Goal: Transaction & Acquisition: Book appointment/travel/reservation

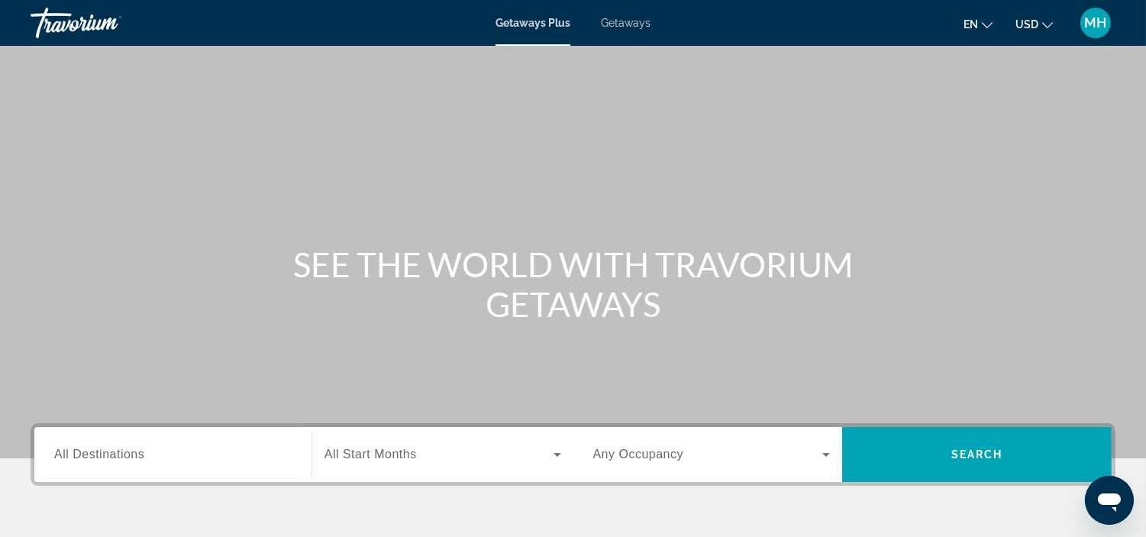
click at [209, 439] on div "Search widget" at bounding box center [172, 455] width 237 height 44
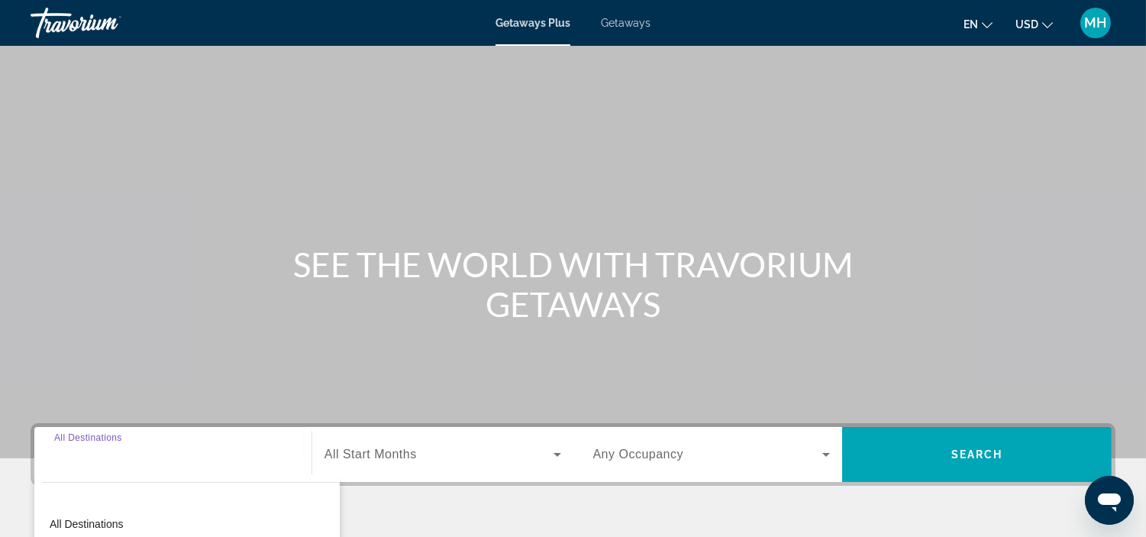
scroll to position [287, 0]
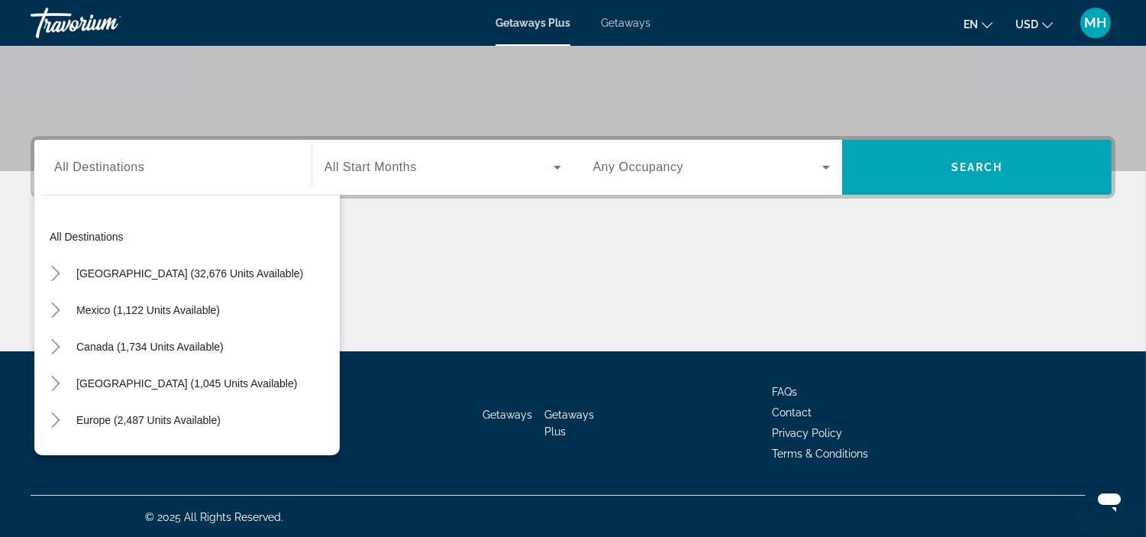
click at [495, 270] on div "Main content" at bounding box center [573, 294] width 1085 height 114
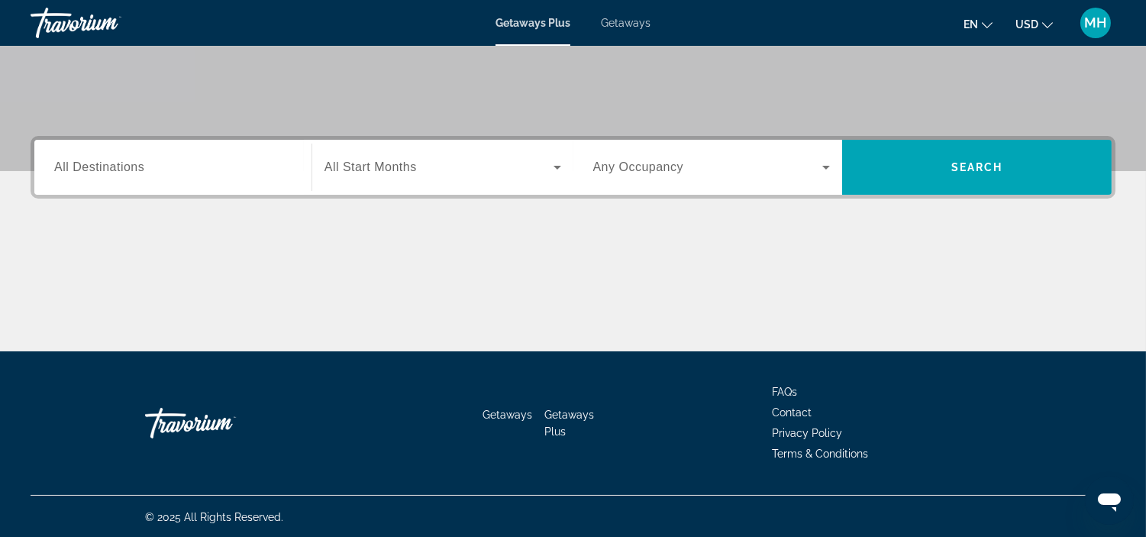
click at [188, 168] on input "Destination All Destinations" at bounding box center [172, 168] width 237 height 18
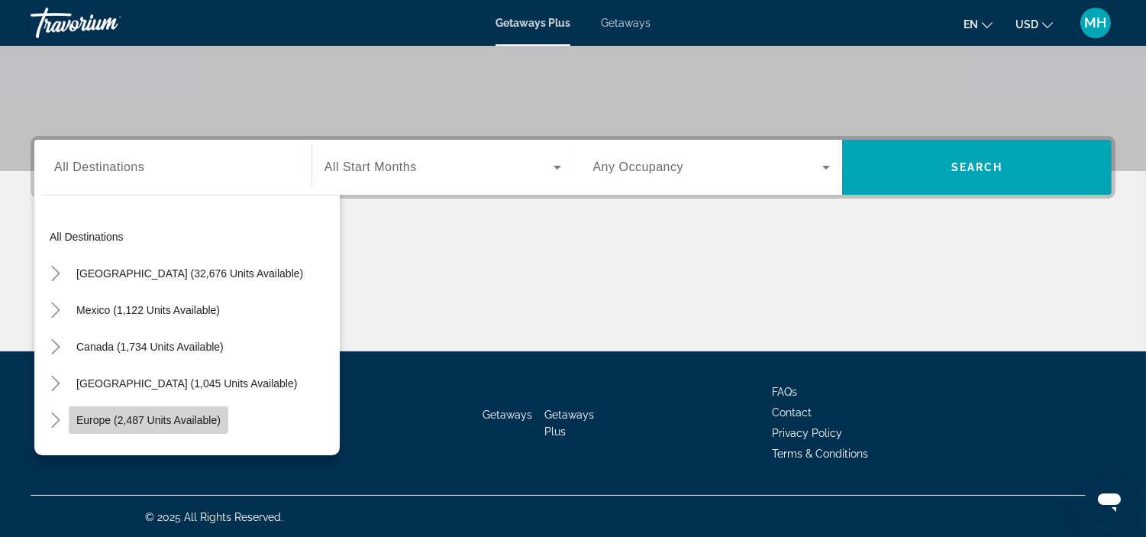
drag, startPoint x: 176, startPoint y: 414, endPoint x: 434, endPoint y: 231, distance: 315.9
click at [176, 414] on span "Europe (2,487 units available)" at bounding box center [148, 420] width 144 height 12
type input "**********"
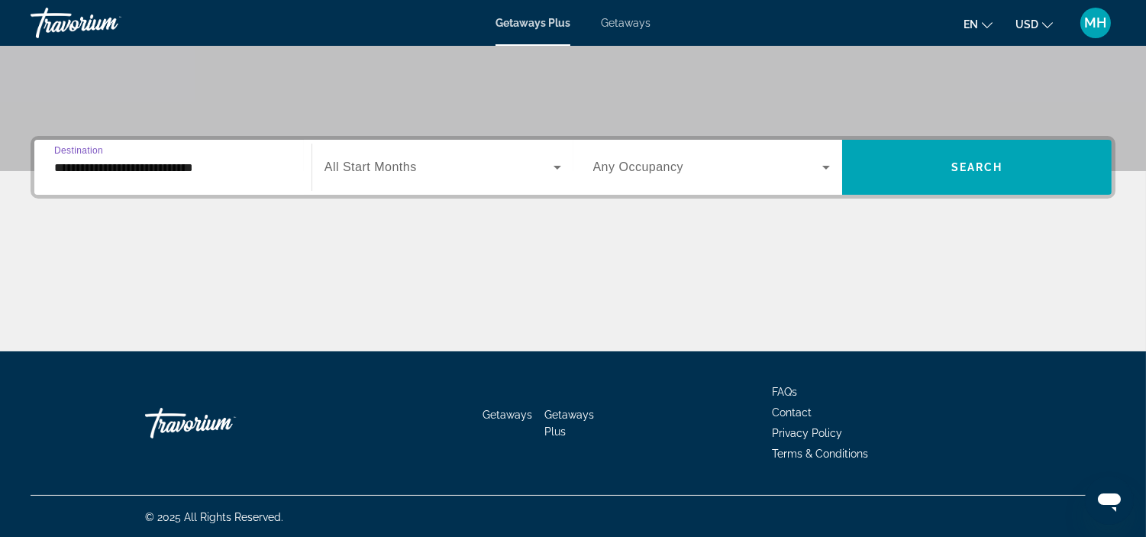
click at [561, 169] on icon "Search widget" at bounding box center [557, 167] width 18 height 18
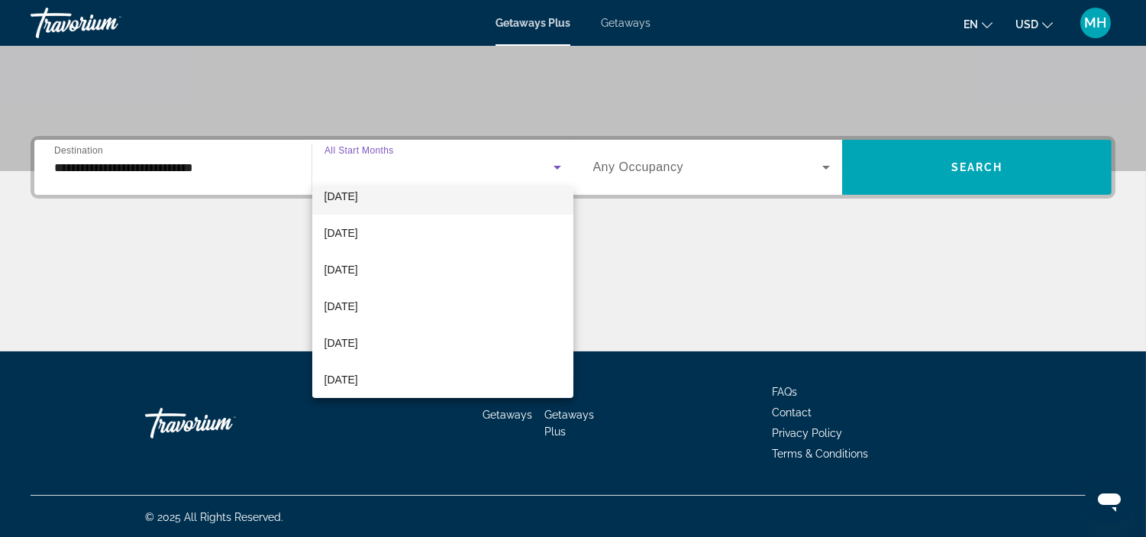
scroll to position [169, 0]
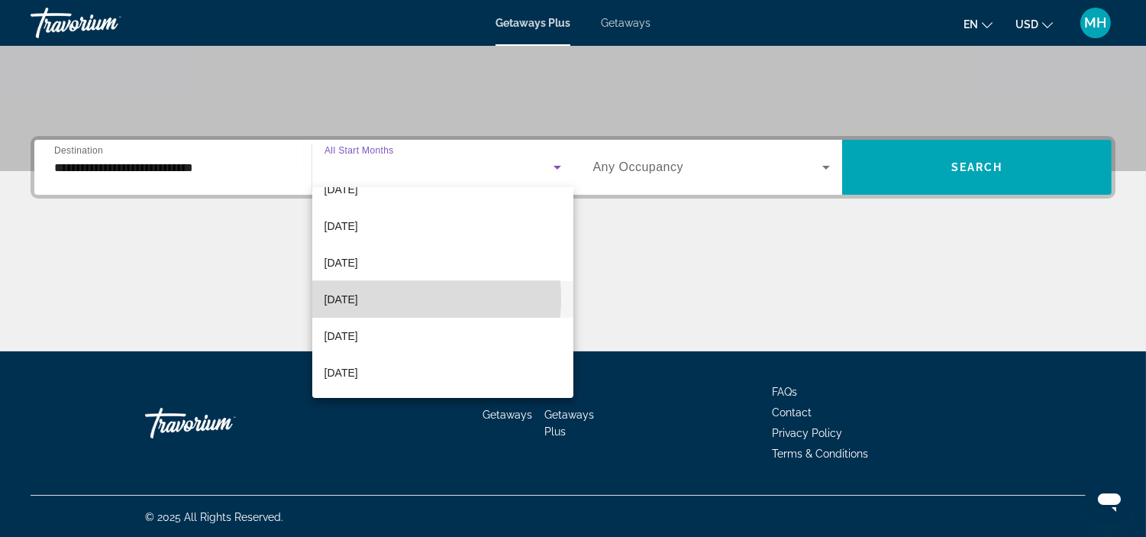
click at [395, 298] on mat-option "March 2026" at bounding box center [442, 299] width 261 height 37
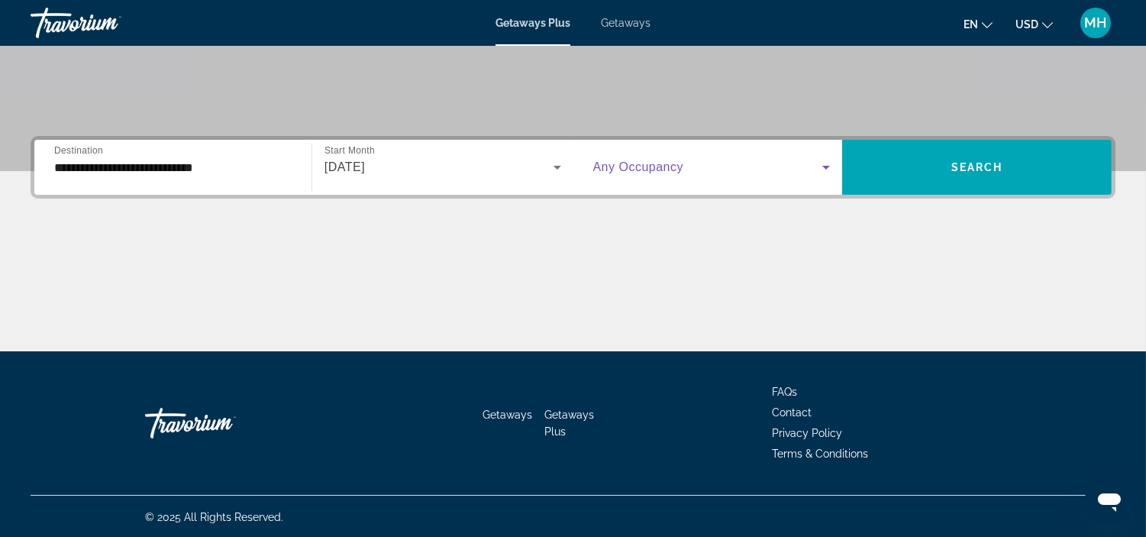
click at [827, 166] on icon "Search widget" at bounding box center [826, 168] width 8 height 4
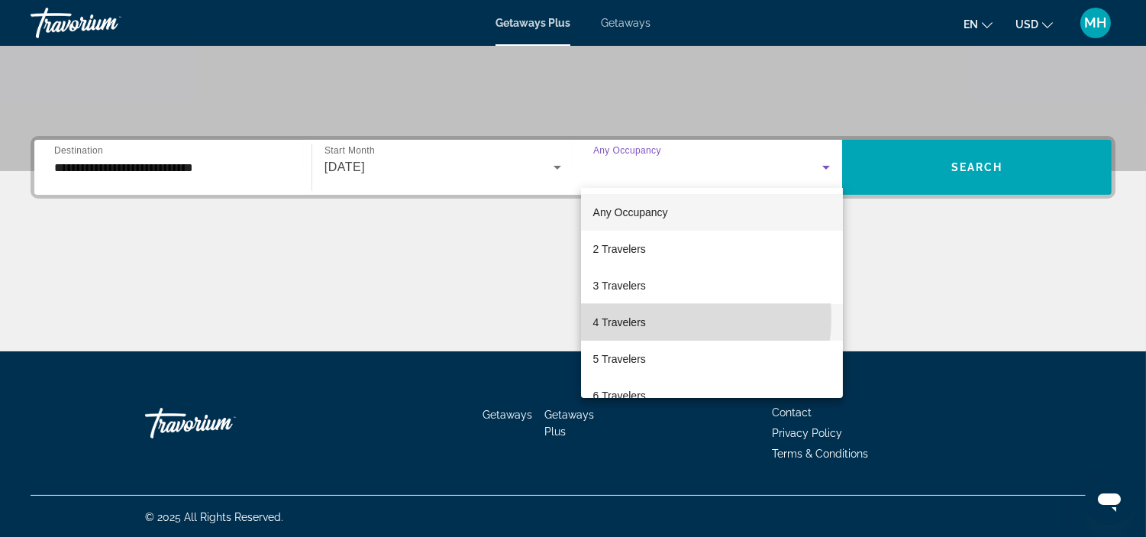
click at [666, 318] on mat-option "4 Travelers" at bounding box center [712, 322] width 262 height 37
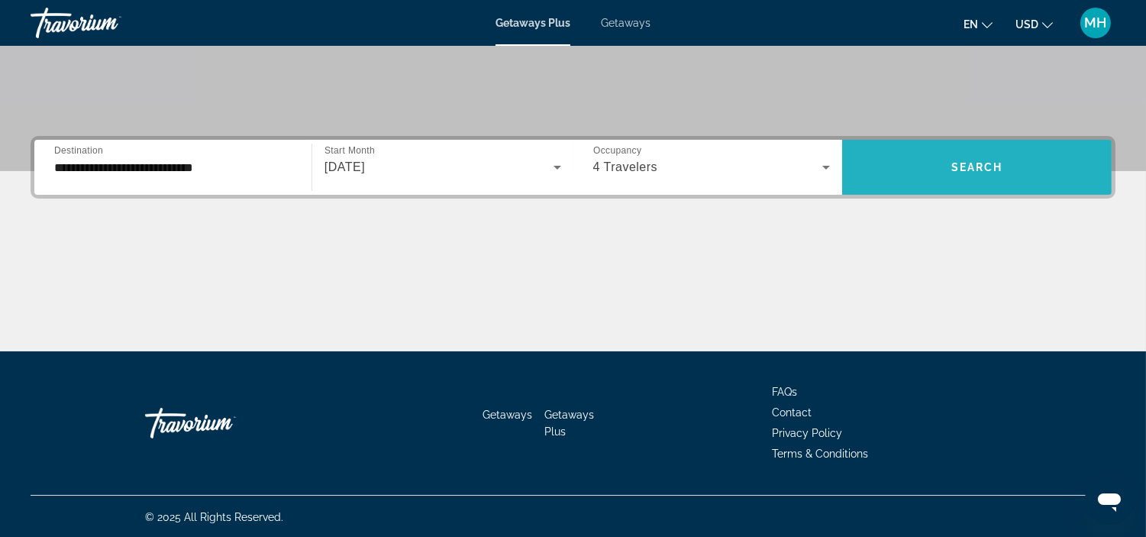
click at [959, 154] on span "Search widget" at bounding box center [976, 167] width 269 height 37
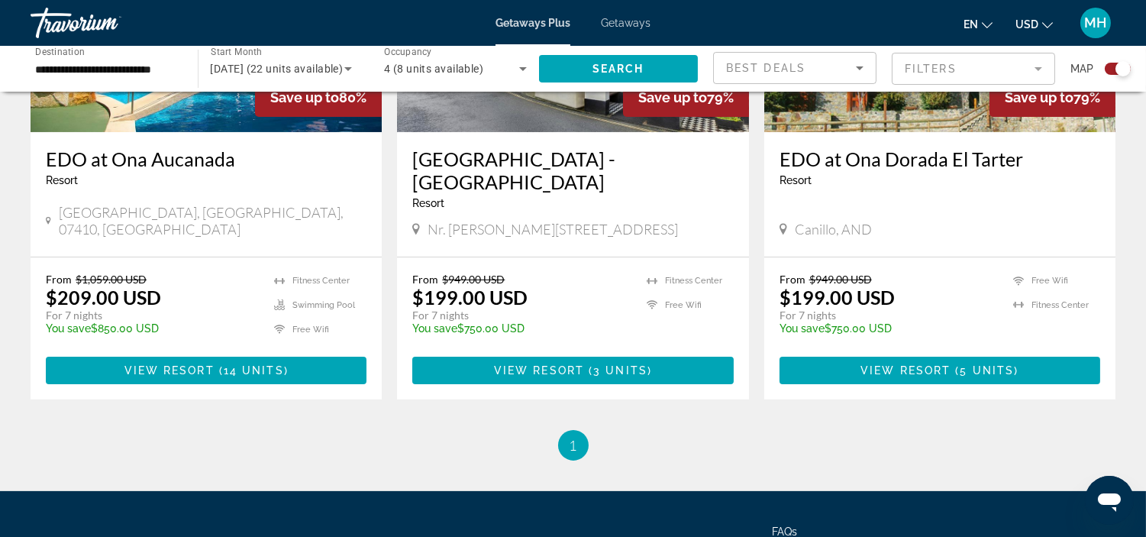
scroll to position [678, 0]
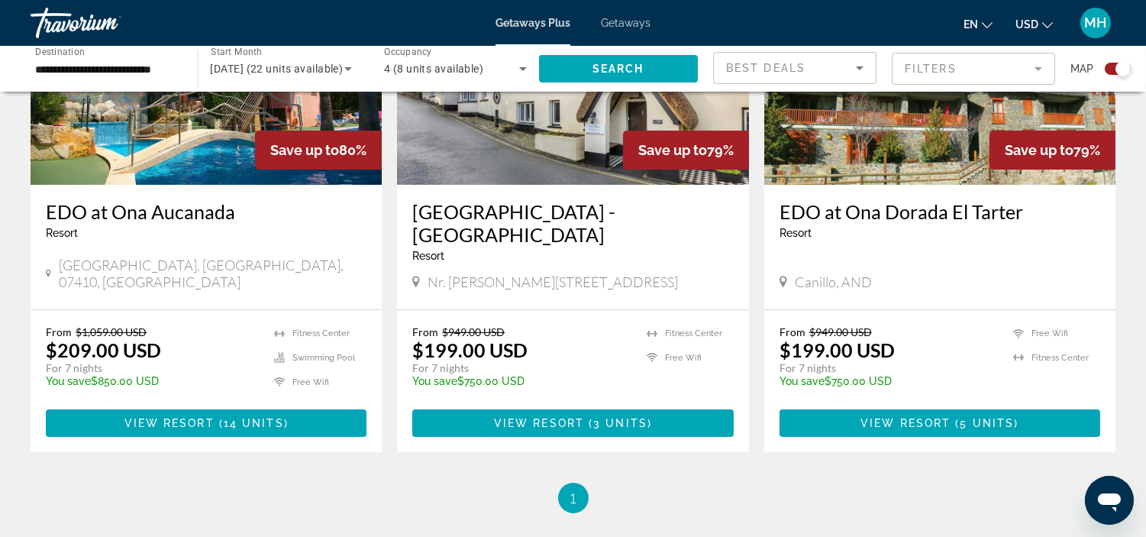
click at [169, 157] on img "Main content" at bounding box center [206, 62] width 351 height 244
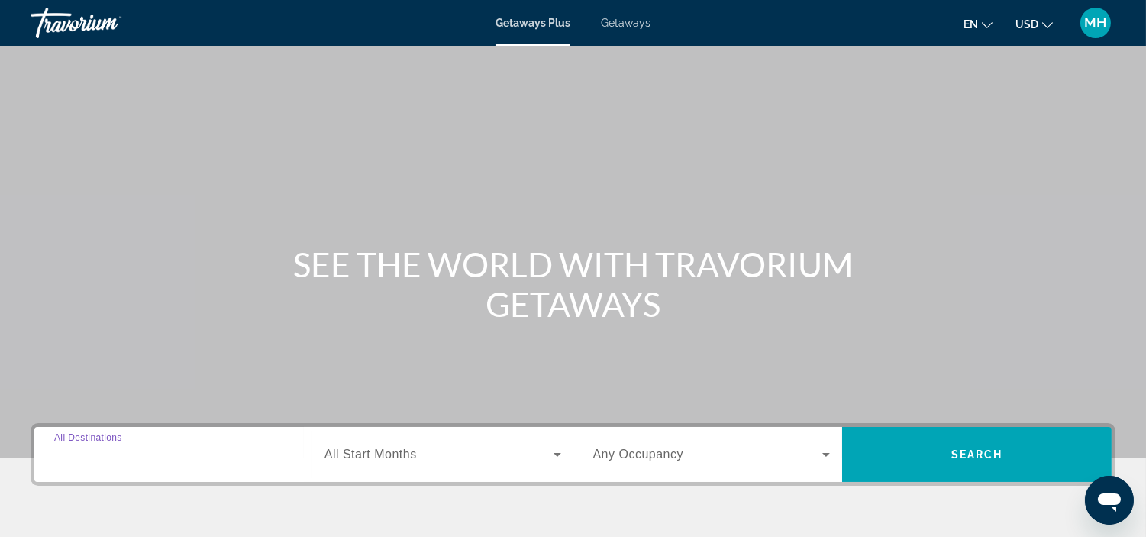
click at [147, 456] on input "Destination All Destinations" at bounding box center [172, 455] width 237 height 18
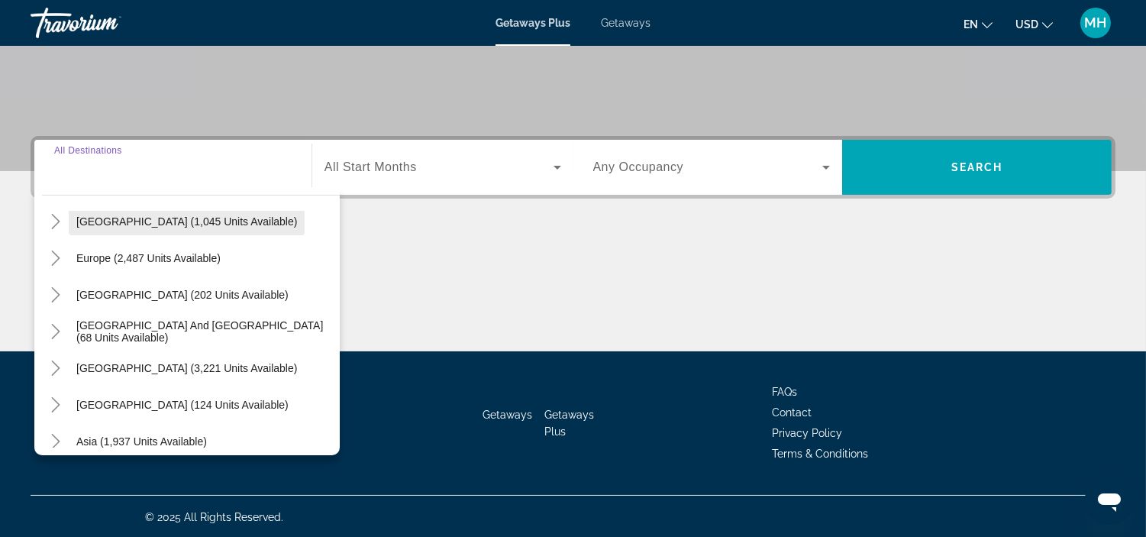
scroll to position [78, 0]
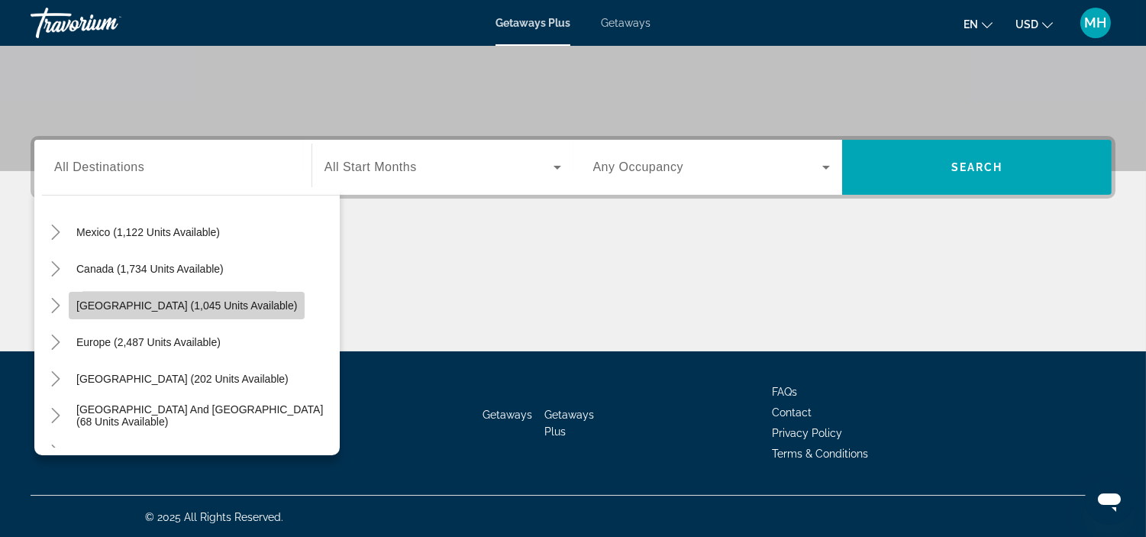
click at [108, 299] on span "Caribbean & Atlantic Islands (1,045 units available)" at bounding box center [186, 305] width 221 height 12
type input "**********"
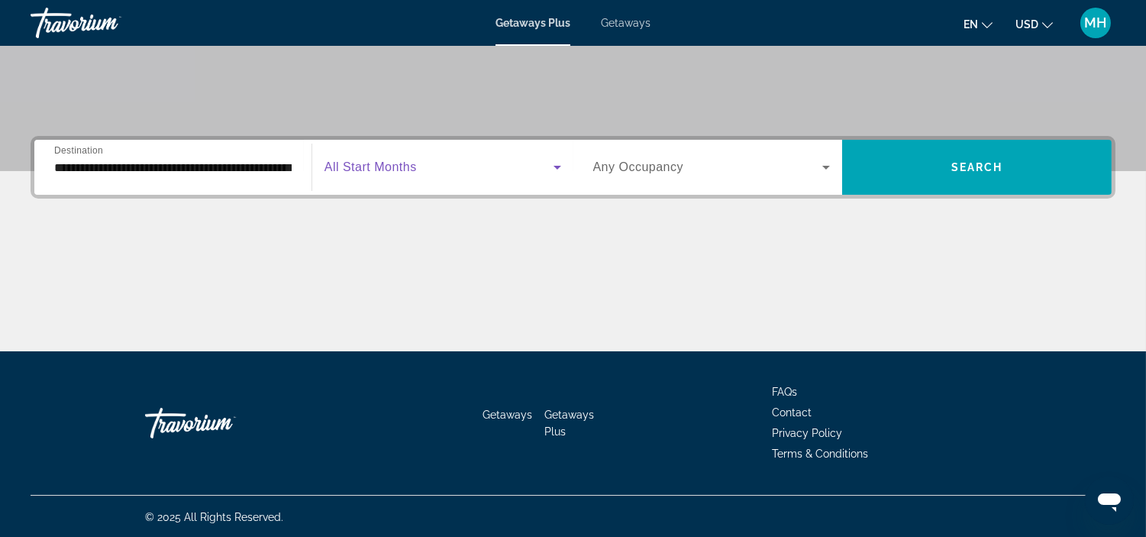
click at [552, 160] on icon "Search widget" at bounding box center [557, 167] width 18 height 18
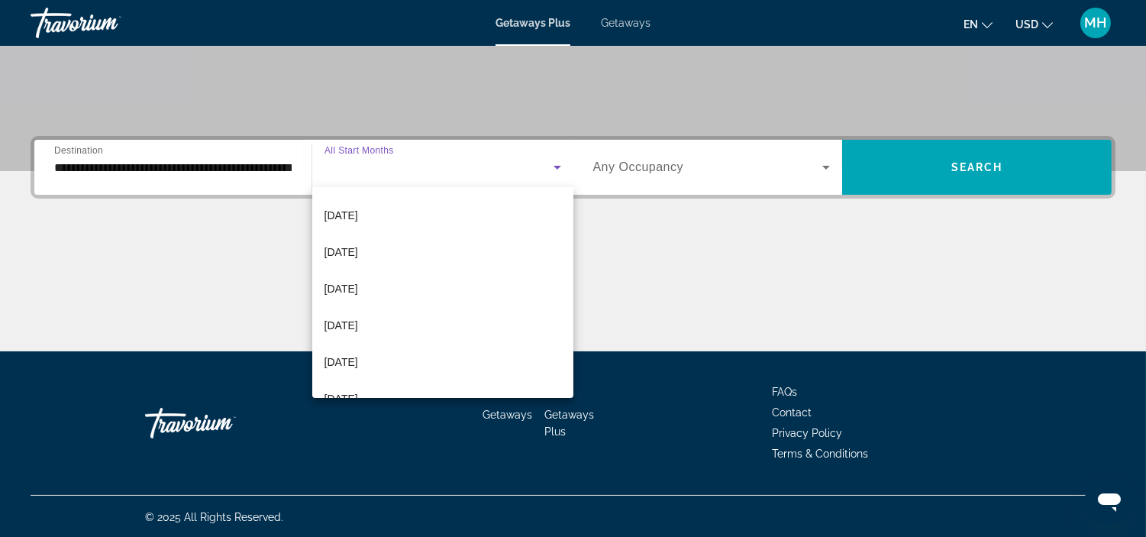
scroll to position [271, 0]
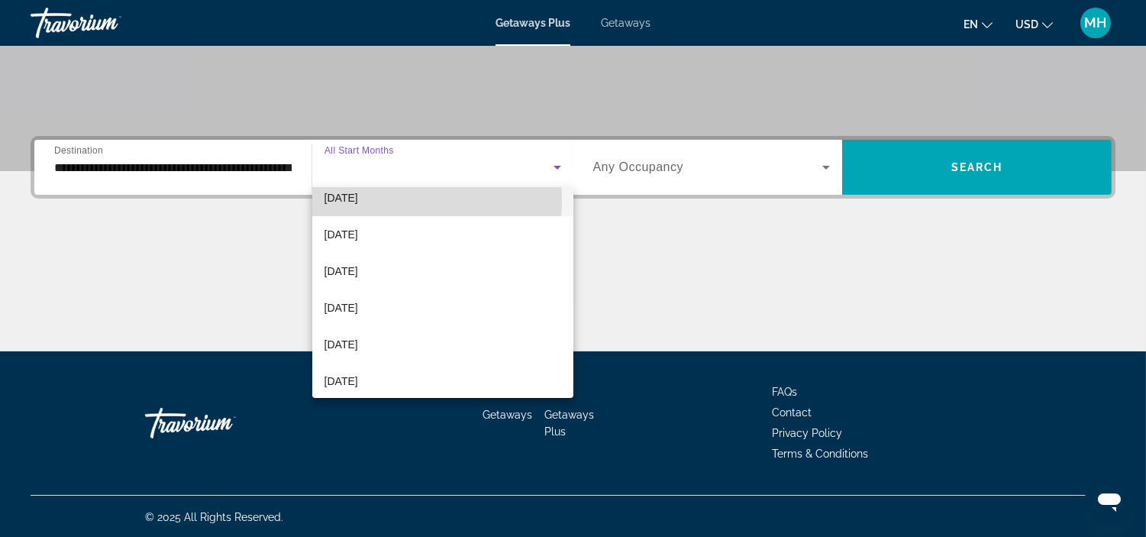
click at [389, 199] on mat-option "[DATE]" at bounding box center [442, 197] width 261 height 37
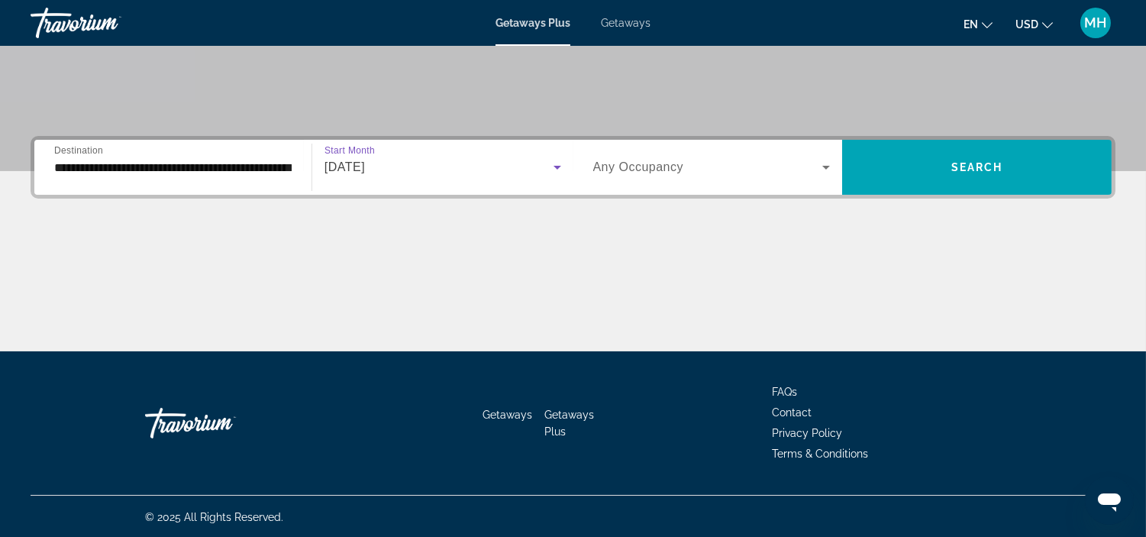
click at [825, 159] on icon "Search widget" at bounding box center [826, 167] width 18 height 18
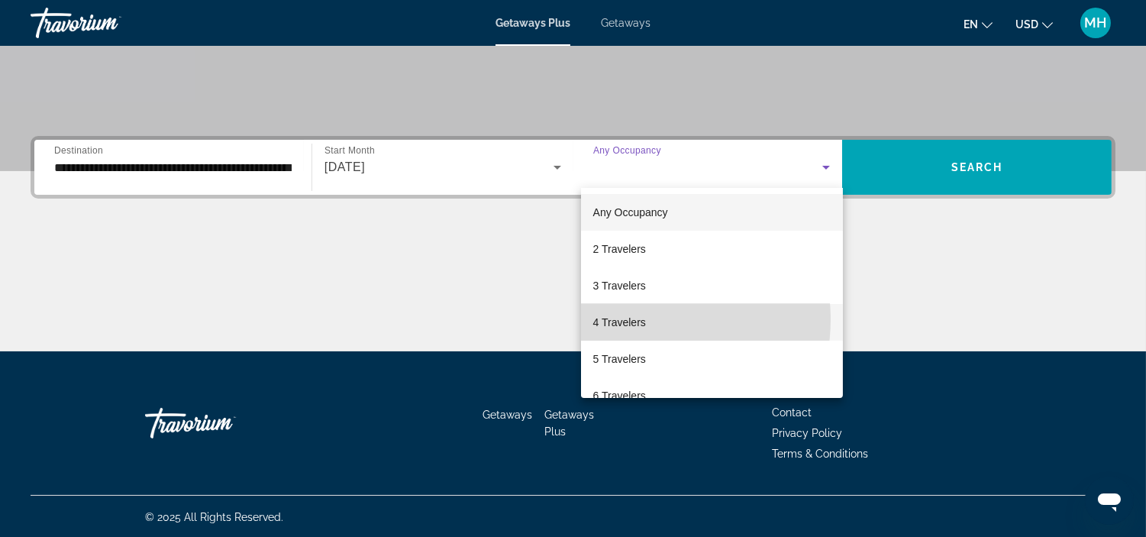
drag, startPoint x: 632, startPoint y: 319, endPoint x: 804, endPoint y: 279, distance: 177.0
click at [637, 318] on span "4 Travelers" at bounding box center [619, 322] width 53 height 18
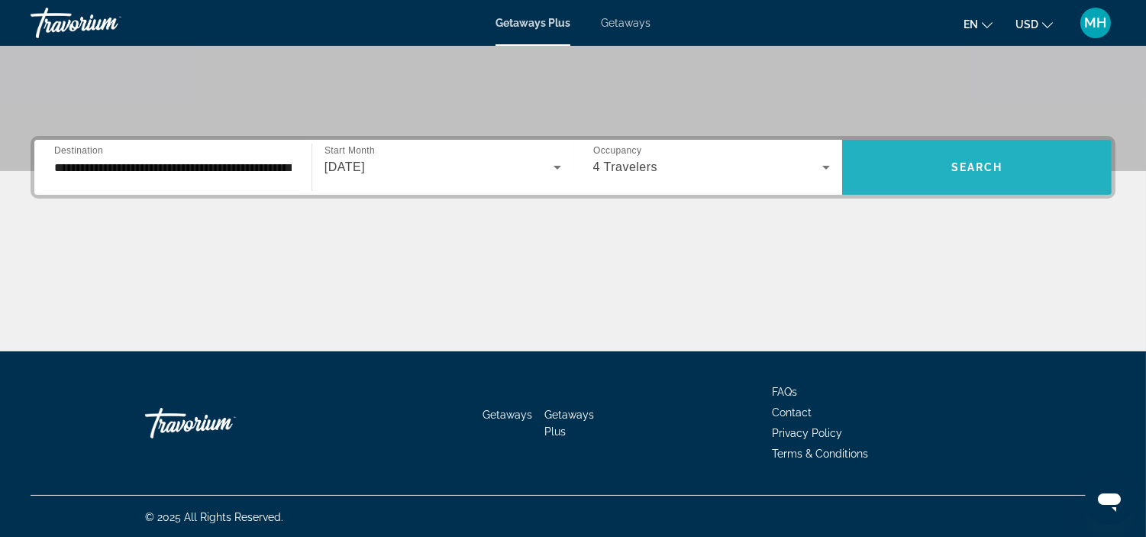
click at [956, 149] on span "Search widget" at bounding box center [976, 167] width 269 height 37
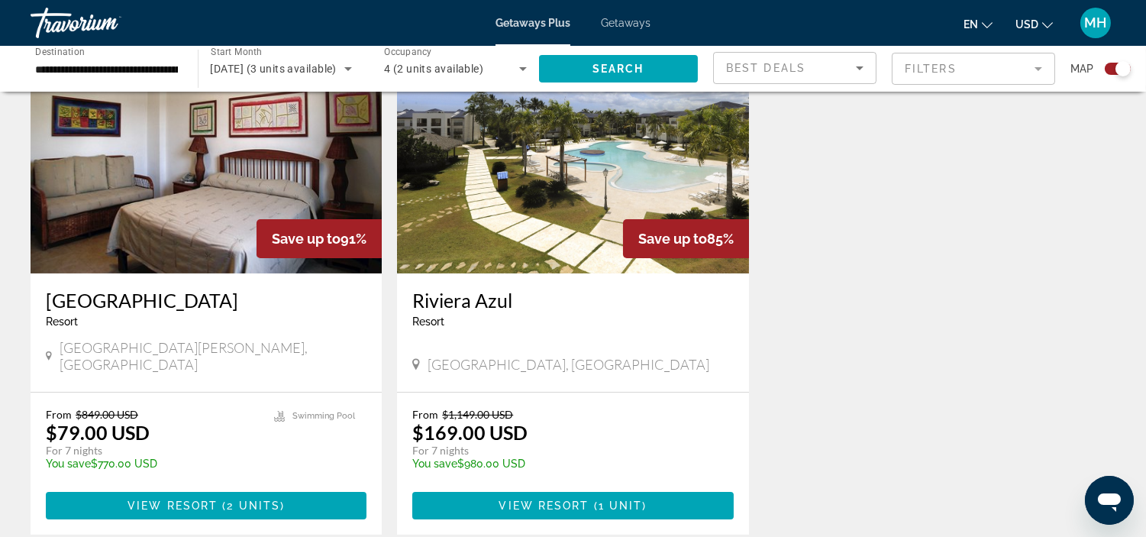
scroll to position [508, 0]
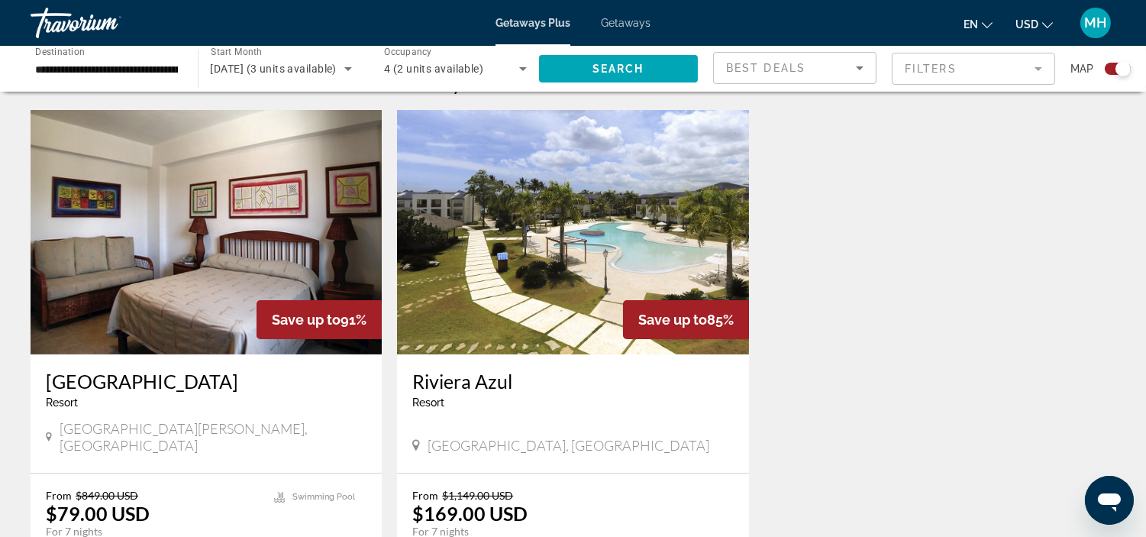
click at [574, 279] on img "Main content" at bounding box center [572, 232] width 351 height 244
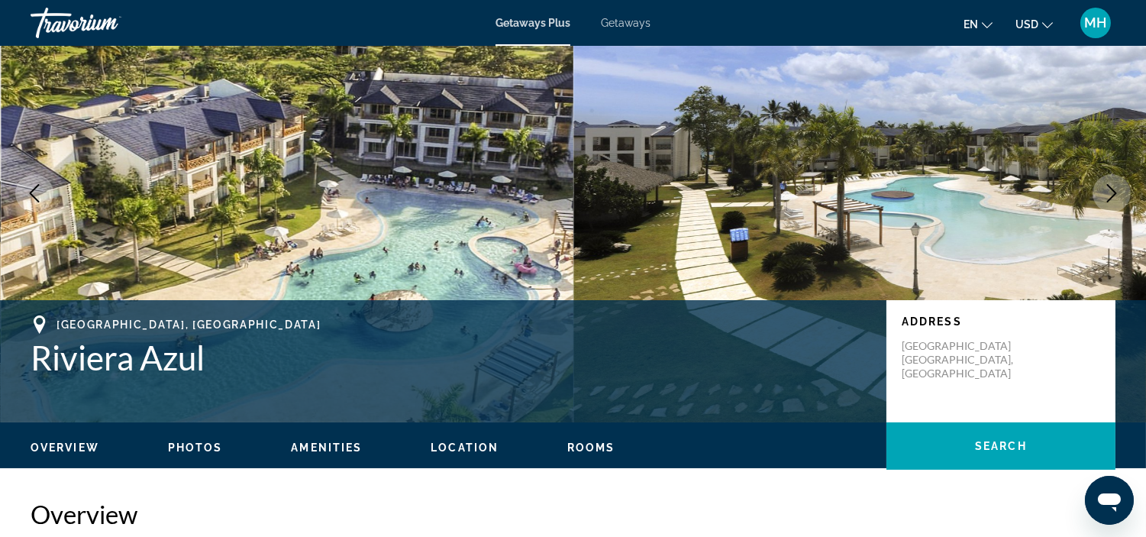
scroll to position [85, 0]
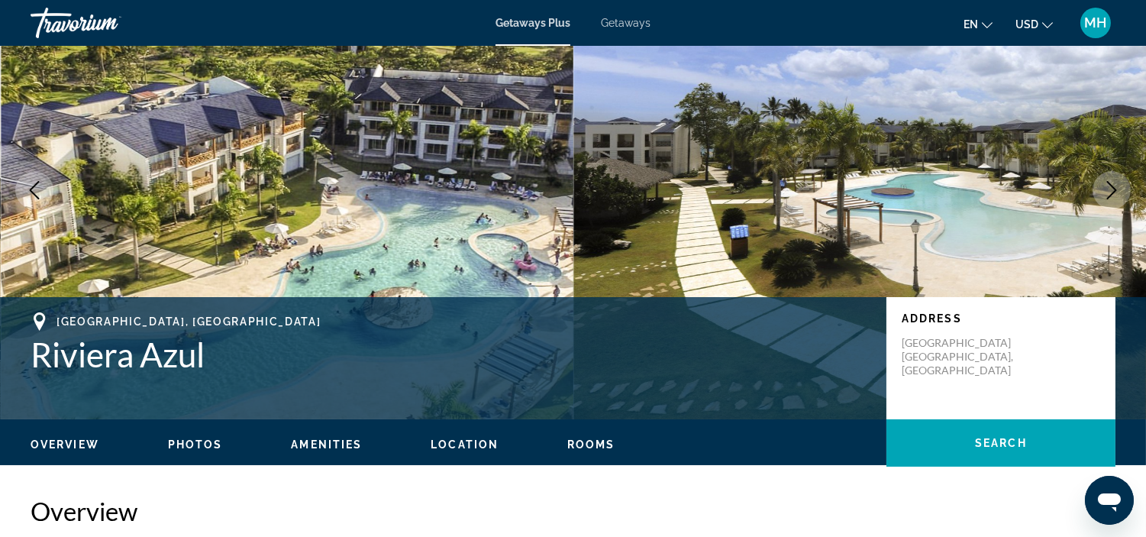
click at [196, 436] on ul "Overview Photos Amenities Location Rooms Search" at bounding box center [573, 442] width 1085 height 17
click at [191, 445] on span "Photos" at bounding box center [195, 444] width 55 height 12
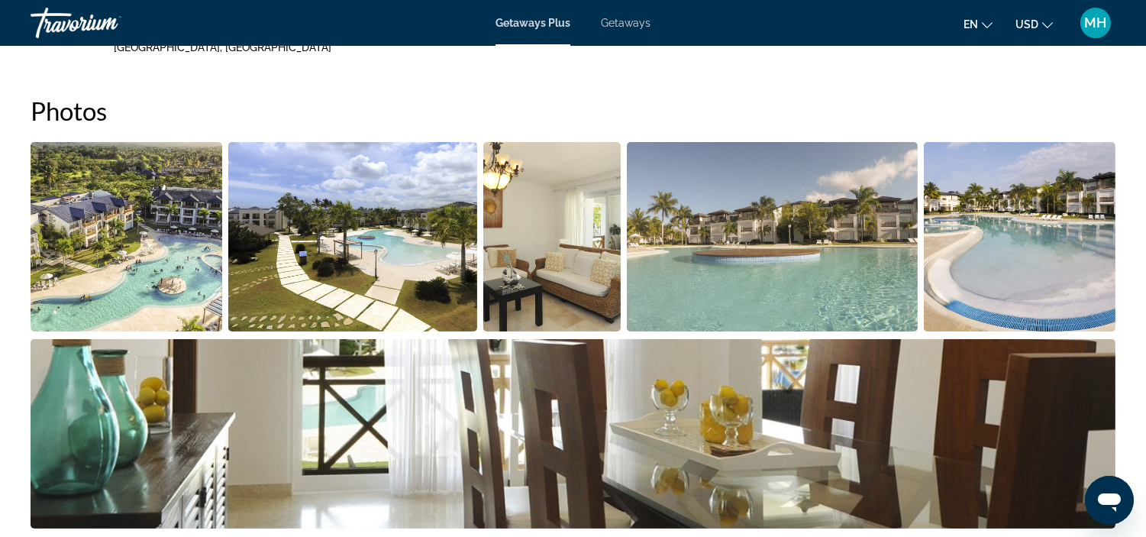
scroll to position [624, 0]
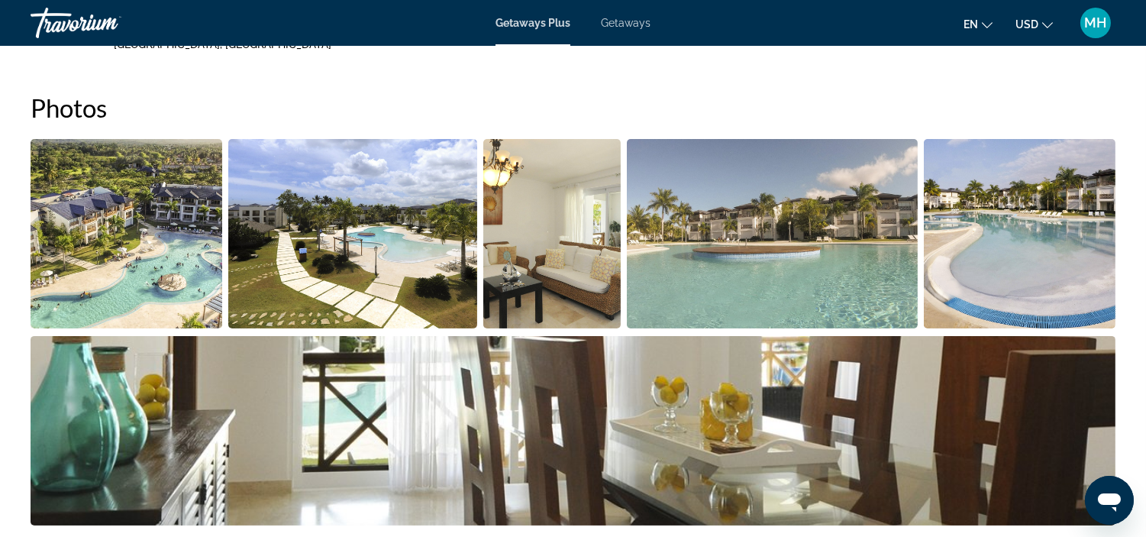
click at [82, 216] on img "Open full-screen image slider" at bounding box center [127, 233] width 192 height 189
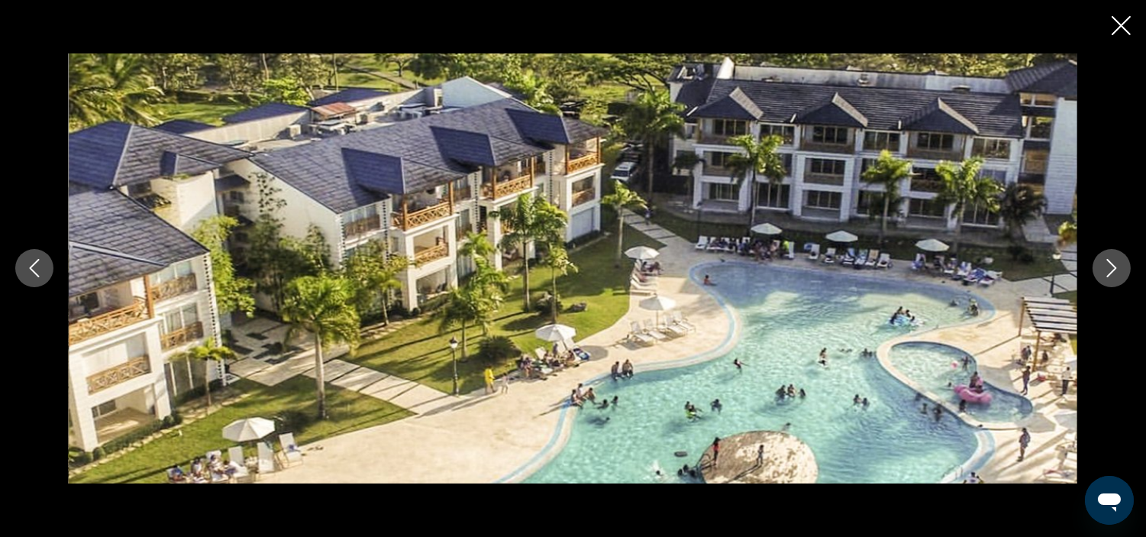
click at [1105, 265] on icon "Next image" at bounding box center [1111, 268] width 18 height 18
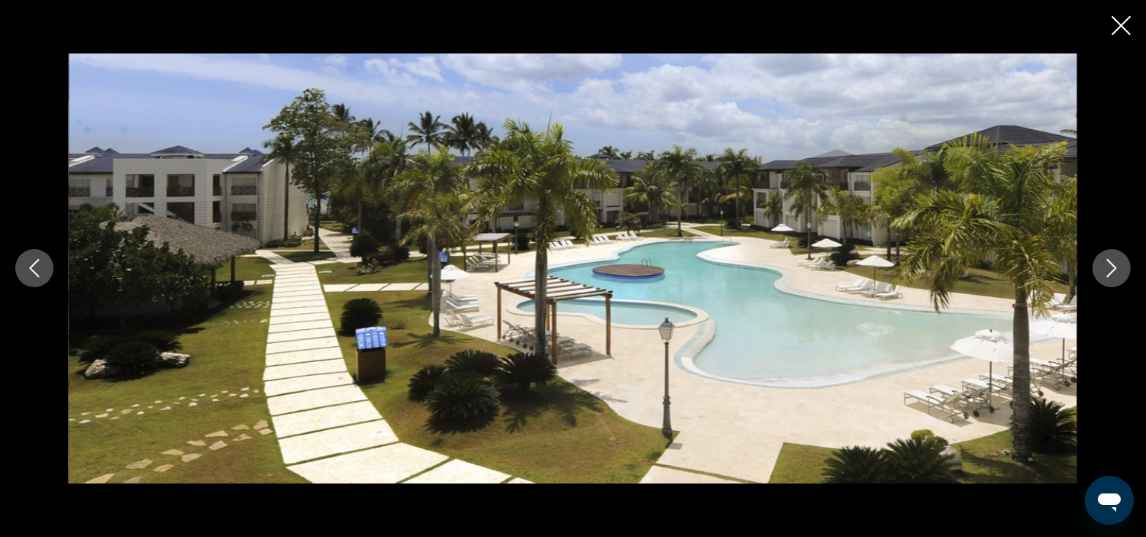
click at [1105, 265] on icon "Next image" at bounding box center [1111, 268] width 18 height 18
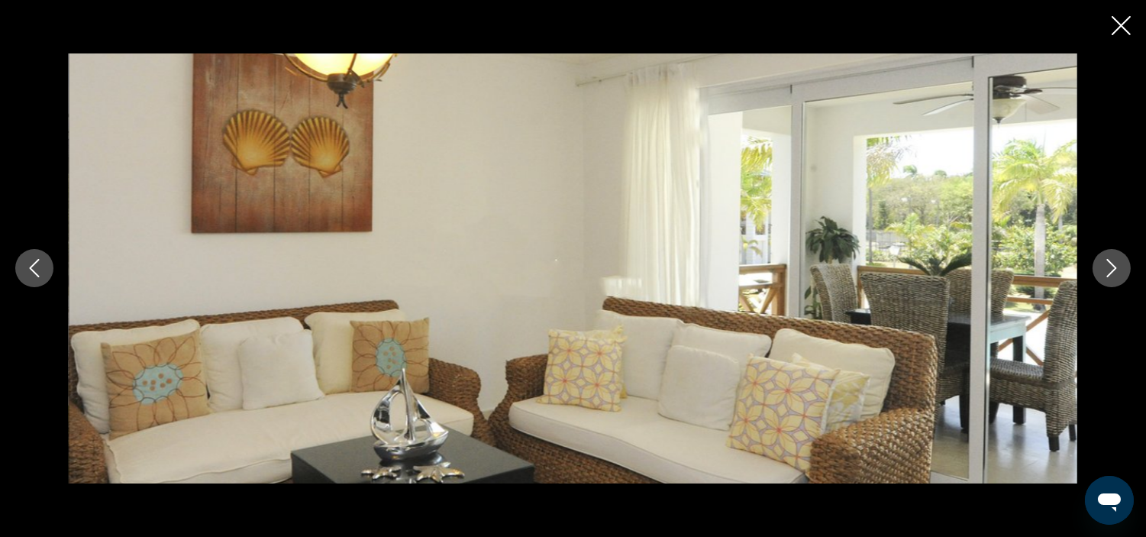
click at [1105, 265] on icon "Next image" at bounding box center [1111, 268] width 18 height 18
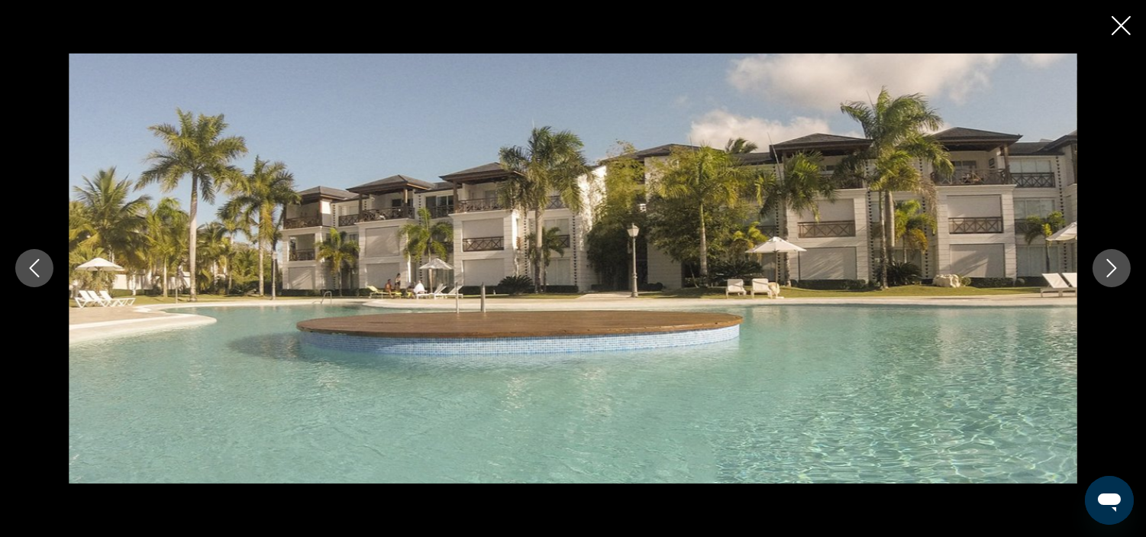
click at [1104, 265] on icon "Next image" at bounding box center [1111, 268] width 18 height 18
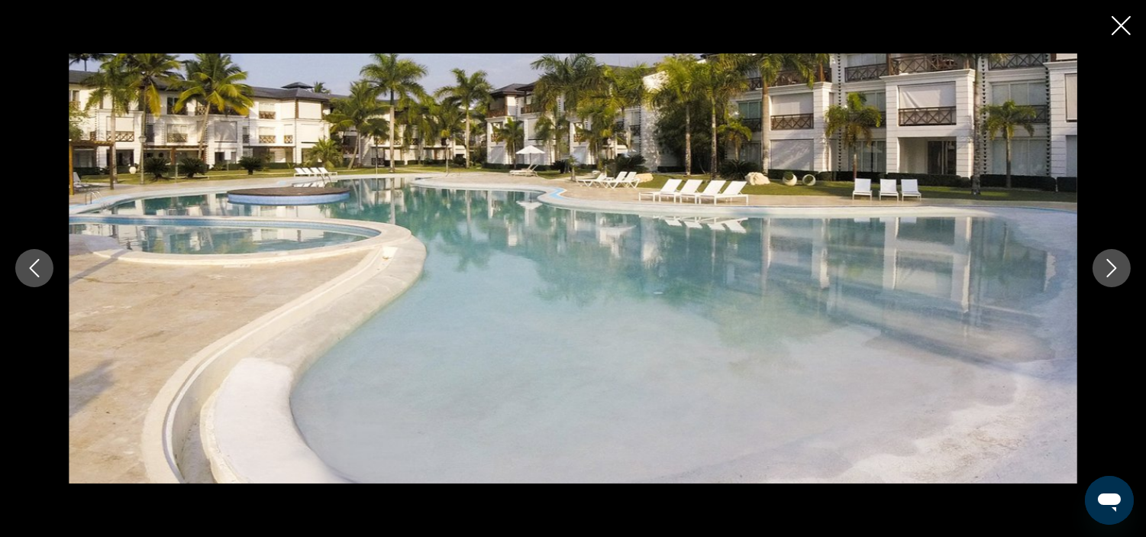
click at [1104, 268] on icon "Next image" at bounding box center [1111, 268] width 18 height 18
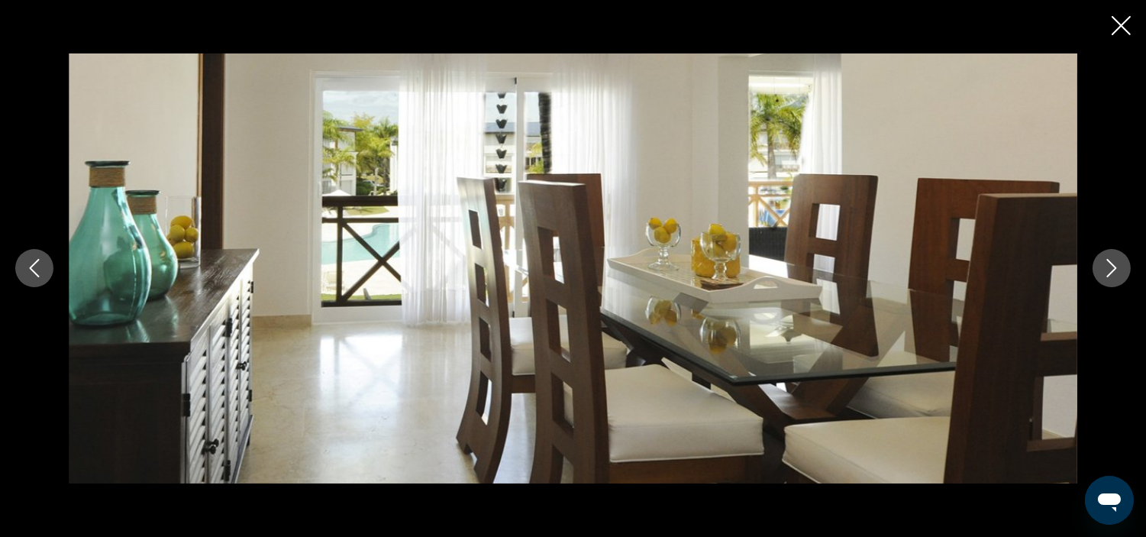
click at [1104, 268] on icon "Next image" at bounding box center [1111, 268] width 18 height 18
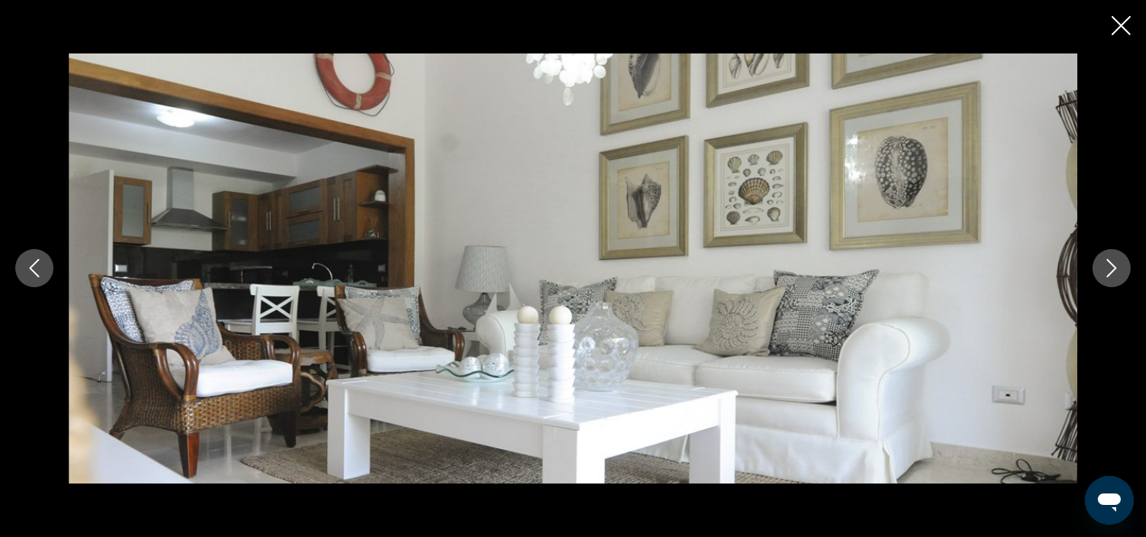
click at [1103, 269] on icon "Next image" at bounding box center [1111, 268] width 18 height 18
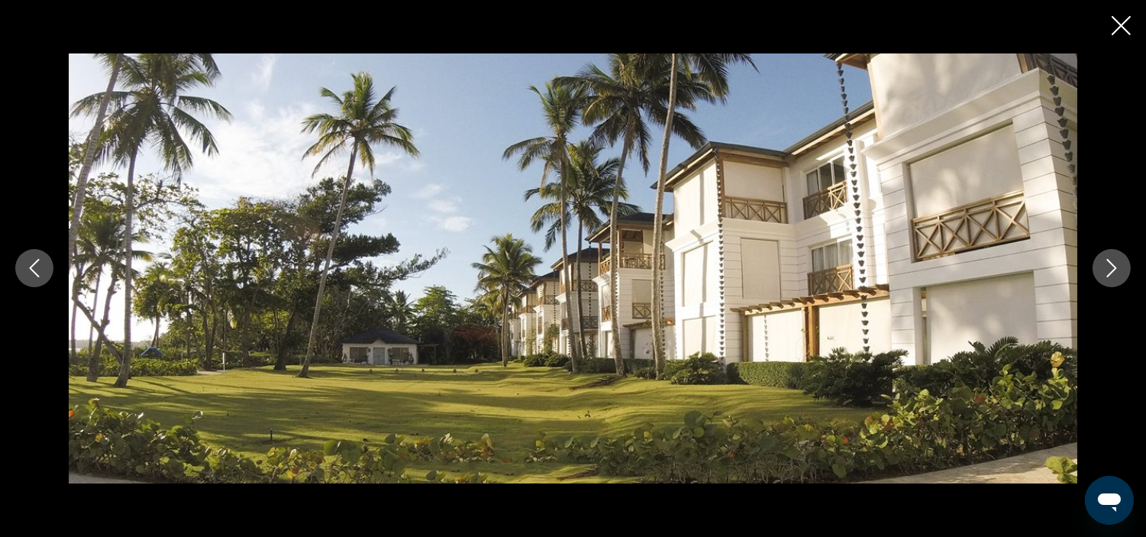
click at [1103, 269] on icon "Next image" at bounding box center [1111, 268] width 18 height 18
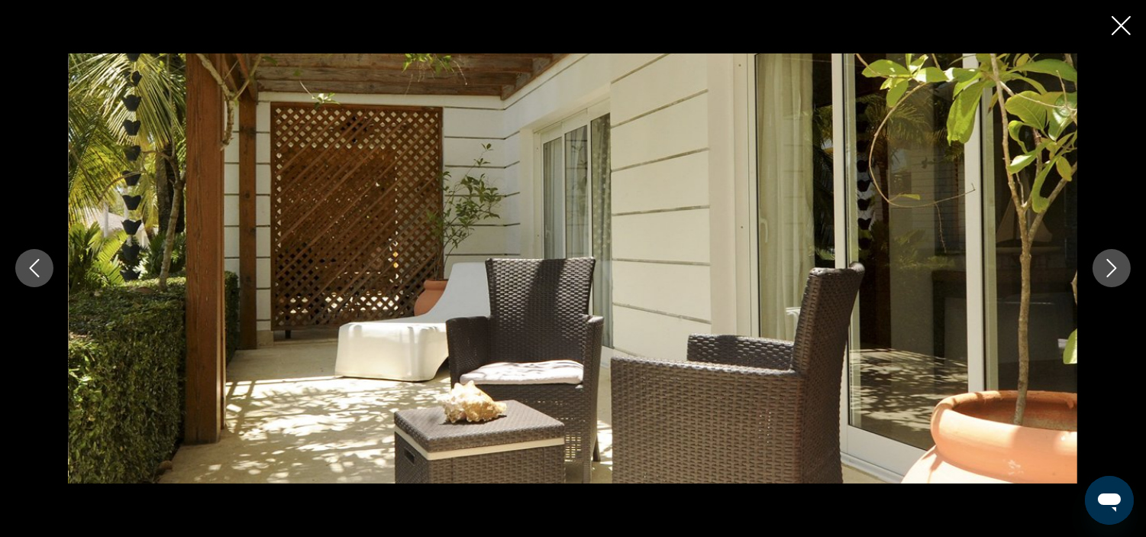
click at [1103, 269] on icon "Next image" at bounding box center [1111, 268] width 18 height 18
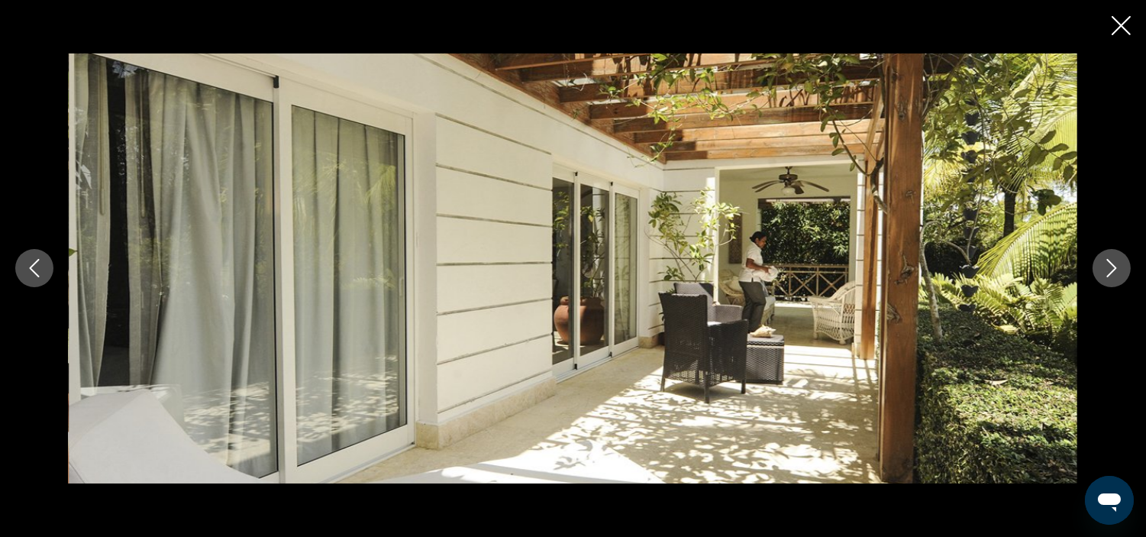
click at [1103, 269] on icon "Next image" at bounding box center [1111, 268] width 18 height 18
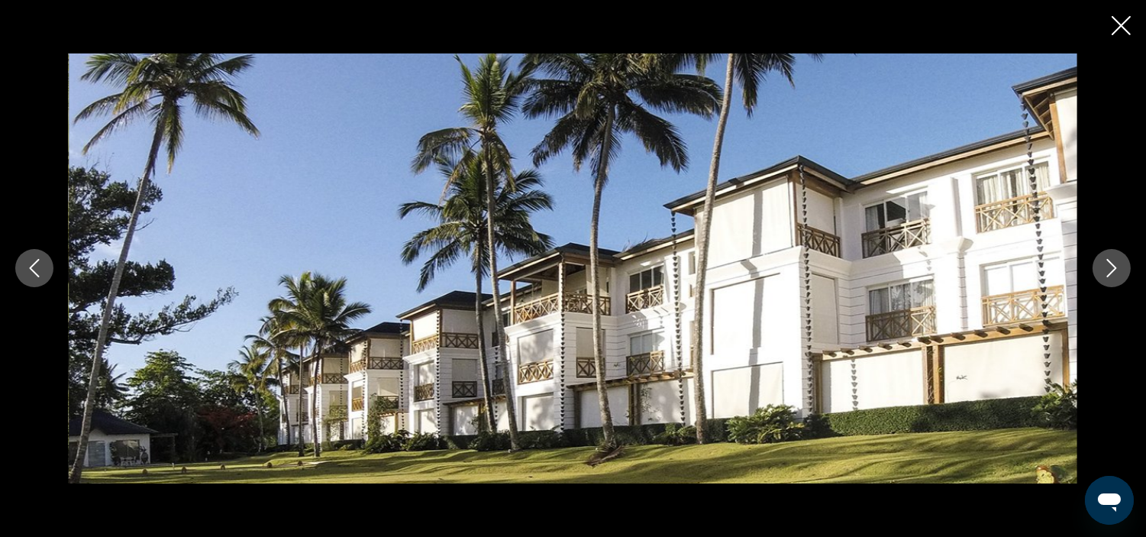
click at [1103, 269] on icon "Next image" at bounding box center [1111, 268] width 18 height 18
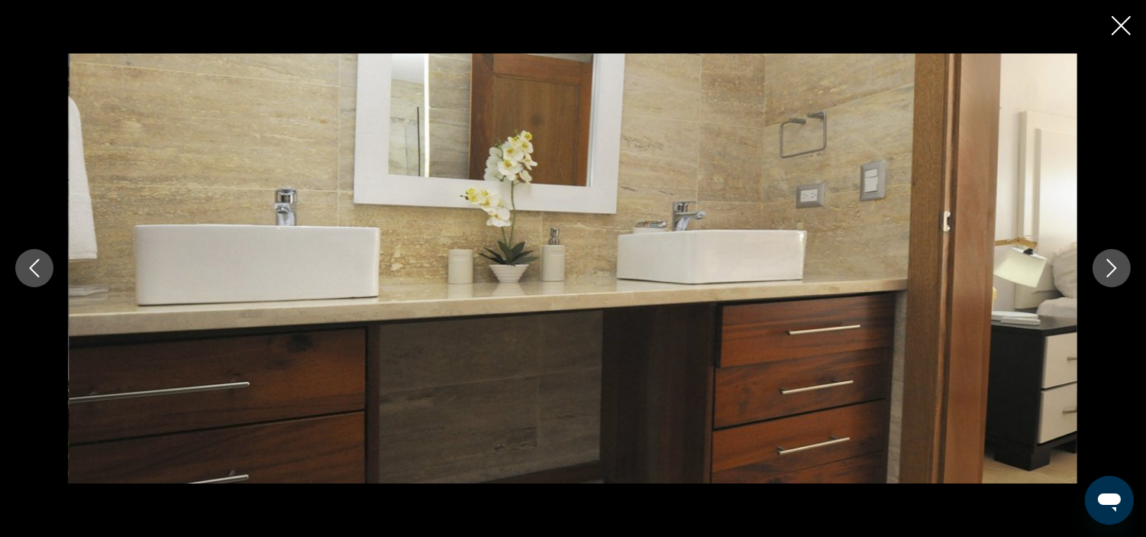
click at [1103, 269] on icon "Next image" at bounding box center [1111, 268] width 18 height 18
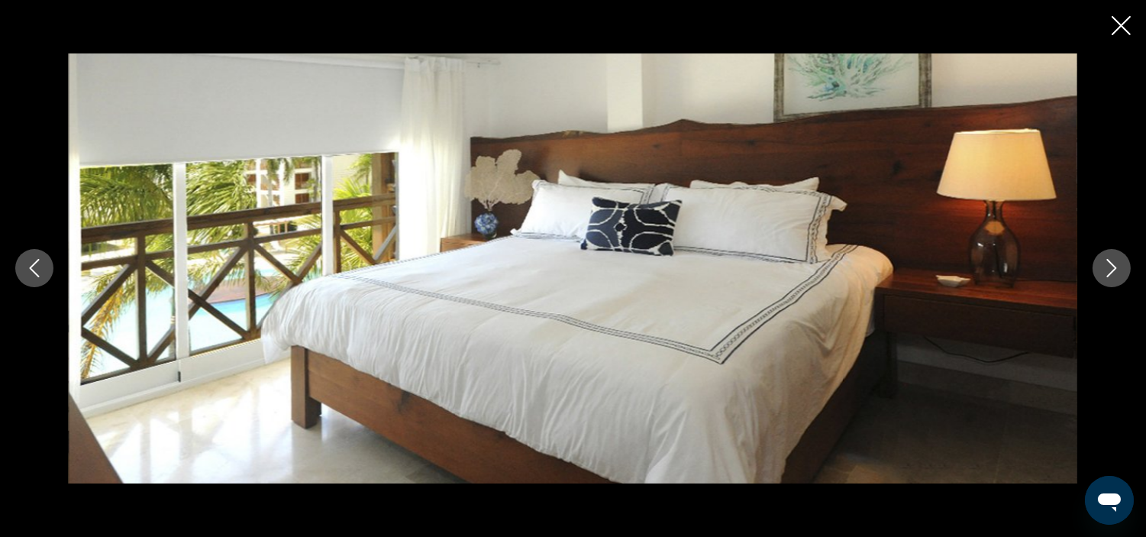
click at [1103, 269] on icon "Next image" at bounding box center [1111, 268] width 18 height 18
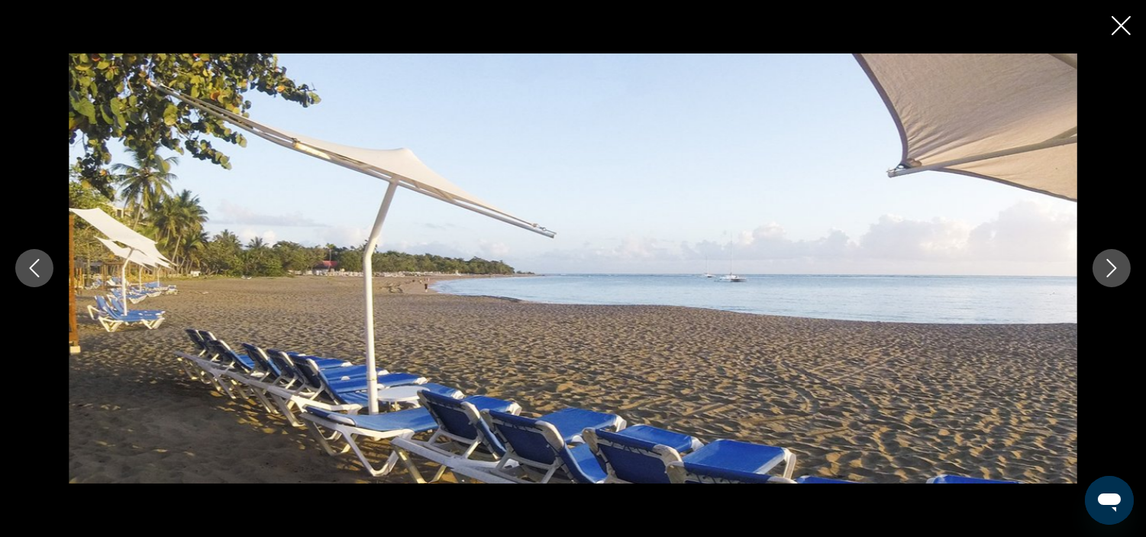
click at [1103, 269] on icon "Next image" at bounding box center [1111, 268] width 18 height 18
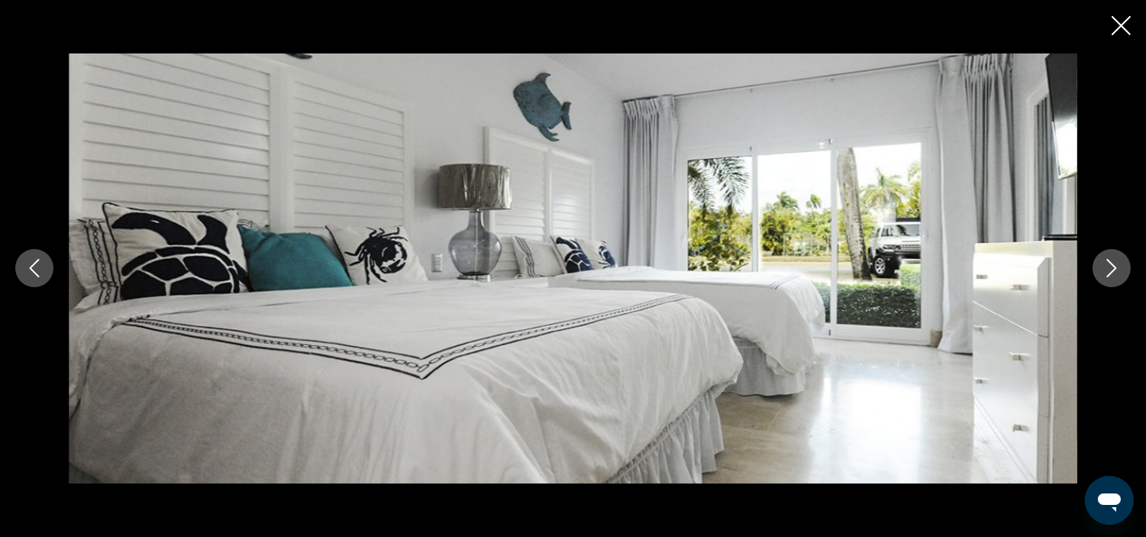
click at [1103, 269] on icon "Next image" at bounding box center [1111, 268] width 18 height 18
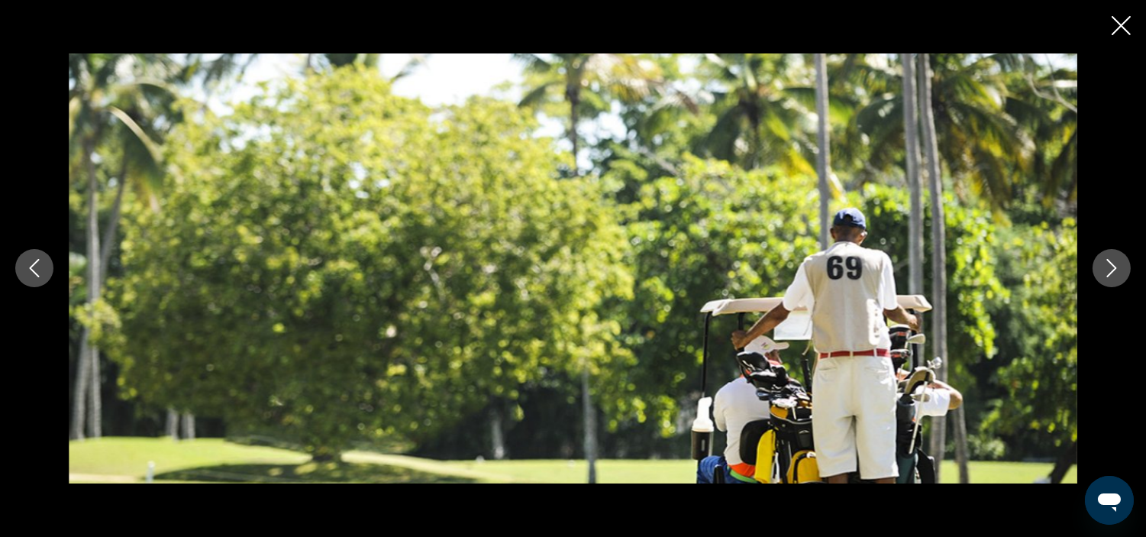
click at [1103, 269] on icon "Next image" at bounding box center [1111, 268] width 18 height 18
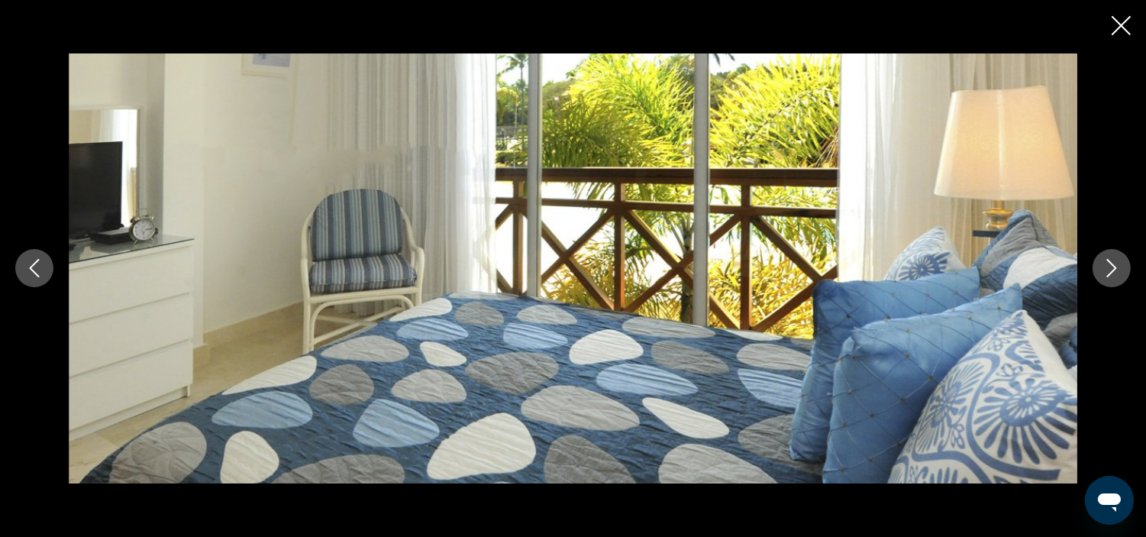
click at [1103, 269] on icon "Next image" at bounding box center [1111, 268] width 18 height 18
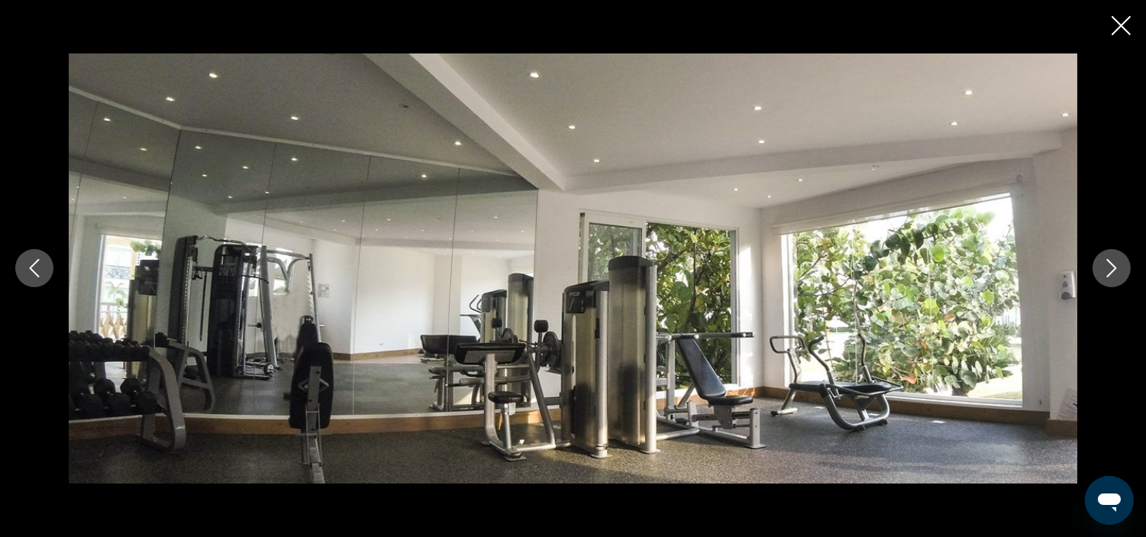
click at [1102, 269] on icon "Next image" at bounding box center [1111, 268] width 18 height 18
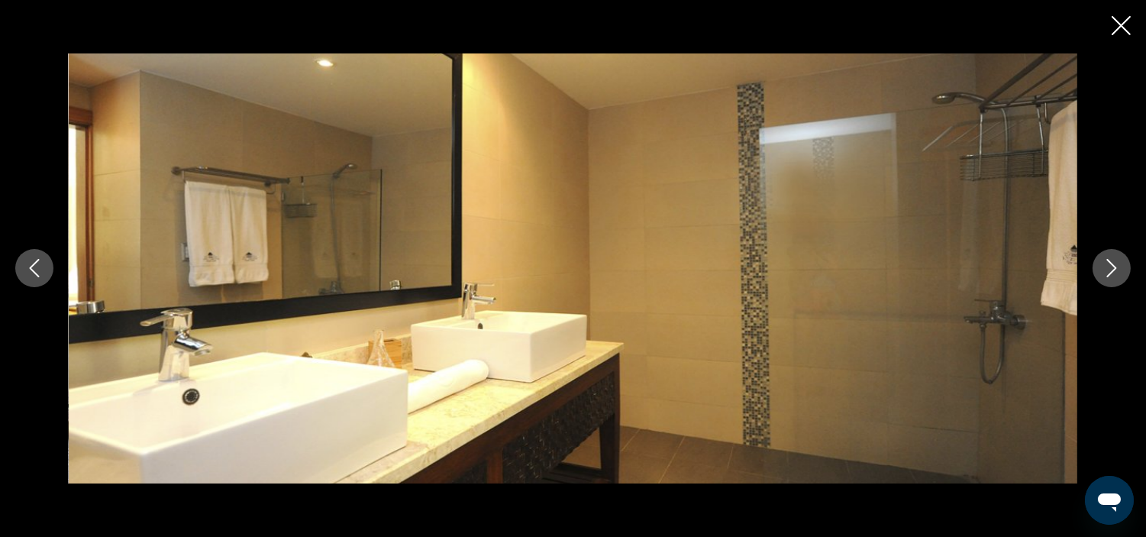
click at [1102, 269] on icon "Next image" at bounding box center [1111, 268] width 18 height 18
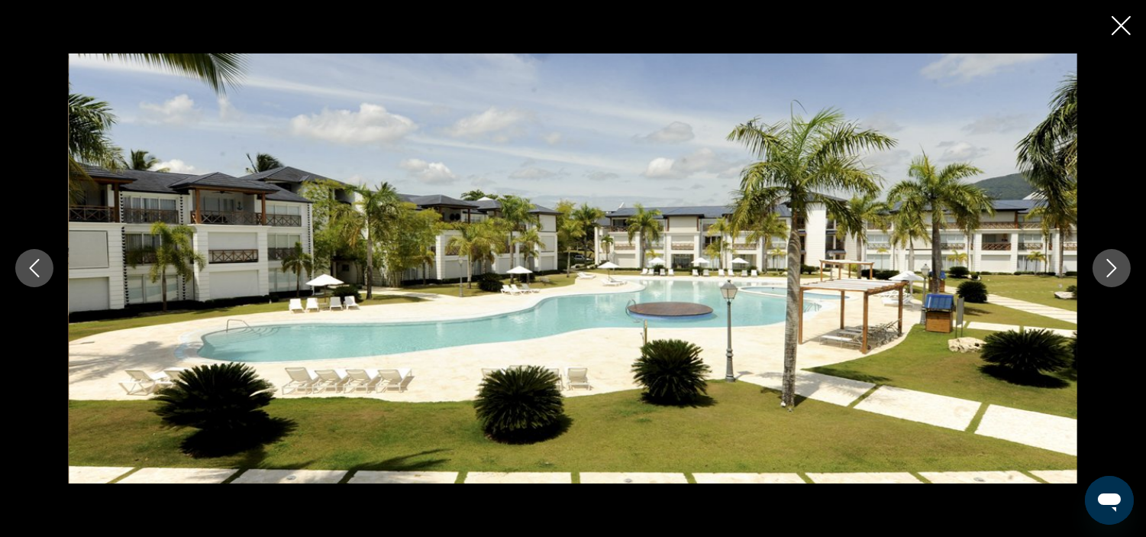
click at [1102, 269] on icon "Next image" at bounding box center [1111, 268] width 18 height 18
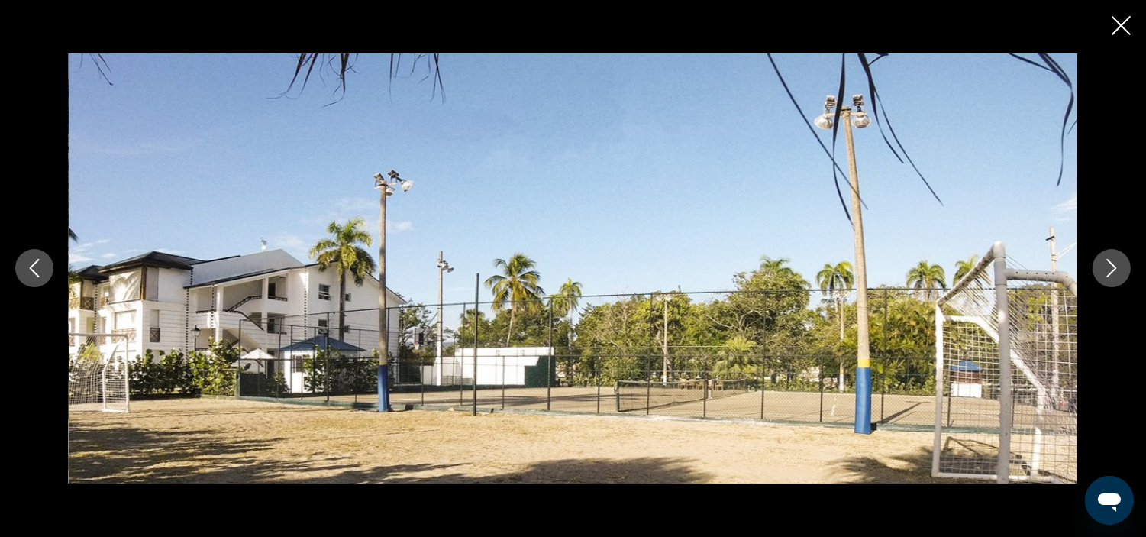
click at [1102, 269] on icon "Next image" at bounding box center [1111, 268] width 18 height 18
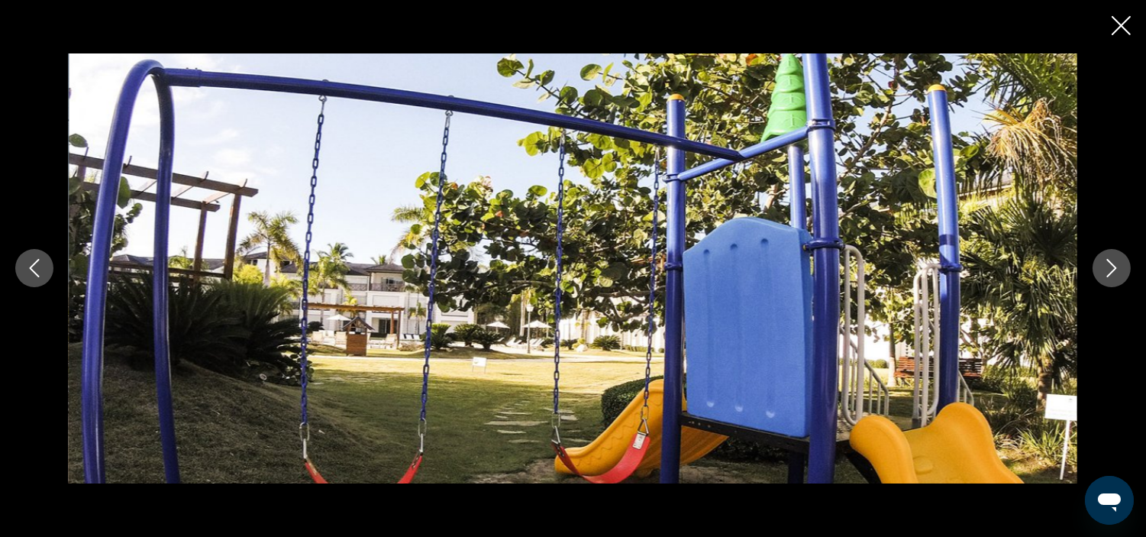
click at [1102, 269] on icon "Next image" at bounding box center [1111, 268] width 18 height 18
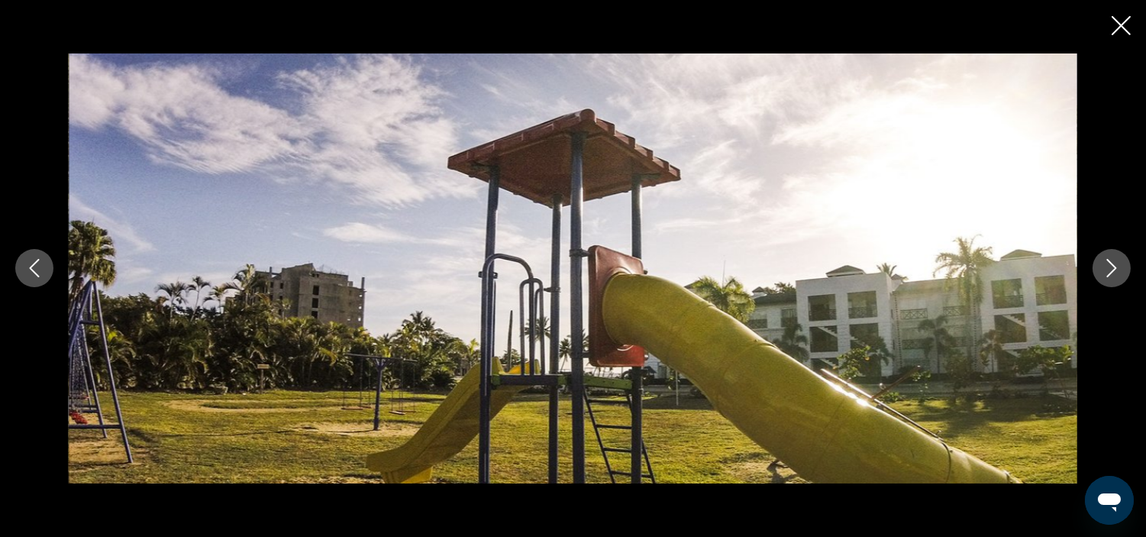
click at [1102, 269] on icon "Next image" at bounding box center [1111, 268] width 18 height 18
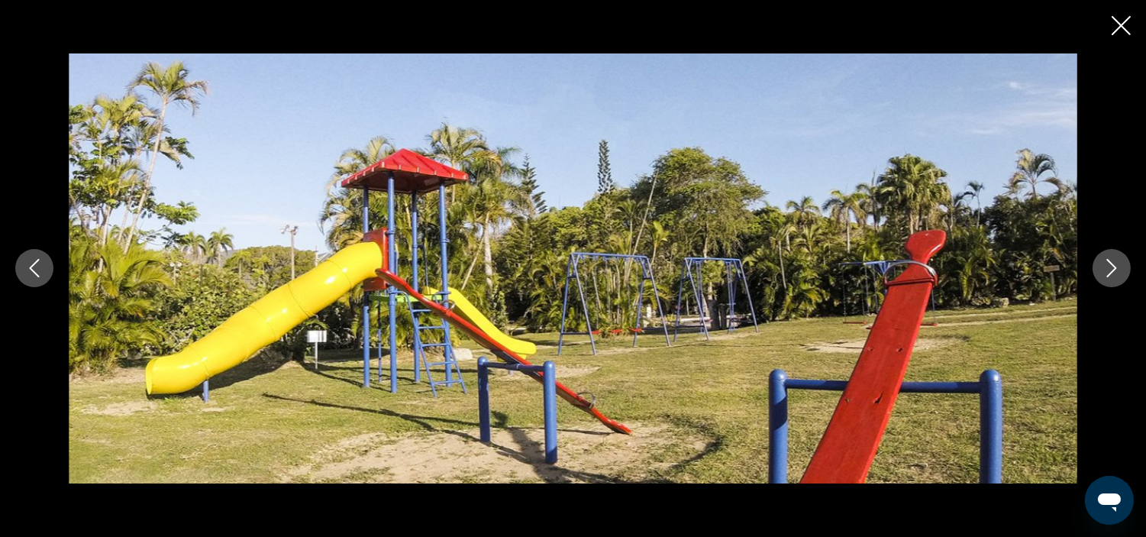
click at [1102, 270] on icon "Next image" at bounding box center [1111, 268] width 18 height 18
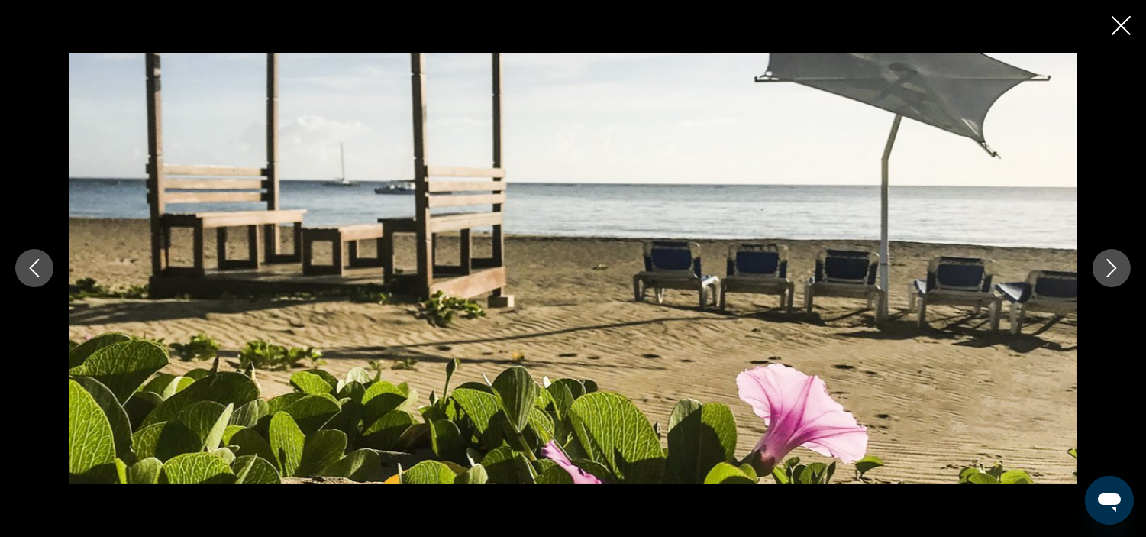
click at [1102, 270] on icon "Next image" at bounding box center [1111, 268] width 18 height 18
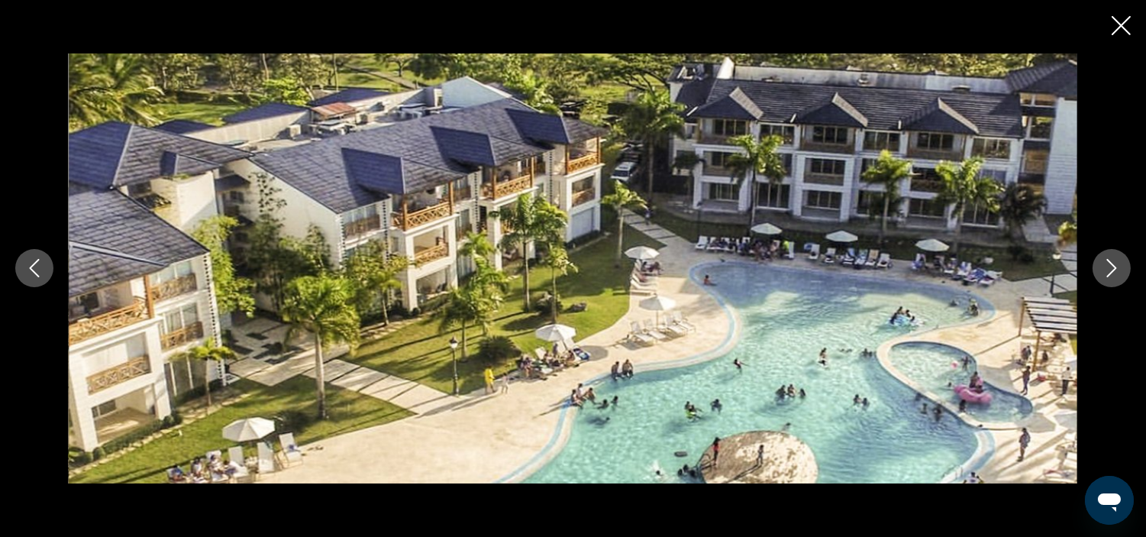
click at [1102, 270] on icon "Next image" at bounding box center [1111, 268] width 18 height 18
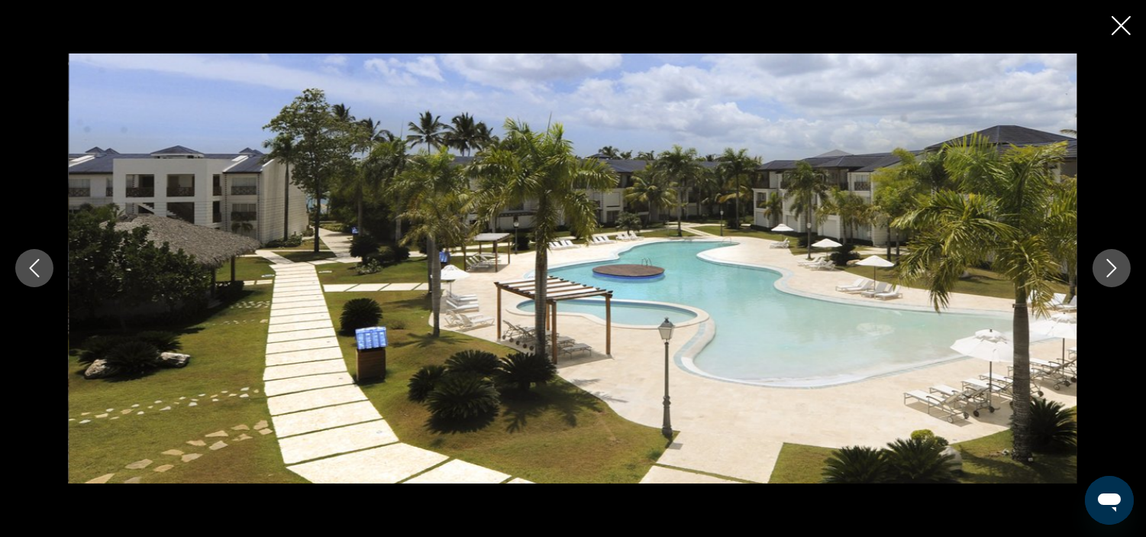
click at [1102, 270] on icon "Next image" at bounding box center [1111, 268] width 18 height 18
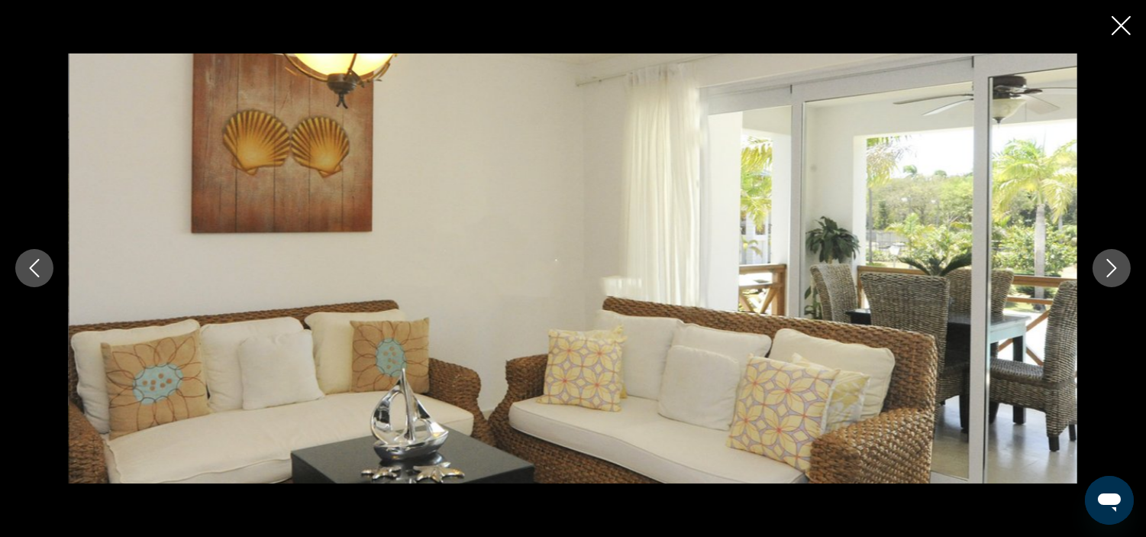
click at [1102, 270] on icon "Next image" at bounding box center [1111, 268] width 18 height 18
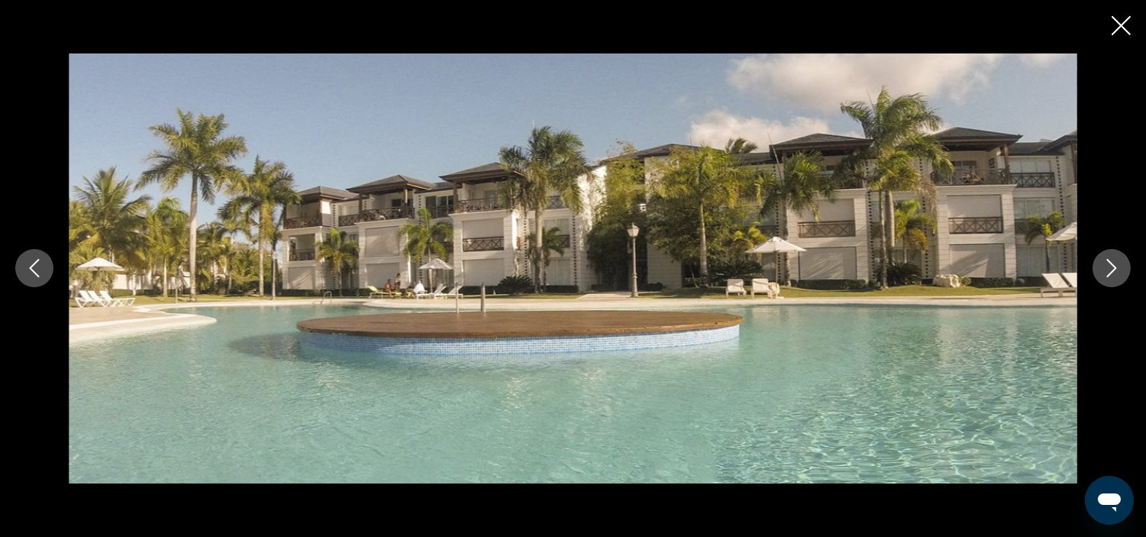
click at [1102, 271] on icon "Next image" at bounding box center [1111, 268] width 18 height 18
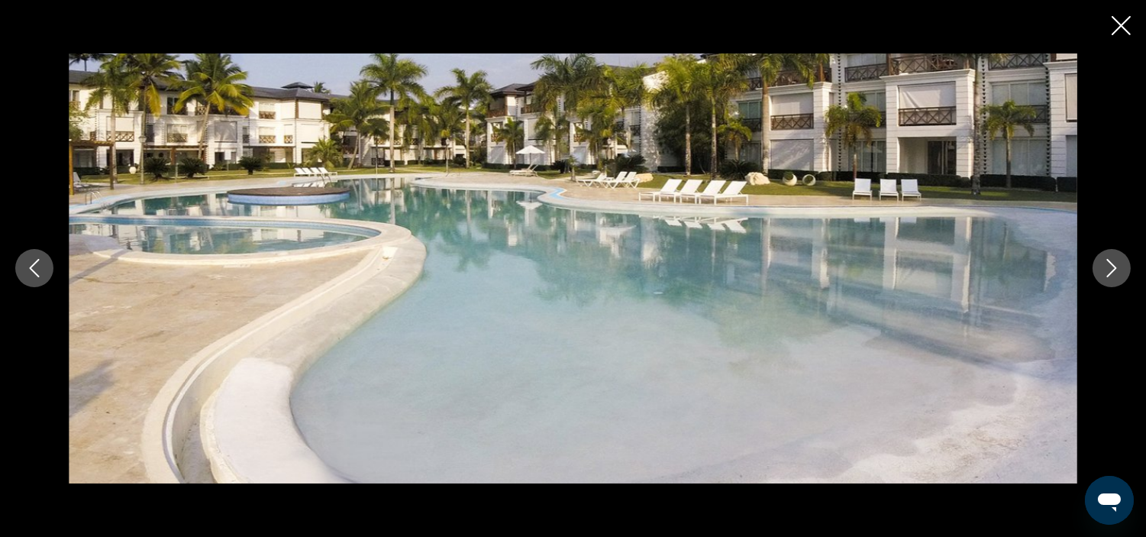
click at [1102, 271] on icon "Next image" at bounding box center [1111, 268] width 18 height 18
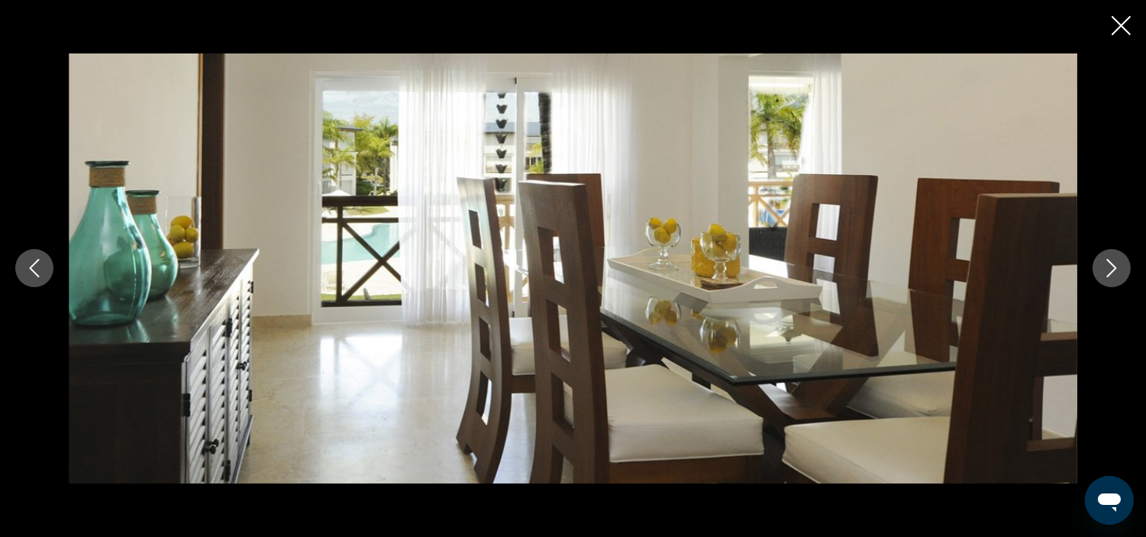
click at [1104, 261] on icon "Next image" at bounding box center [1111, 268] width 18 height 18
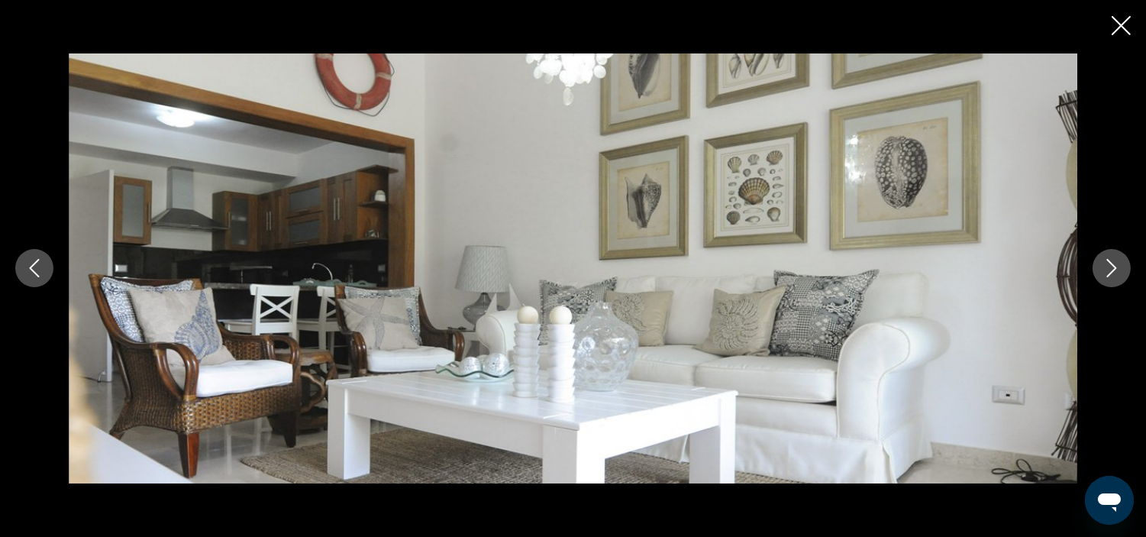
click at [1104, 261] on icon "Next image" at bounding box center [1111, 268] width 18 height 18
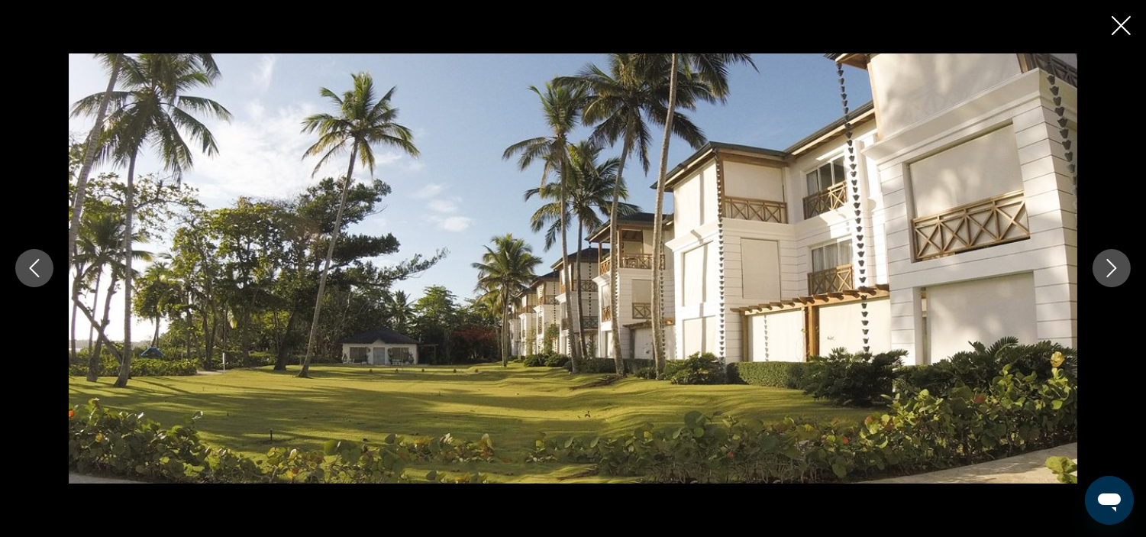
click at [1104, 261] on icon "Next image" at bounding box center [1111, 268] width 18 height 18
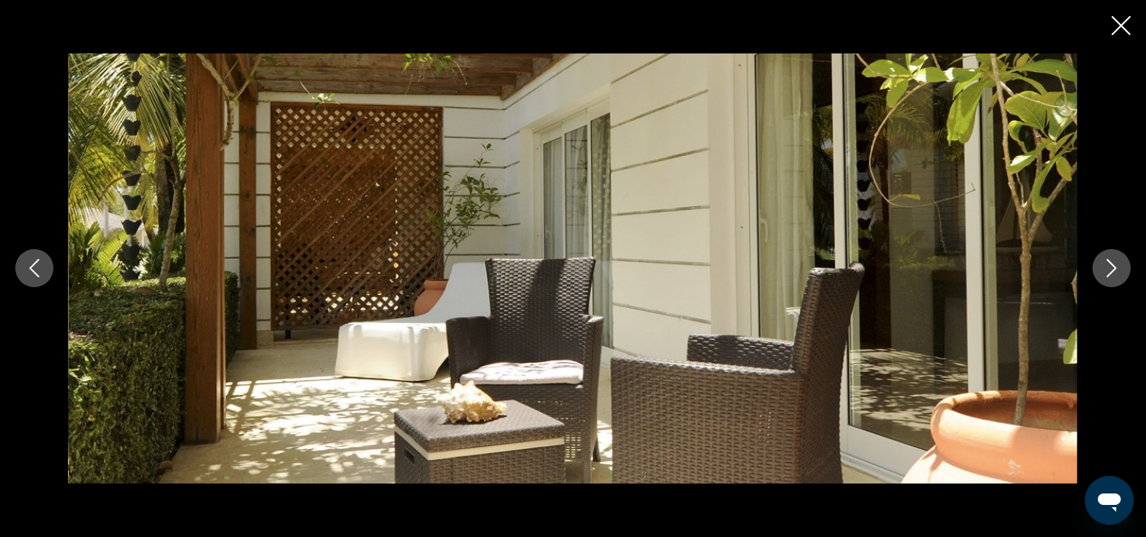
click at [1104, 261] on icon "Next image" at bounding box center [1111, 268] width 18 height 18
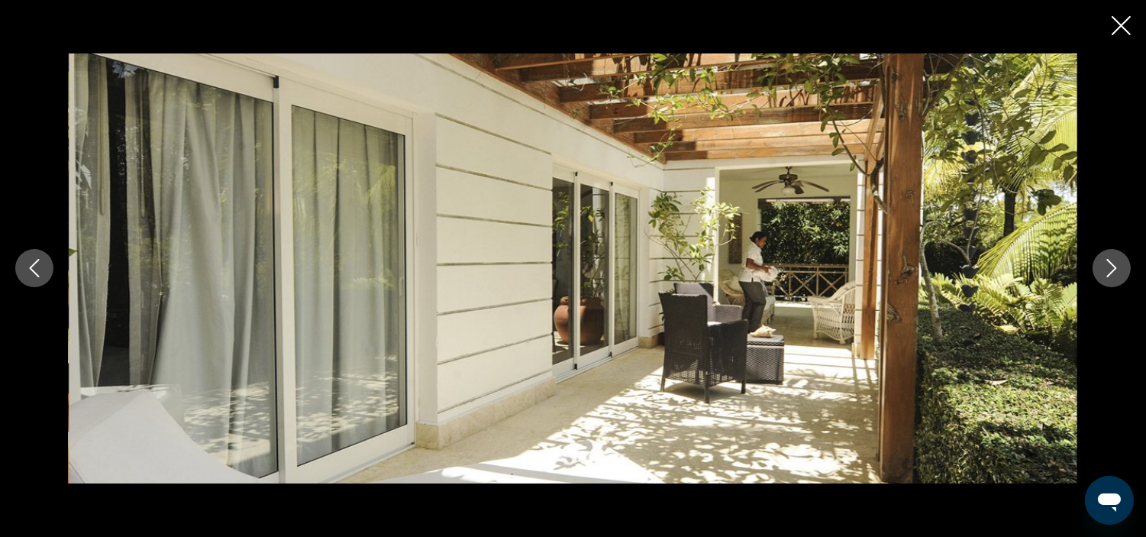
click at [1104, 261] on icon "Next image" at bounding box center [1111, 268] width 18 height 18
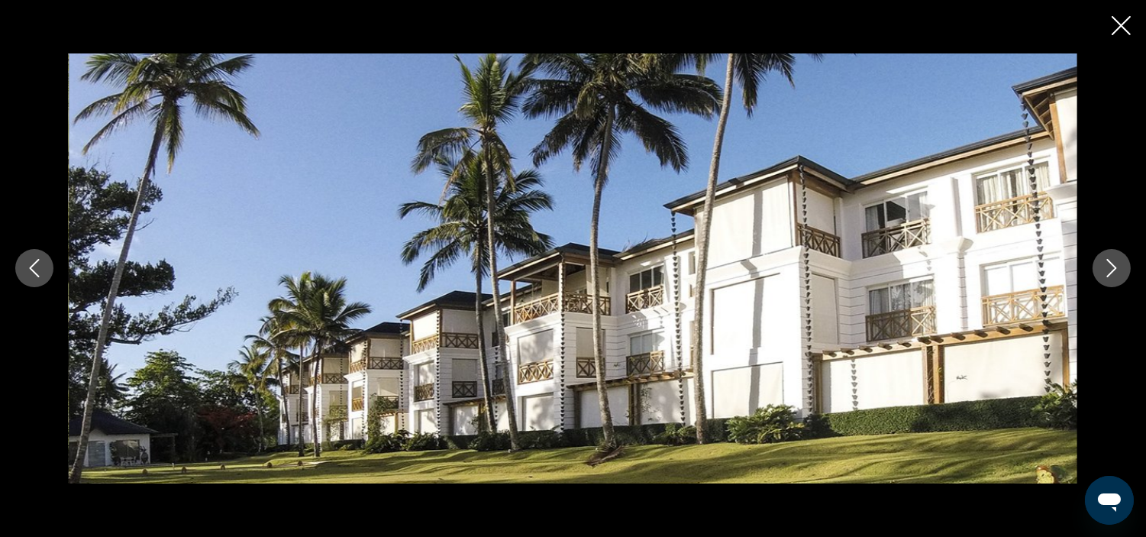
click at [1104, 261] on icon "Next image" at bounding box center [1111, 268] width 18 height 18
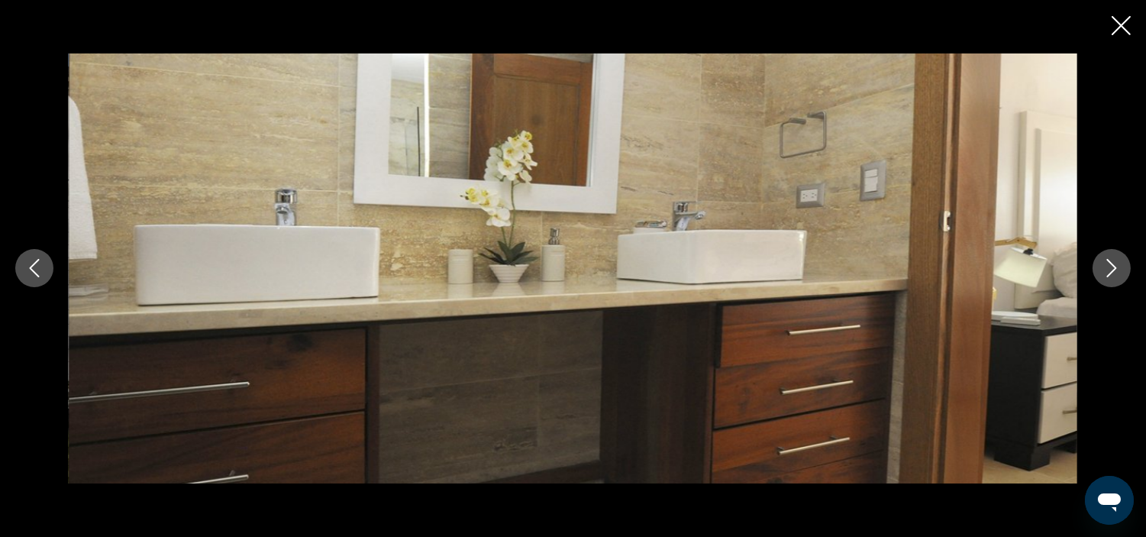
click at [1104, 261] on icon "Next image" at bounding box center [1111, 268] width 18 height 18
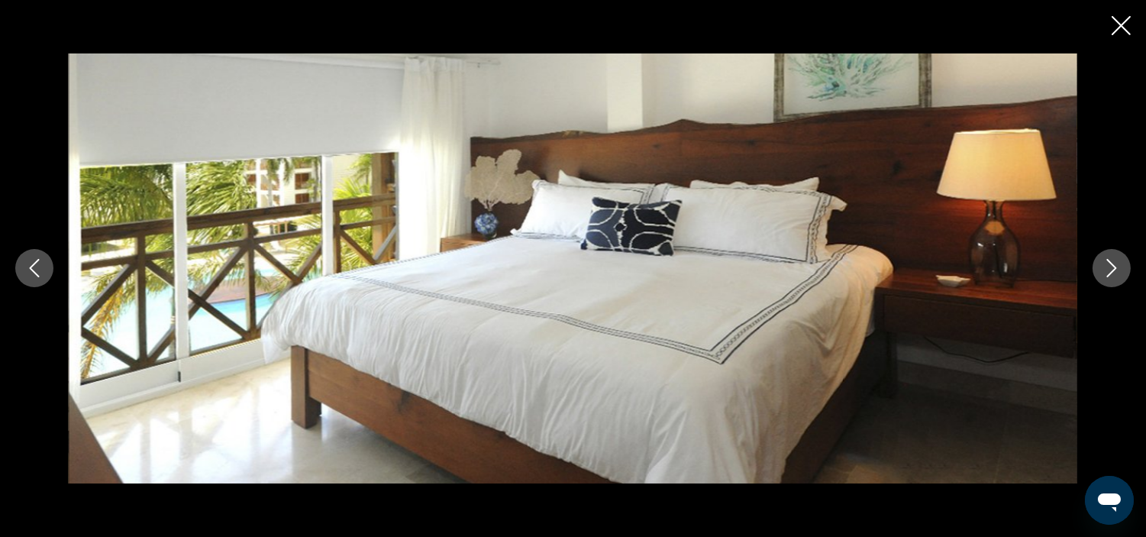
click at [1104, 261] on icon "Next image" at bounding box center [1111, 268] width 18 height 18
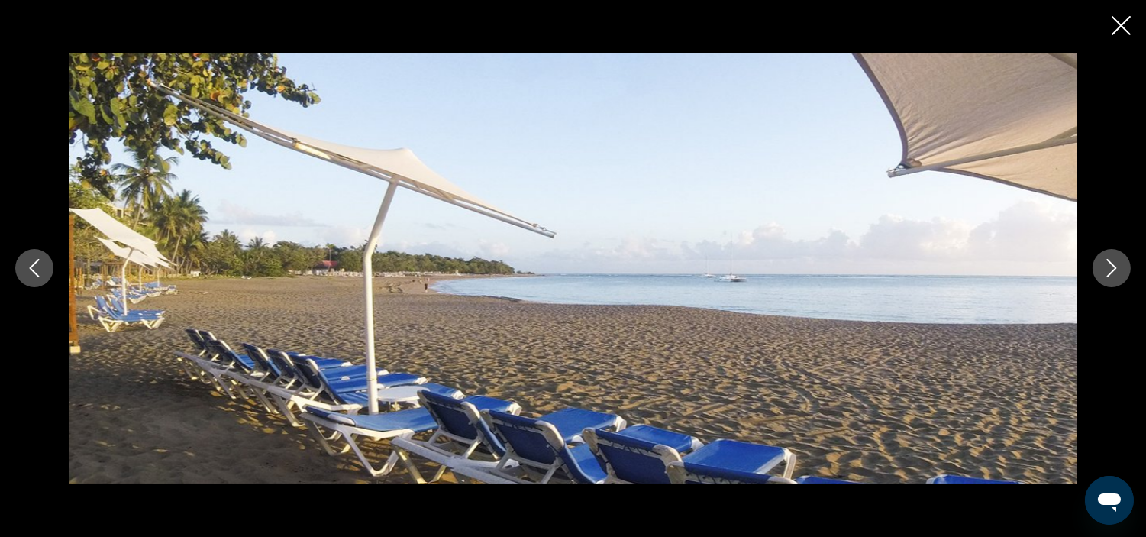
click at [1104, 261] on icon "Next image" at bounding box center [1111, 268] width 18 height 18
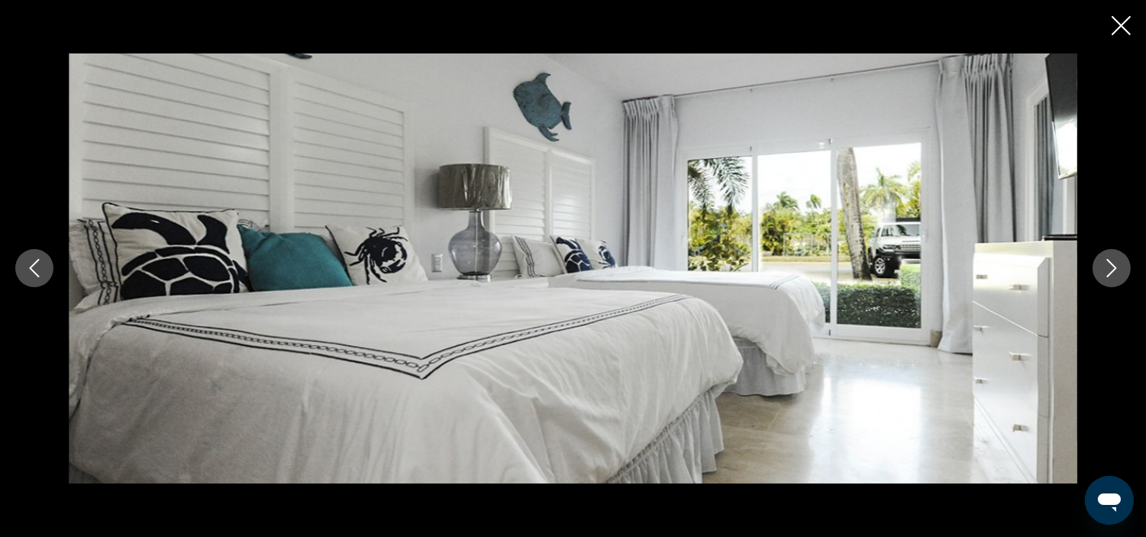
click at [1104, 261] on icon "Next image" at bounding box center [1111, 268] width 18 height 18
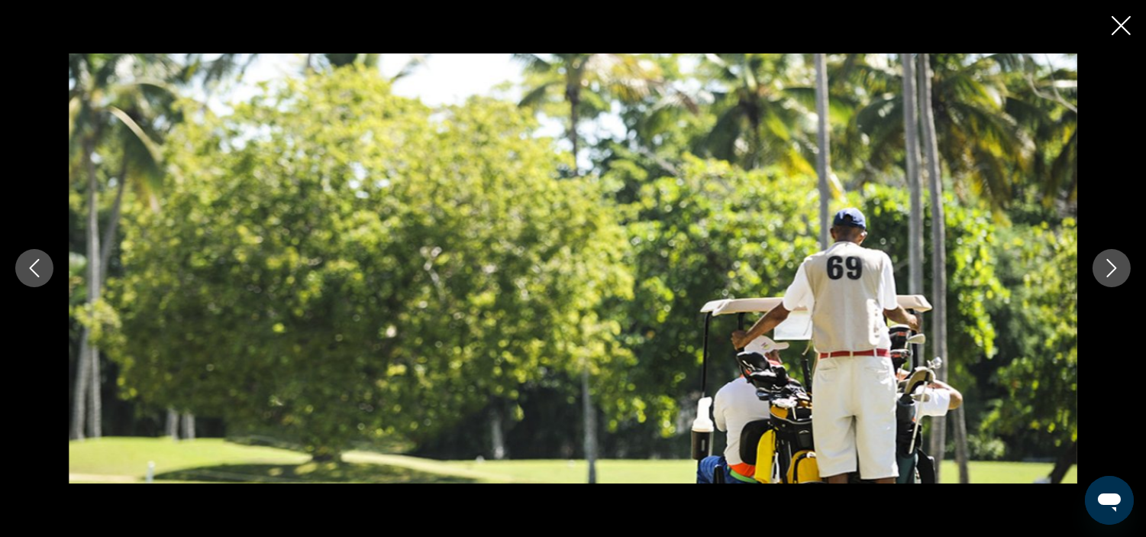
click at [1104, 261] on icon "Next image" at bounding box center [1111, 268] width 18 height 18
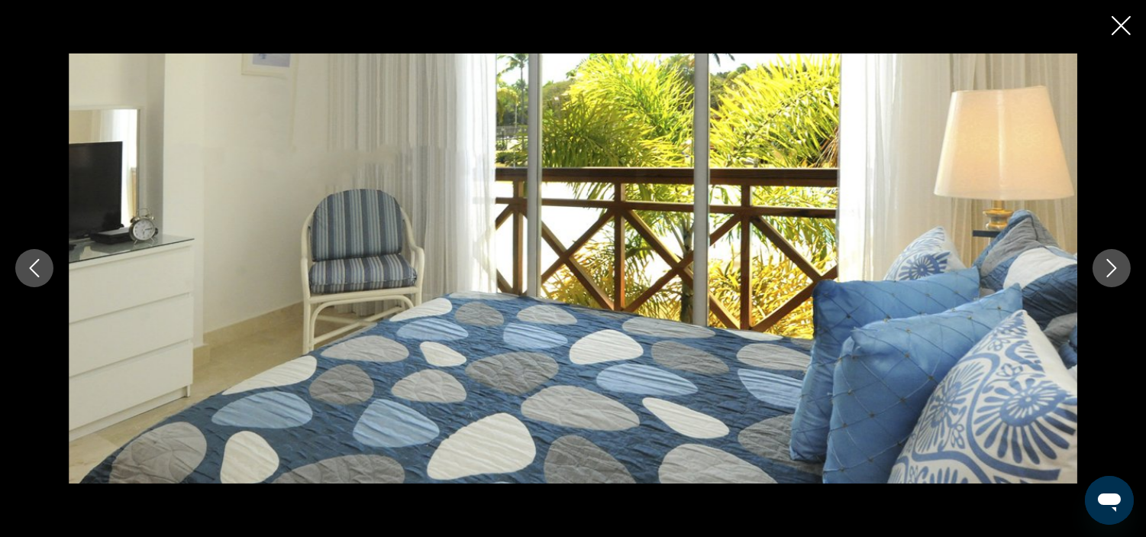
click at [1104, 261] on icon "Next image" at bounding box center [1111, 268] width 18 height 18
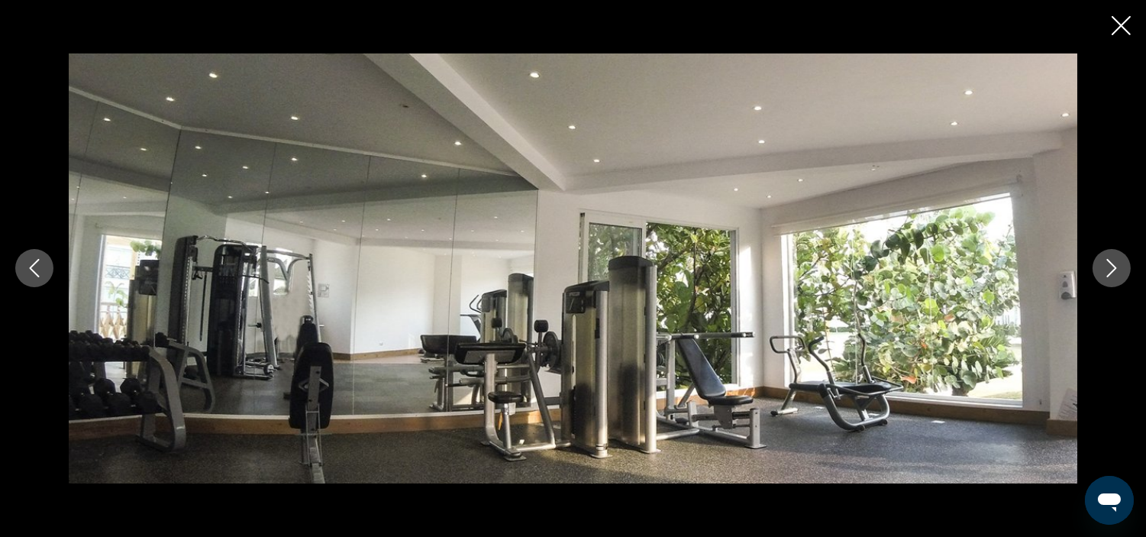
click at [1104, 261] on icon "Next image" at bounding box center [1111, 268] width 18 height 18
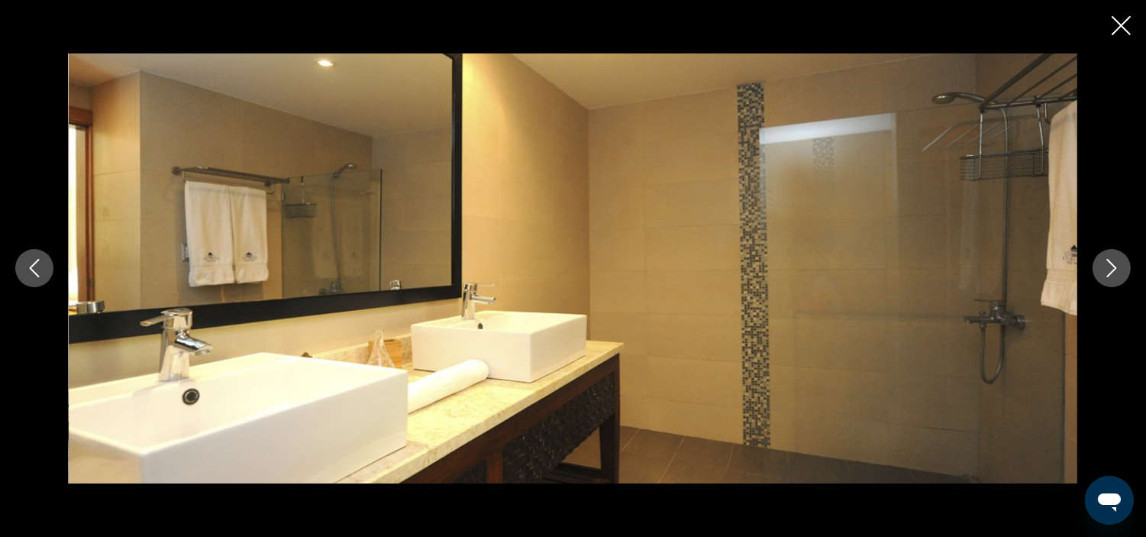
click at [1104, 261] on icon "Next image" at bounding box center [1111, 268] width 18 height 18
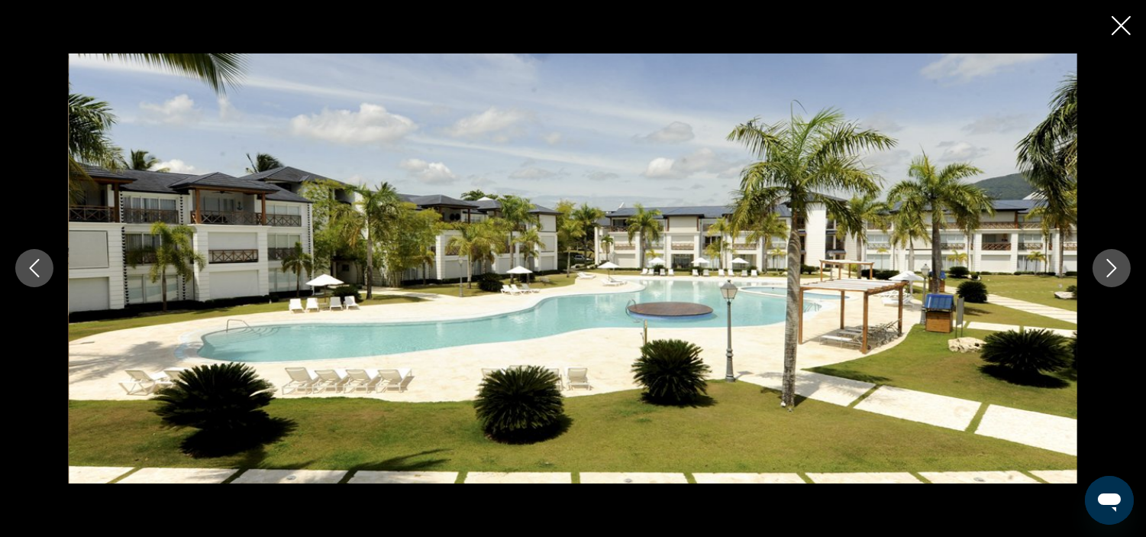
click at [1104, 261] on icon "Next image" at bounding box center [1111, 268] width 18 height 18
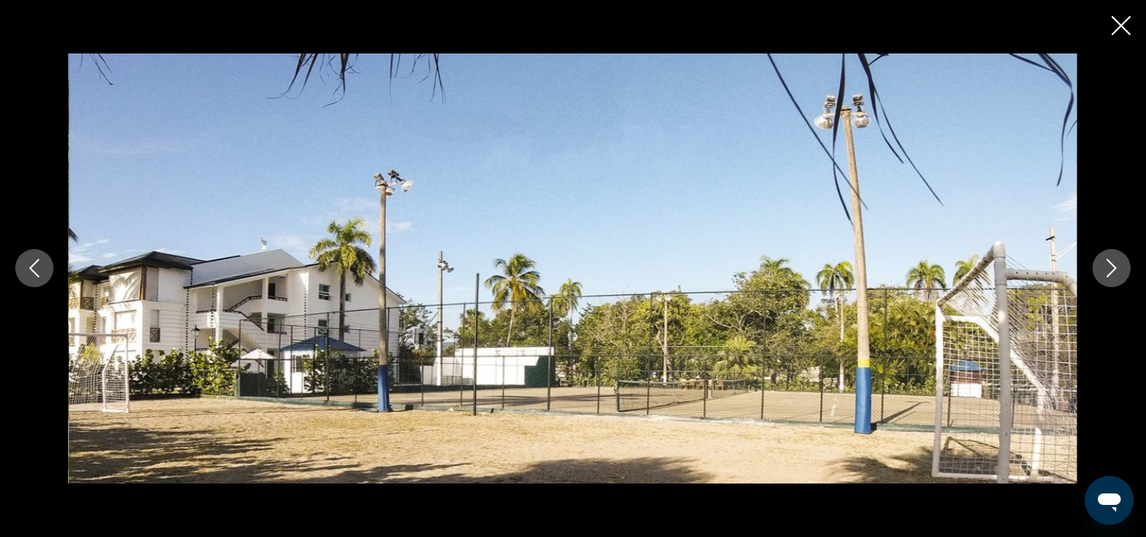
click at [1104, 261] on icon "Next image" at bounding box center [1111, 268] width 18 height 18
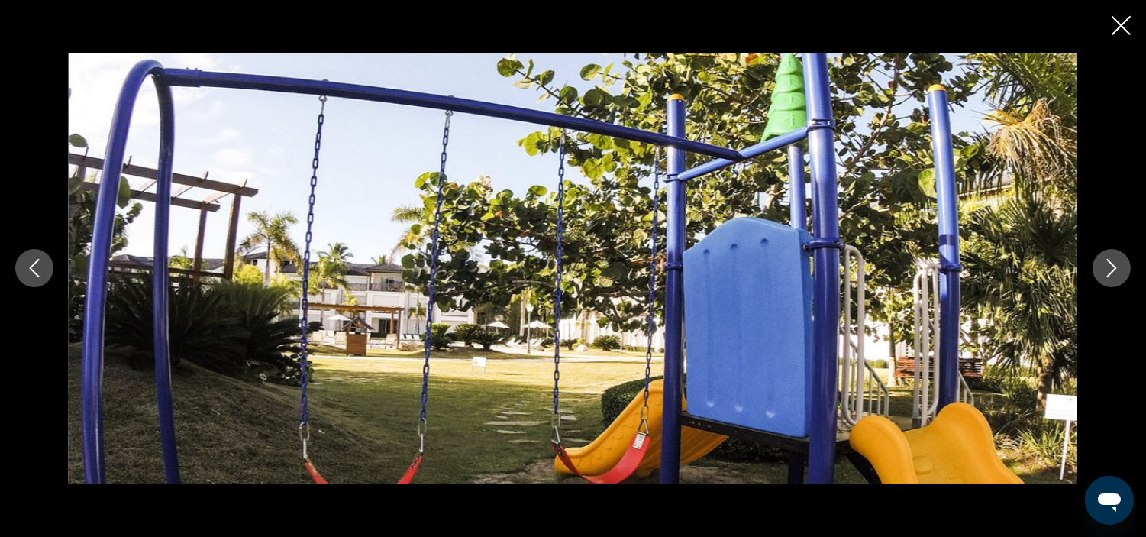
click at [1104, 261] on icon "Next image" at bounding box center [1111, 268] width 18 height 18
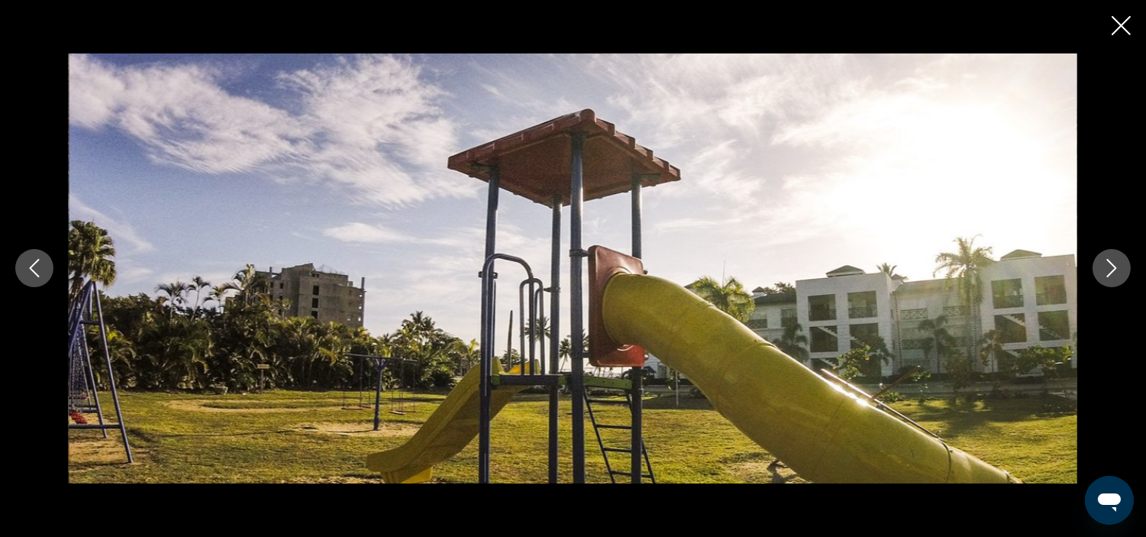
click at [1104, 261] on icon "Next image" at bounding box center [1111, 268] width 18 height 18
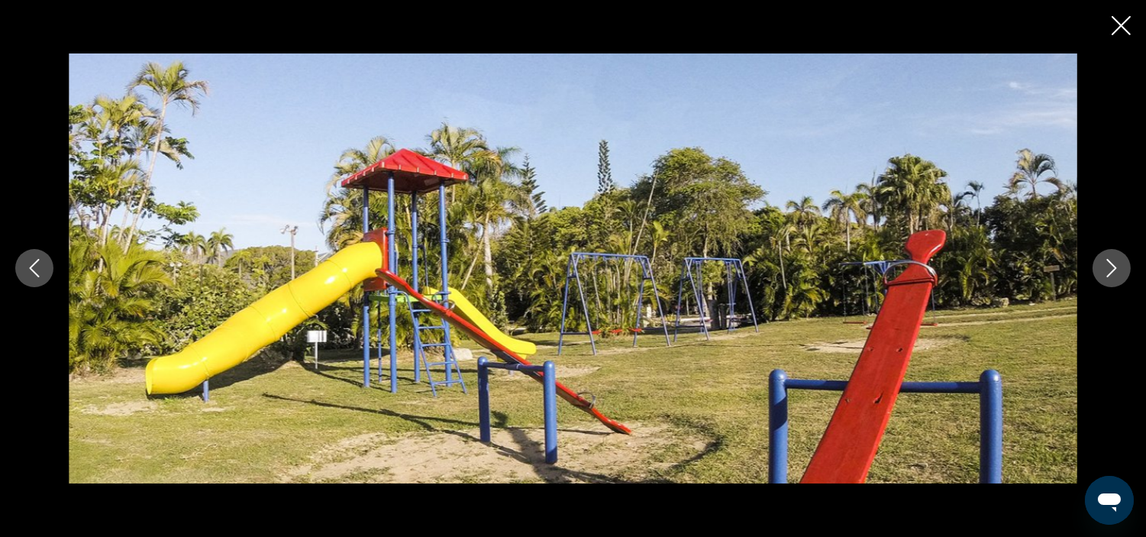
click at [1104, 261] on icon "Next image" at bounding box center [1111, 268] width 18 height 18
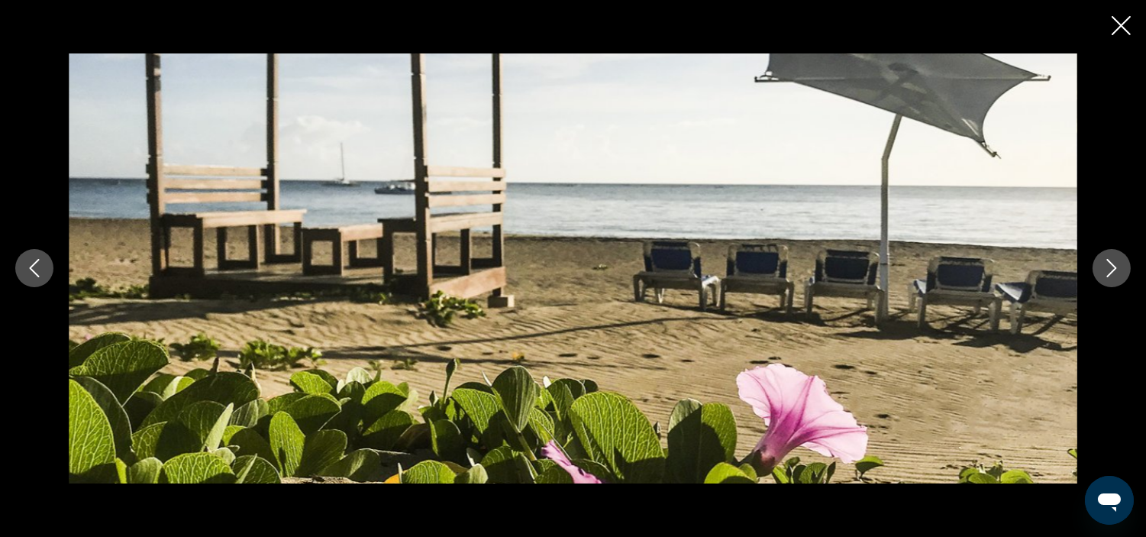
click at [1114, 25] on icon "Close slideshow" at bounding box center [1120, 25] width 19 height 19
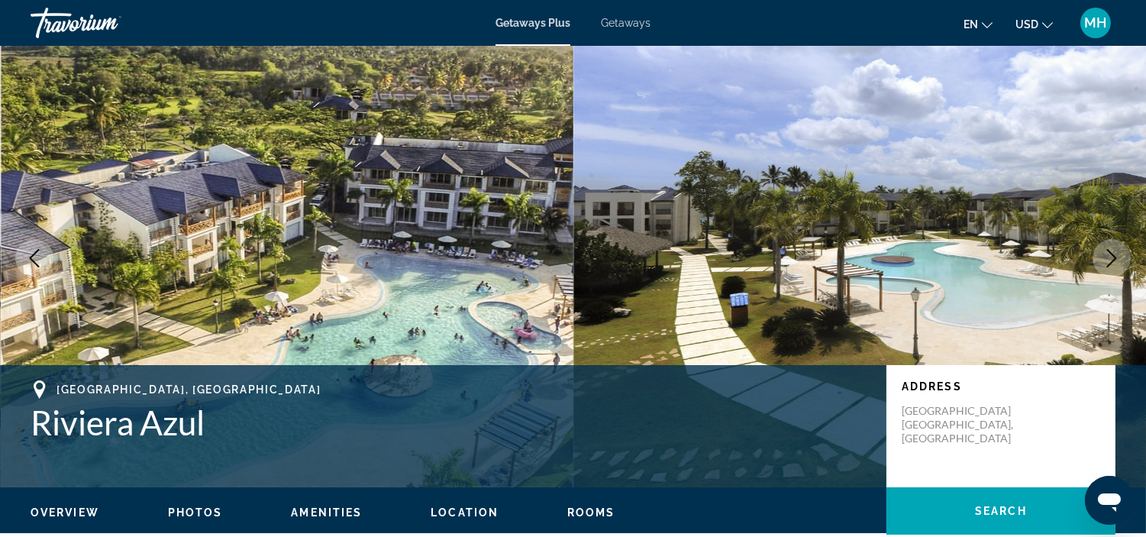
scroll to position [0, 0]
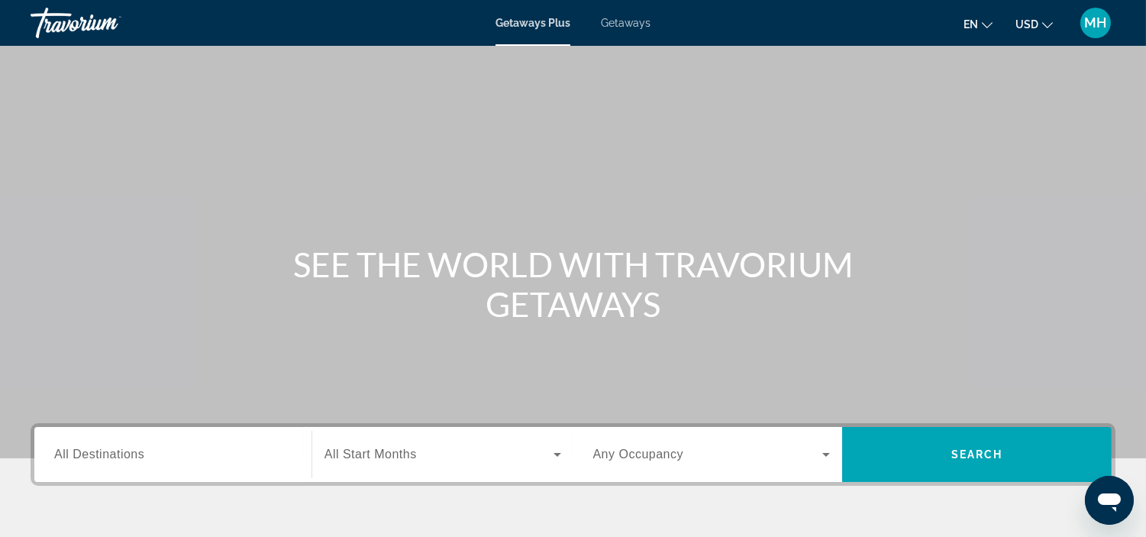
click at [215, 448] on input "Destination All Destinations" at bounding box center [172, 455] width 237 height 18
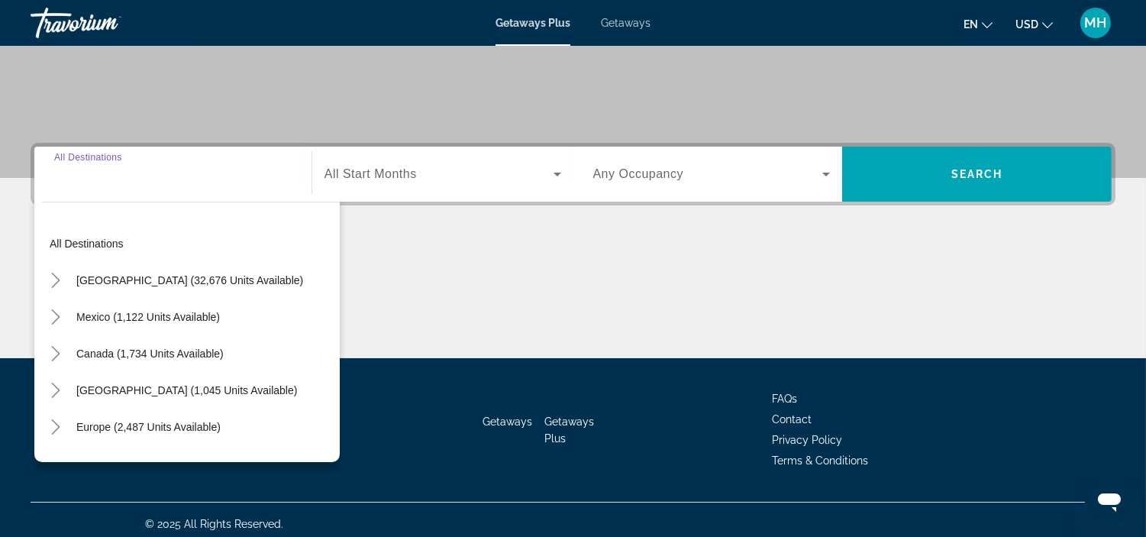
scroll to position [287, 0]
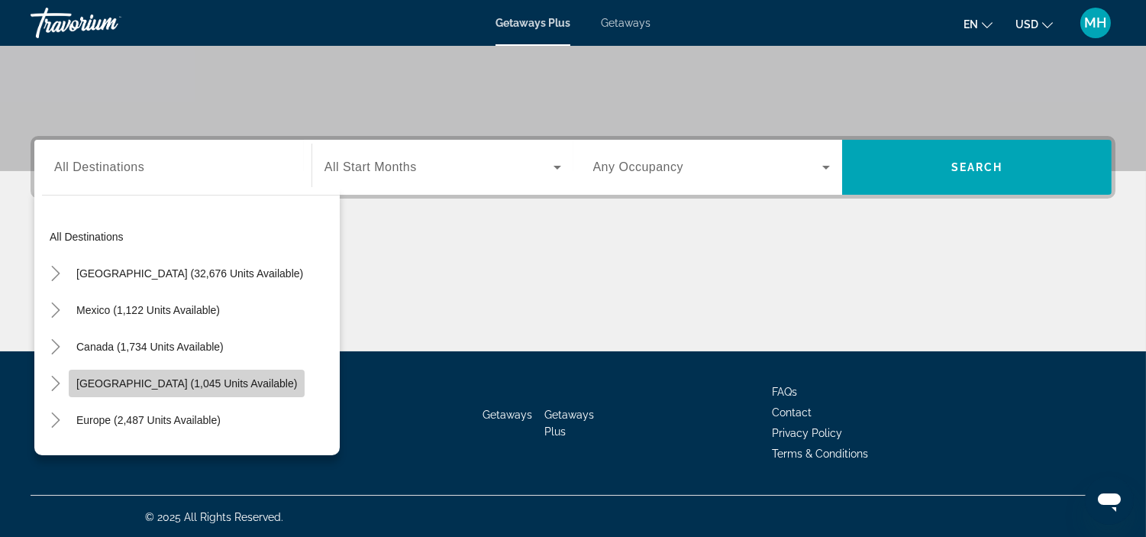
click at [166, 379] on span "[GEOGRAPHIC_DATA] (1,045 units available)" at bounding box center [186, 383] width 221 height 12
type input "**********"
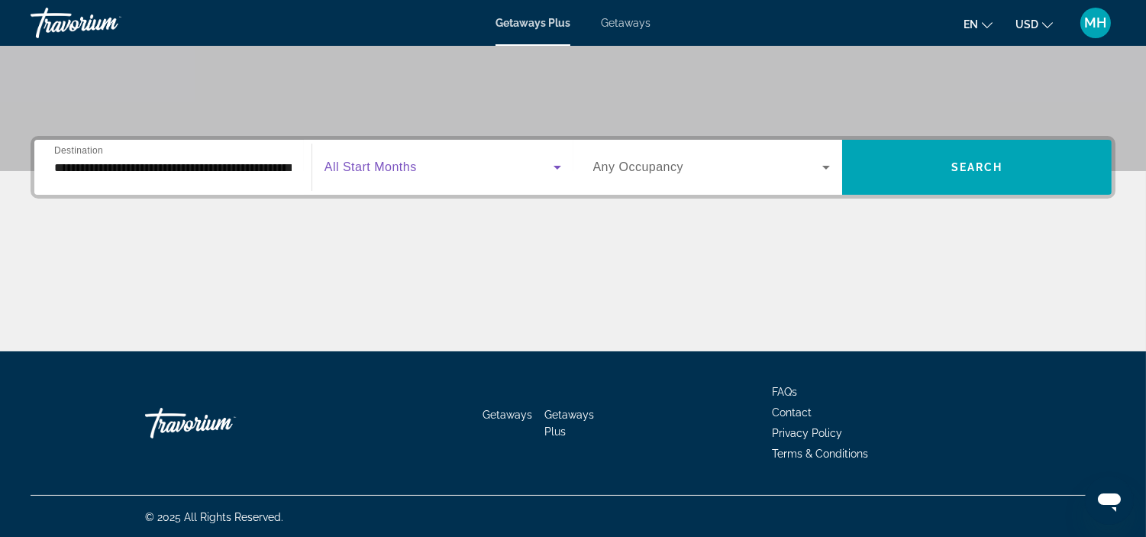
click at [561, 166] on icon "Search widget" at bounding box center [557, 167] width 18 height 18
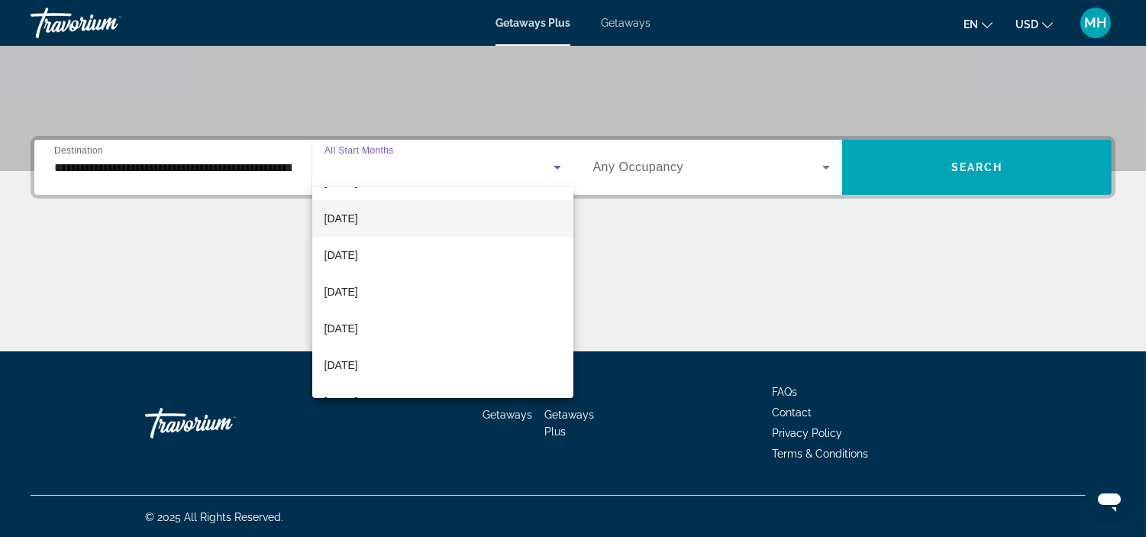
scroll to position [169, 0]
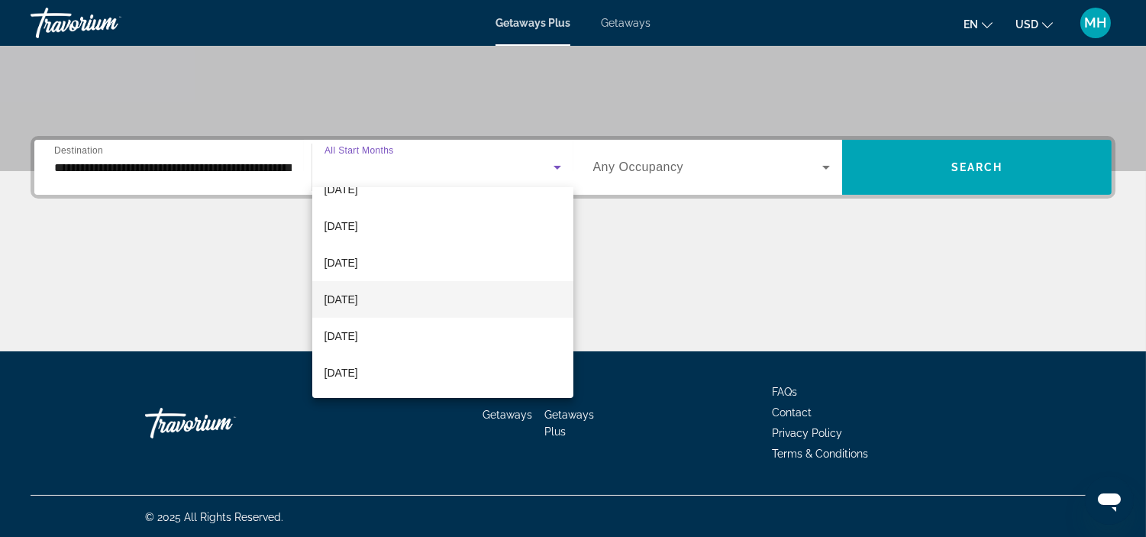
click at [358, 292] on span "March 2026" at bounding box center [341, 299] width 34 height 18
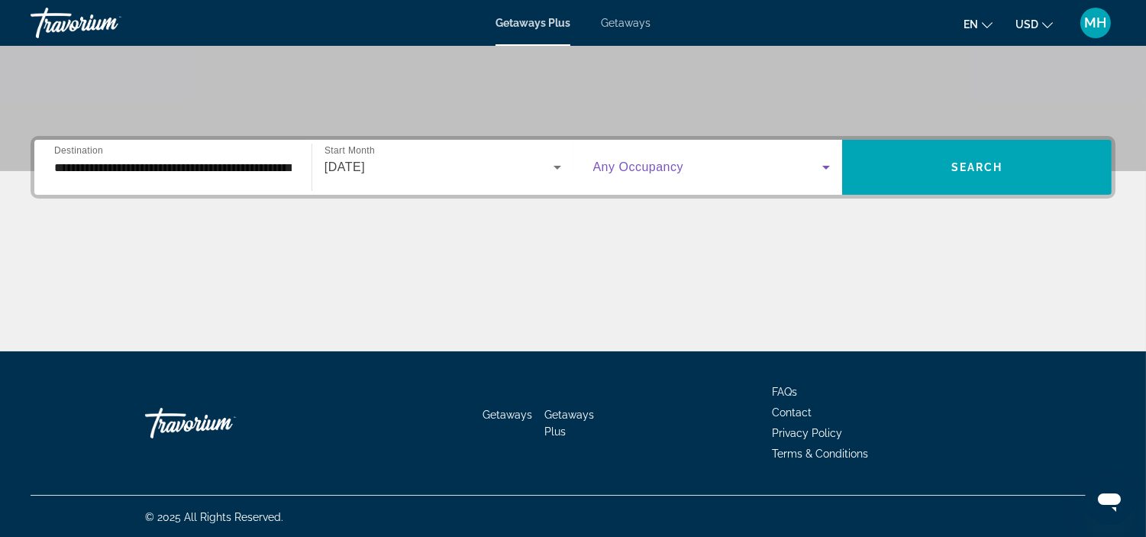
click at [826, 169] on icon "Search widget" at bounding box center [826, 167] width 18 height 18
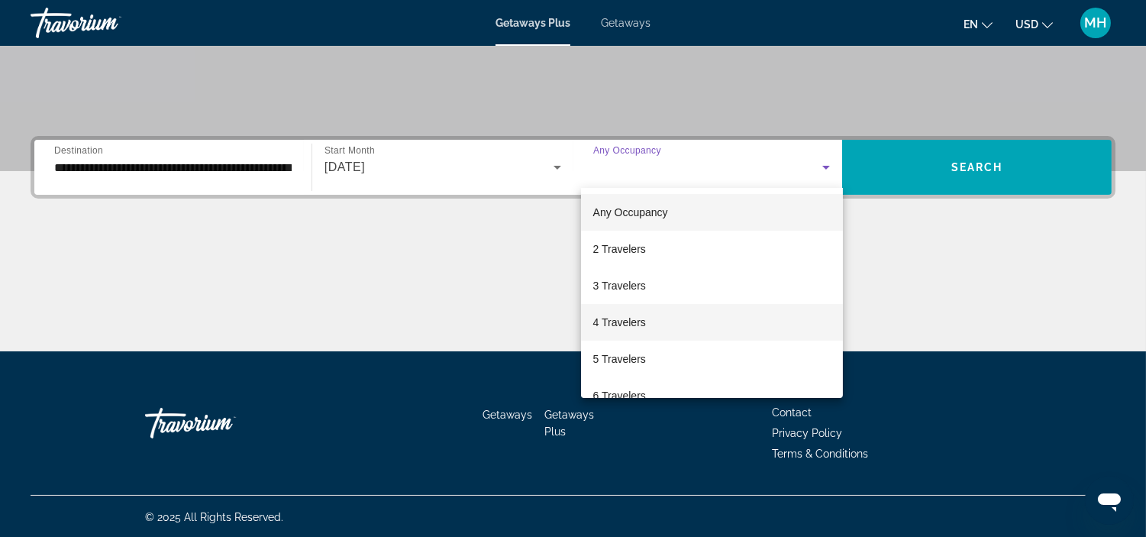
click at [649, 328] on mat-option "4 Travelers" at bounding box center [712, 322] width 262 height 37
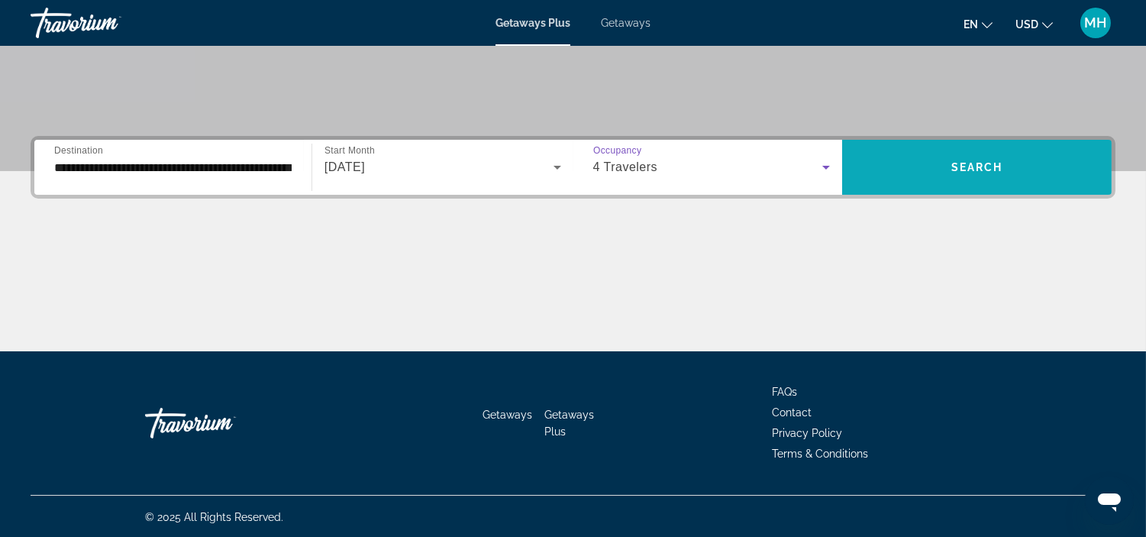
click at [963, 164] on span "Search" at bounding box center [977, 167] width 52 height 12
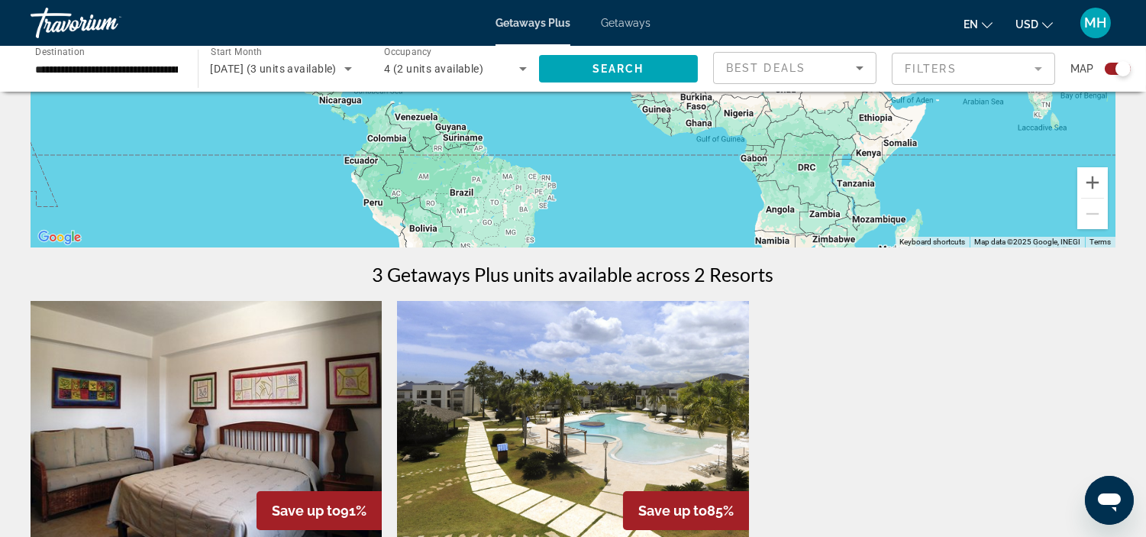
scroll to position [508, 0]
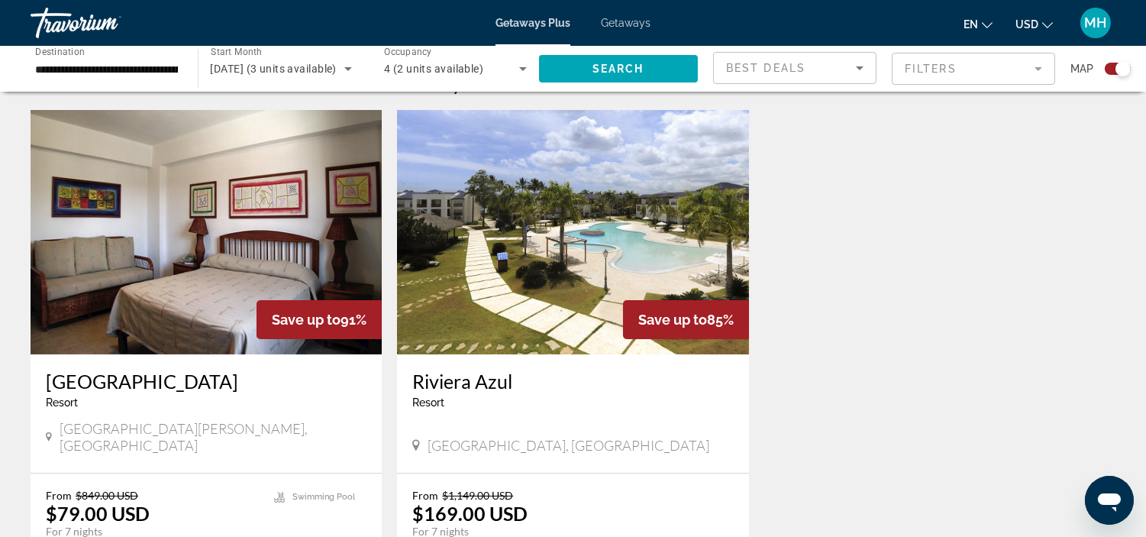
click at [230, 271] on img "Main content" at bounding box center [206, 232] width 351 height 244
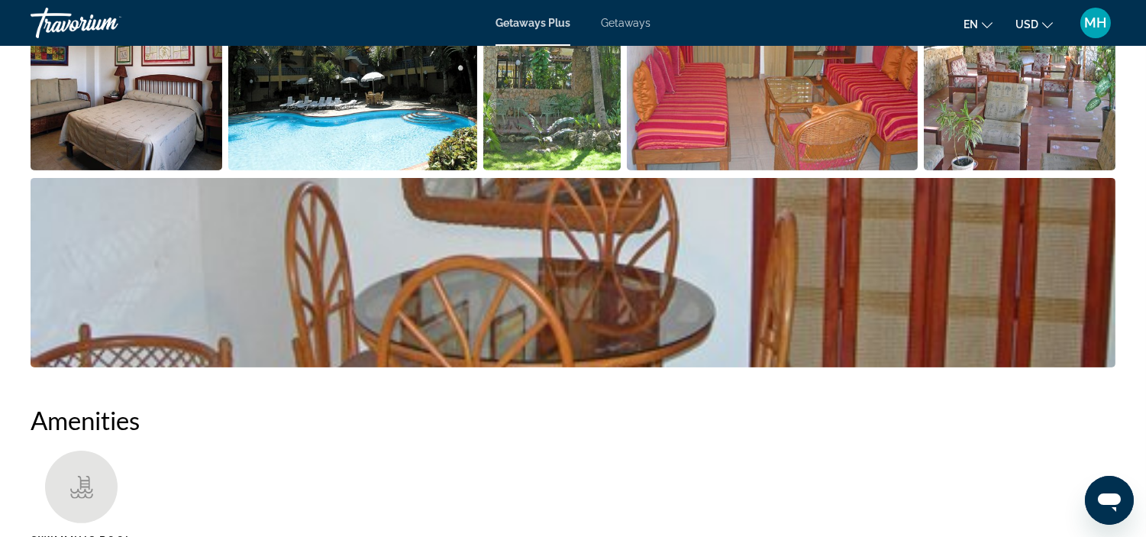
scroll to position [593, 0]
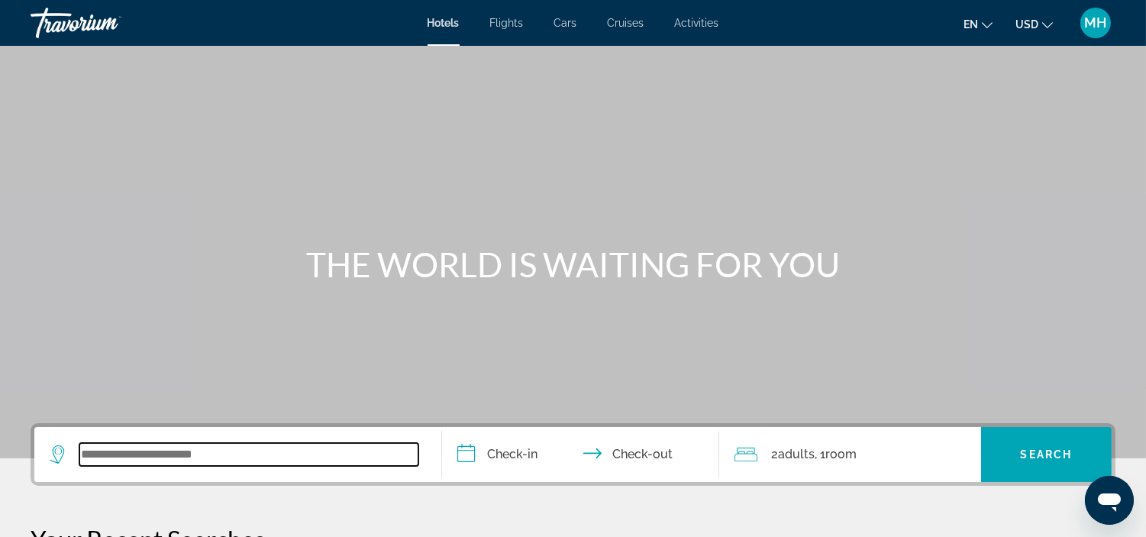
click at [179, 461] on input "Search widget" at bounding box center [248, 454] width 339 height 23
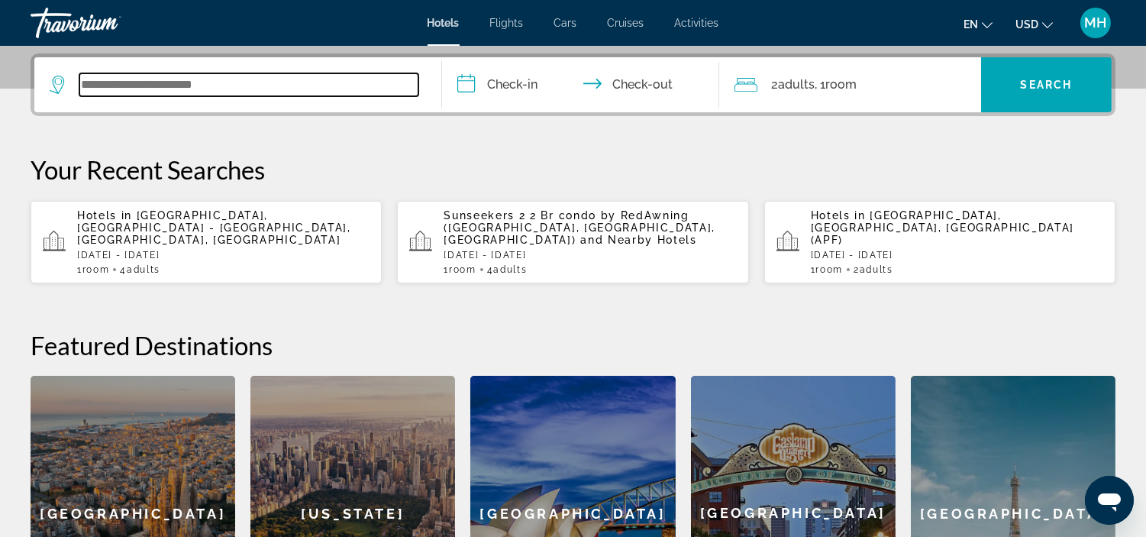
scroll to position [372, 0]
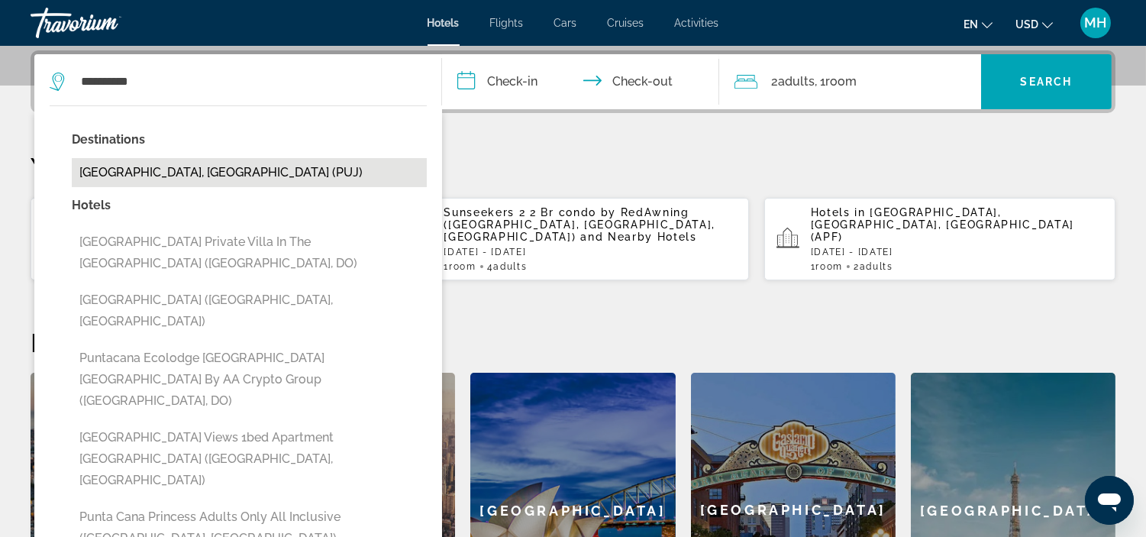
click at [299, 174] on button "[GEOGRAPHIC_DATA], [GEOGRAPHIC_DATA] (PUJ)" at bounding box center [249, 172] width 355 height 29
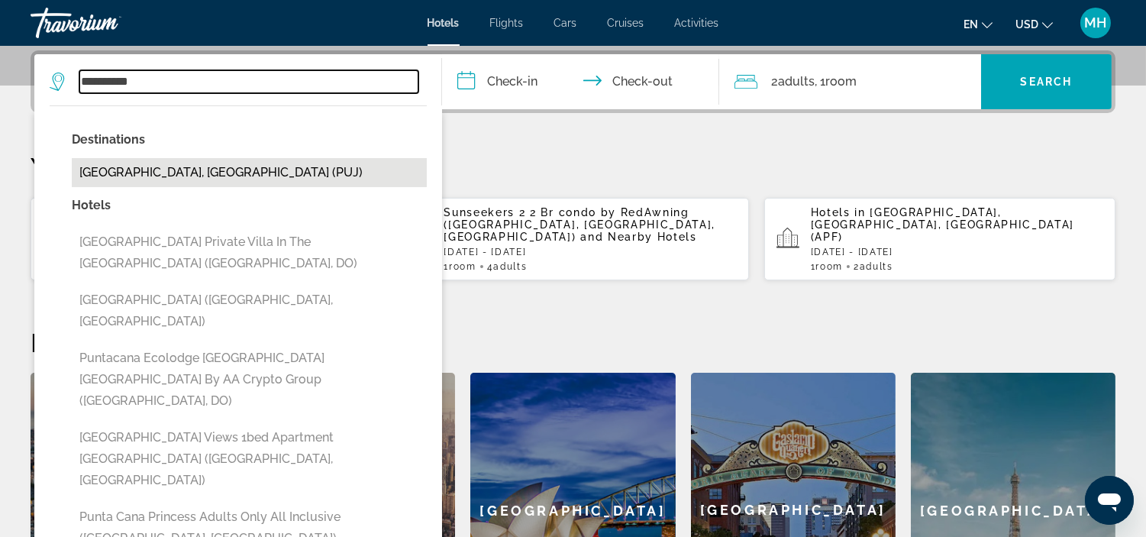
type input "**********"
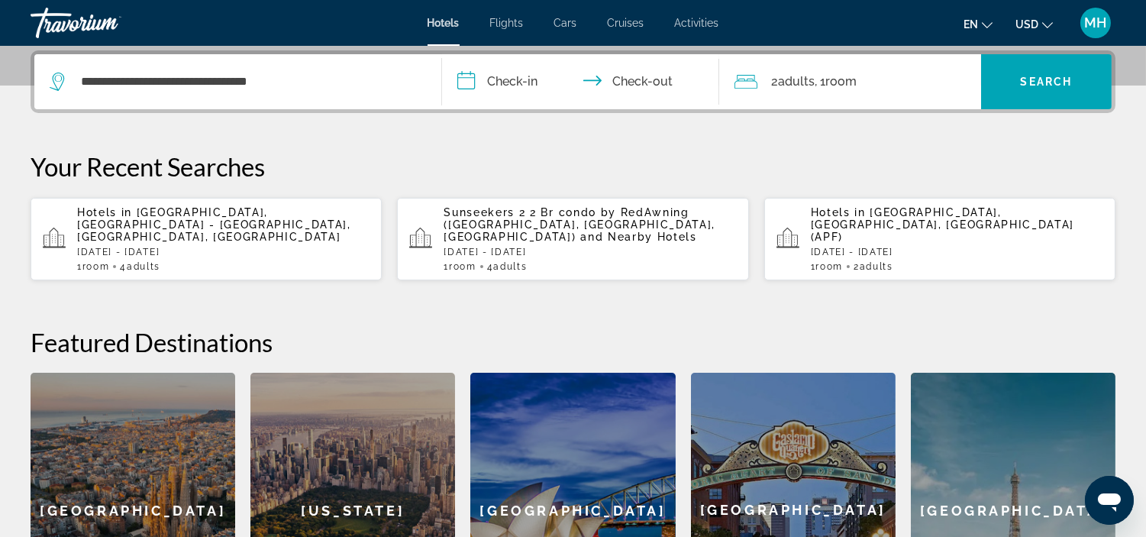
click at [530, 75] on input "**********" at bounding box center [583, 84] width 283 height 60
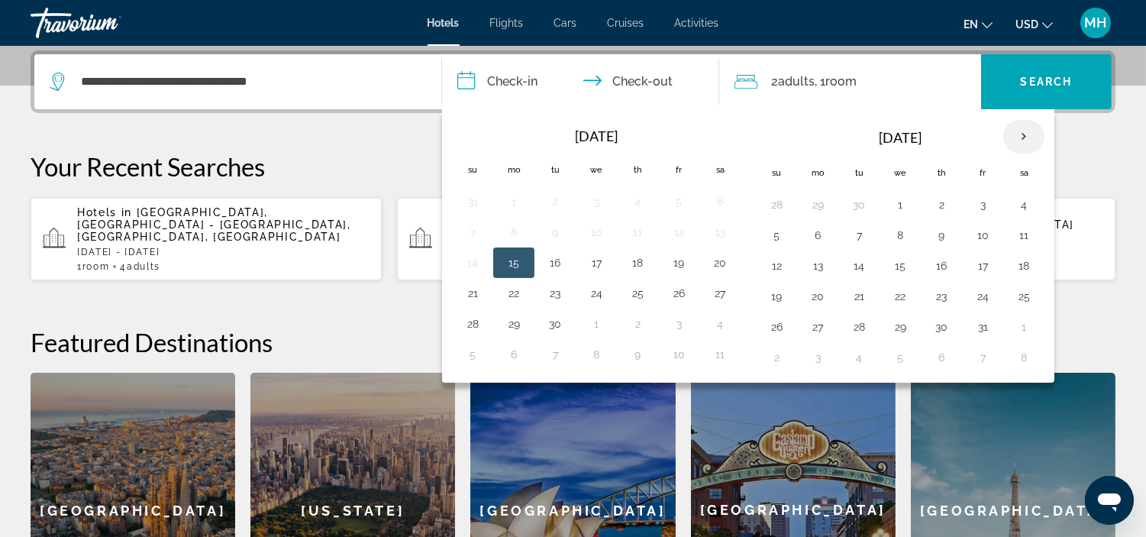
click at [1031, 131] on th "Next month" at bounding box center [1023, 137] width 41 height 34
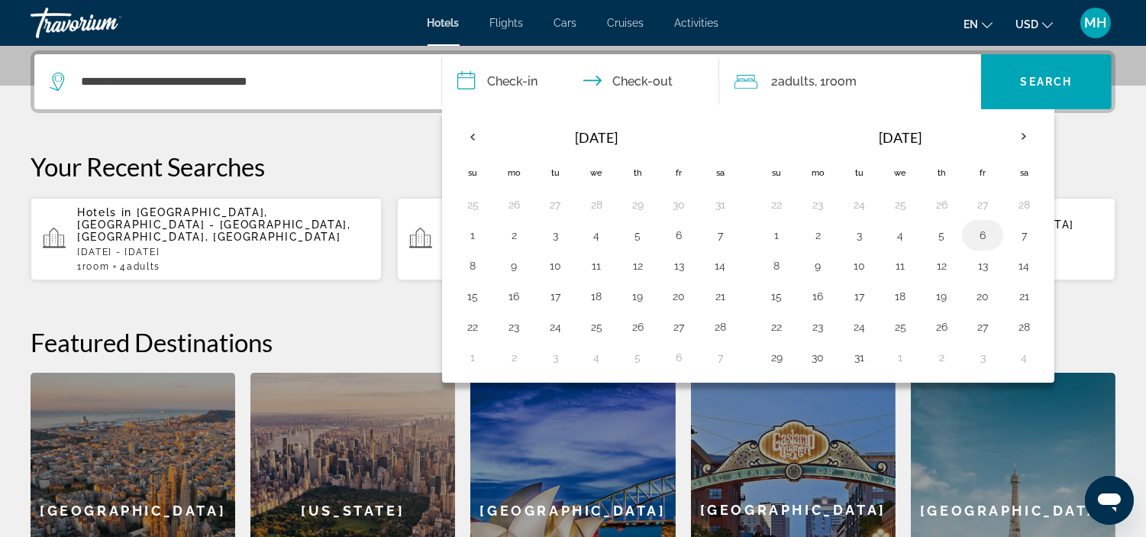
click at [987, 237] on button "6" at bounding box center [982, 234] width 24 height 21
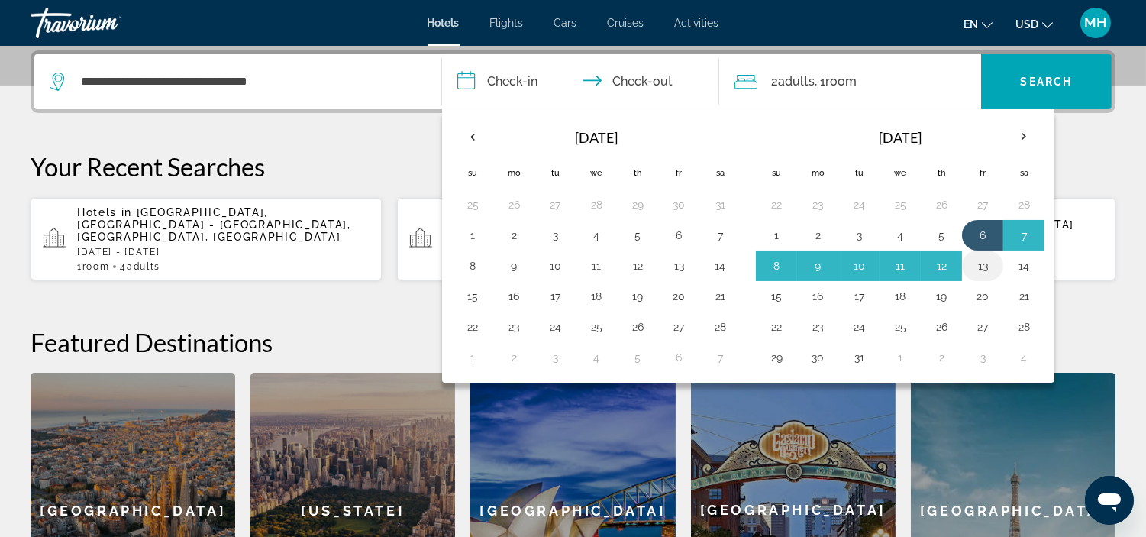
click at [980, 263] on button "13" at bounding box center [982, 265] width 24 height 21
type input "**********"
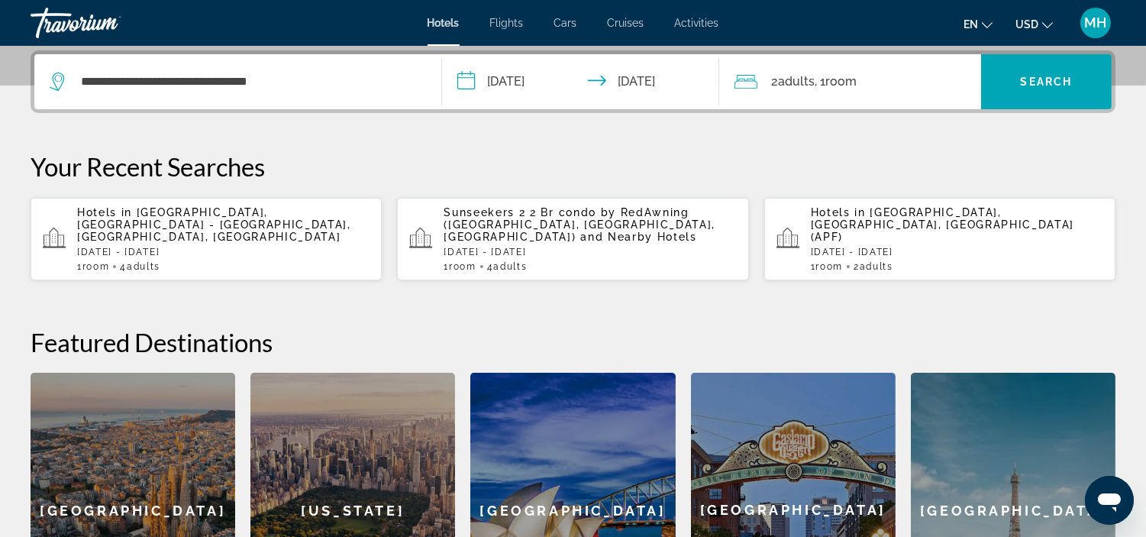
click at [868, 73] on div "2 Adult Adults , 1 Room rooms" at bounding box center [857, 81] width 247 height 21
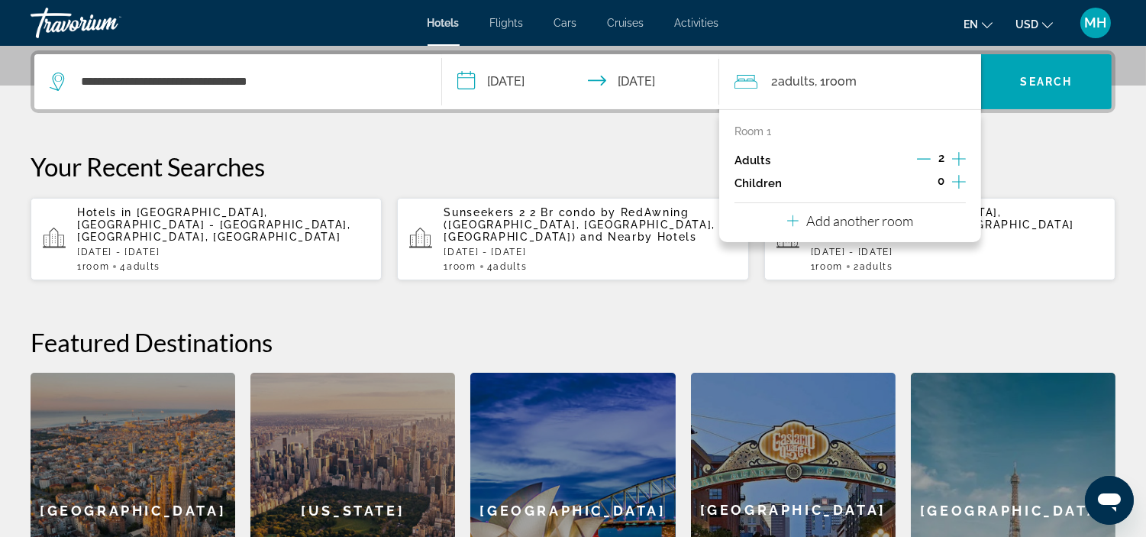
click at [957, 153] on icon "Increment adults" at bounding box center [959, 159] width 14 height 18
click at [957, 151] on icon "Increment adults" at bounding box center [959, 159] width 14 height 18
click at [957, 183] on icon "Increment children" at bounding box center [959, 181] width 14 height 18
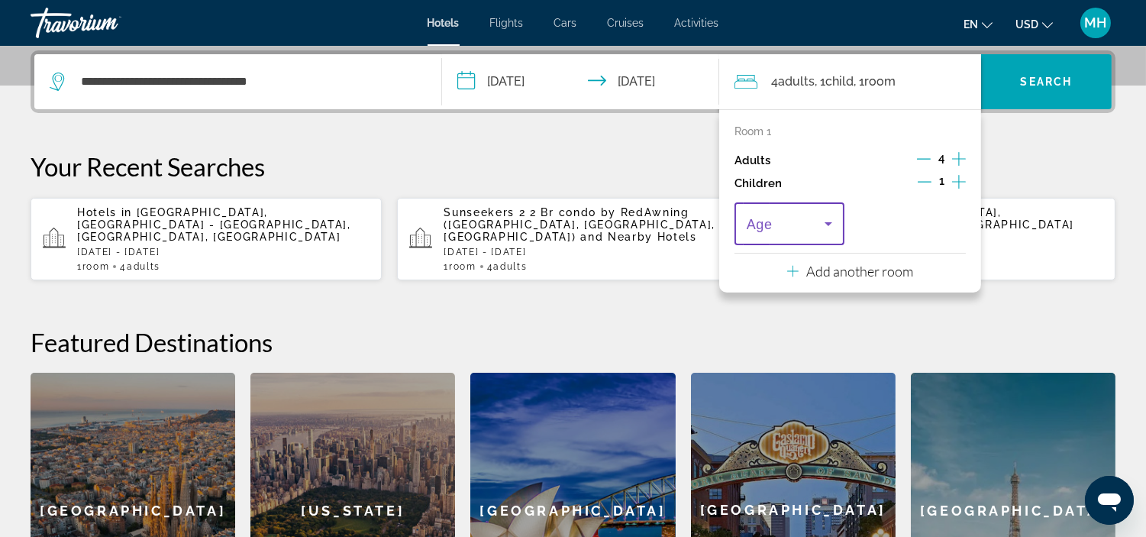
click at [833, 220] on icon "Travelers: 4 adults, 1 child" at bounding box center [828, 223] width 18 height 18
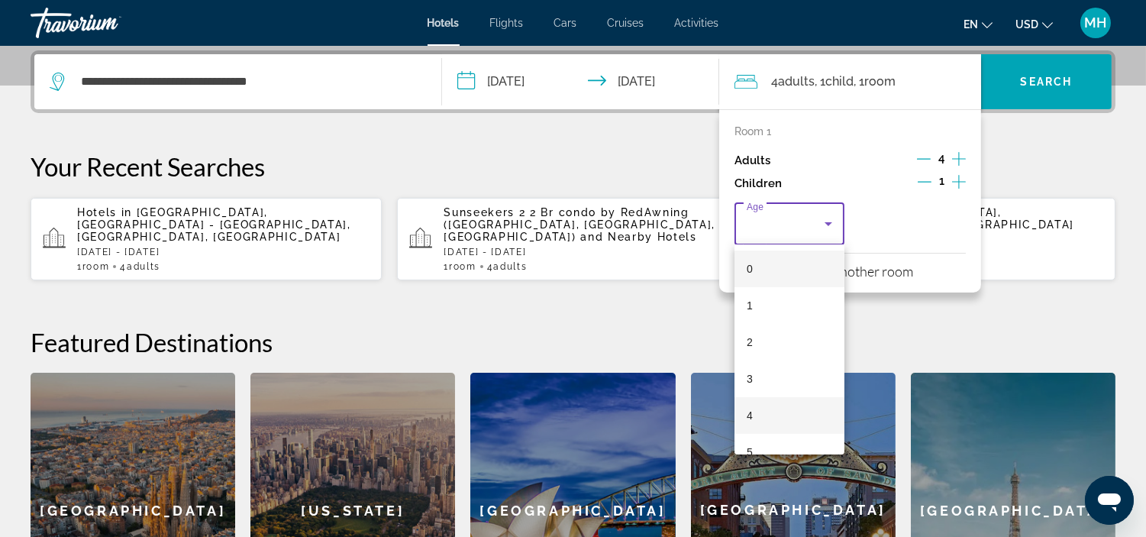
click at [769, 408] on mat-option "4" at bounding box center [789, 415] width 110 height 37
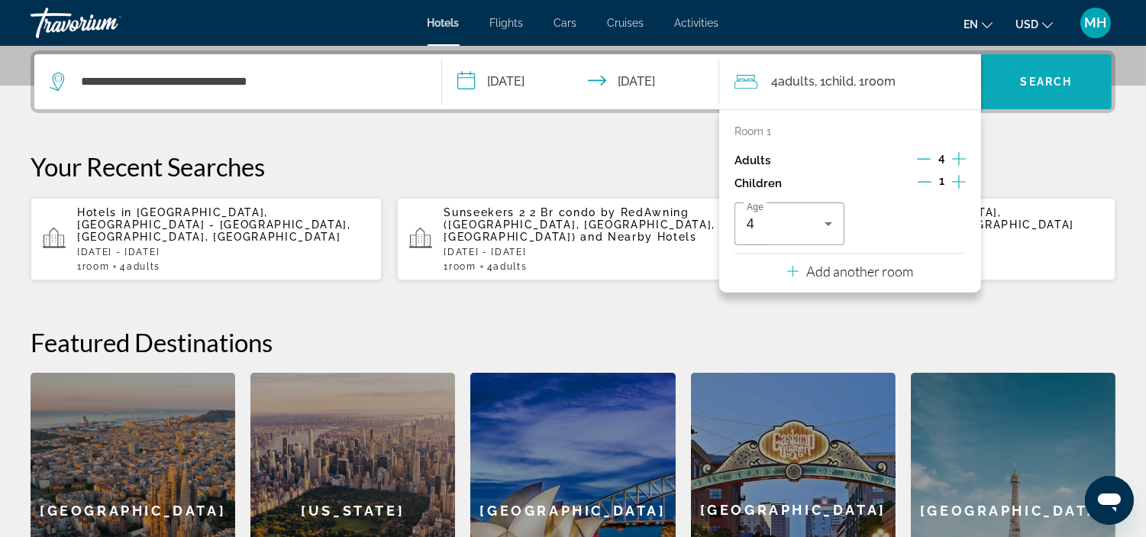
click at [1056, 70] on span "Search widget" at bounding box center [1046, 81] width 131 height 37
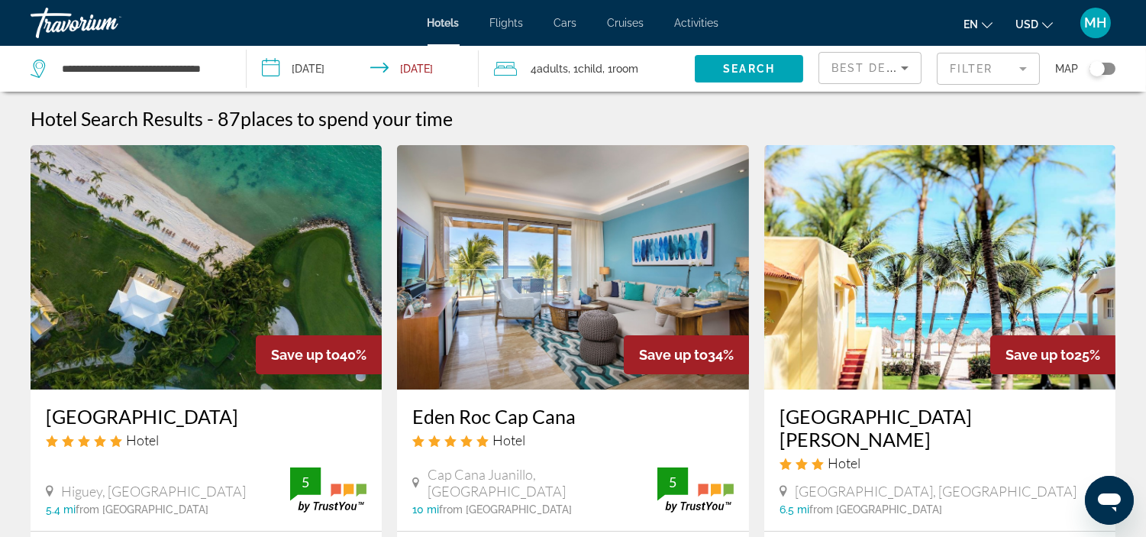
click at [1014, 64] on mat-form-field "Filter" at bounding box center [987, 69] width 103 height 32
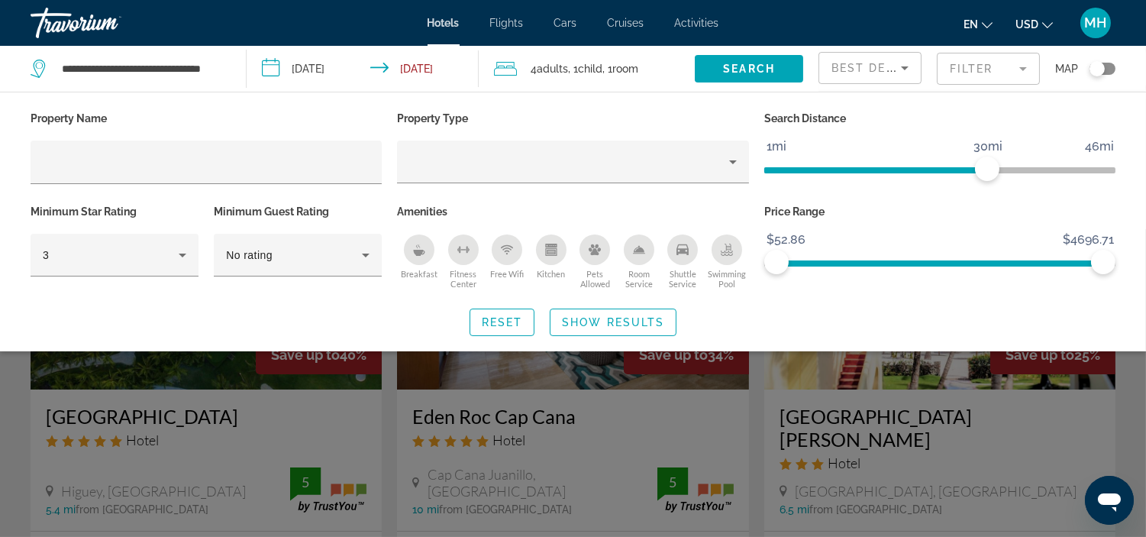
click at [617, 114] on p "Property Type" at bounding box center [572, 118] width 351 height 21
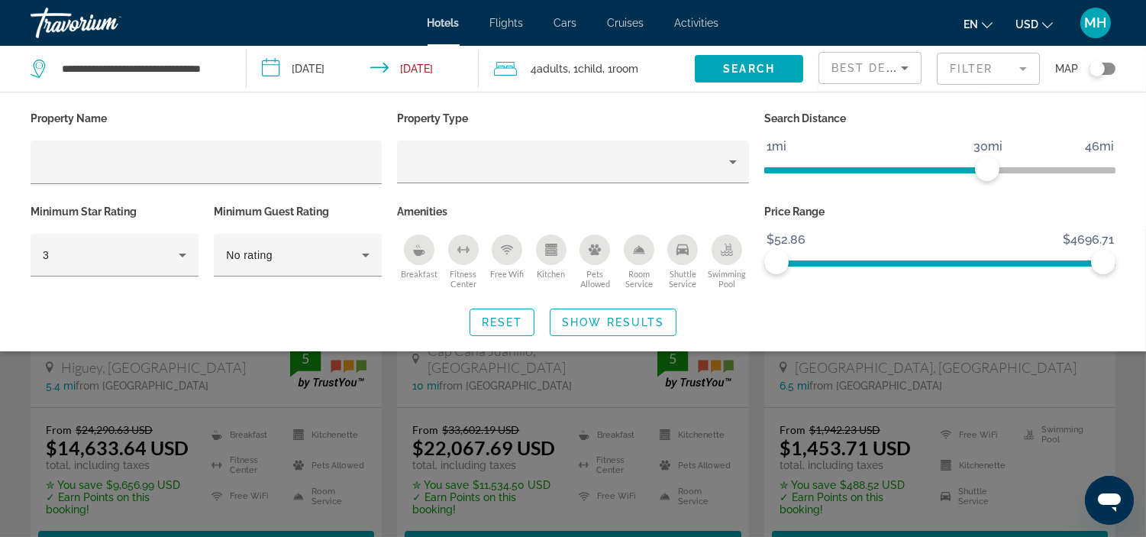
scroll to position [169, 0]
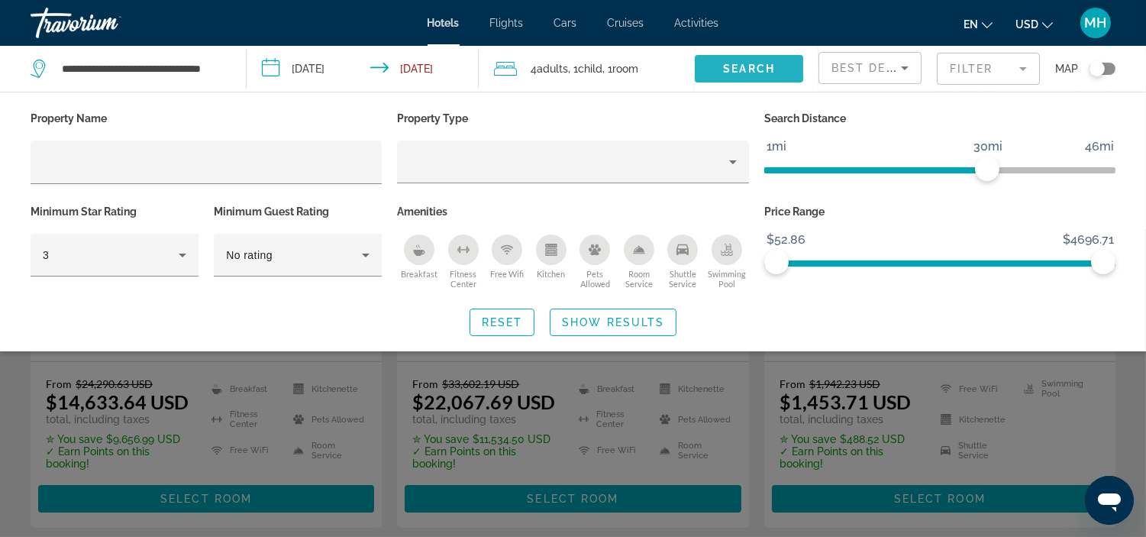
click at [738, 66] on span "Search" at bounding box center [749, 69] width 52 height 12
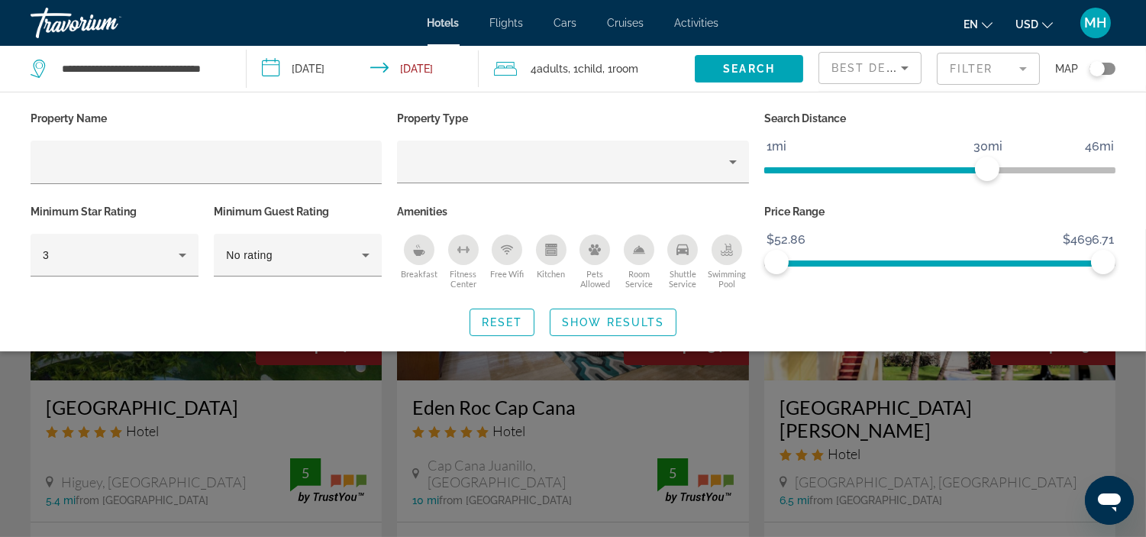
scroll to position [0, 0]
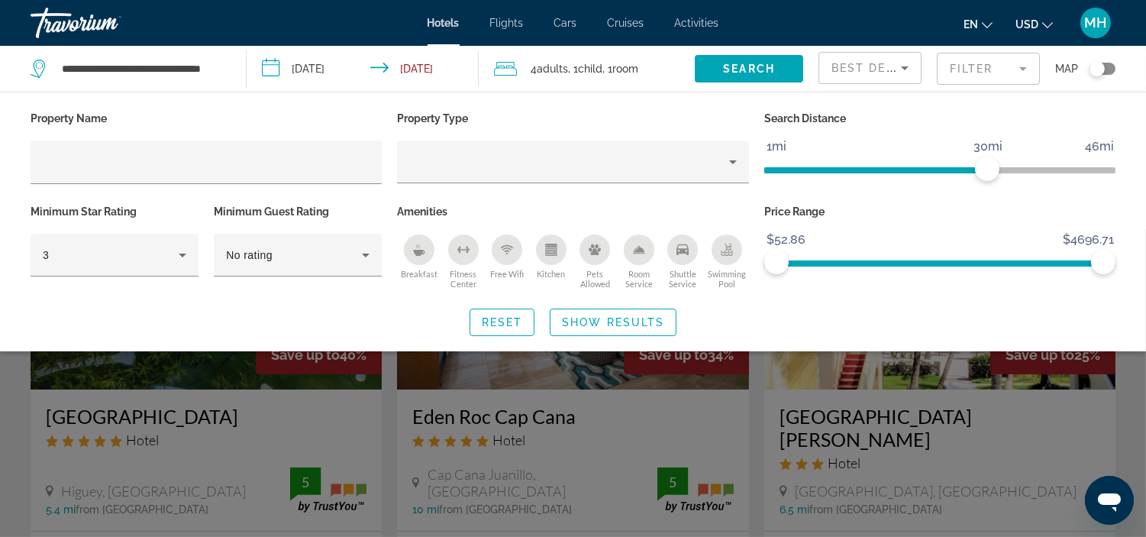
click at [1020, 65] on mat-form-field "Filter" at bounding box center [987, 69] width 103 height 32
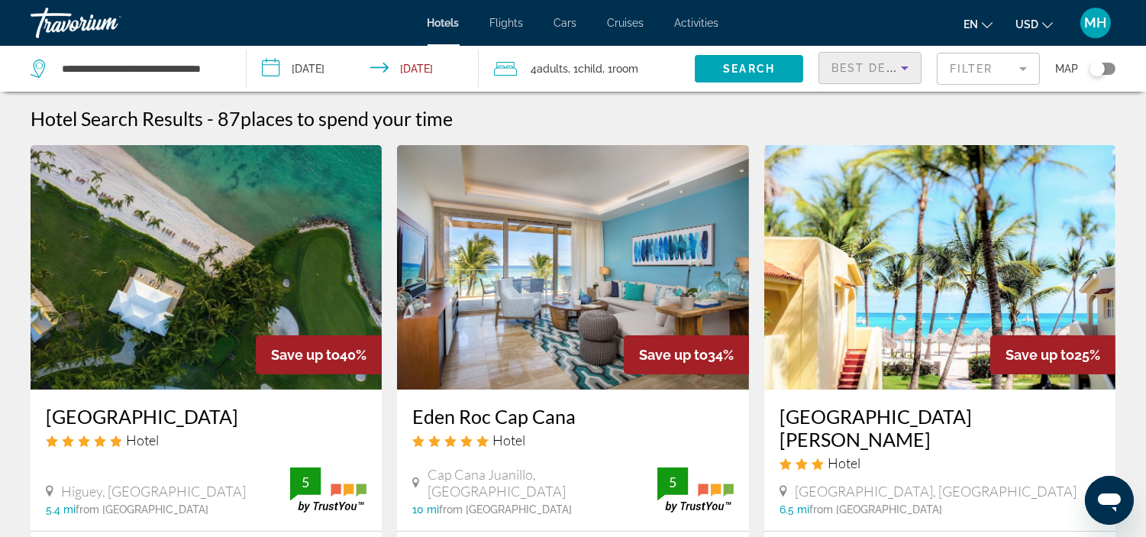
click at [912, 63] on icon "Sort by" at bounding box center [904, 68] width 18 height 18
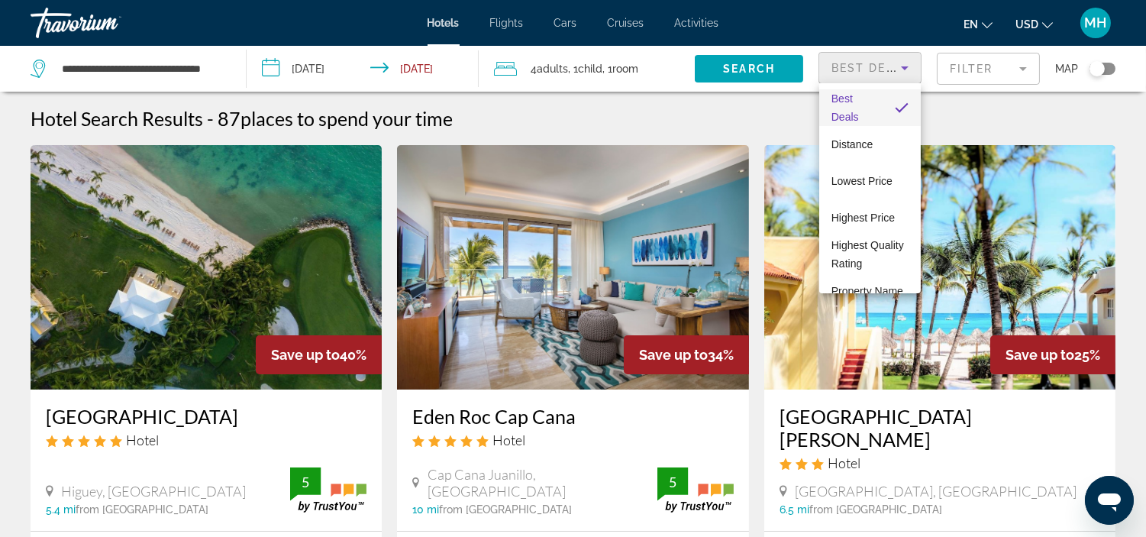
click at [996, 241] on div at bounding box center [573, 268] width 1146 height 537
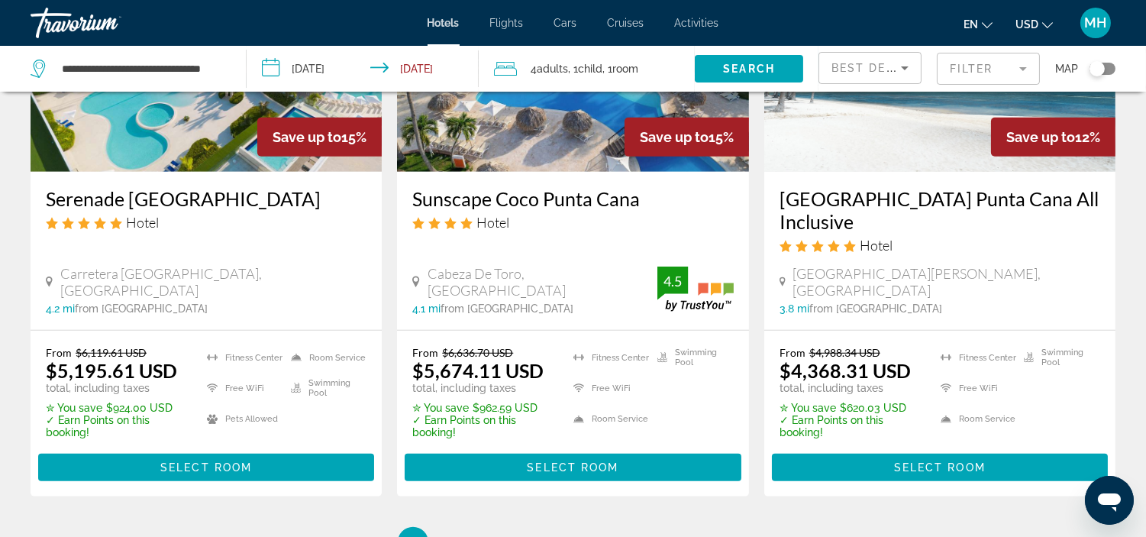
scroll to position [2119, 0]
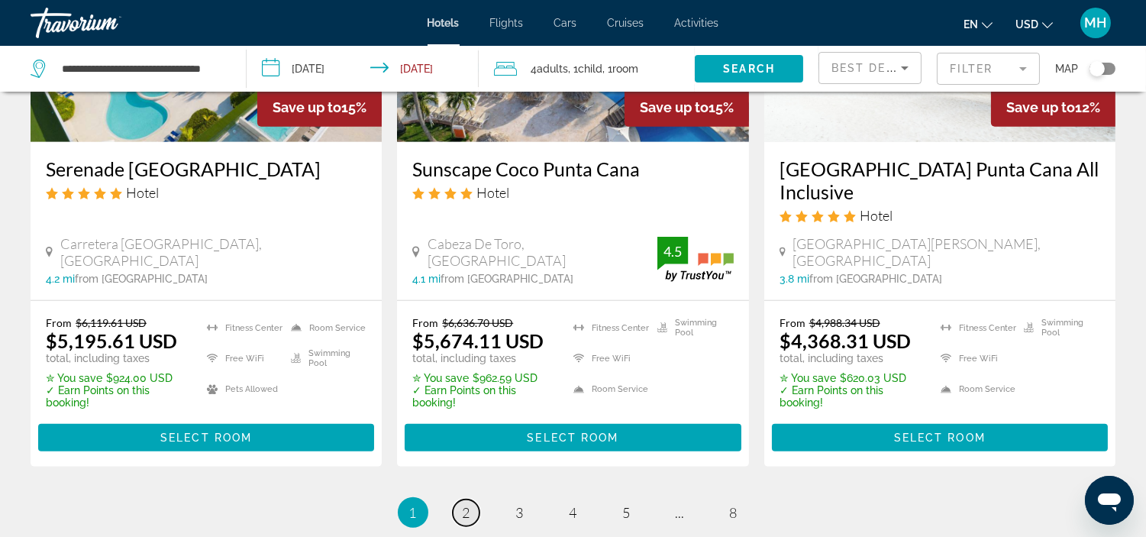
click at [463, 504] on span "2" at bounding box center [467, 512] width 8 height 17
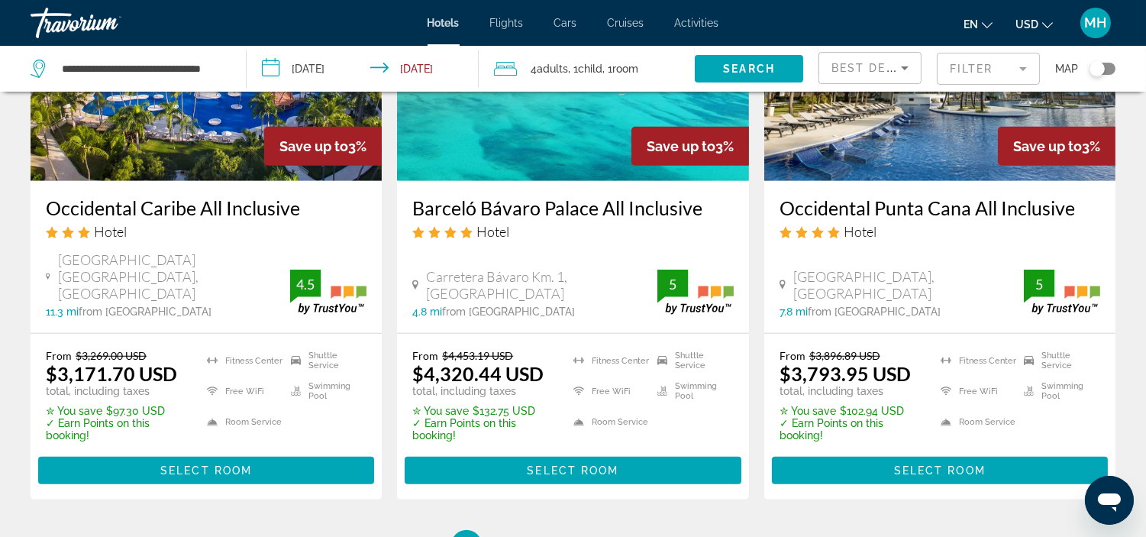
scroll to position [2119, 0]
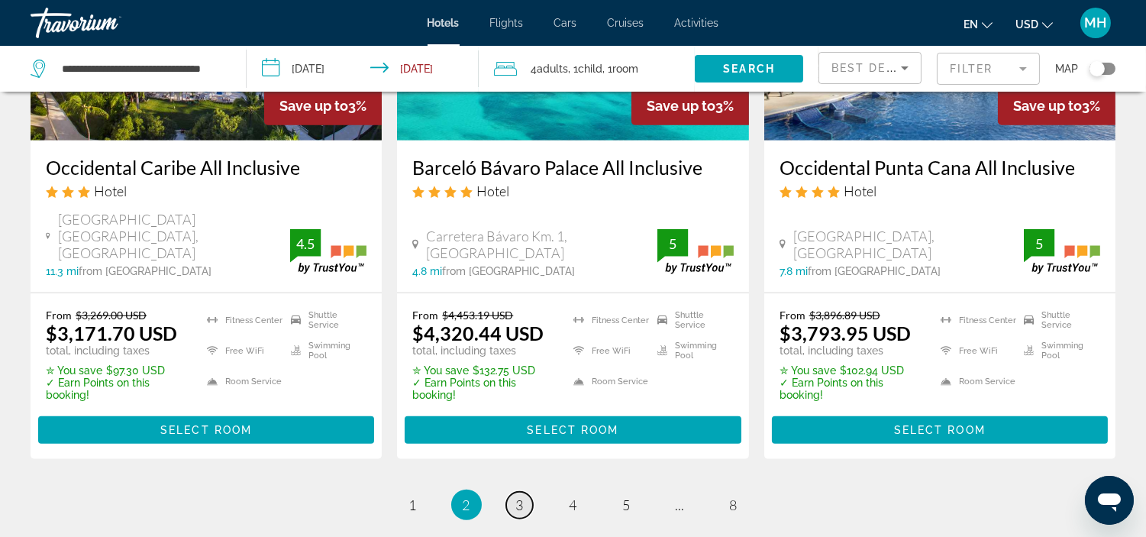
click at [517, 496] on span "3" at bounding box center [520, 504] width 8 height 17
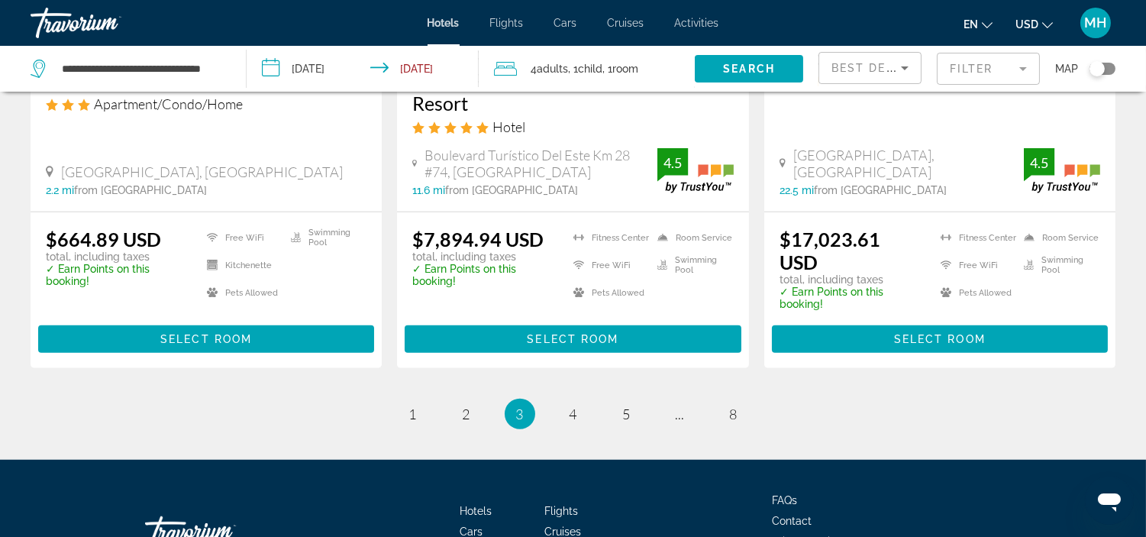
scroll to position [2204, 0]
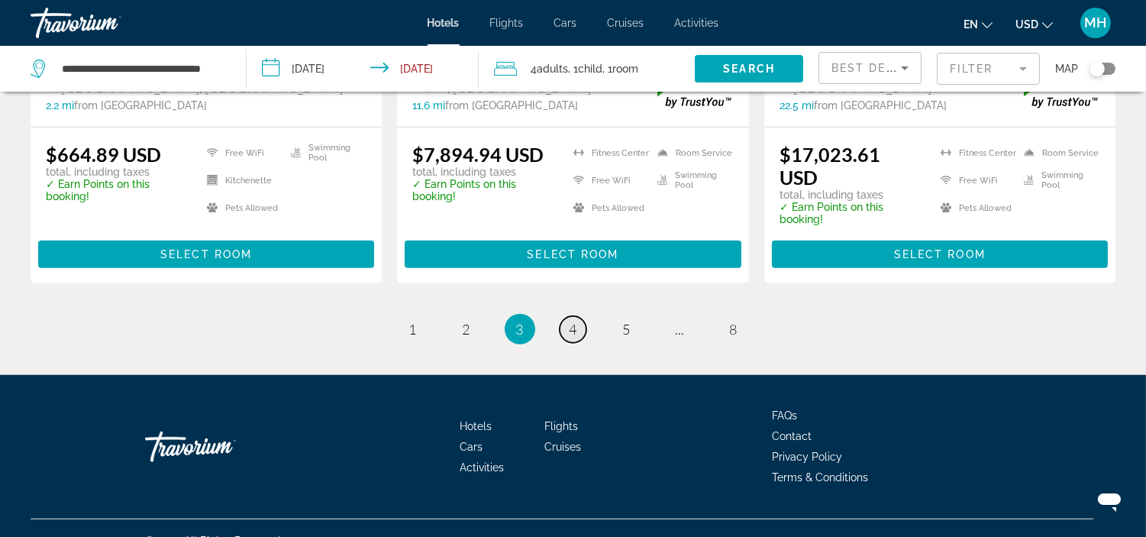
click at [573, 321] on span "4" at bounding box center [573, 329] width 8 height 17
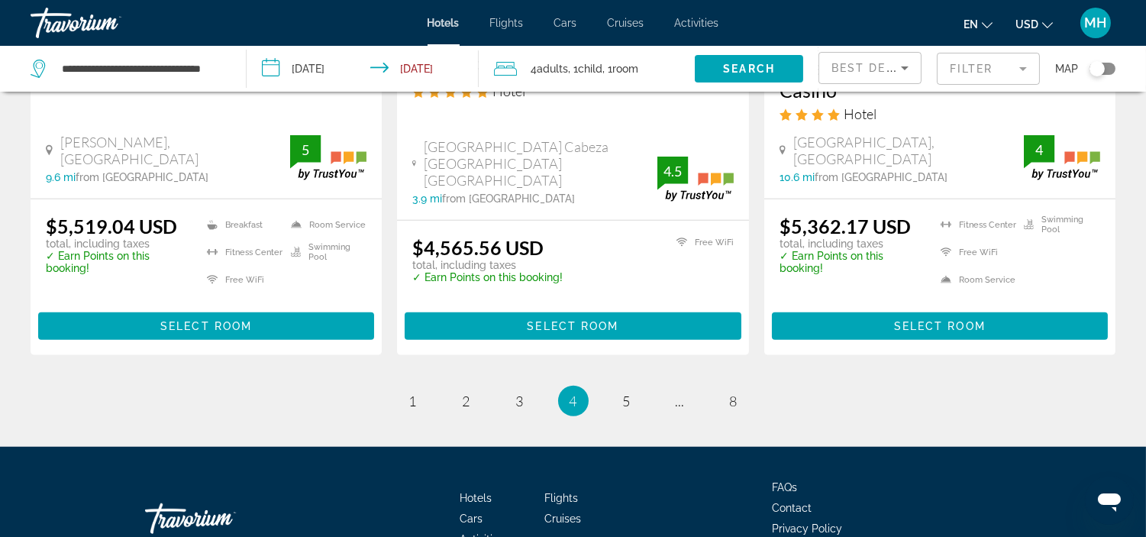
scroll to position [2204, 0]
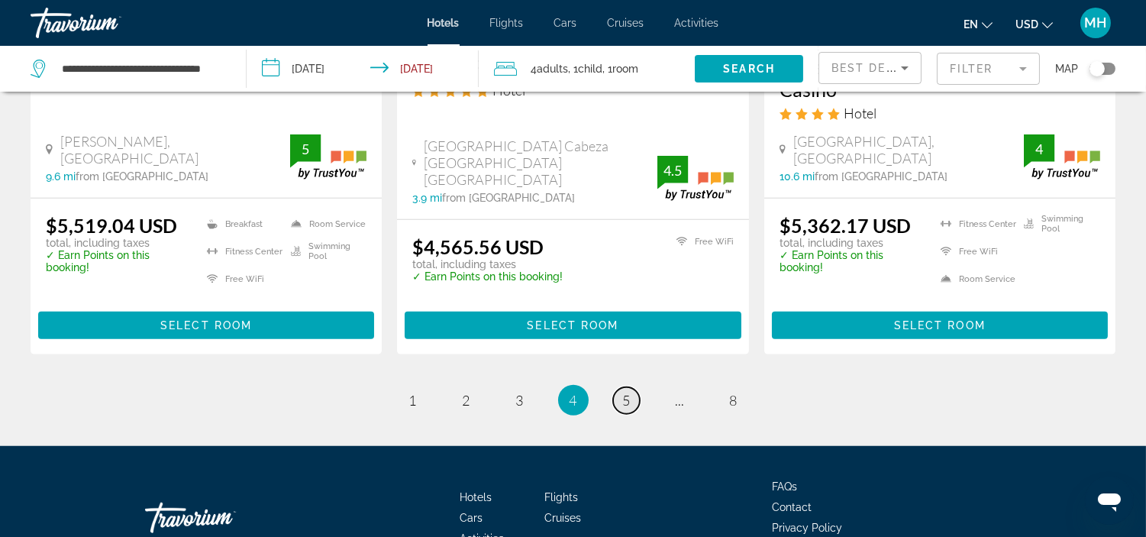
click at [630, 392] on span "5" at bounding box center [627, 400] width 8 height 17
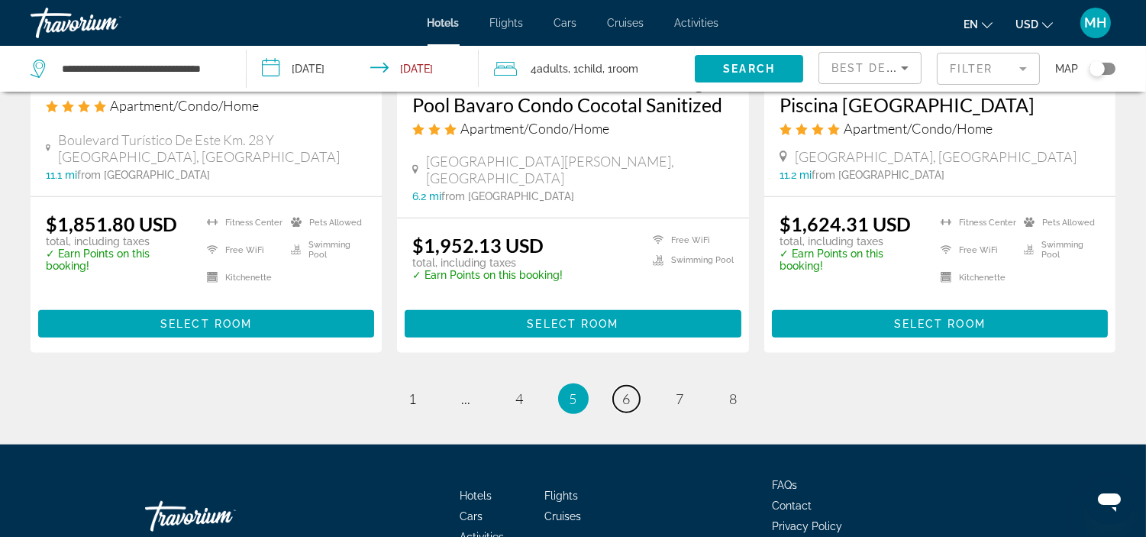
scroll to position [2119, 0]
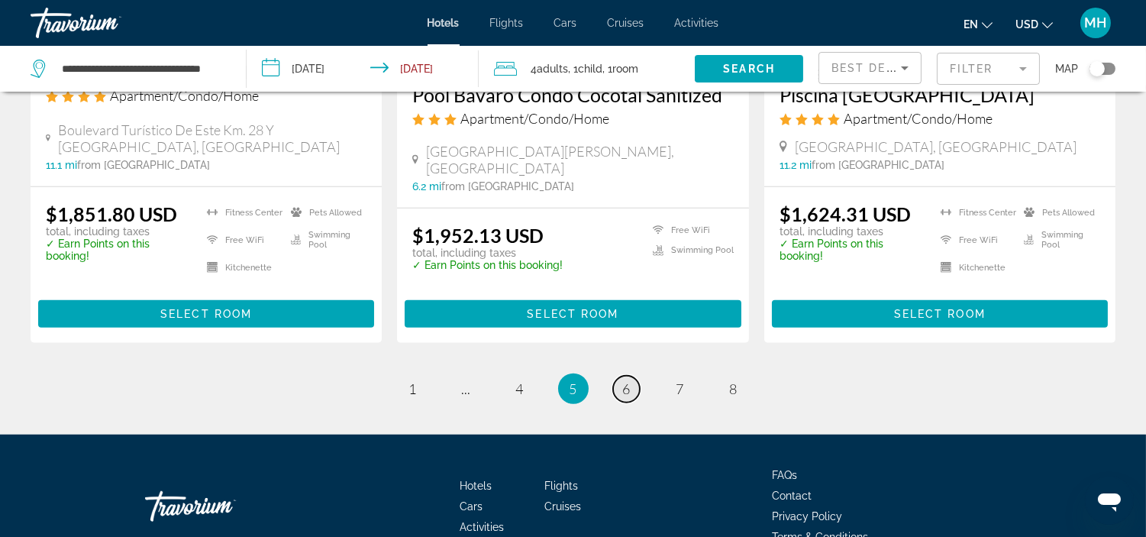
click at [627, 385] on span "6" at bounding box center [627, 388] width 8 height 17
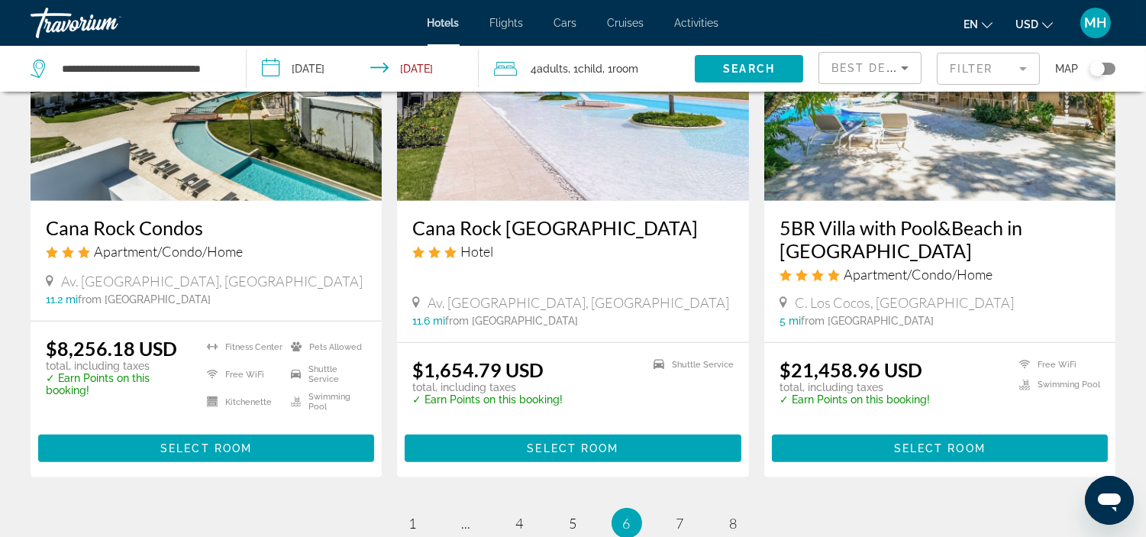
scroll to position [1950, 0]
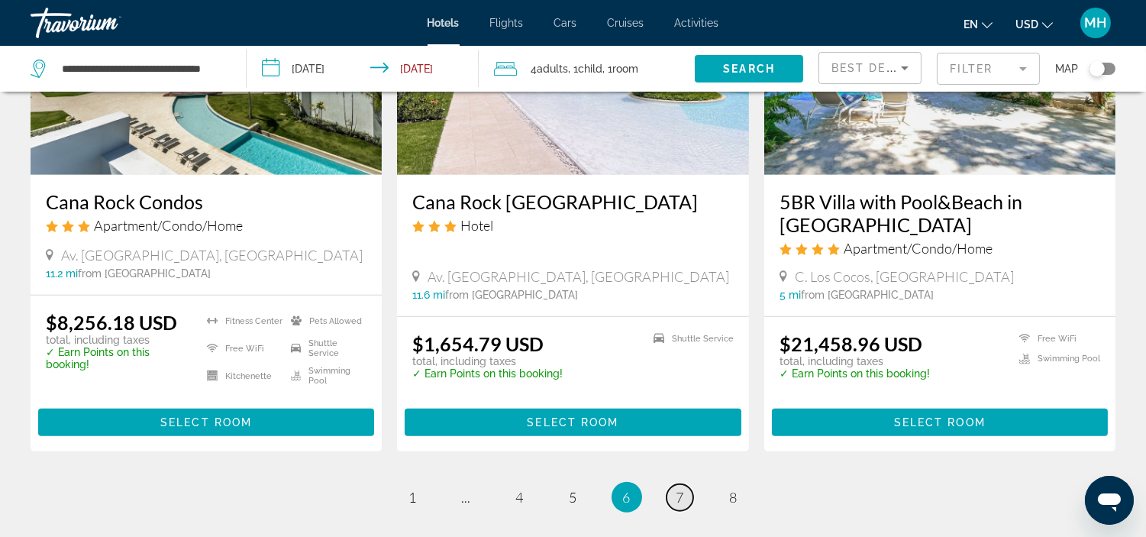
click at [680, 488] on span "7" at bounding box center [680, 496] width 8 height 17
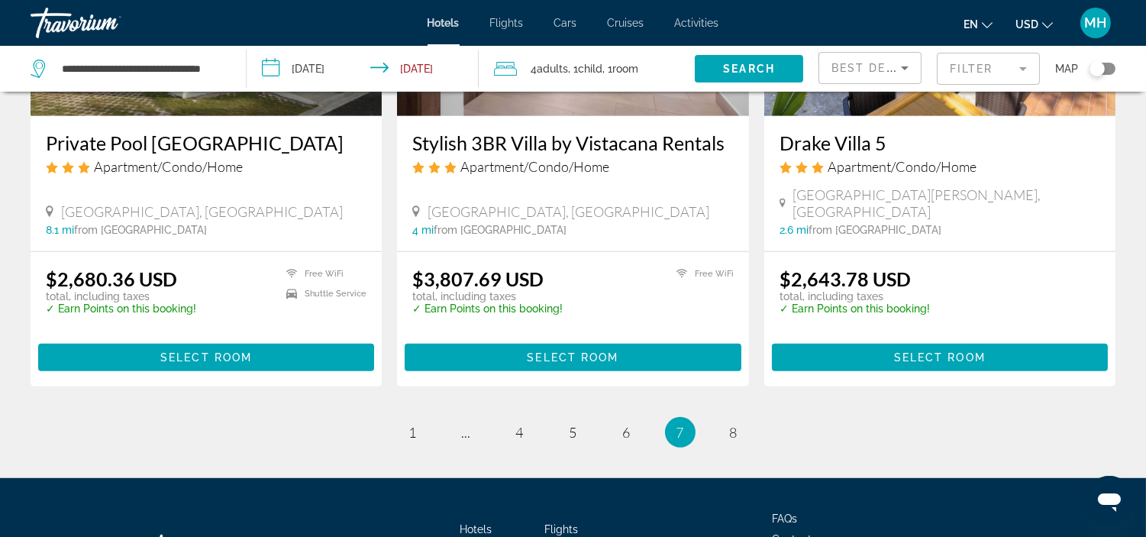
scroll to position [2035, 0]
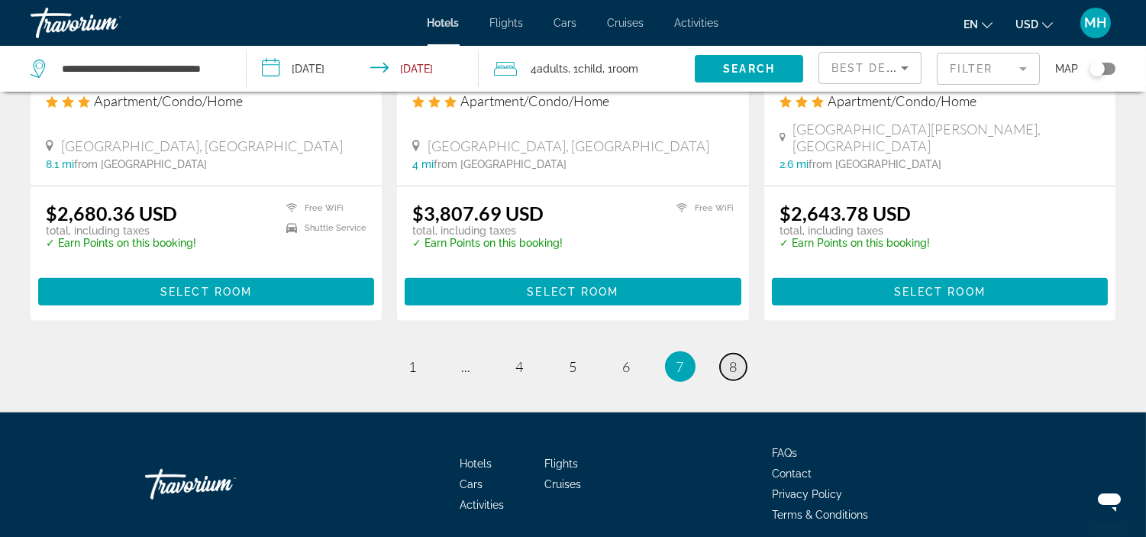
click at [723, 353] on link "page 8" at bounding box center [733, 366] width 27 height 27
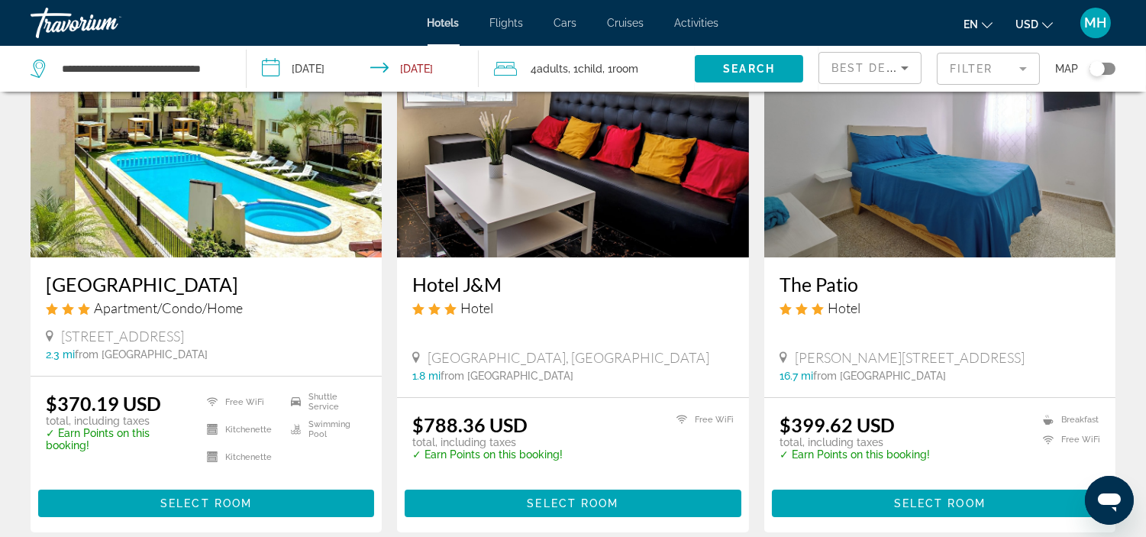
scroll to position [66, 0]
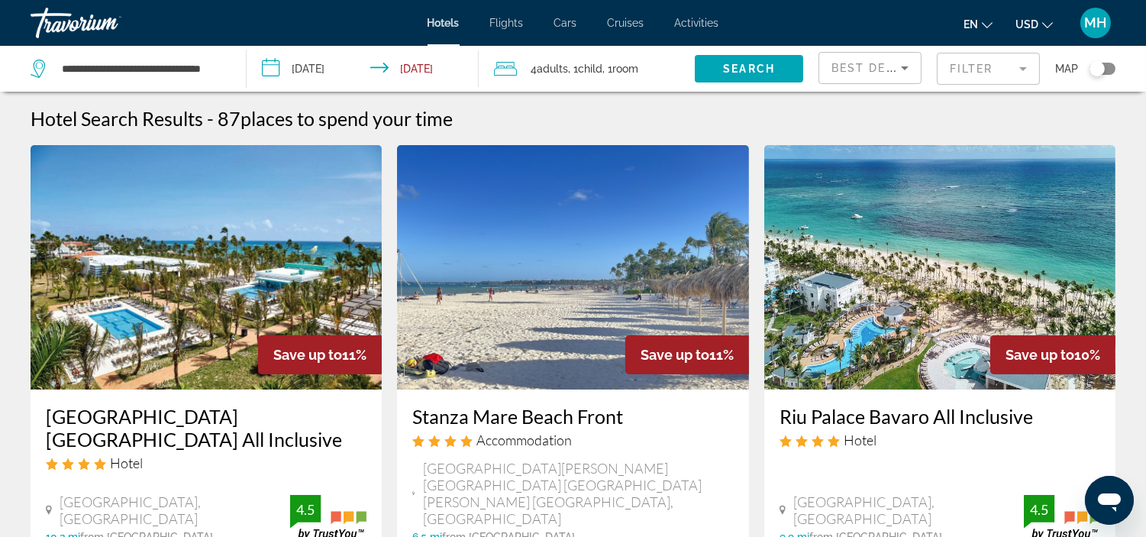
scroll to position [85, 0]
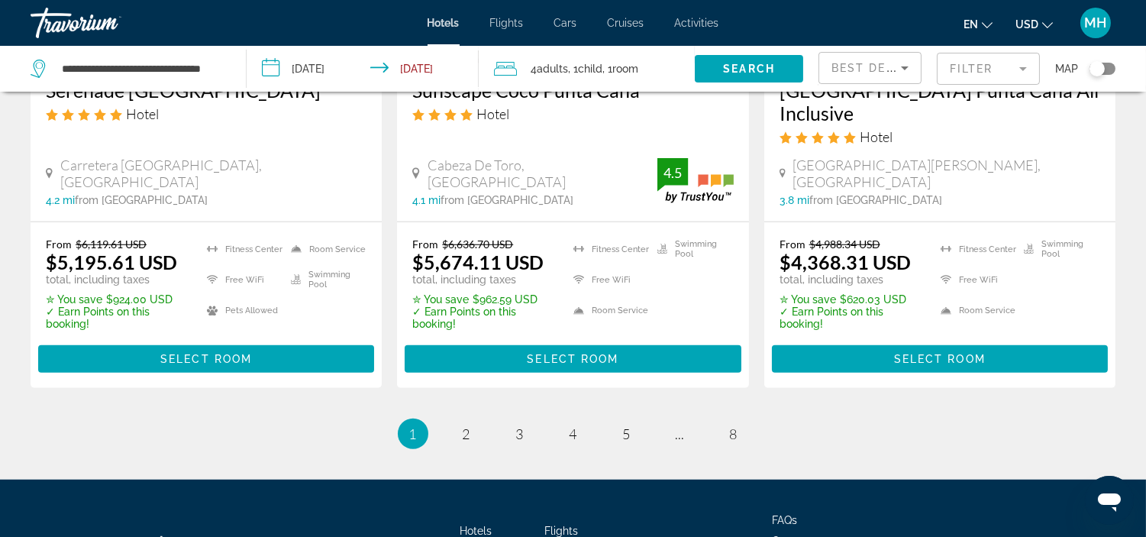
scroll to position [2204, 0]
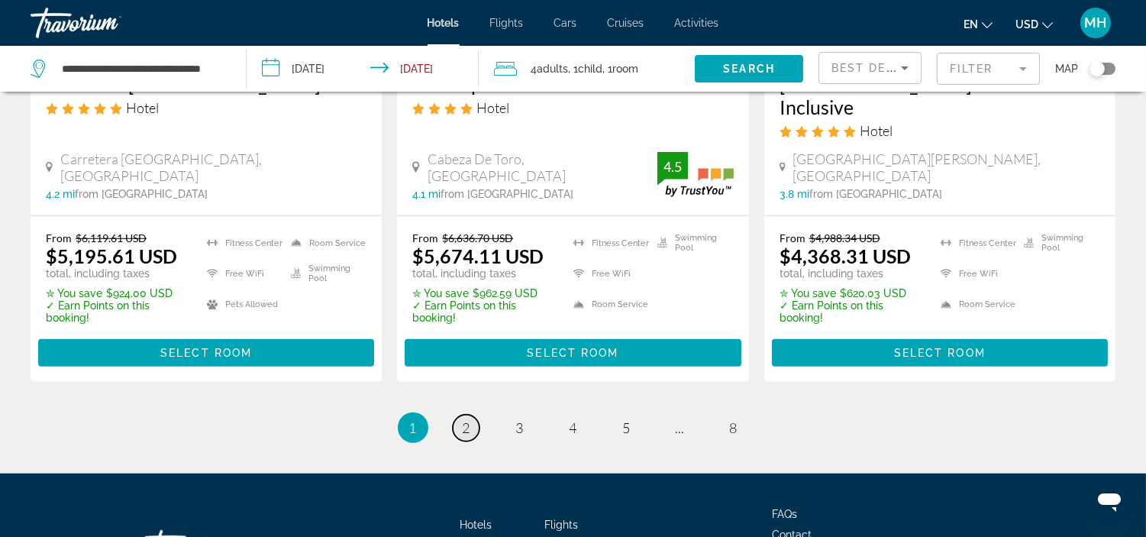
click at [466, 419] on span "2" at bounding box center [467, 427] width 8 height 17
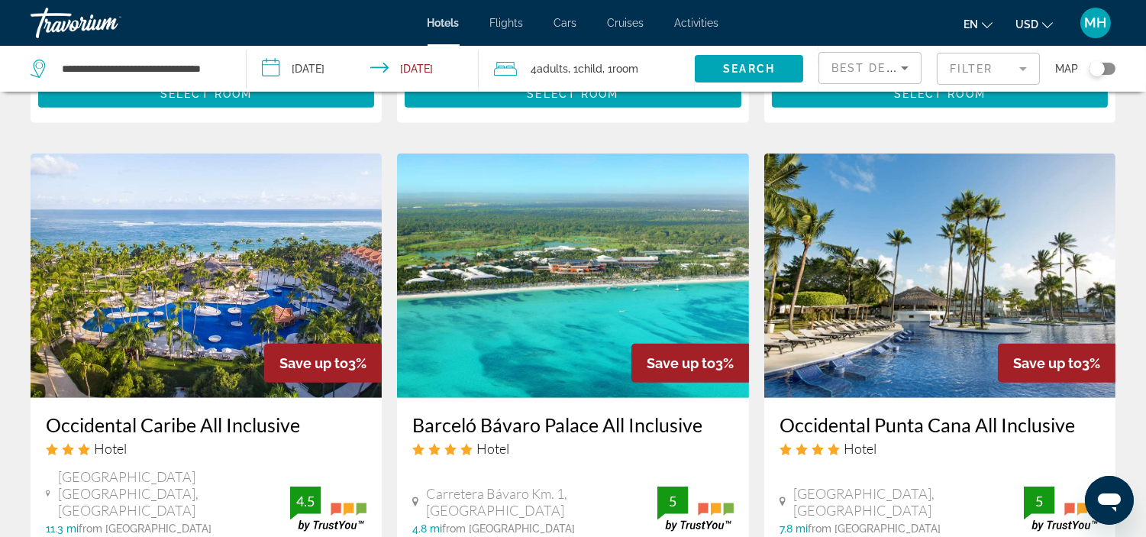
scroll to position [1865, 0]
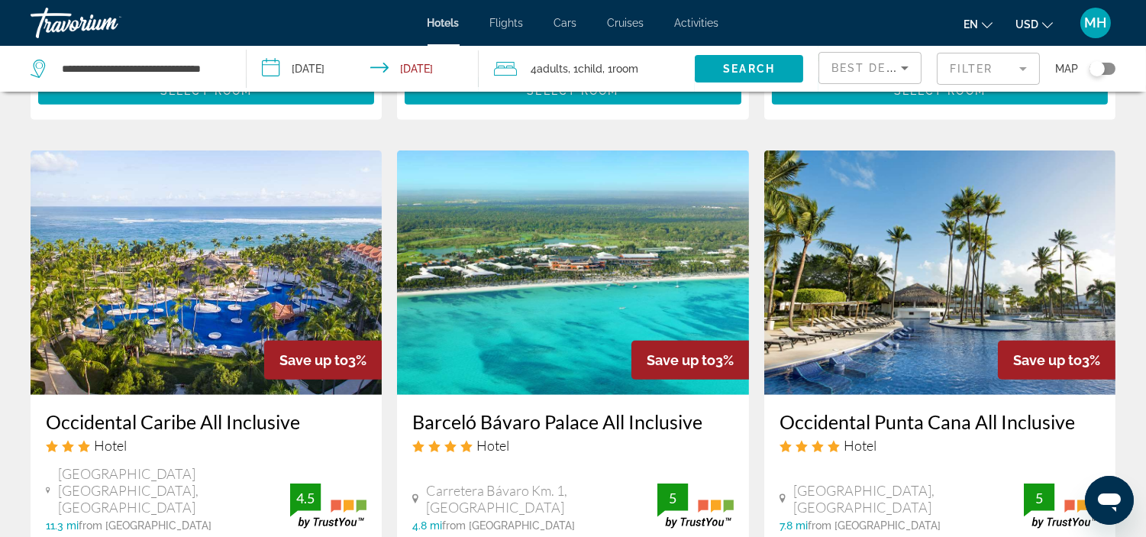
click at [172, 240] on img "Main content" at bounding box center [206, 272] width 351 height 244
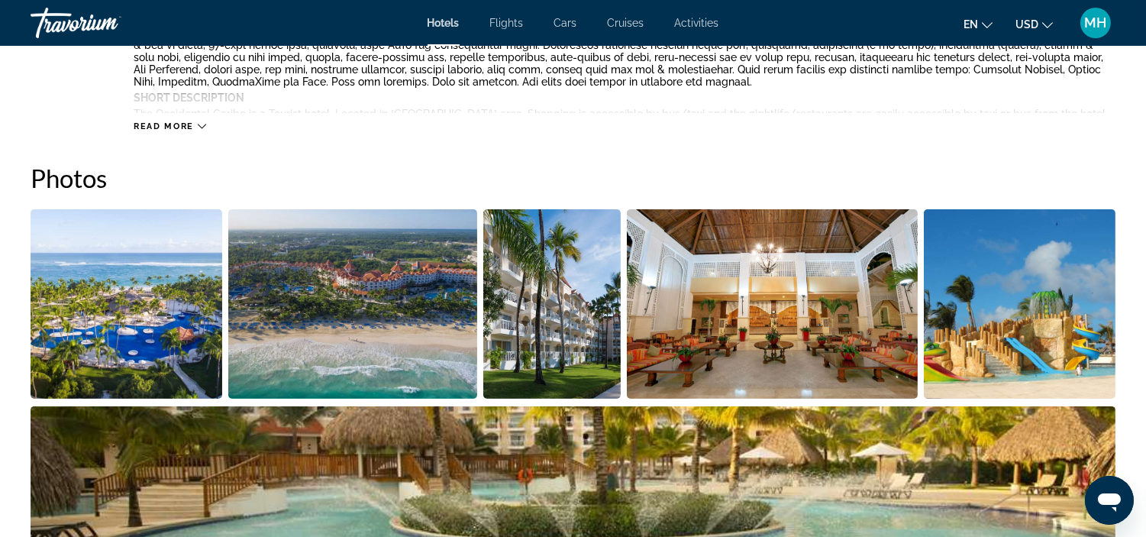
scroll to position [678, 0]
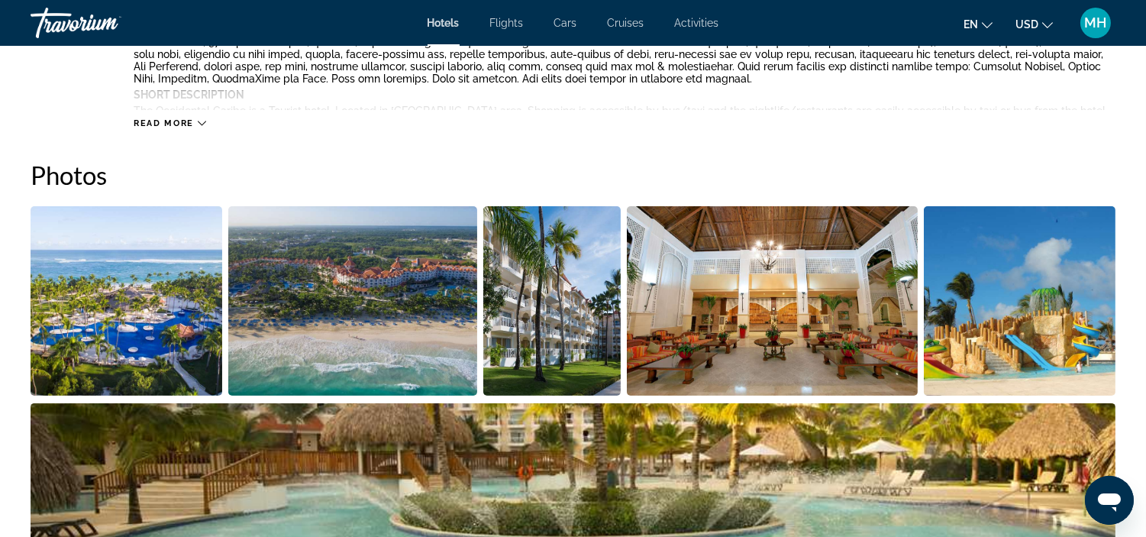
click at [123, 311] on img "Open full-screen image slider" at bounding box center [127, 300] width 192 height 189
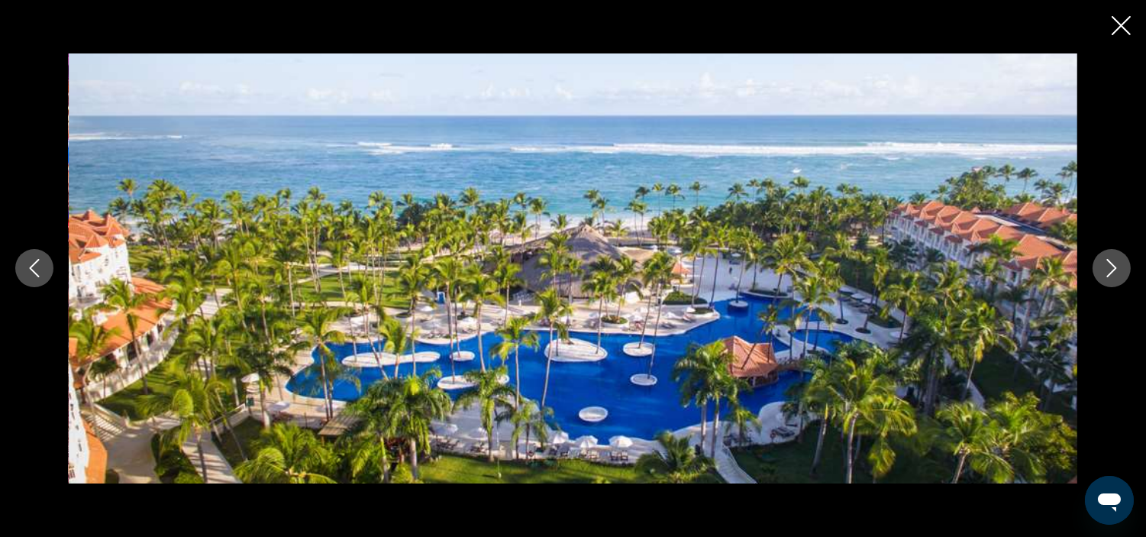
click at [1107, 279] on button "Next image" at bounding box center [1111, 268] width 38 height 38
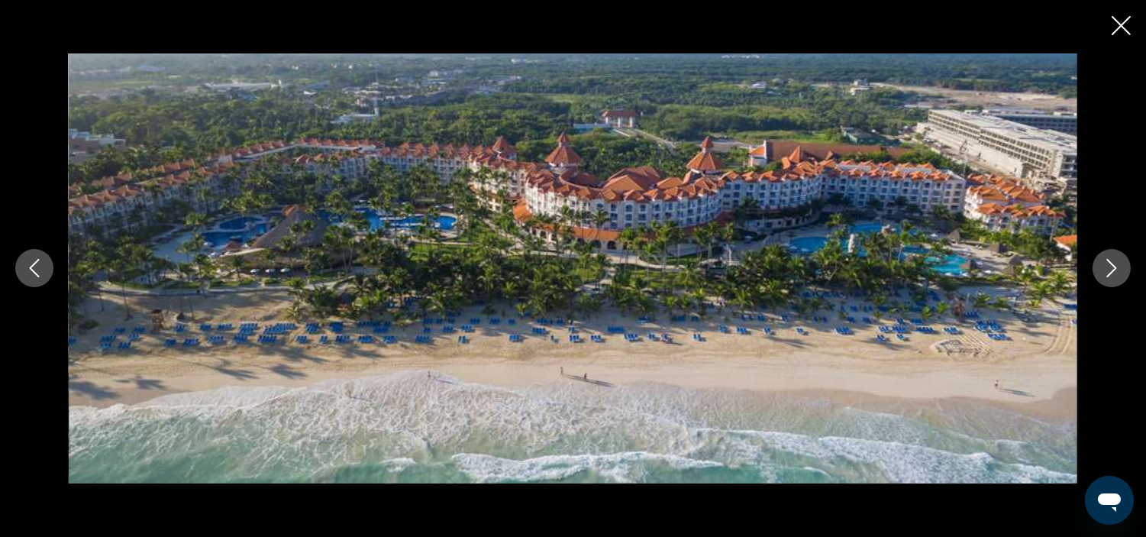
click at [1107, 279] on button "Next image" at bounding box center [1111, 268] width 38 height 38
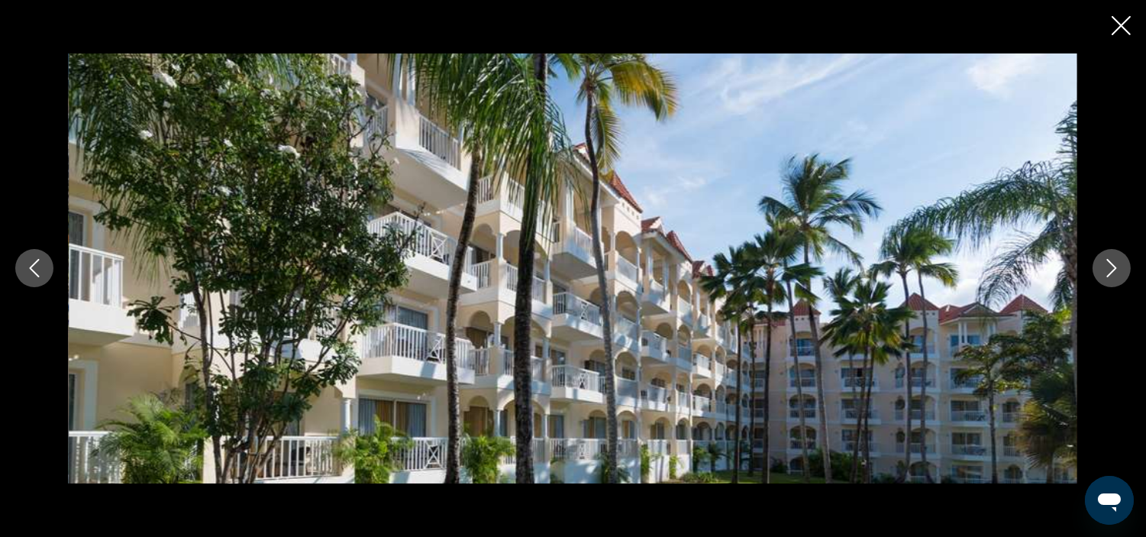
click at [1107, 279] on button "Next image" at bounding box center [1111, 268] width 38 height 38
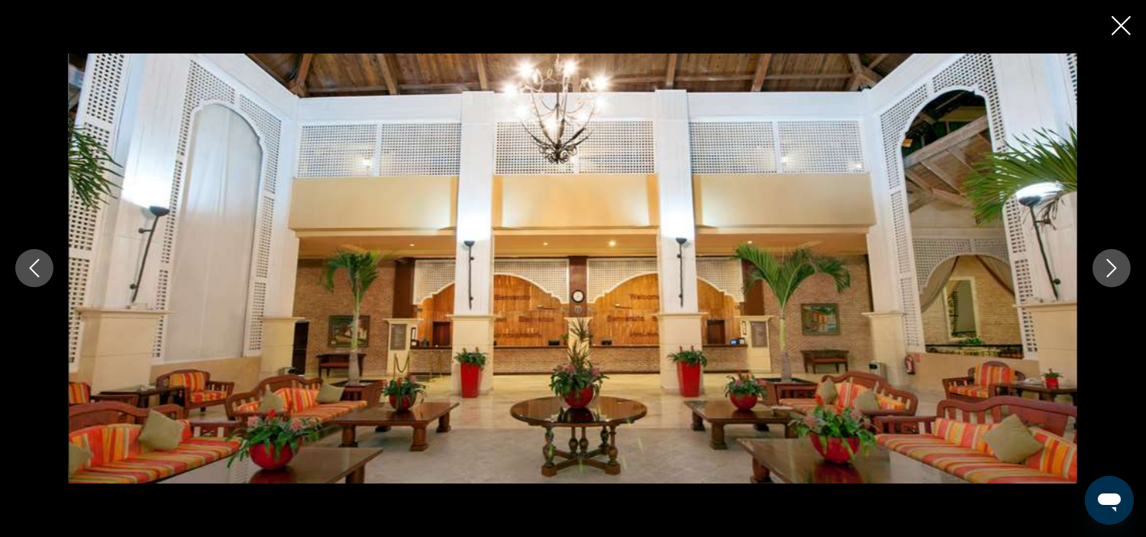
click at [1105, 279] on button "Next image" at bounding box center [1111, 268] width 38 height 38
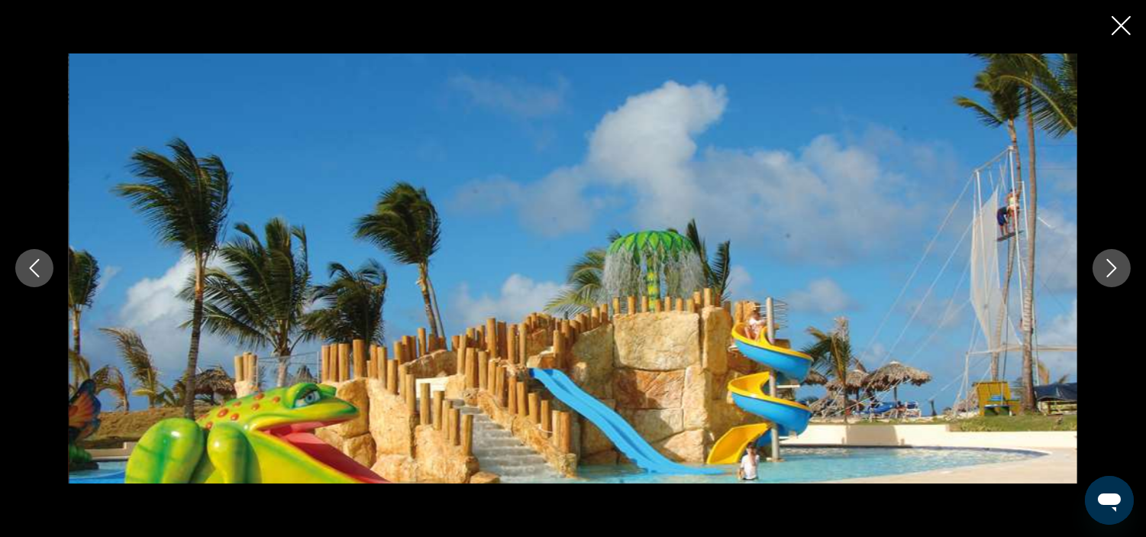
click at [1105, 279] on button "Next image" at bounding box center [1111, 268] width 38 height 38
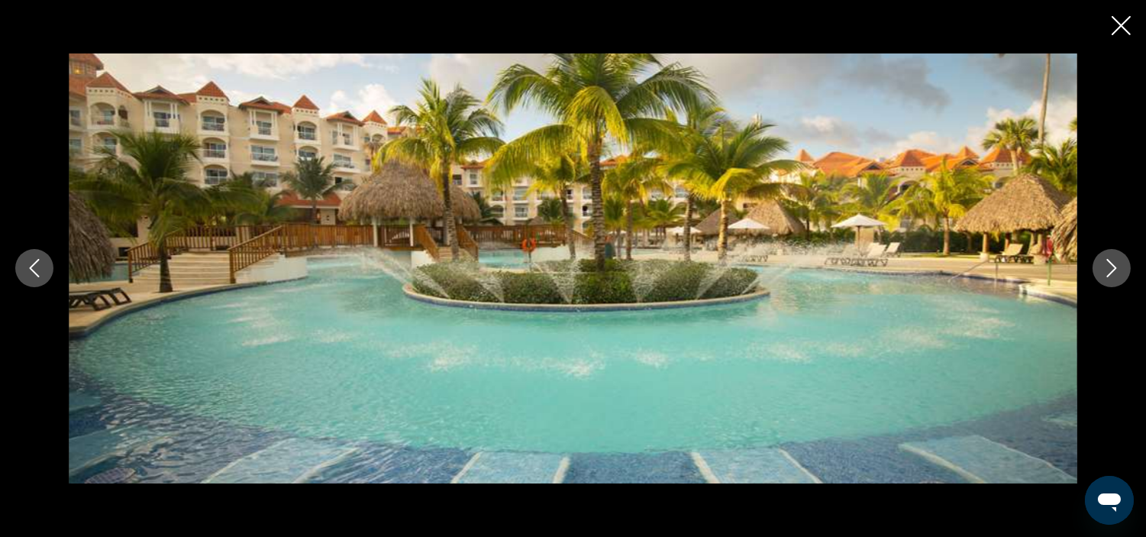
click at [1105, 279] on button "Next image" at bounding box center [1111, 268] width 38 height 38
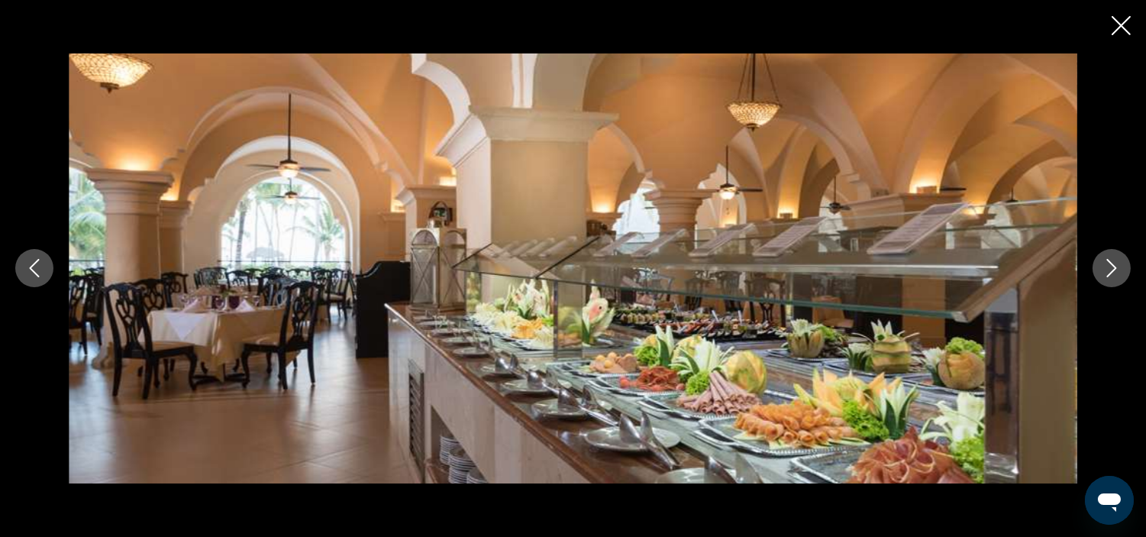
click at [1104, 279] on button "Next image" at bounding box center [1111, 268] width 38 height 38
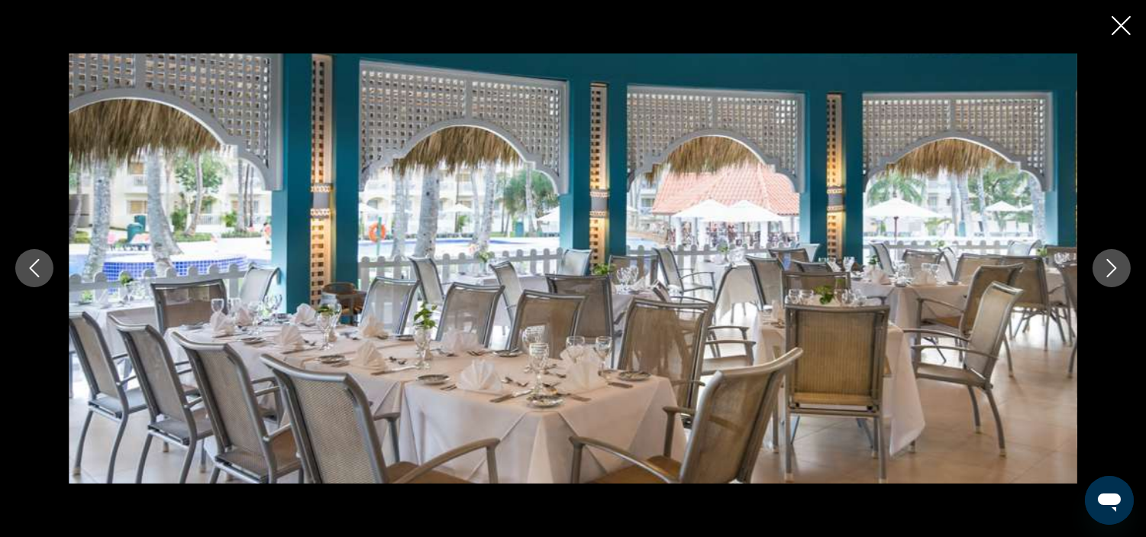
click at [1104, 279] on button "Next image" at bounding box center [1111, 268] width 38 height 38
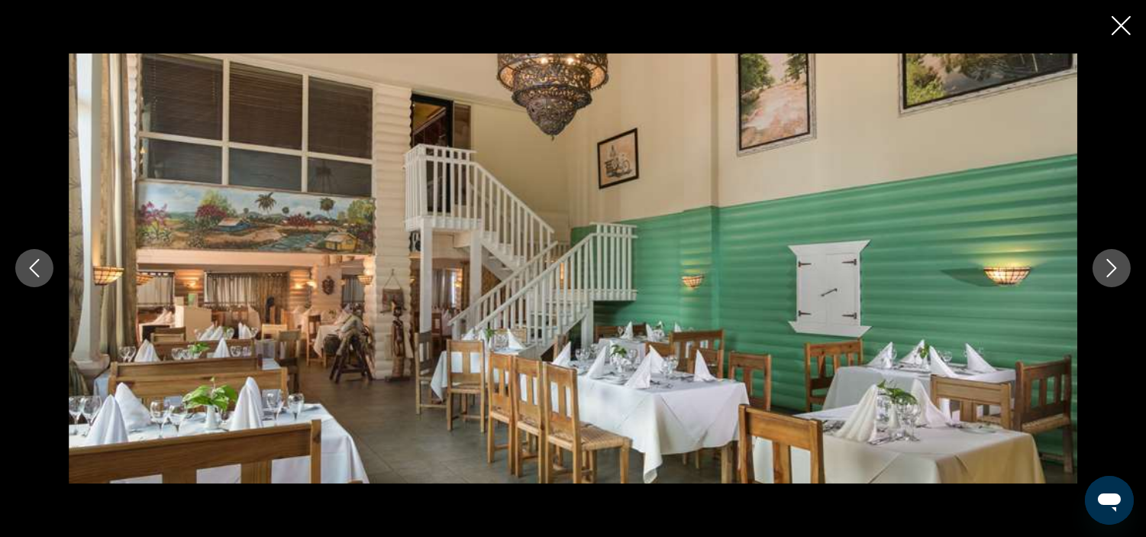
click at [1104, 279] on button "Next image" at bounding box center [1111, 268] width 38 height 38
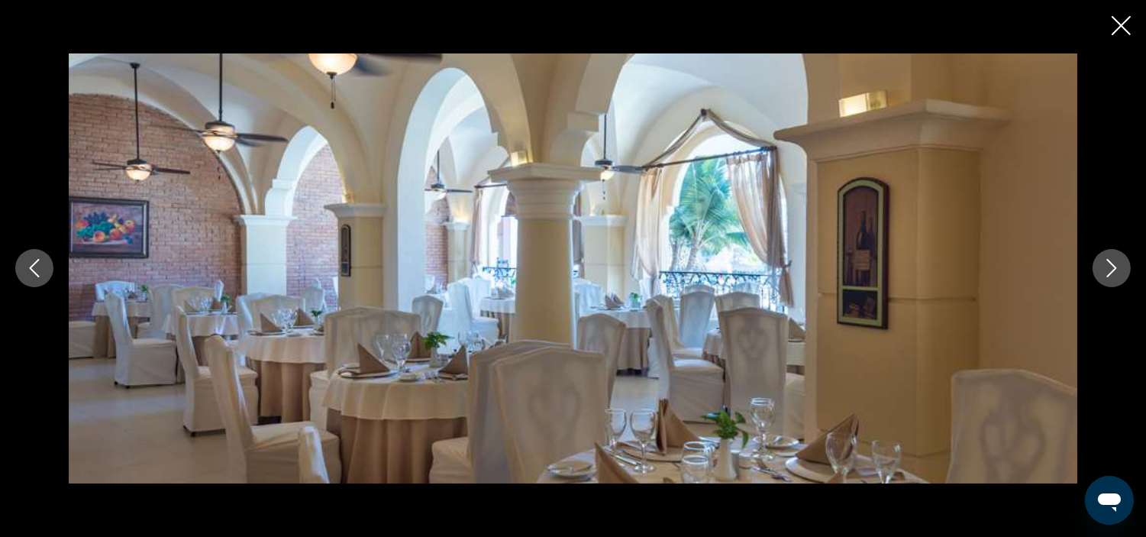
click at [1104, 279] on button "Next image" at bounding box center [1111, 268] width 38 height 38
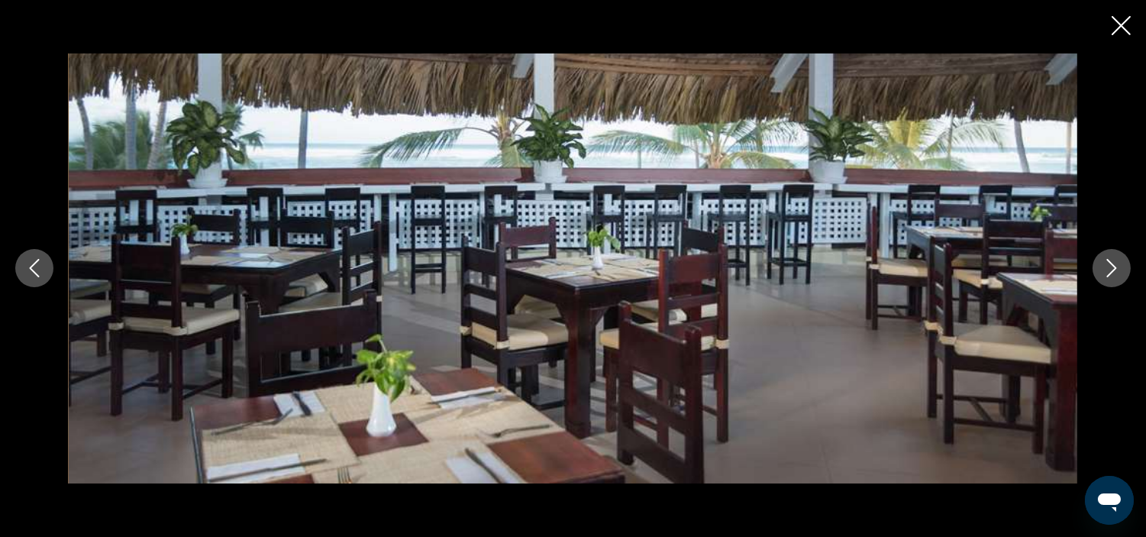
click at [1104, 279] on button "Next image" at bounding box center [1111, 268] width 38 height 38
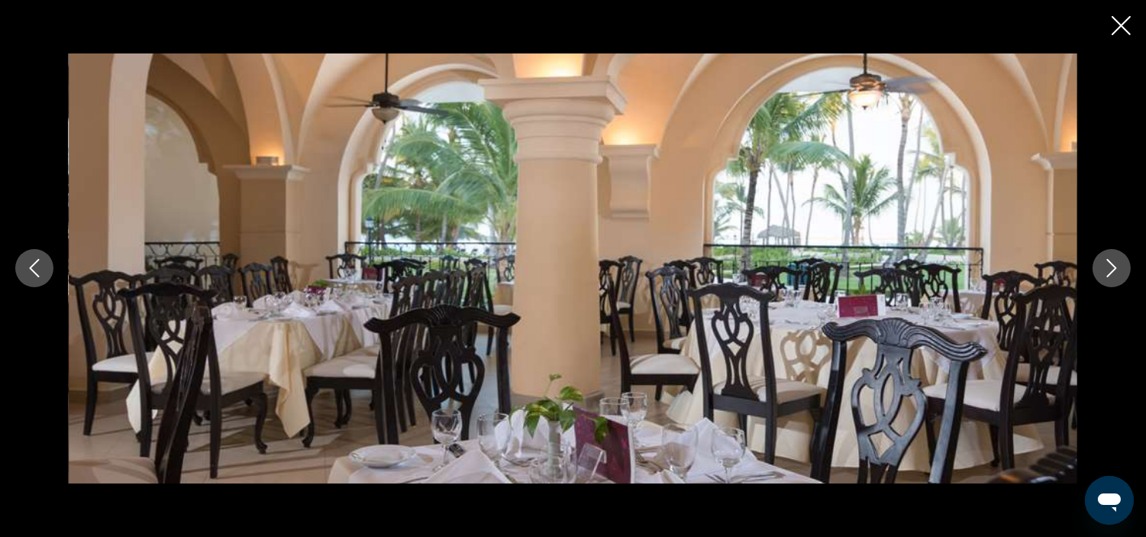
click at [1104, 279] on button "Next image" at bounding box center [1111, 268] width 38 height 38
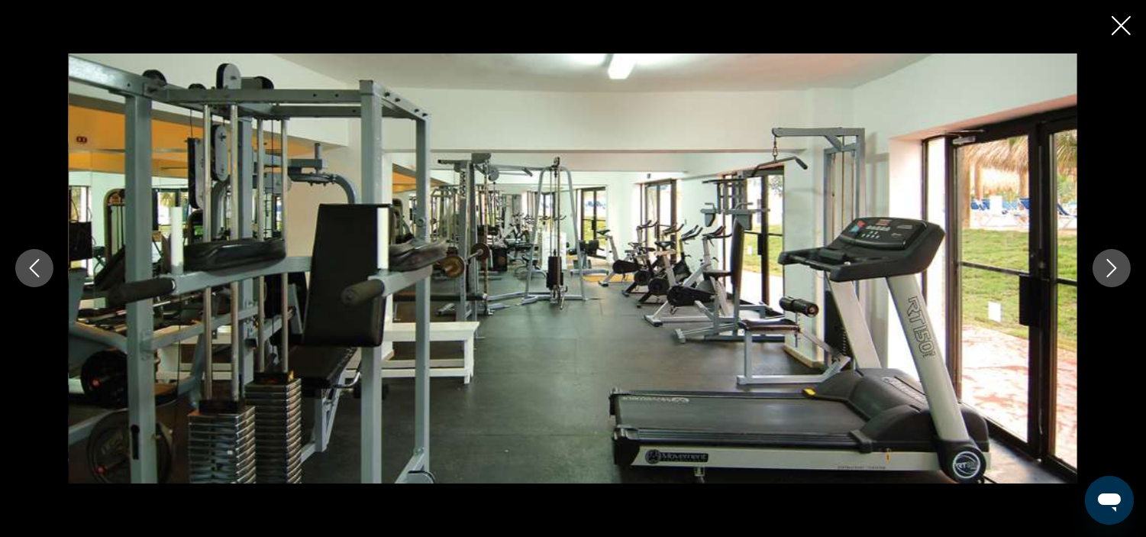
click at [1104, 279] on button "Next image" at bounding box center [1111, 268] width 38 height 38
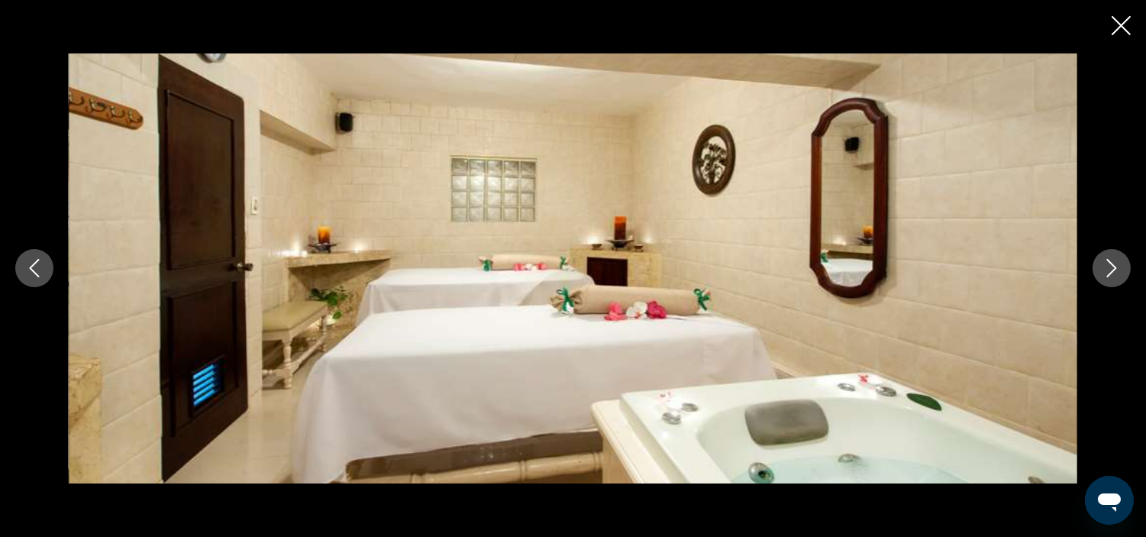
click at [1104, 279] on button "Next image" at bounding box center [1111, 268] width 38 height 38
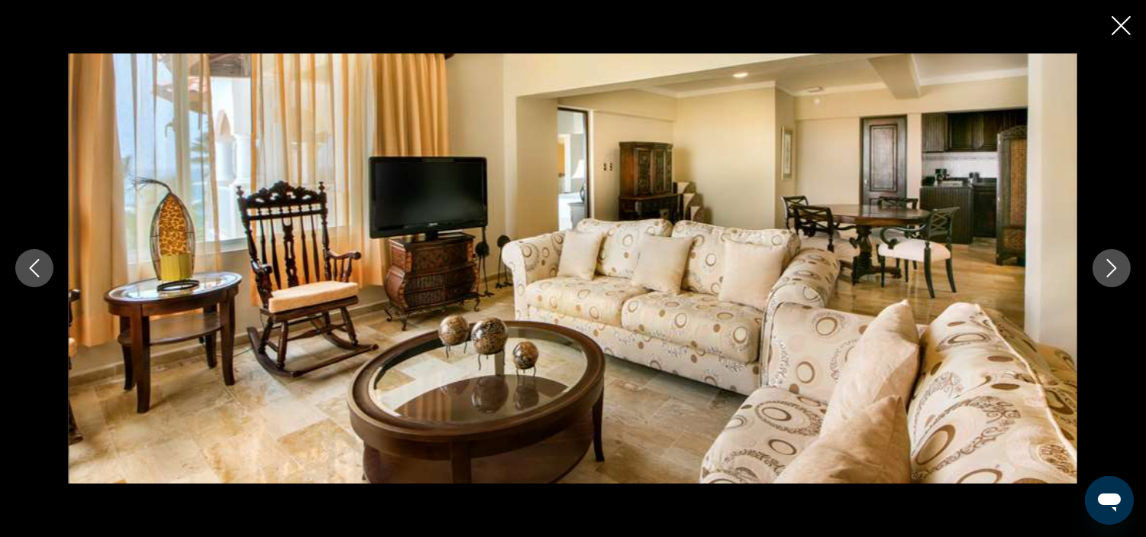
click at [1104, 279] on button "Next image" at bounding box center [1111, 268] width 38 height 38
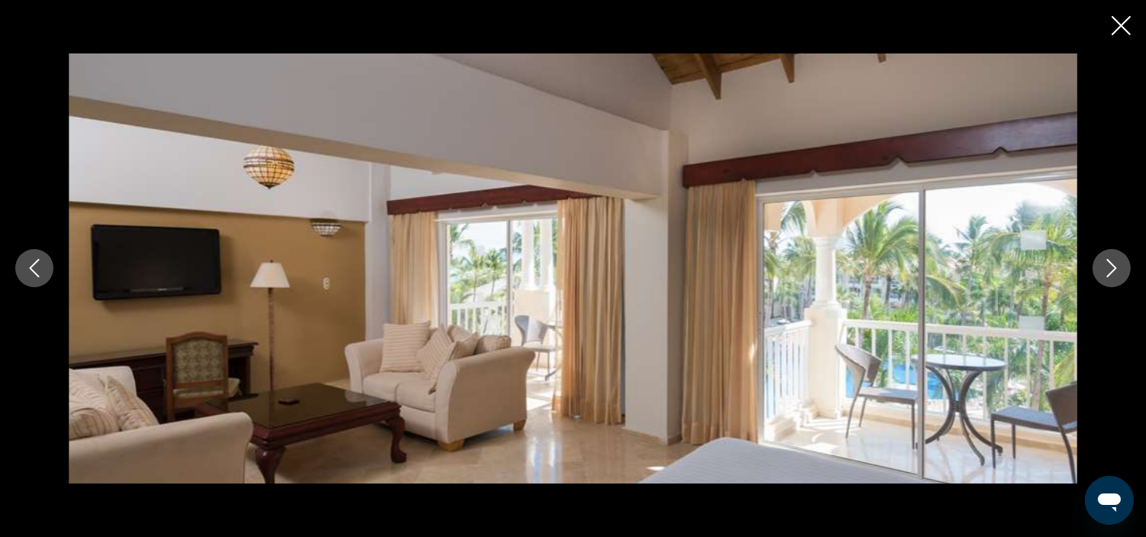
click at [1104, 279] on button "Next image" at bounding box center [1111, 268] width 38 height 38
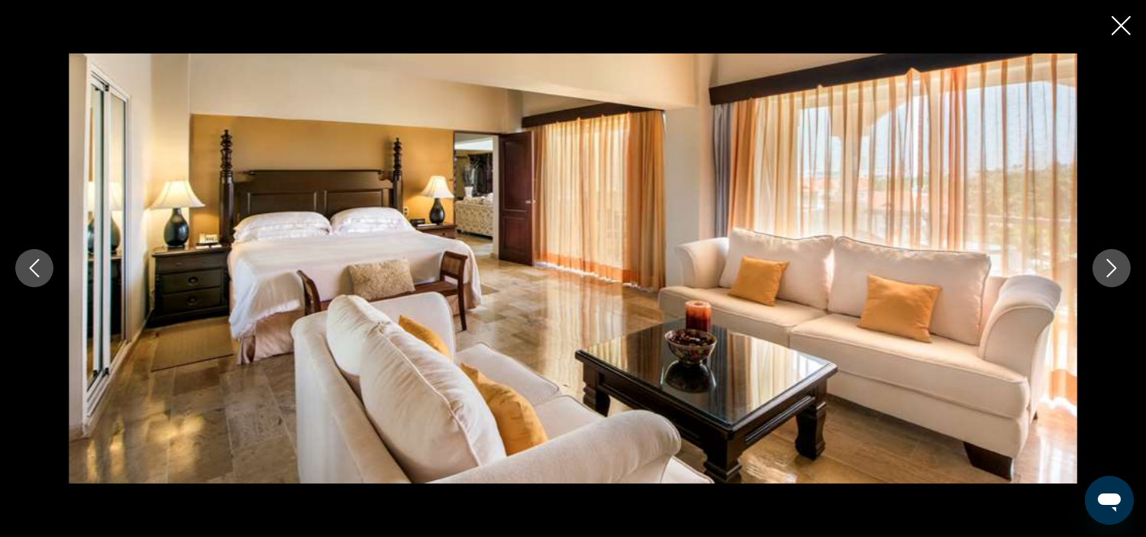
click at [1104, 279] on button "Next image" at bounding box center [1111, 268] width 38 height 38
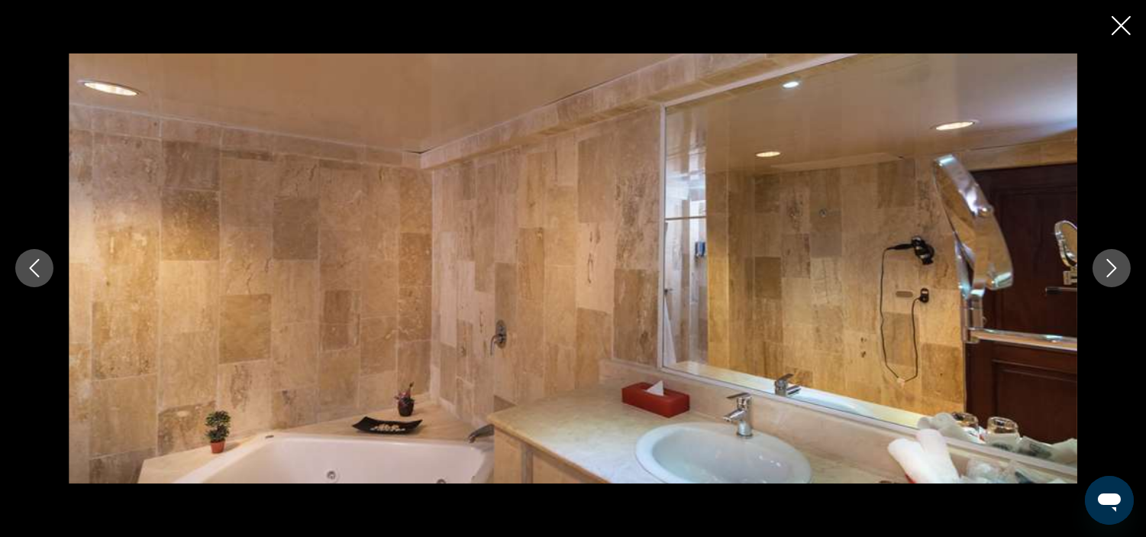
click at [1104, 279] on button "Next image" at bounding box center [1111, 268] width 38 height 38
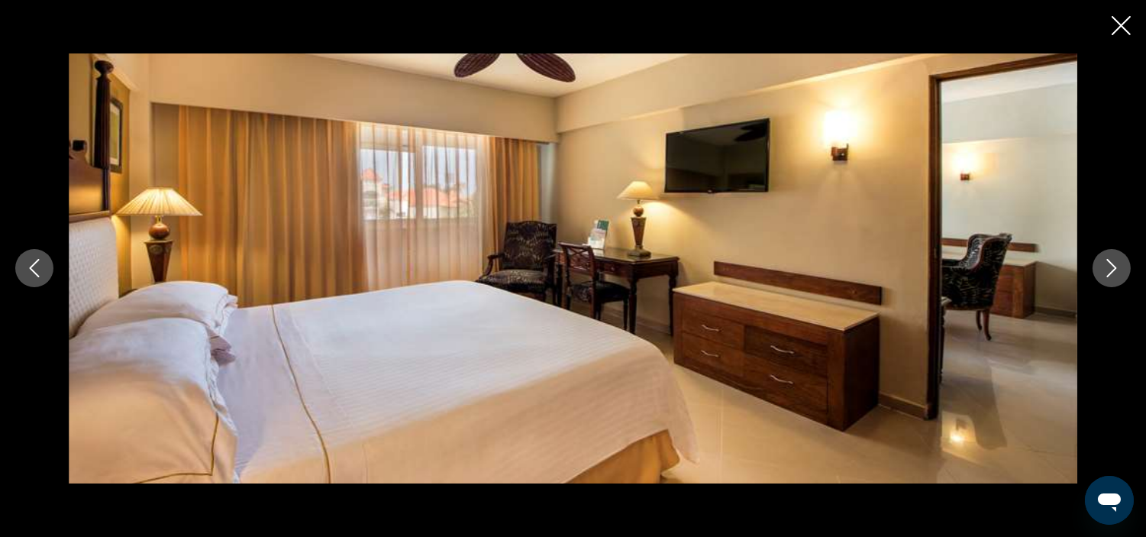
click at [1104, 279] on button "Next image" at bounding box center [1111, 268] width 38 height 38
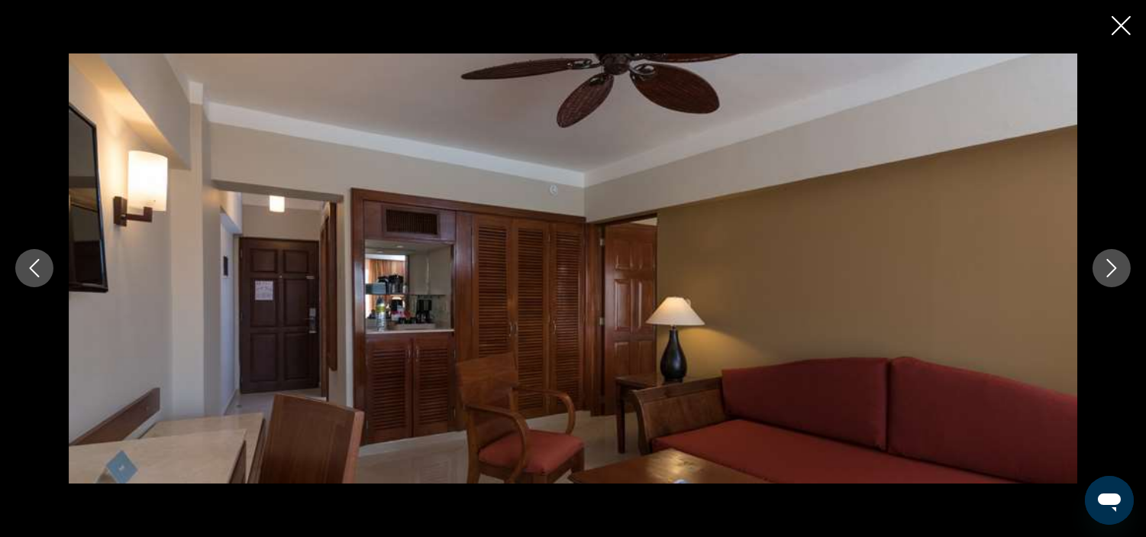
click at [1104, 279] on button "Next image" at bounding box center [1111, 268] width 38 height 38
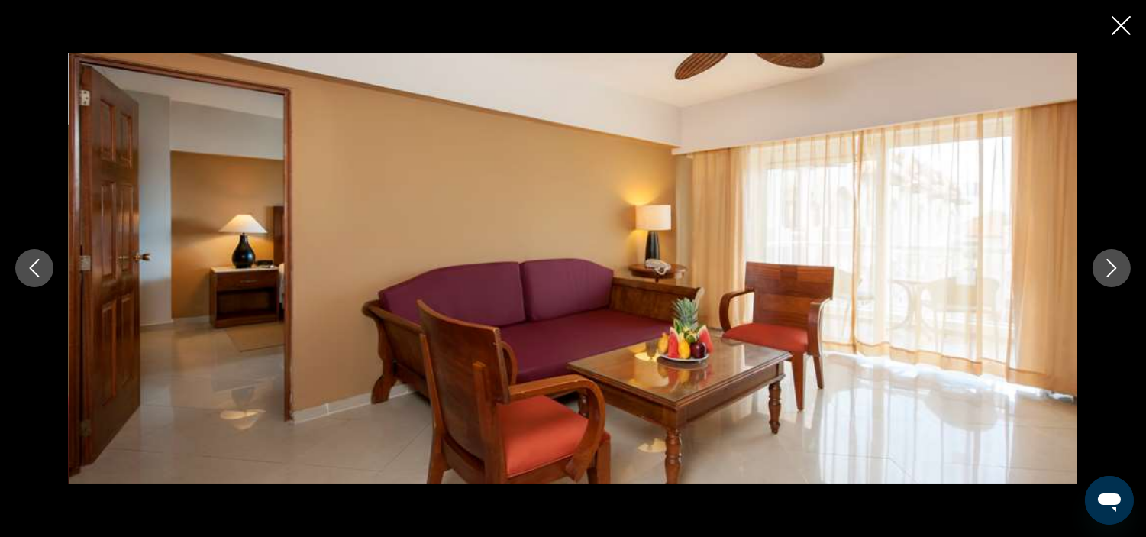
click at [1104, 279] on button "Next image" at bounding box center [1111, 268] width 38 height 38
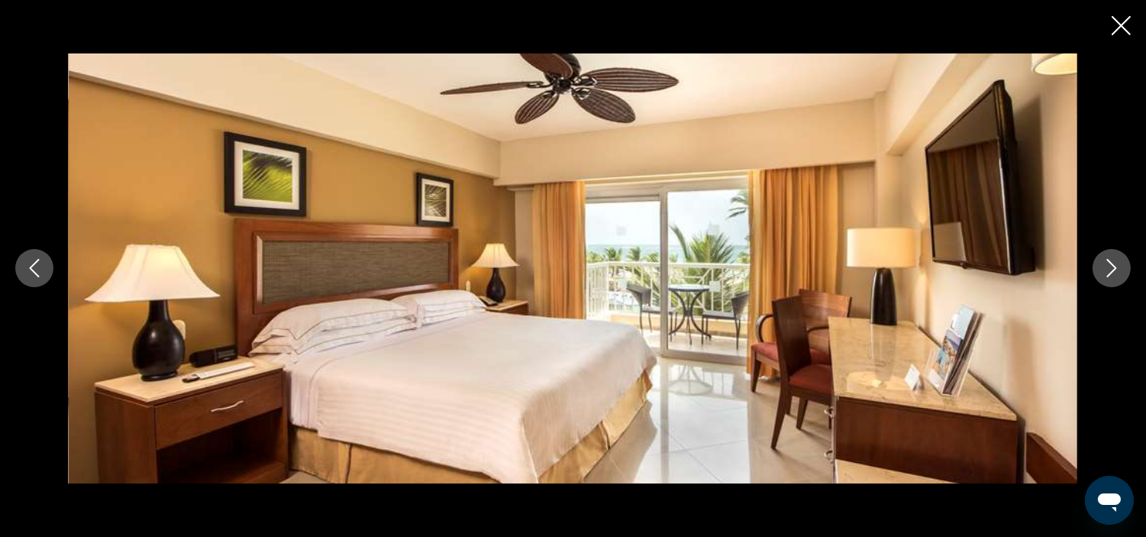
click at [1104, 279] on button "Next image" at bounding box center [1111, 268] width 38 height 38
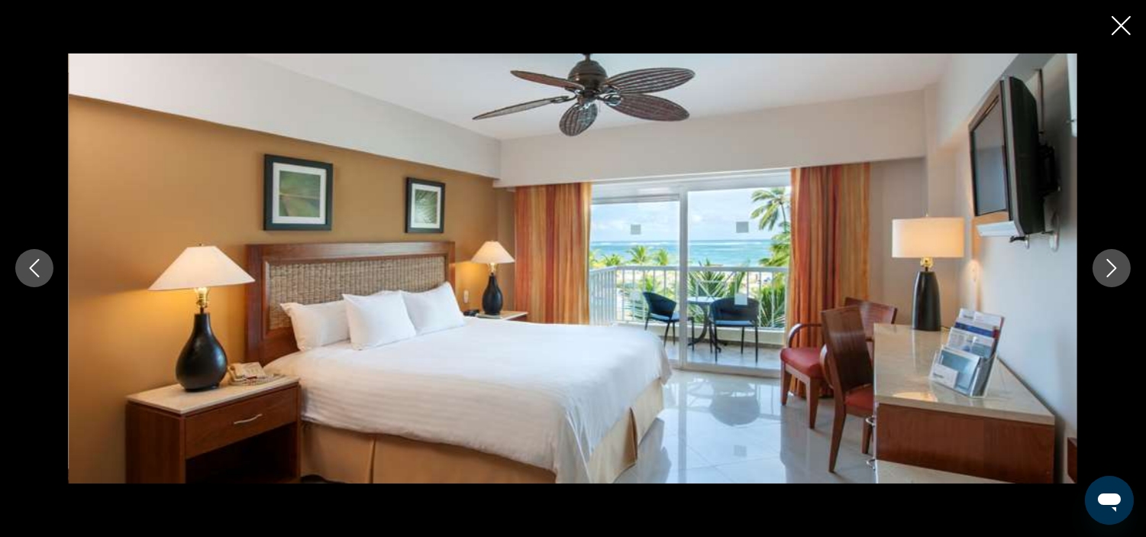
click at [1104, 279] on button "Next image" at bounding box center [1111, 268] width 38 height 38
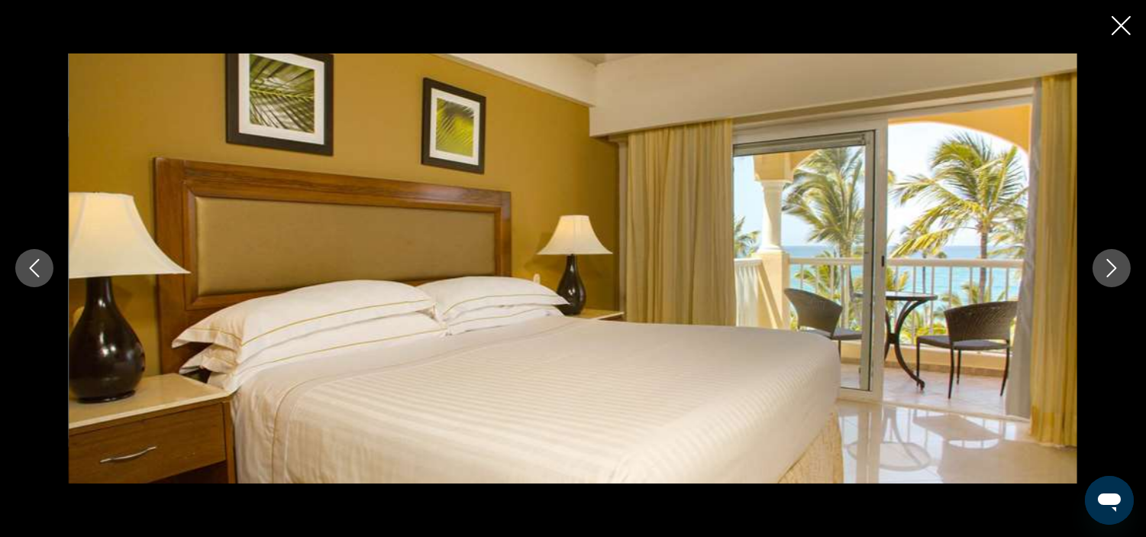
click at [1104, 279] on button "Next image" at bounding box center [1111, 268] width 38 height 38
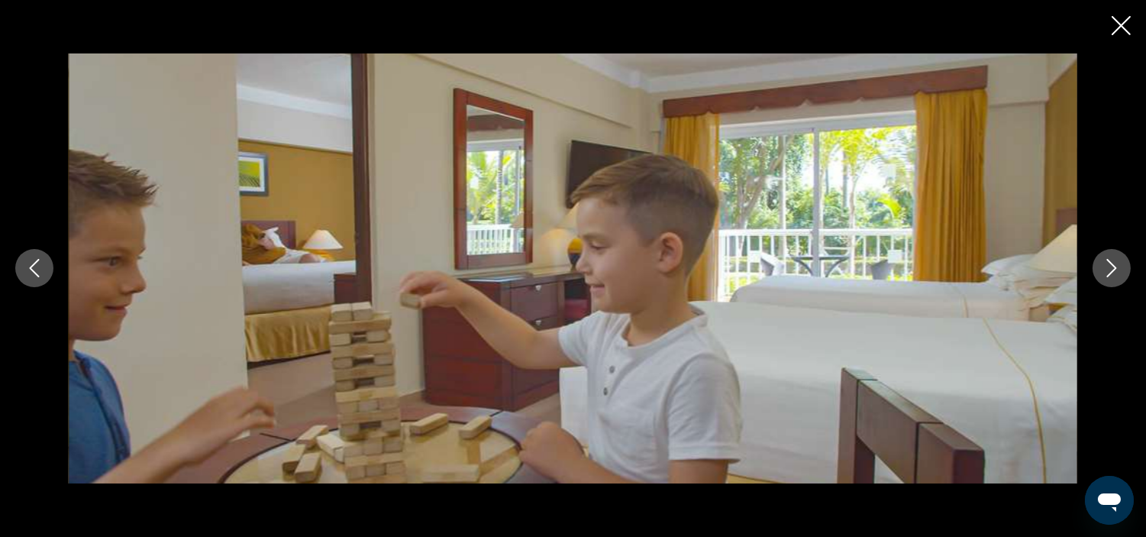
click at [1104, 279] on button "Next image" at bounding box center [1111, 268] width 38 height 38
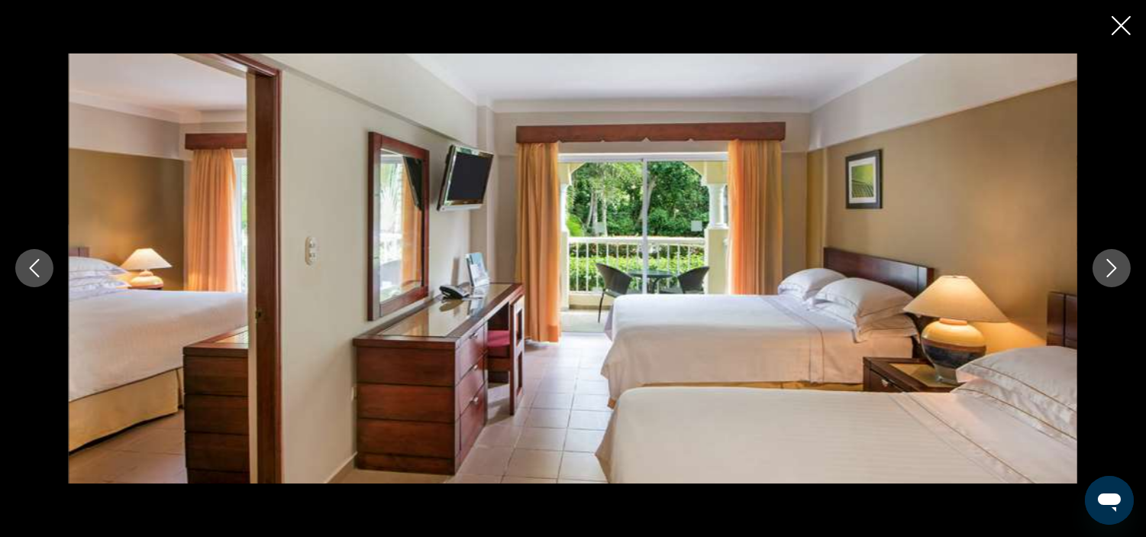
click at [1104, 279] on button "Next image" at bounding box center [1111, 268] width 38 height 38
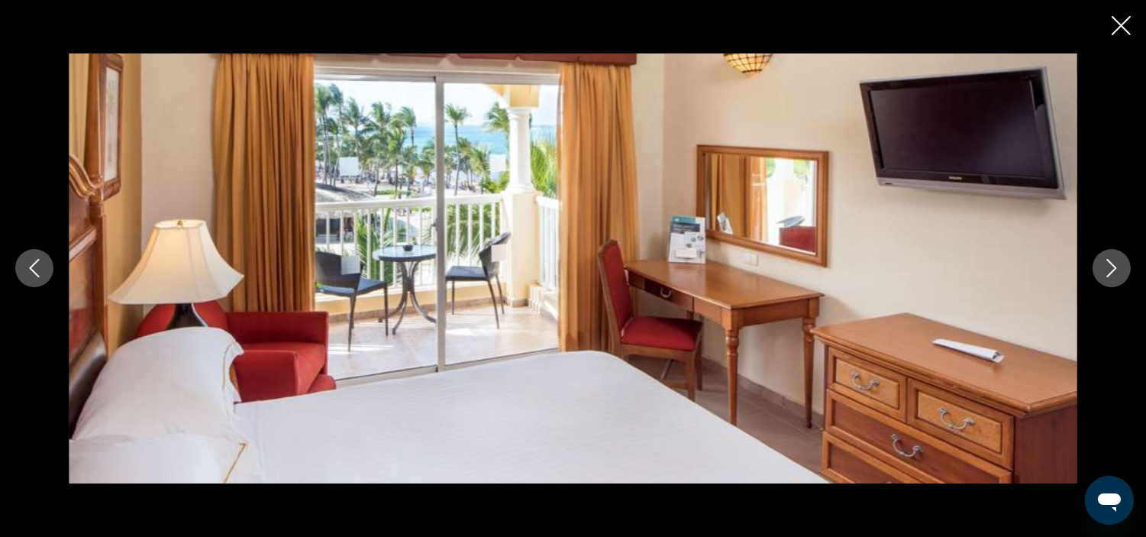
click at [1104, 279] on button "Next image" at bounding box center [1111, 268] width 38 height 38
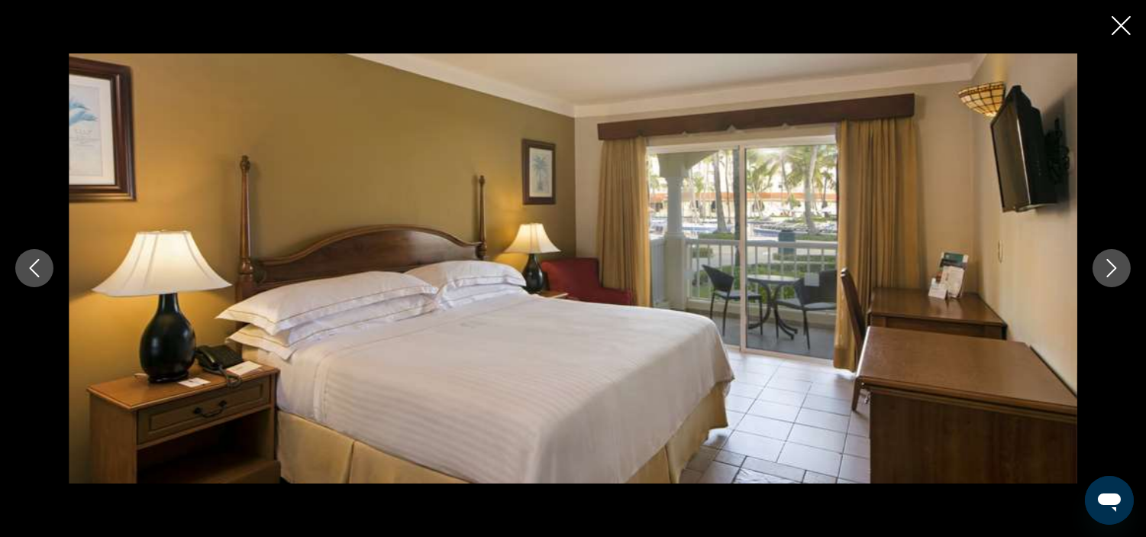
click at [1104, 279] on button "Next image" at bounding box center [1111, 268] width 38 height 38
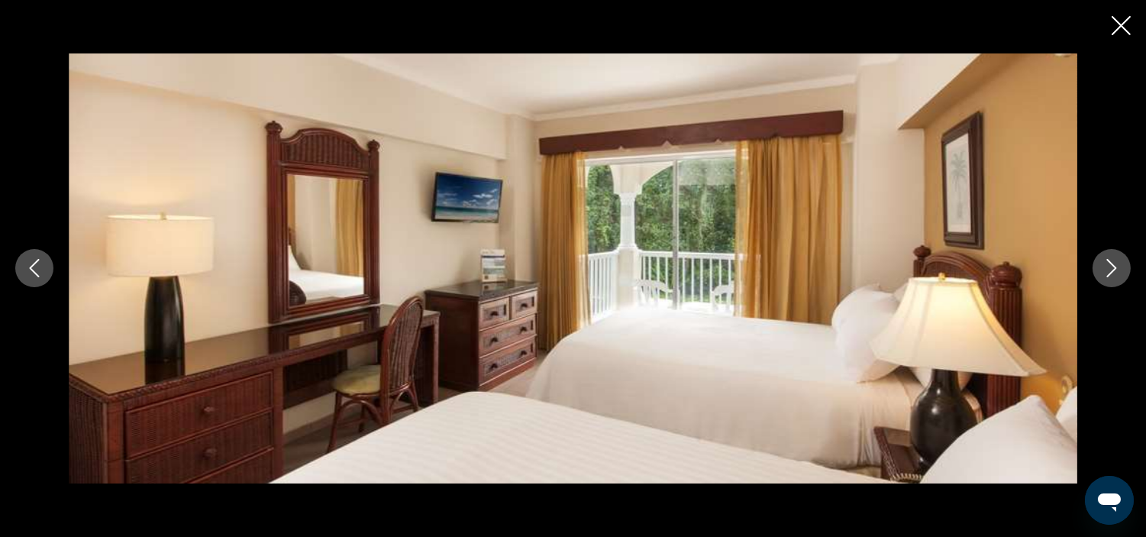
click at [1107, 279] on button "Next image" at bounding box center [1111, 268] width 38 height 38
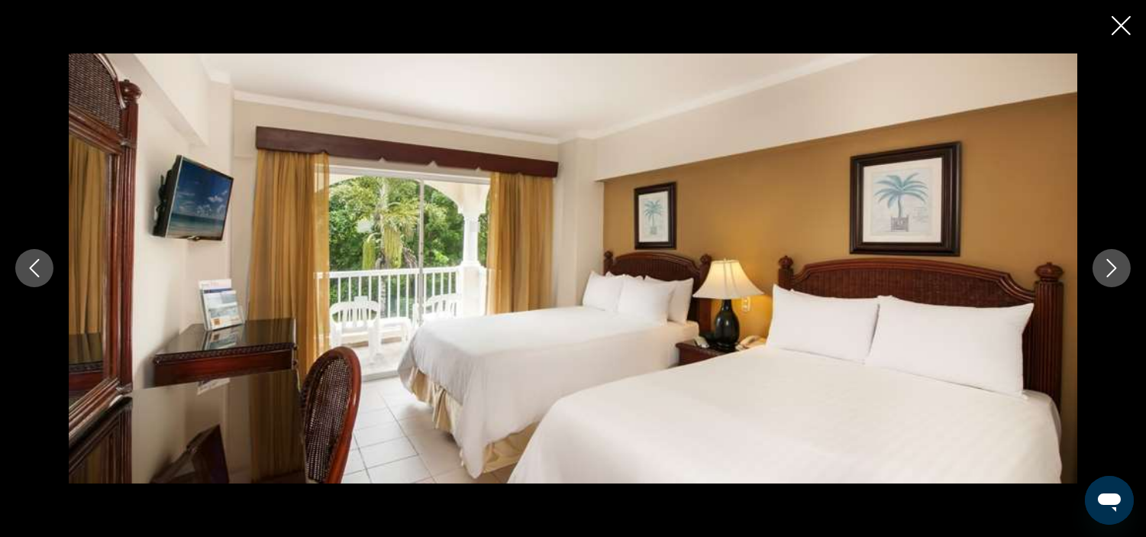
click at [1107, 279] on button "Next image" at bounding box center [1111, 268] width 38 height 38
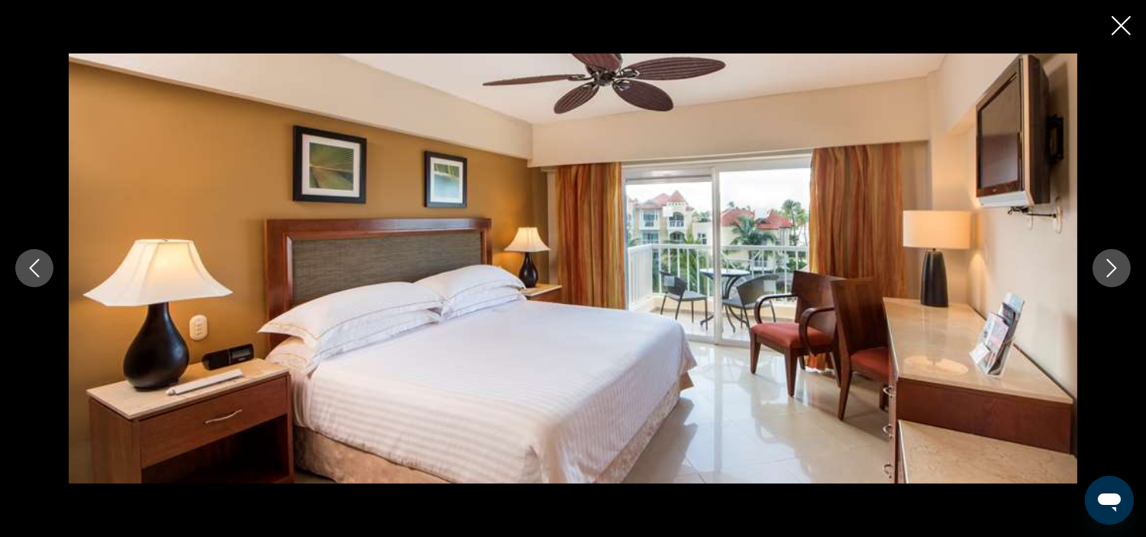
click at [1107, 279] on button "Next image" at bounding box center [1111, 268] width 38 height 38
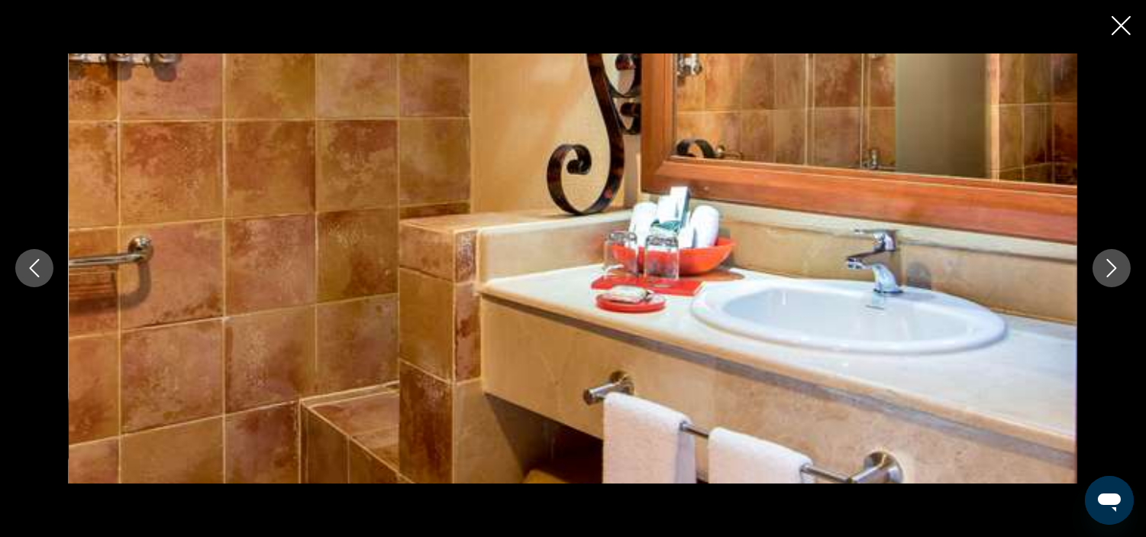
click at [1107, 279] on button "Next image" at bounding box center [1111, 268] width 38 height 38
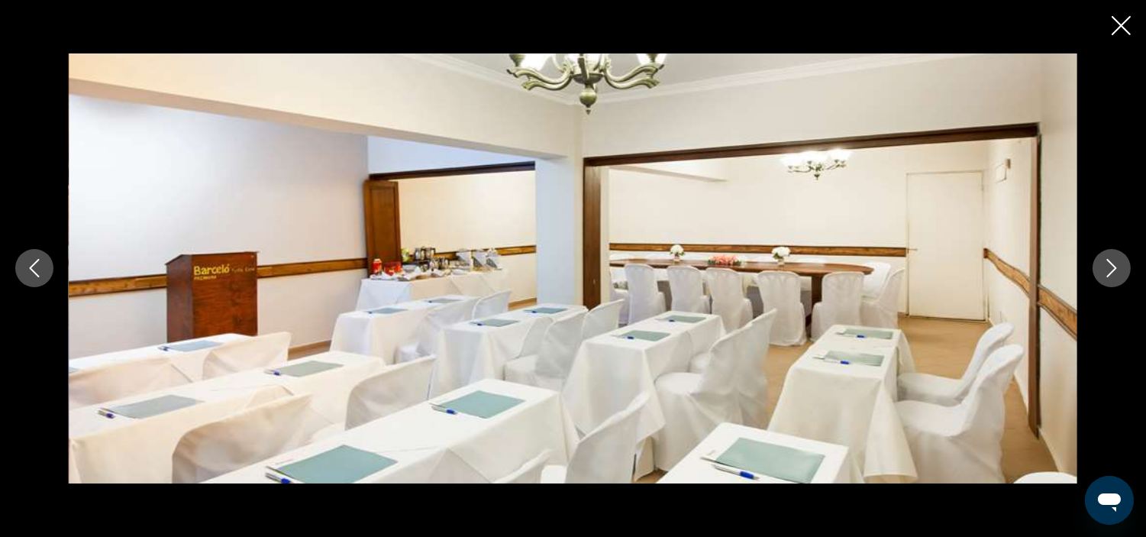
click at [1107, 279] on button "Next image" at bounding box center [1111, 268] width 38 height 38
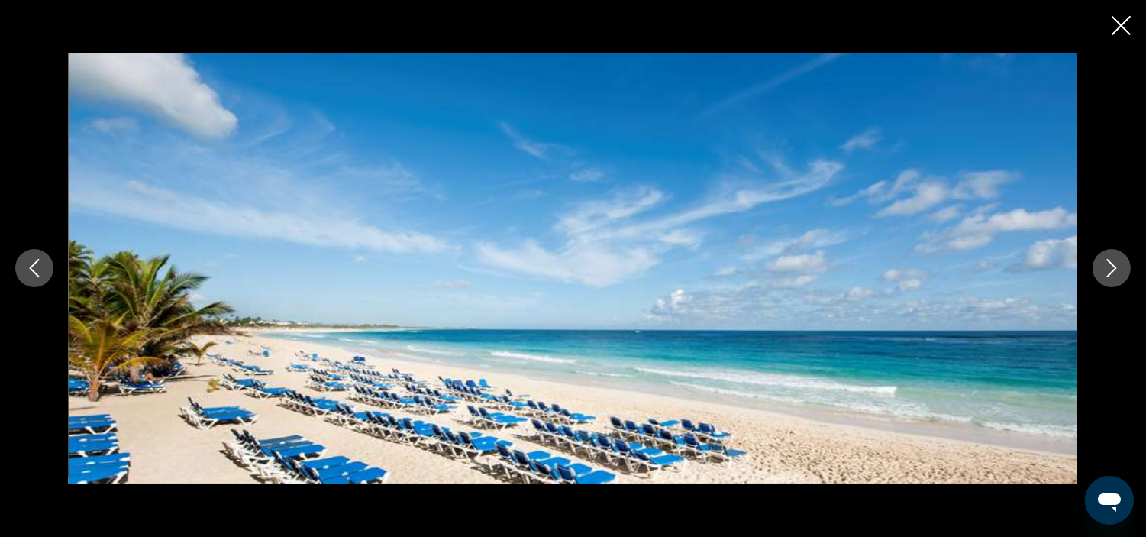
click at [1107, 279] on button "Next image" at bounding box center [1111, 268] width 38 height 38
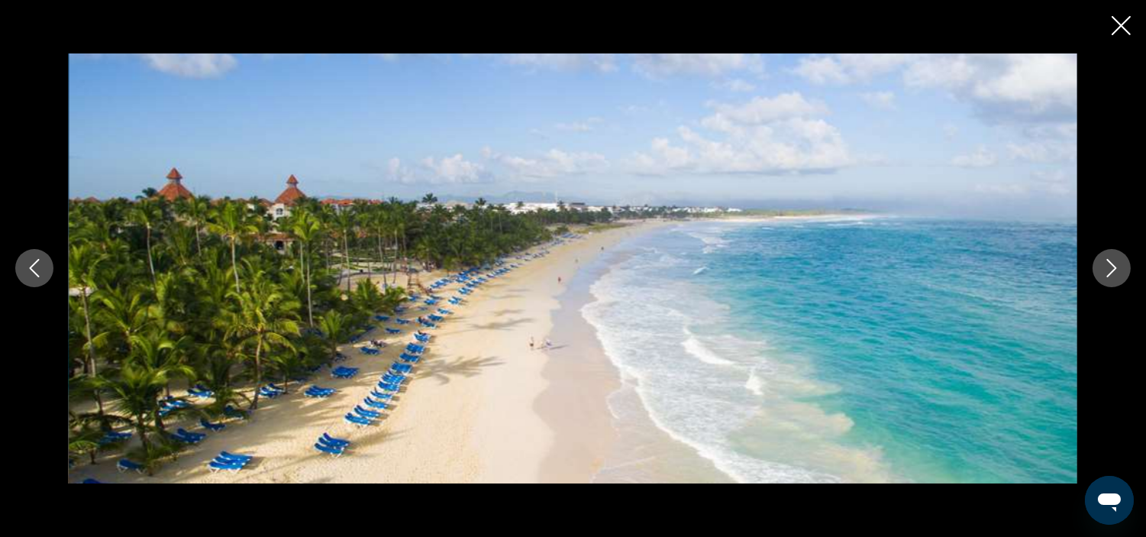
click at [1107, 279] on button "Next image" at bounding box center [1111, 268] width 38 height 38
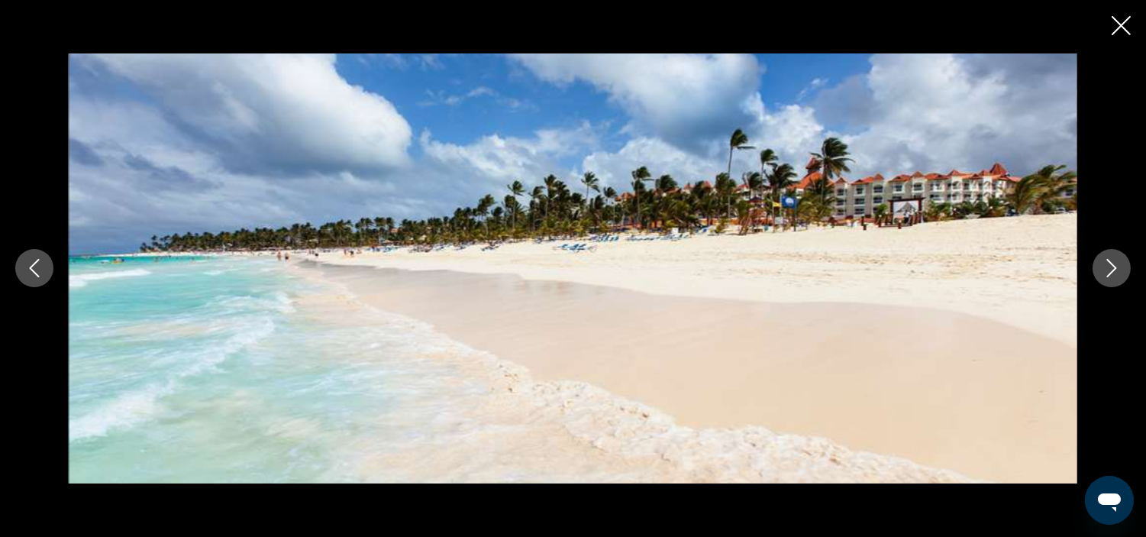
click at [1107, 279] on button "Next image" at bounding box center [1111, 268] width 38 height 38
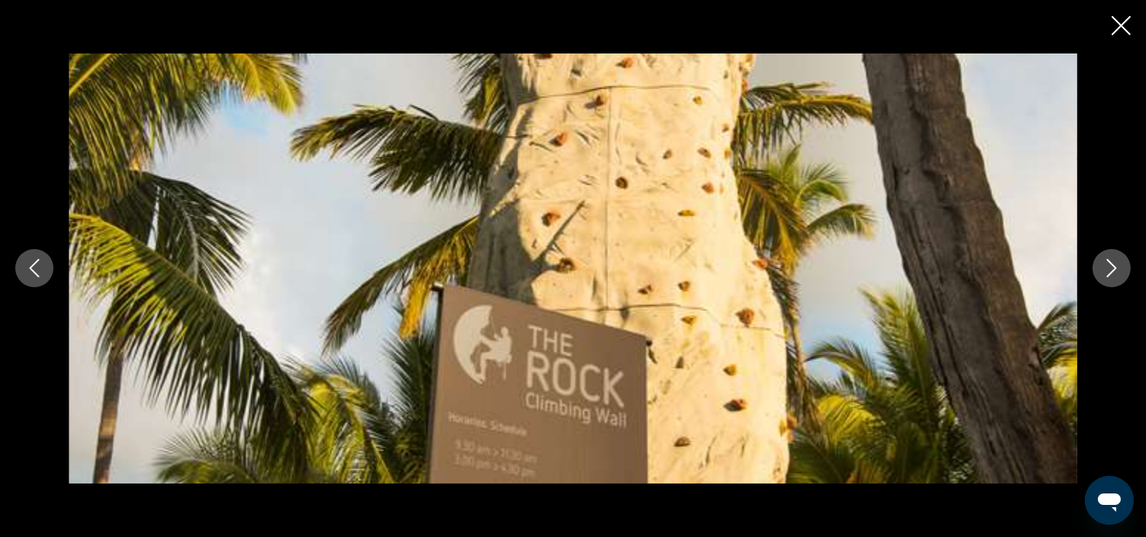
click at [1107, 279] on button "Next image" at bounding box center [1111, 268] width 38 height 38
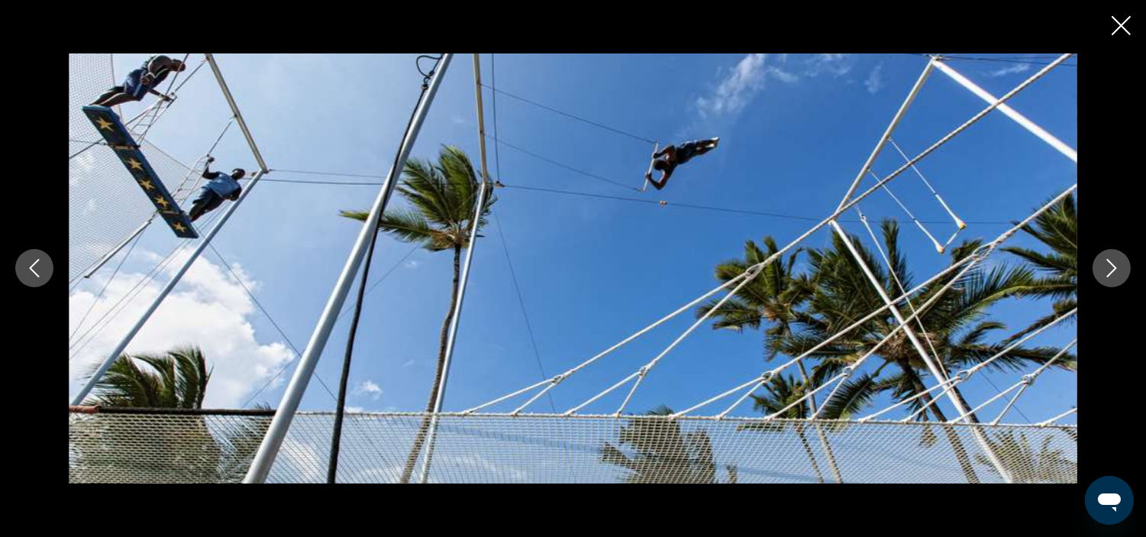
click at [1107, 279] on button "Next image" at bounding box center [1111, 268] width 38 height 38
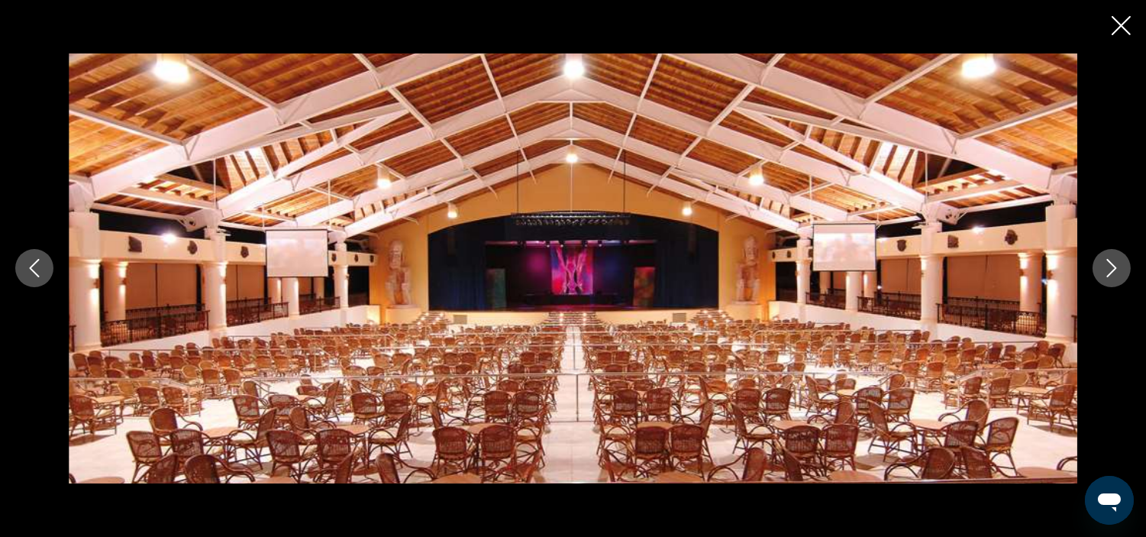
click at [1107, 279] on button "Next image" at bounding box center [1111, 268] width 38 height 38
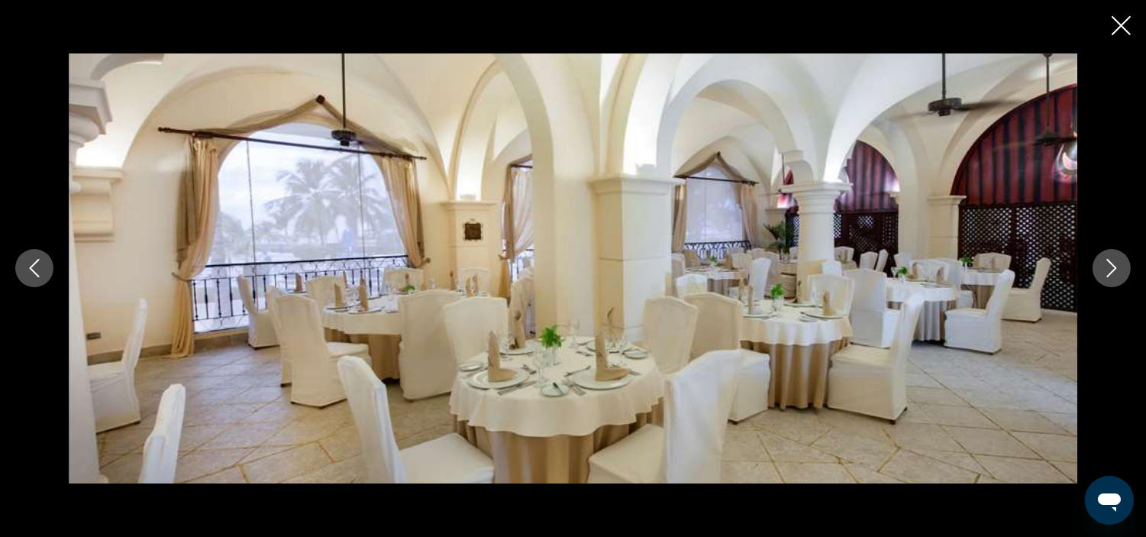
click at [1107, 279] on button "Next image" at bounding box center [1111, 268] width 38 height 38
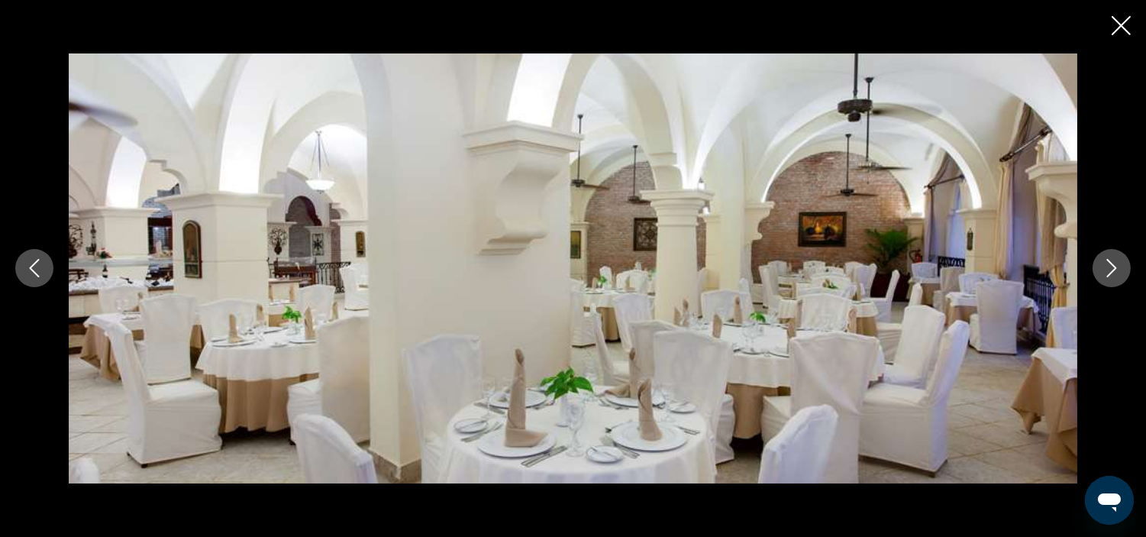
click at [1107, 279] on button "Next image" at bounding box center [1111, 268] width 38 height 38
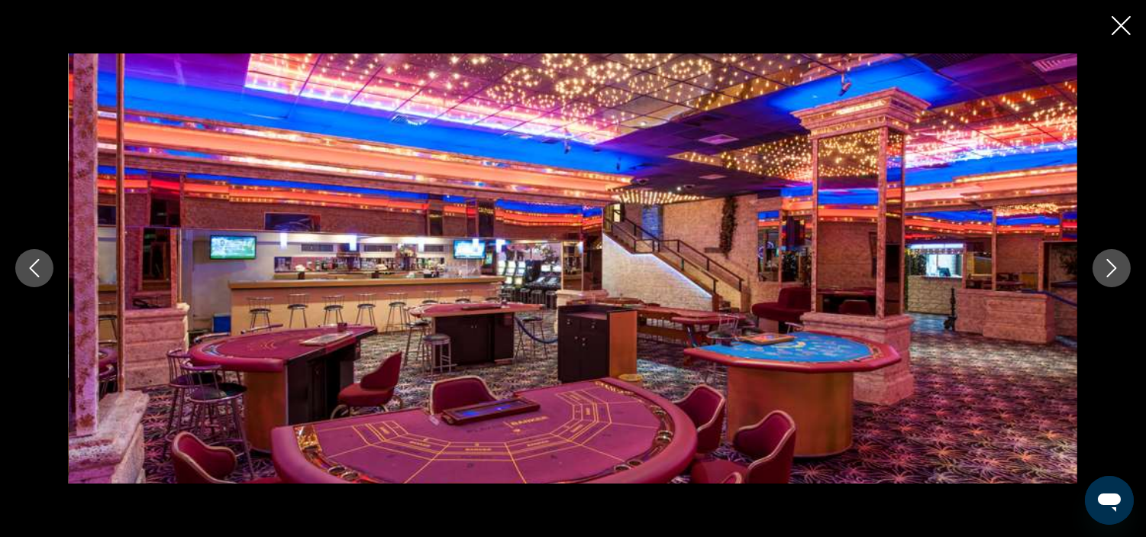
click at [1107, 279] on button "Next image" at bounding box center [1111, 268] width 38 height 38
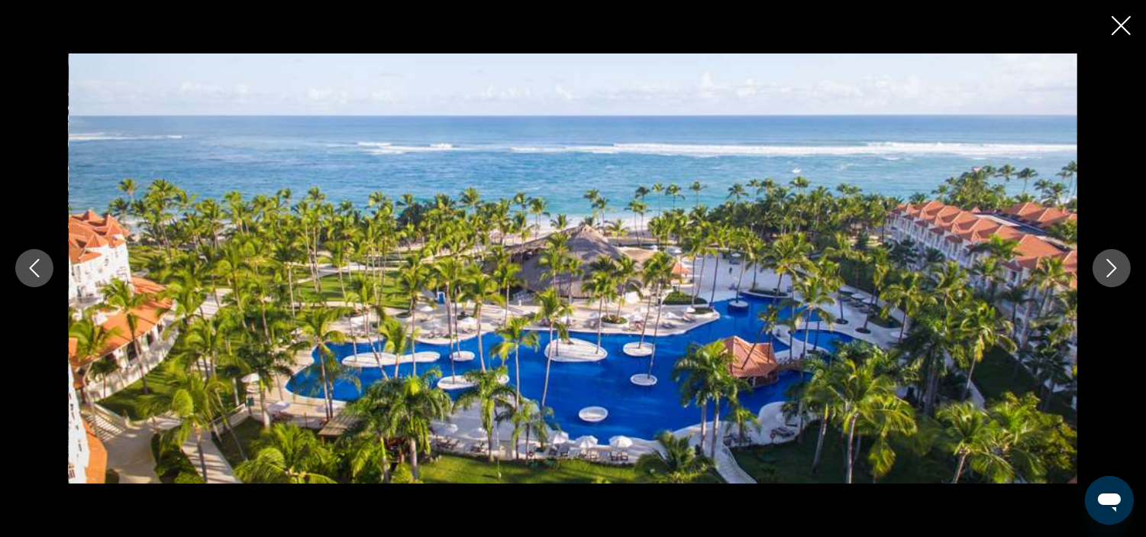
click at [1107, 279] on button "Next image" at bounding box center [1111, 268] width 38 height 38
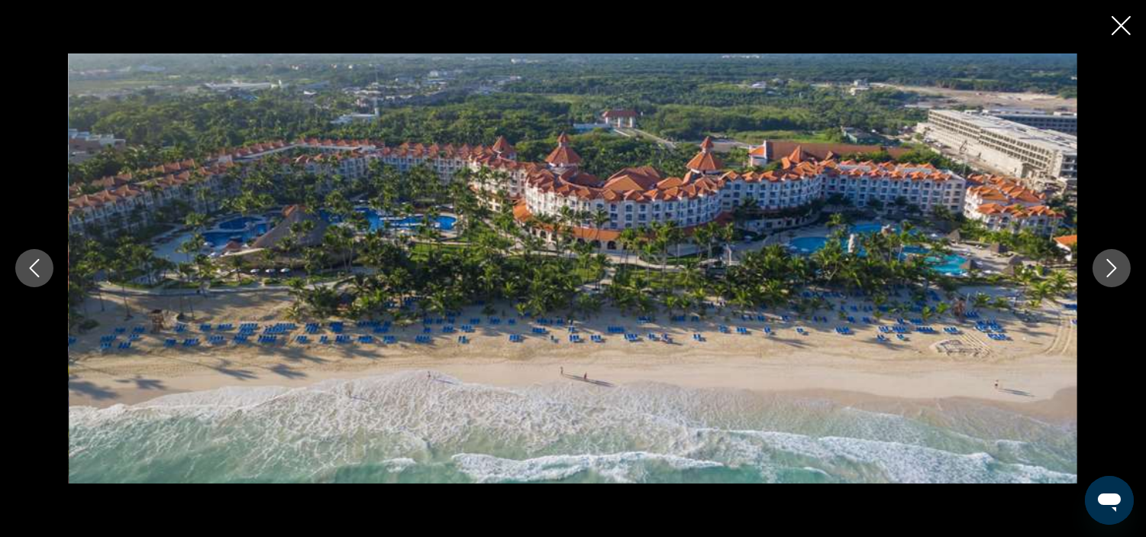
click at [1107, 279] on button "Next image" at bounding box center [1111, 268] width 38 height 38
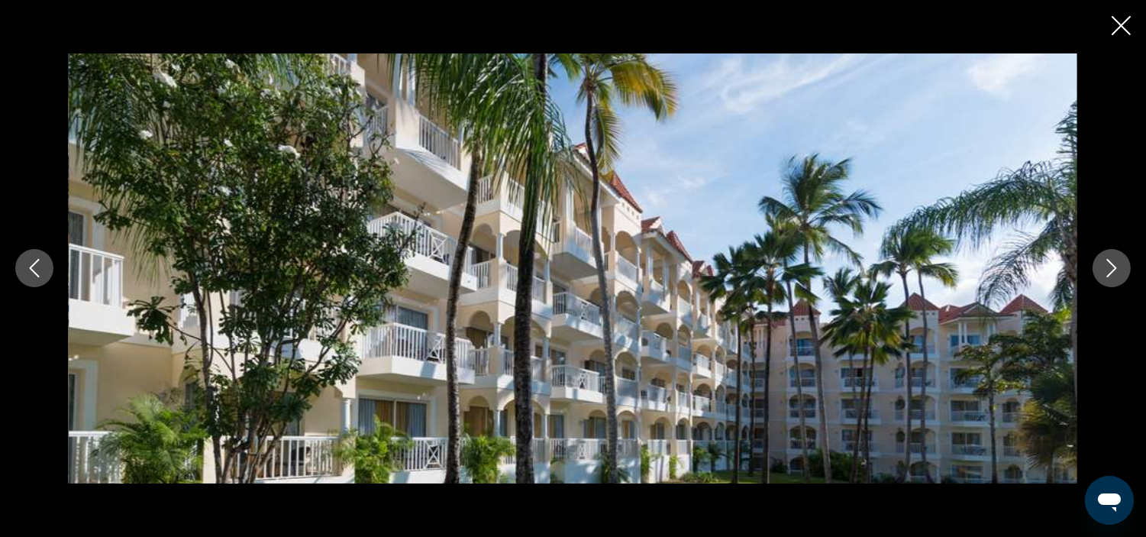
click at [1128, 27] on icon "Close slideshow" at bounding box center [1120, 25] width 19 height 19
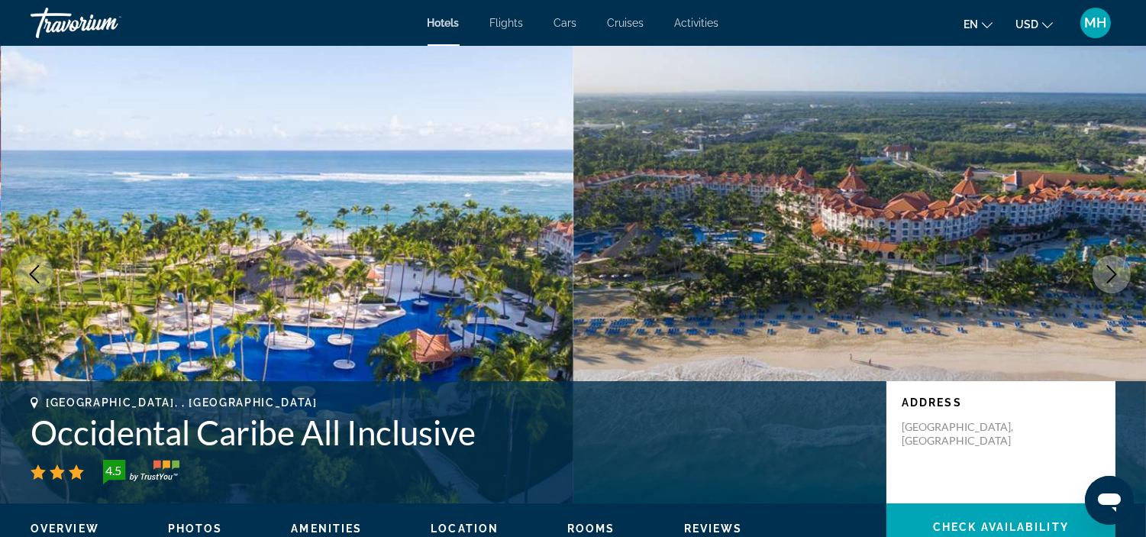
scroll to position [0, 0]
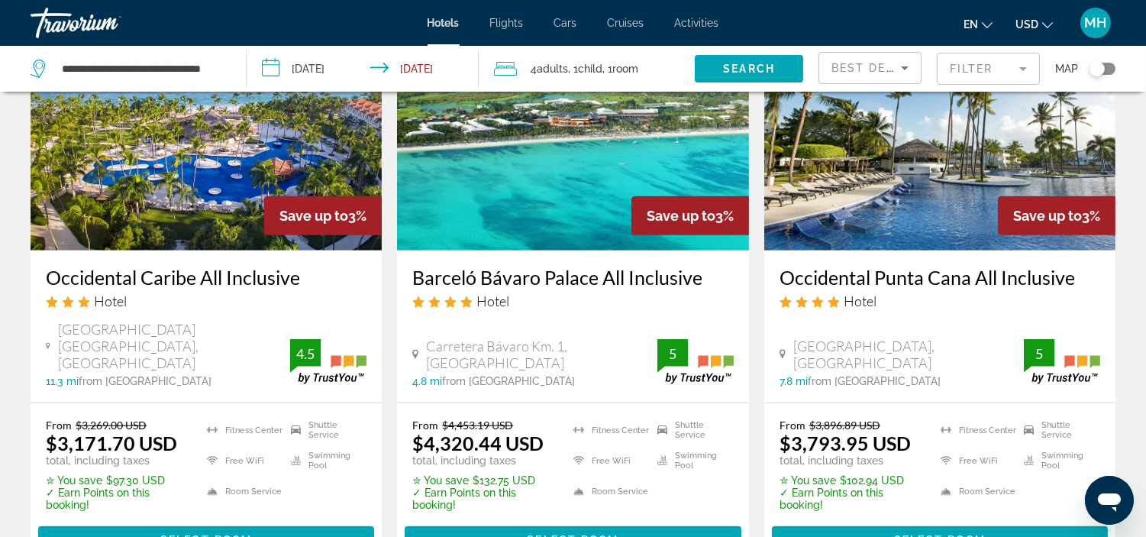
scroll to position [2190, 0]
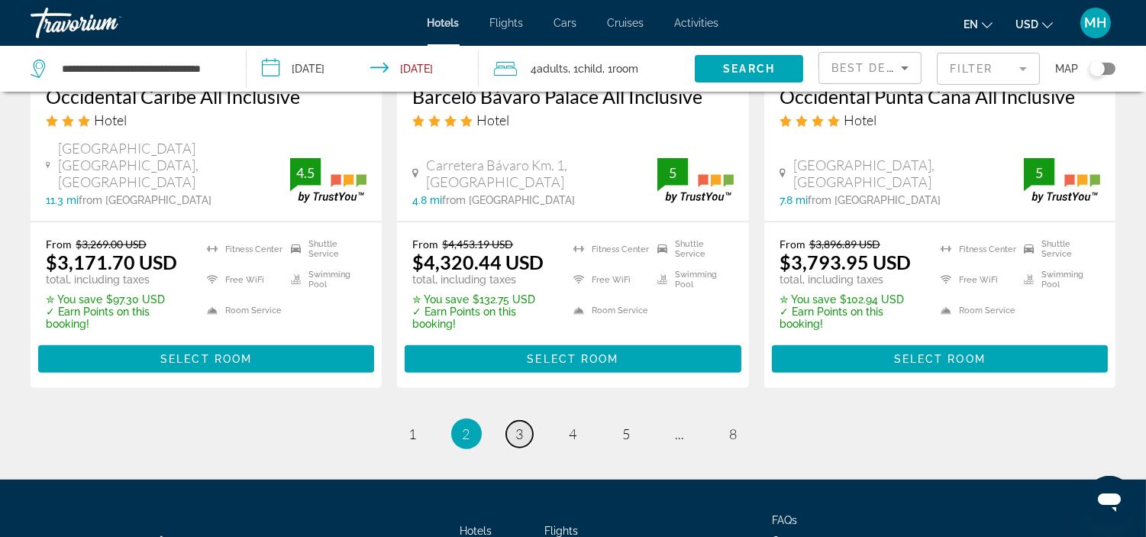
click at [516, 425] on span "3" at bounding box center [520, 433] width 8 height 17
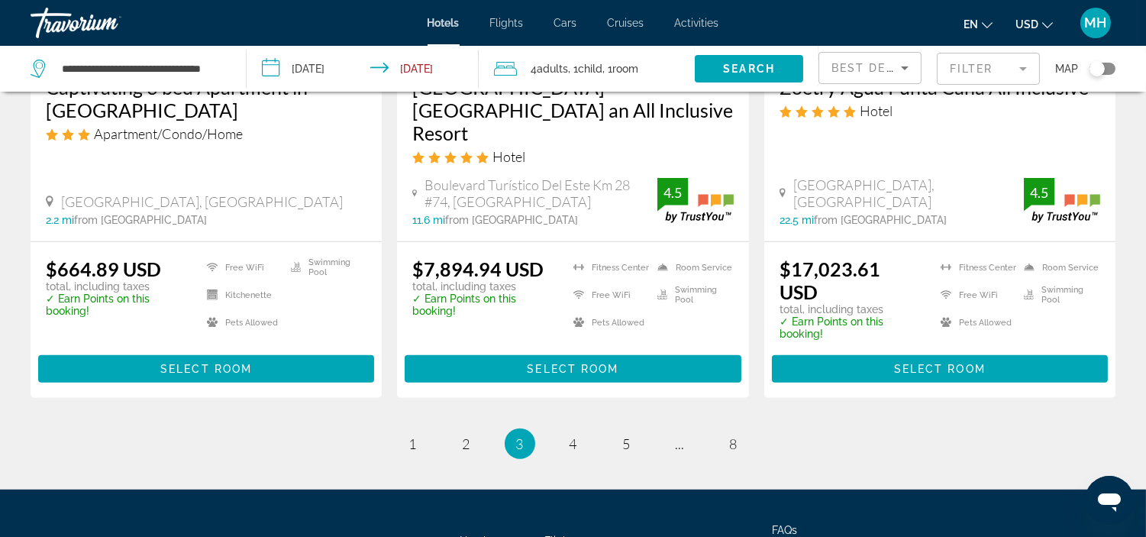
scroll to position [2119, 0]
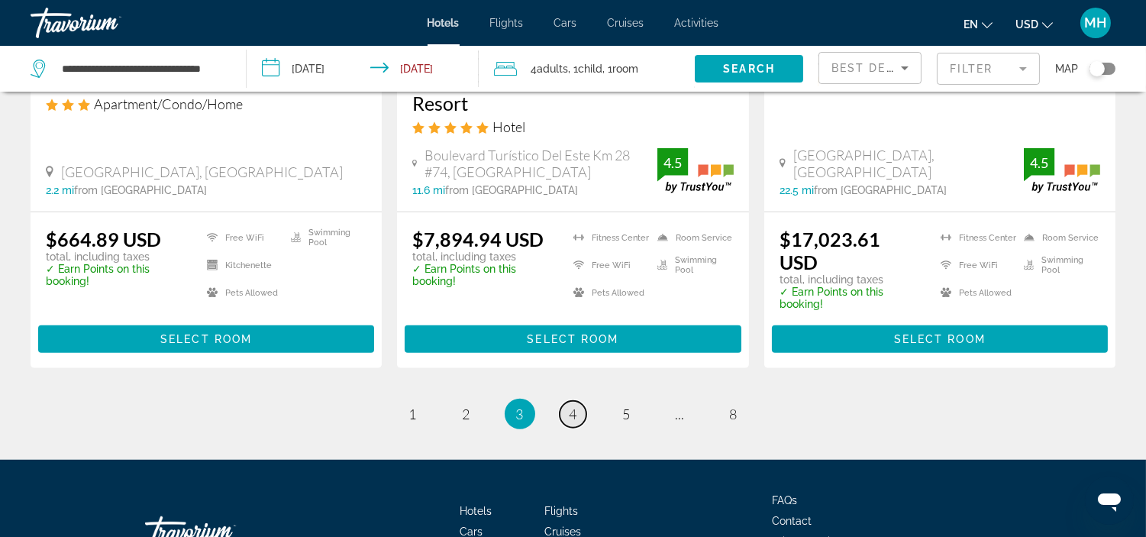
click at [566, 401] on link "page 4" at bounding box center [572, 414] width 27 height 27
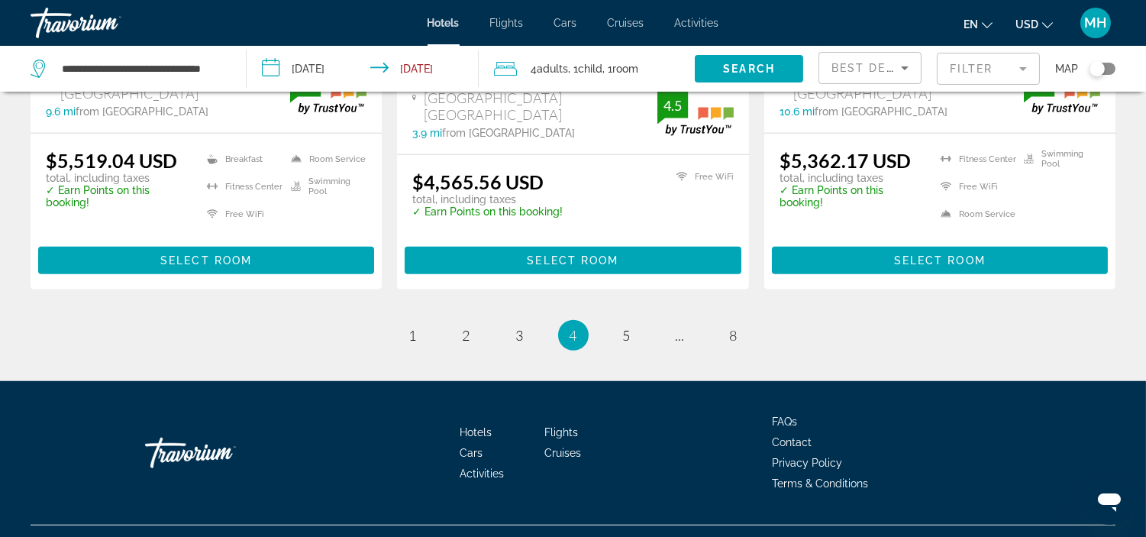
scroll to position [2282, 0]
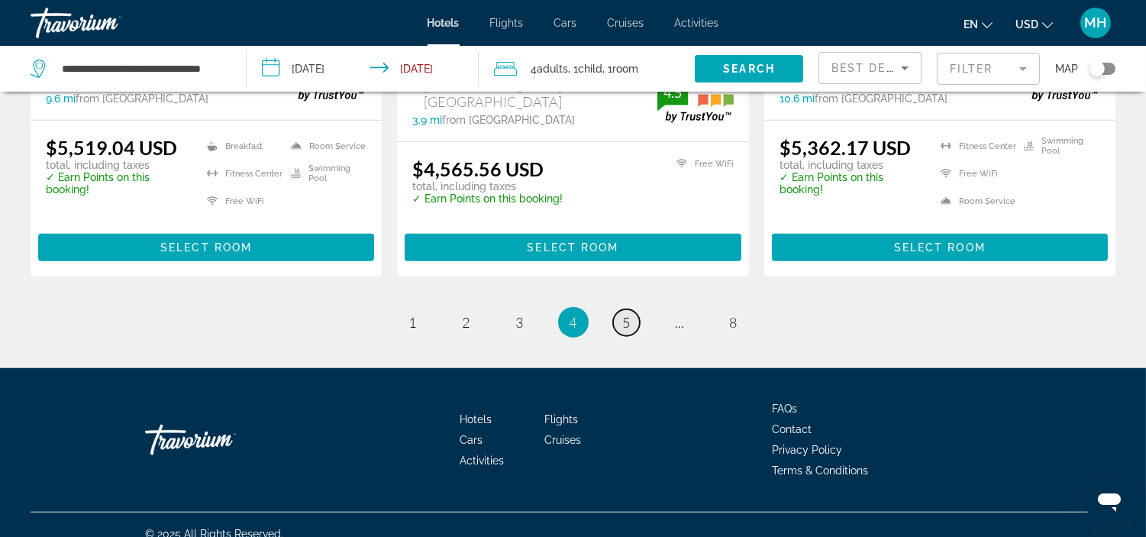
click at [620, 309] on link "page 5" at bounding box center [626, 322] width 27 height 27
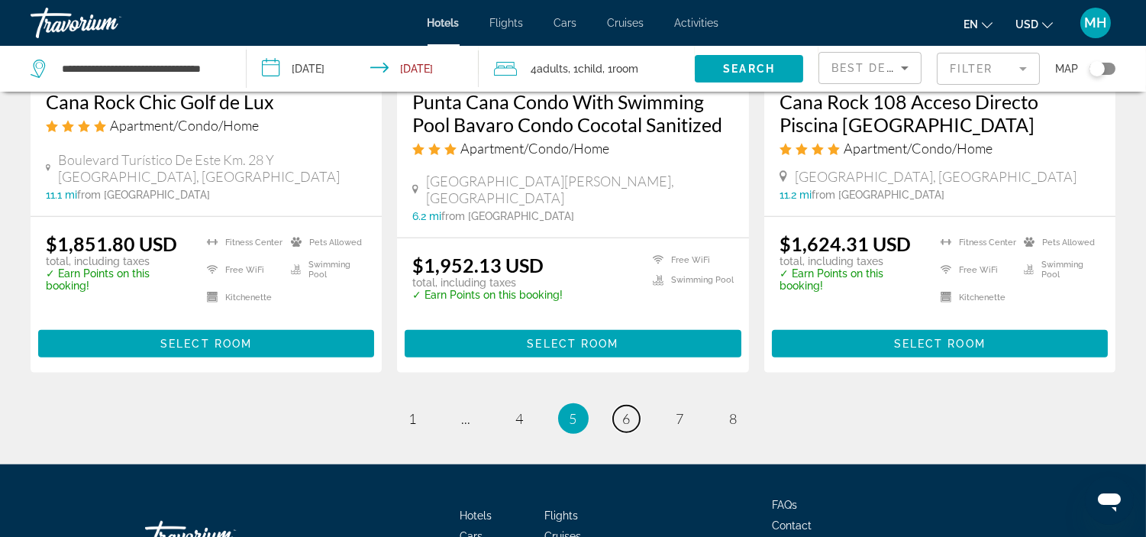
scroll to position [2119, 0]
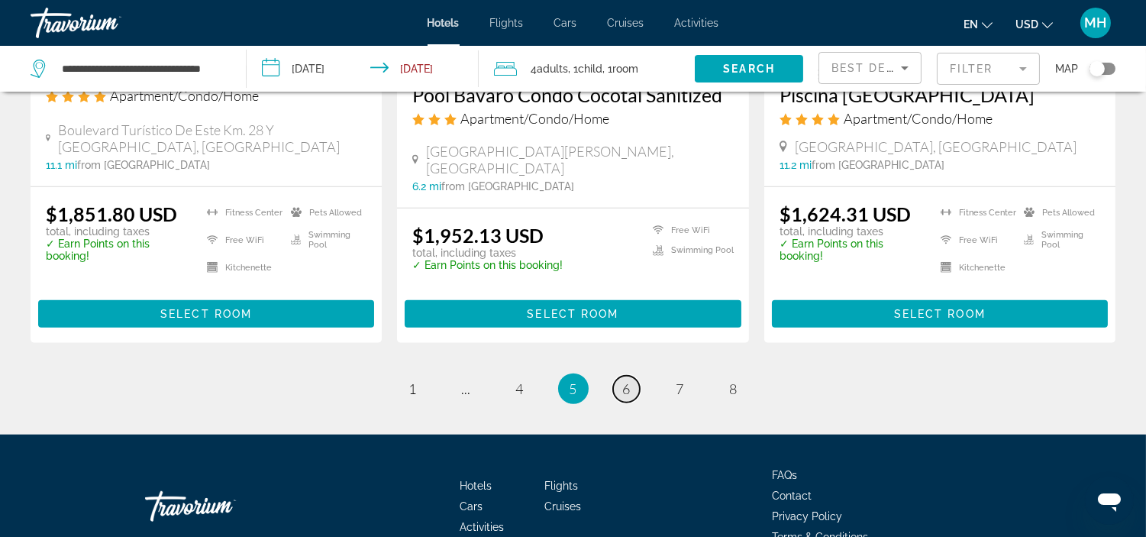
click at [628, 382] on span "6" at bounding box center [627, 388] width 8 height 17
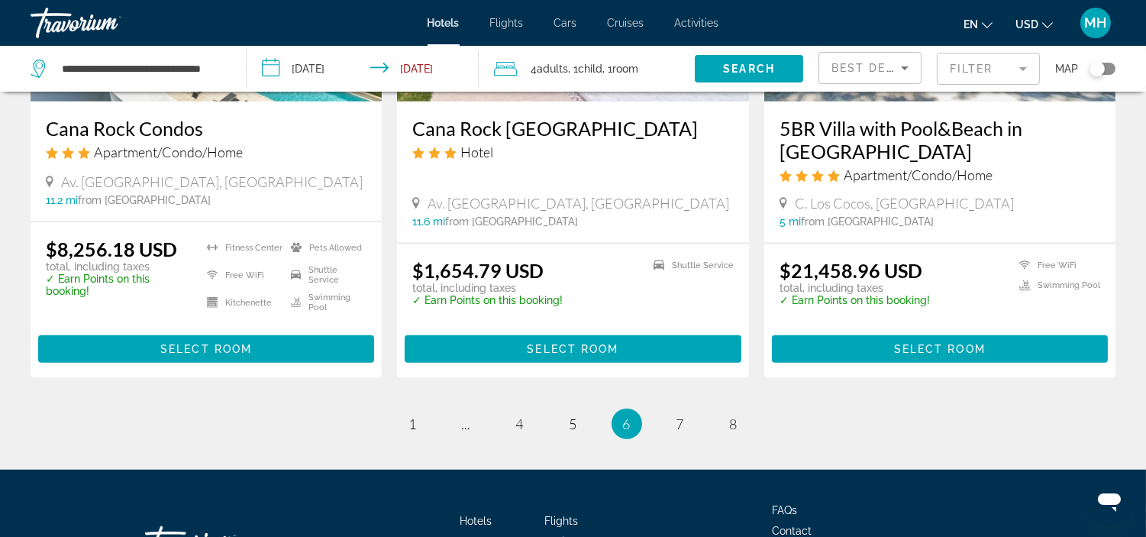
scroll to position [2035, 0]
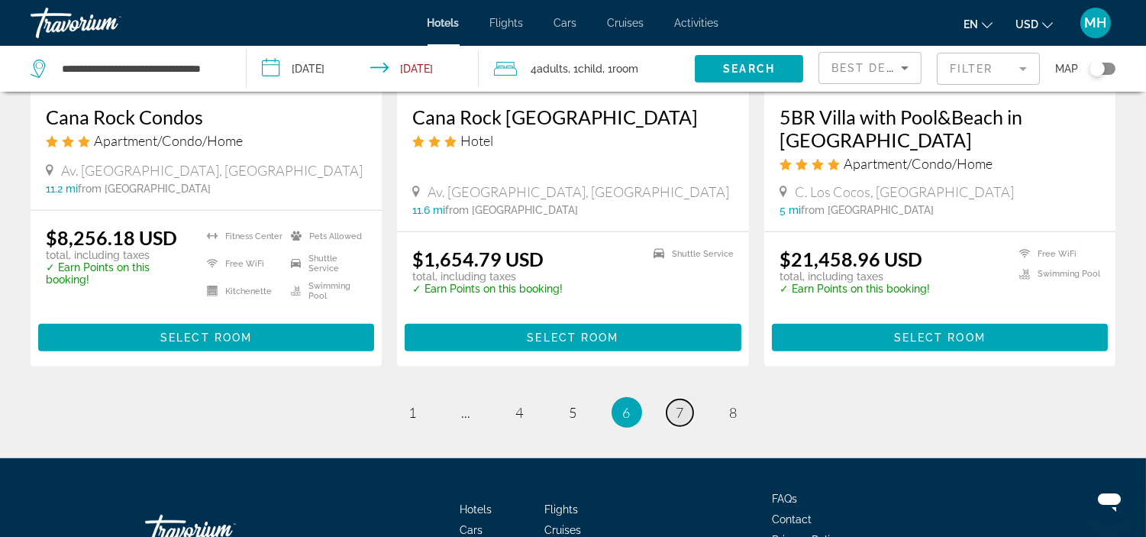
click at [685, 399] on link "page 7" at bounding box center [679, 412] width 27 height 27
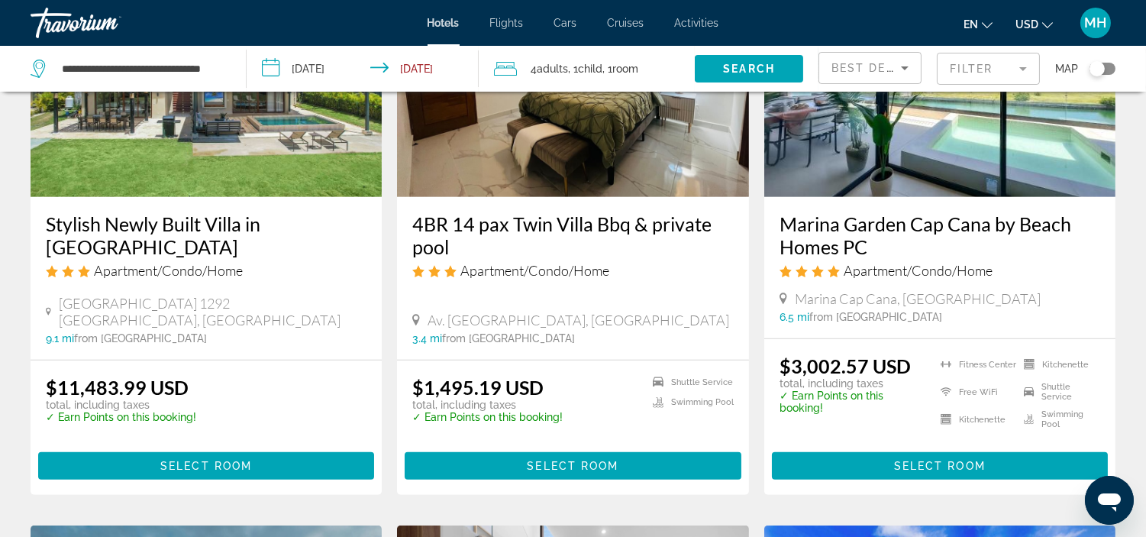
scroll to position [1272, 0]
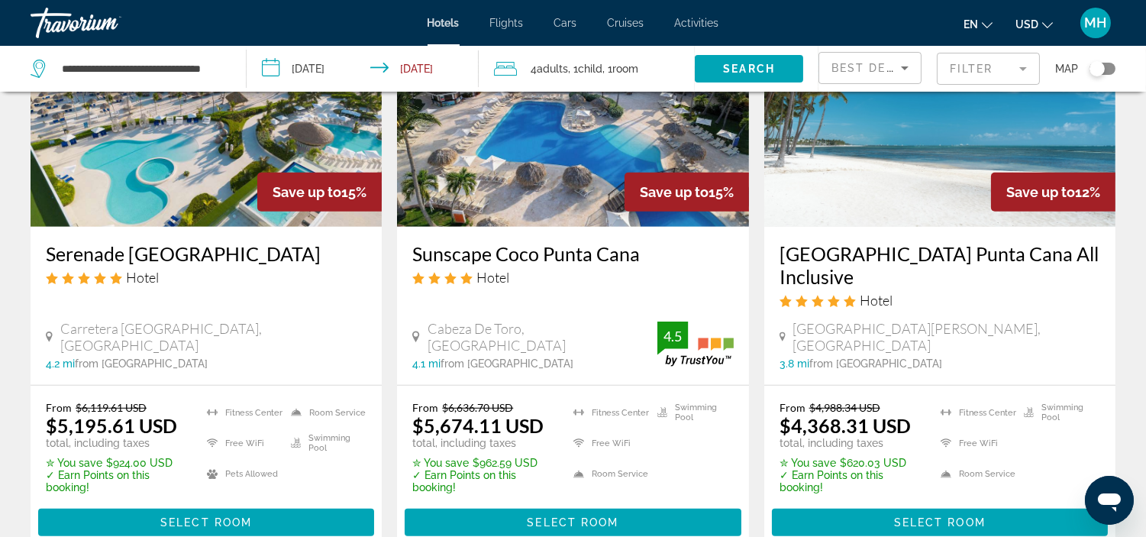
scroll to position [2119, 0]
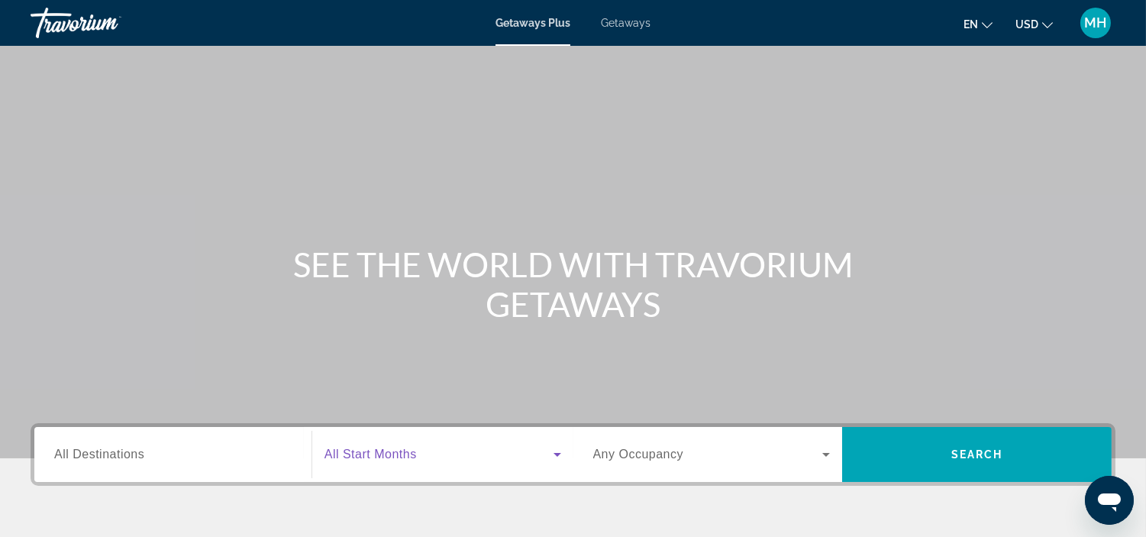
click at [562, 447] on icon "Search widget" at bounding box center [557, 454] width 18 height 18
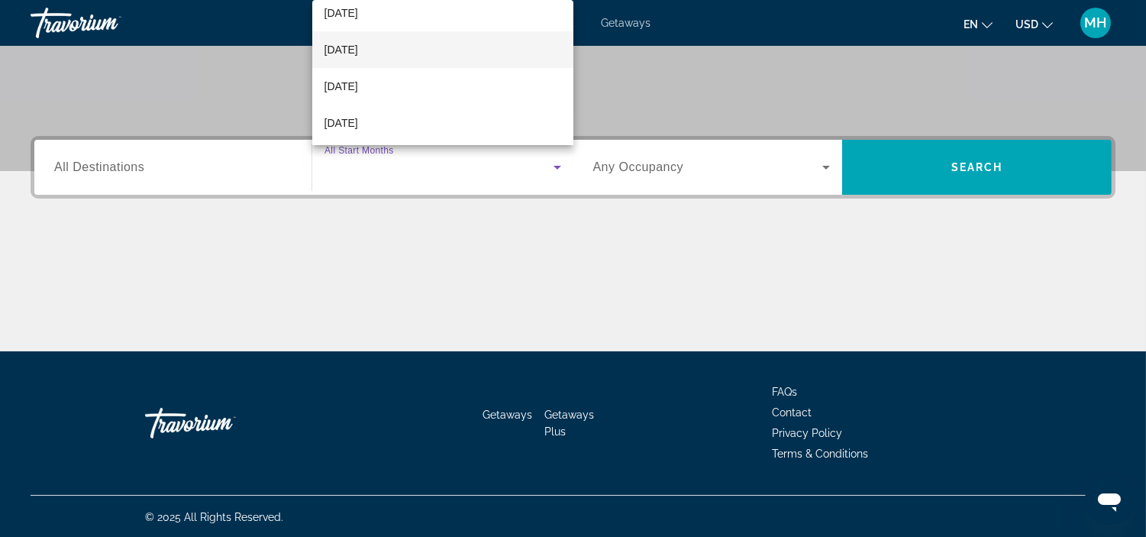
scroll to position [169, 0]
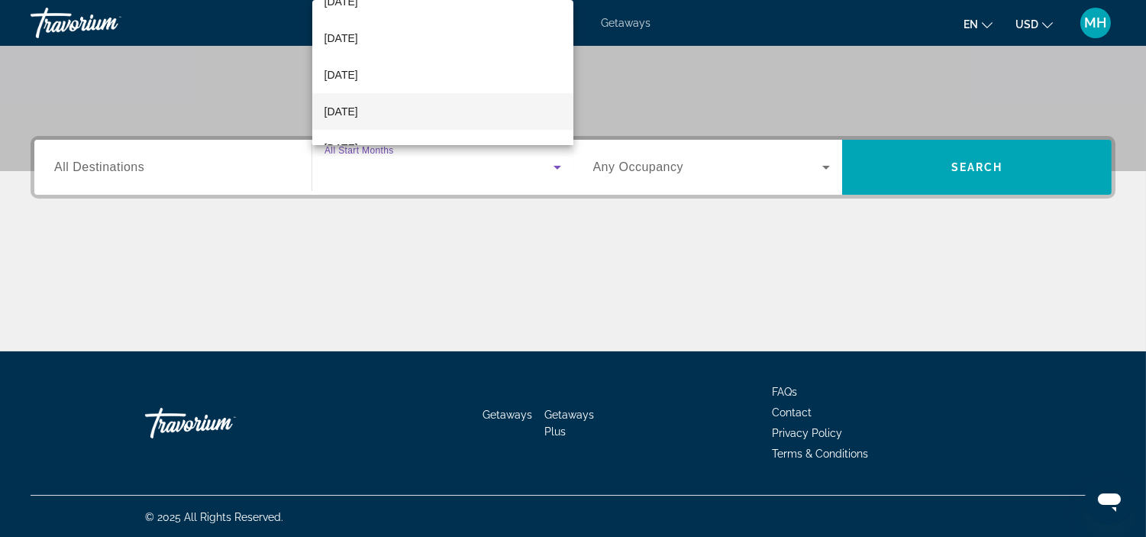
click at [411, 111] on mat-option "[DATE]" at bounding box center [442, 111] width 261 height 37
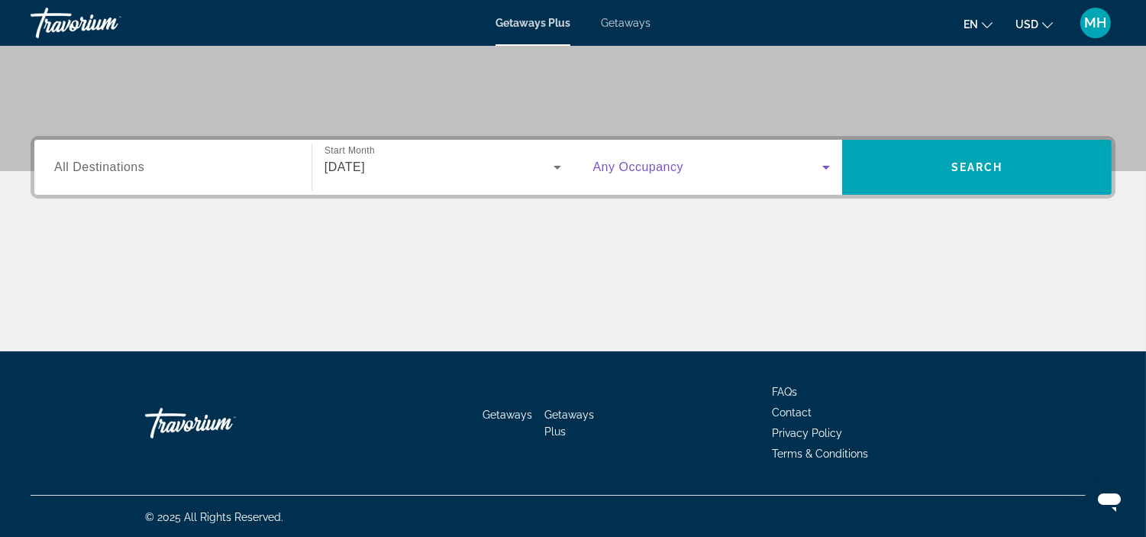
click at [830, 166] on icon "Search widget" at bounding box center [826, 167] width 18 height 18
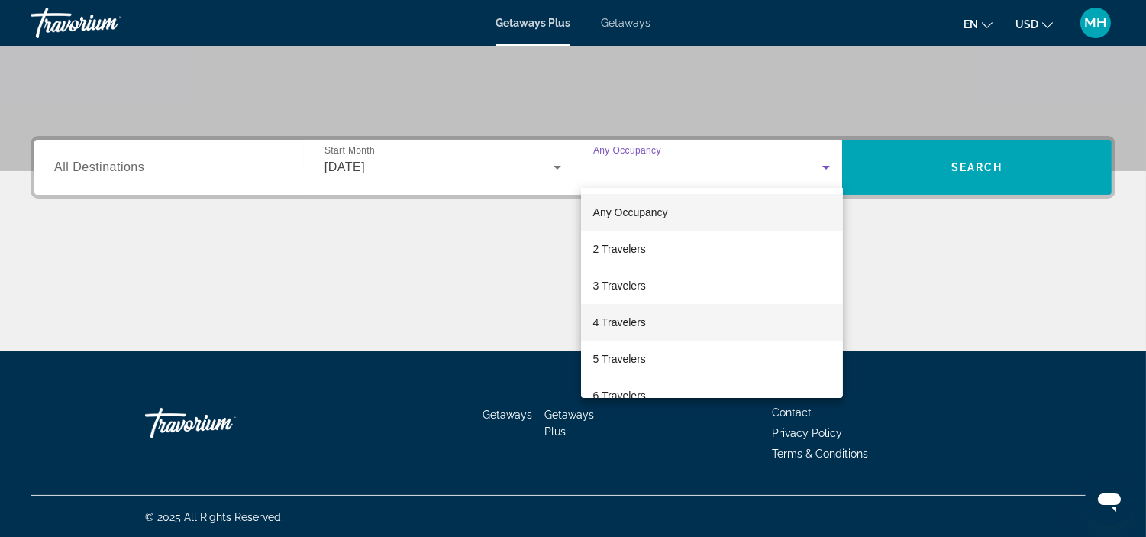
click at [675, 329] on mat-option "4 Travelers" at bounding box center [712, 322] width 262 height 37
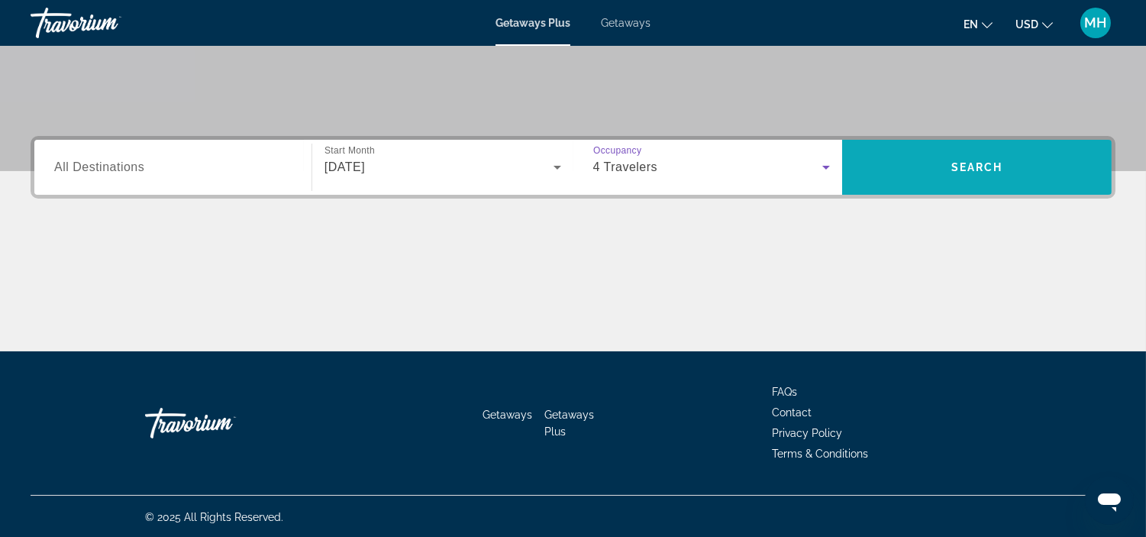
click at [919, 163] on span "Search widget" at bounding box center [976, 167] width 269 height 37
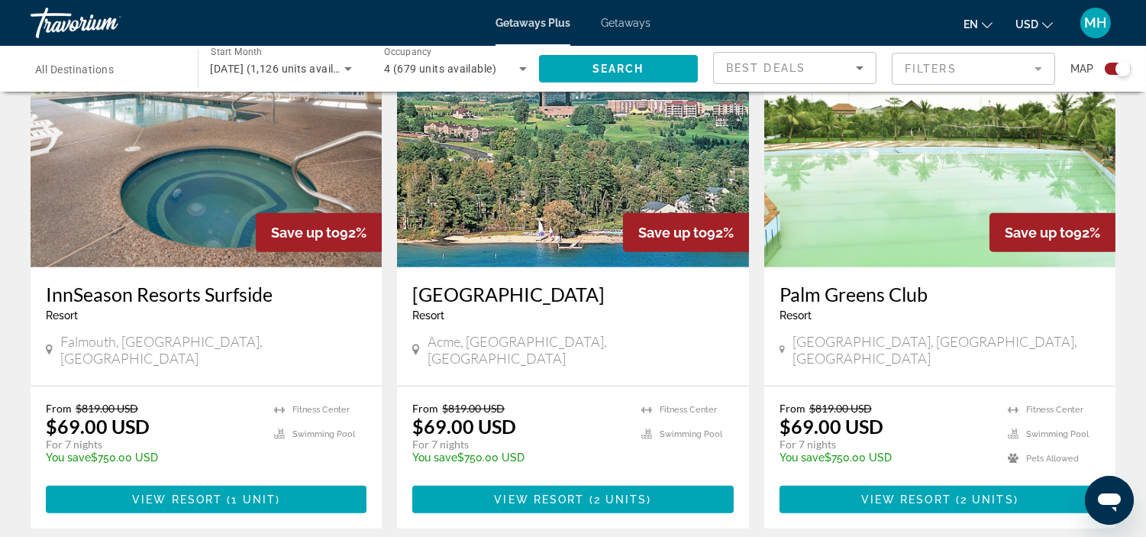
scroll to position [2374, 0]
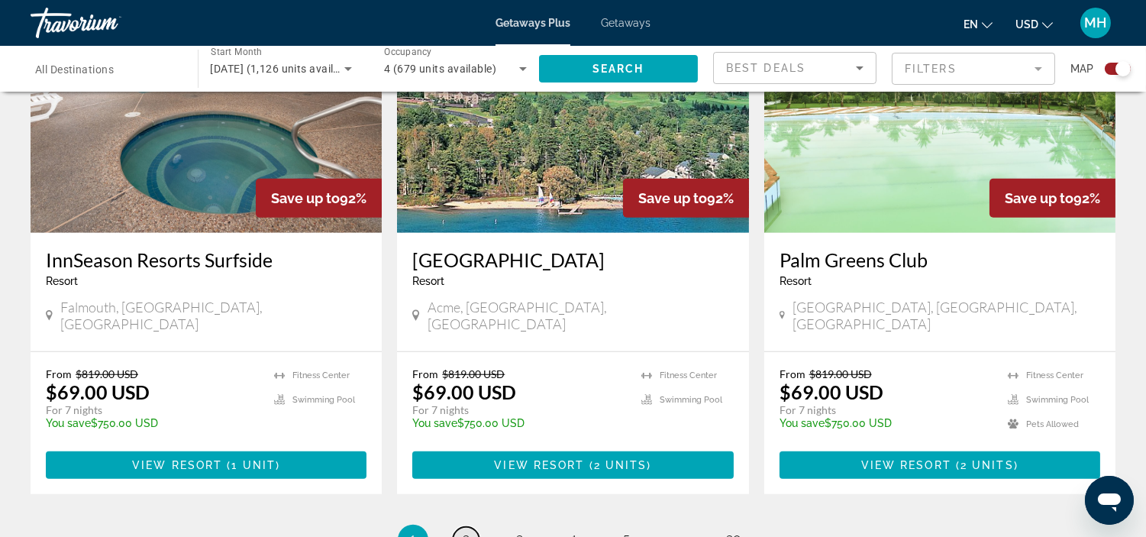
click at [463, 531] on span "2" at bounding box center [467, 539] width 8 height 17
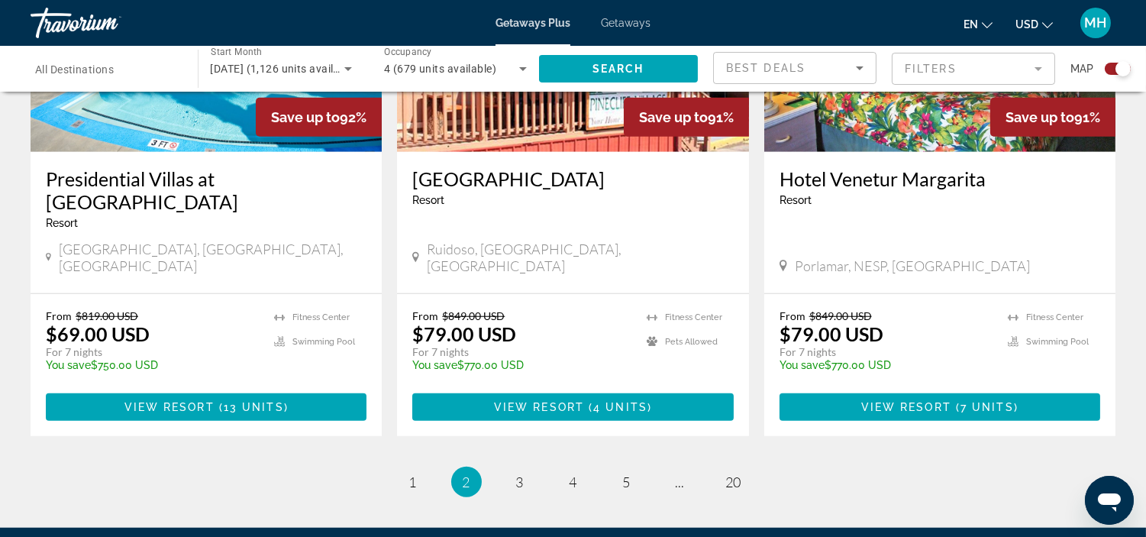
scroll to position [2451, 0]
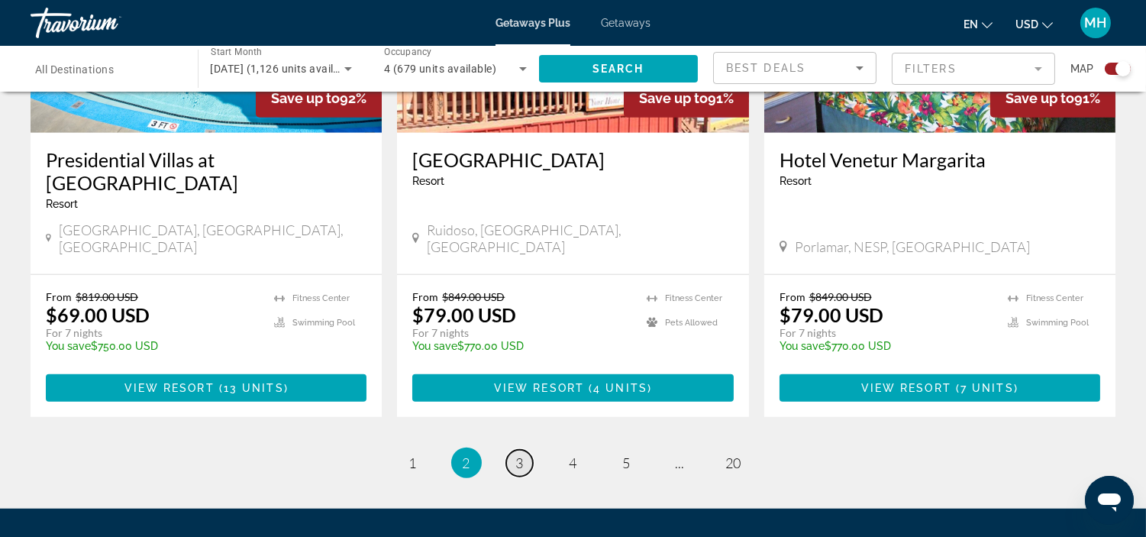
click at [522, 454] on span "3" at bounding box center [520, 462] width 8 height 17
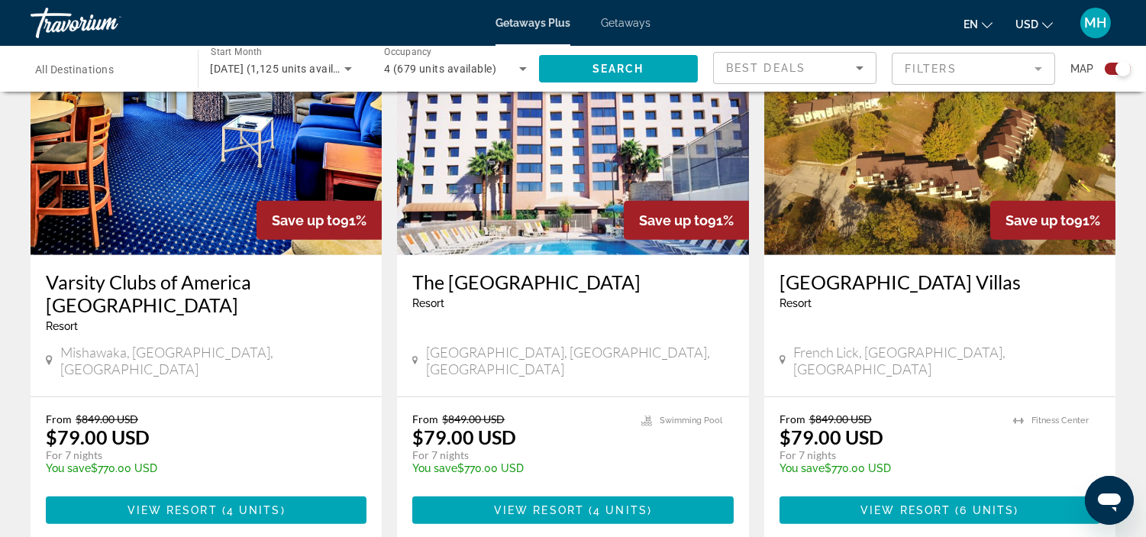
scroll to position [2290, 0]
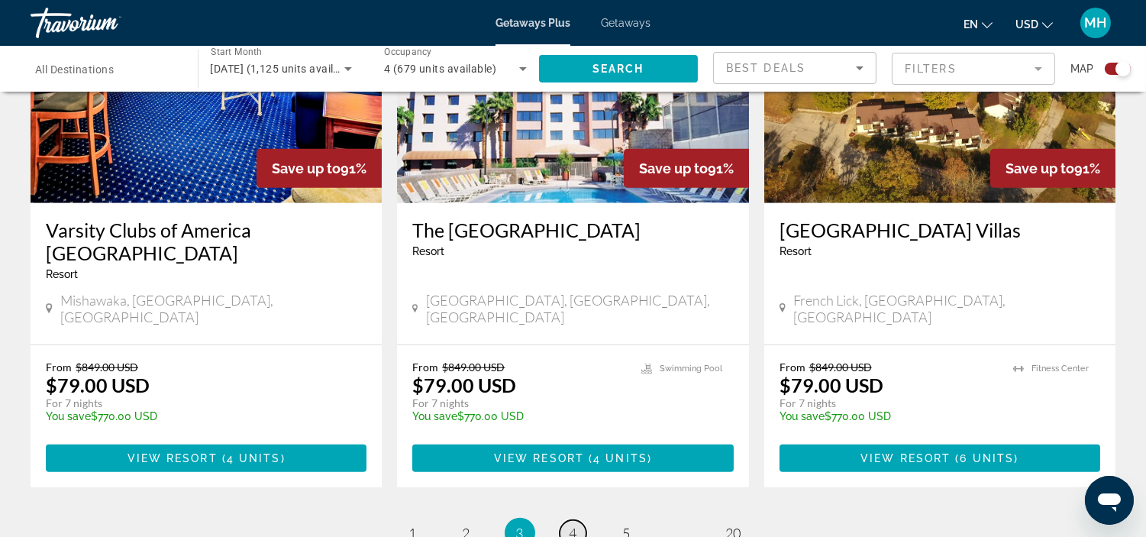
click at [576, 524] on span "4" at bounding box center [573, 532] width 8 height 17
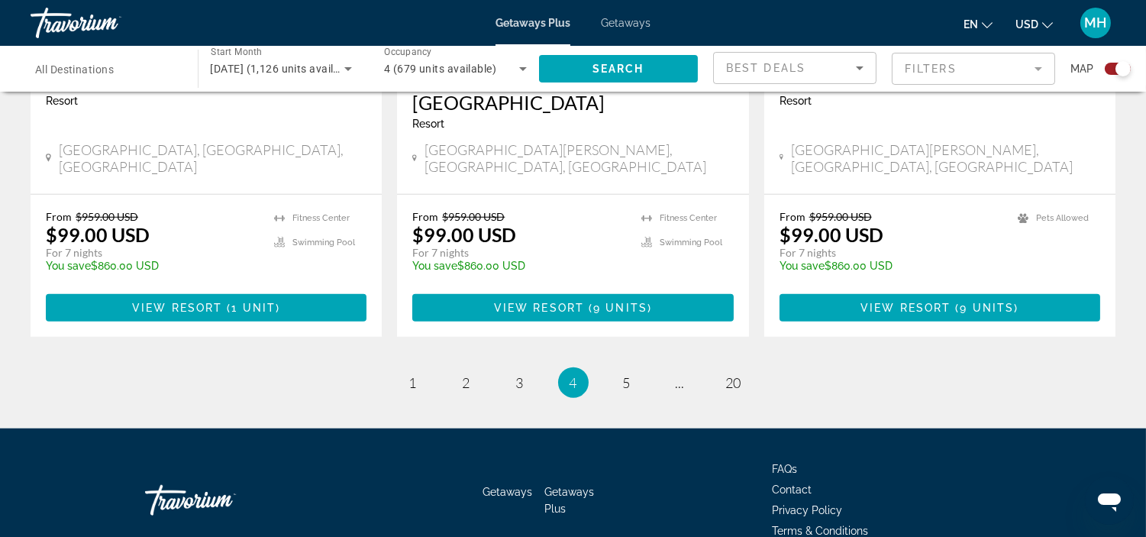
scroll to position [2451, 0]
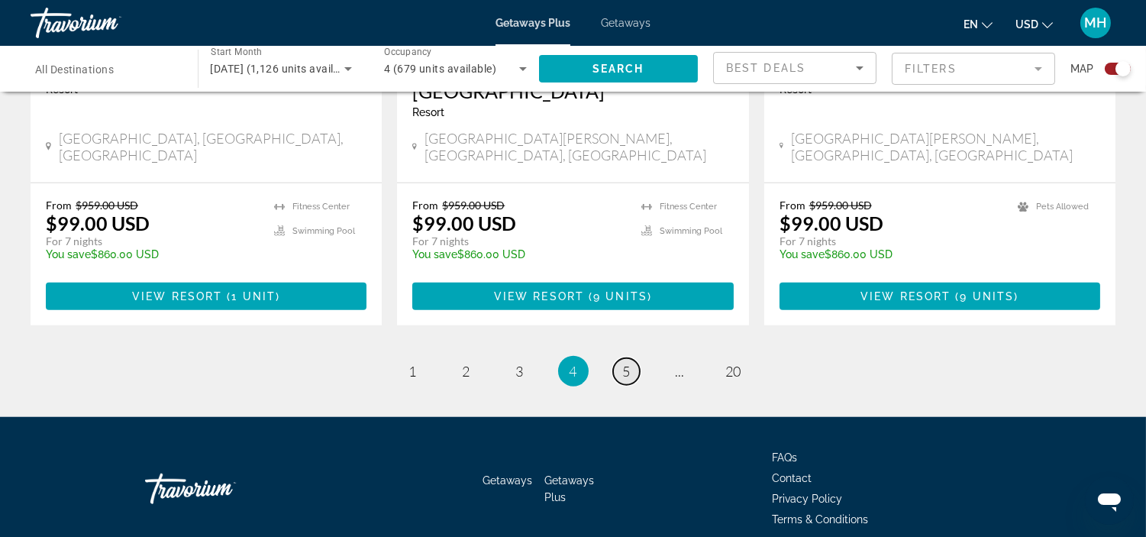
click at [623, 363] on span "5" at bounding box center [627, 371] width 8 height 17
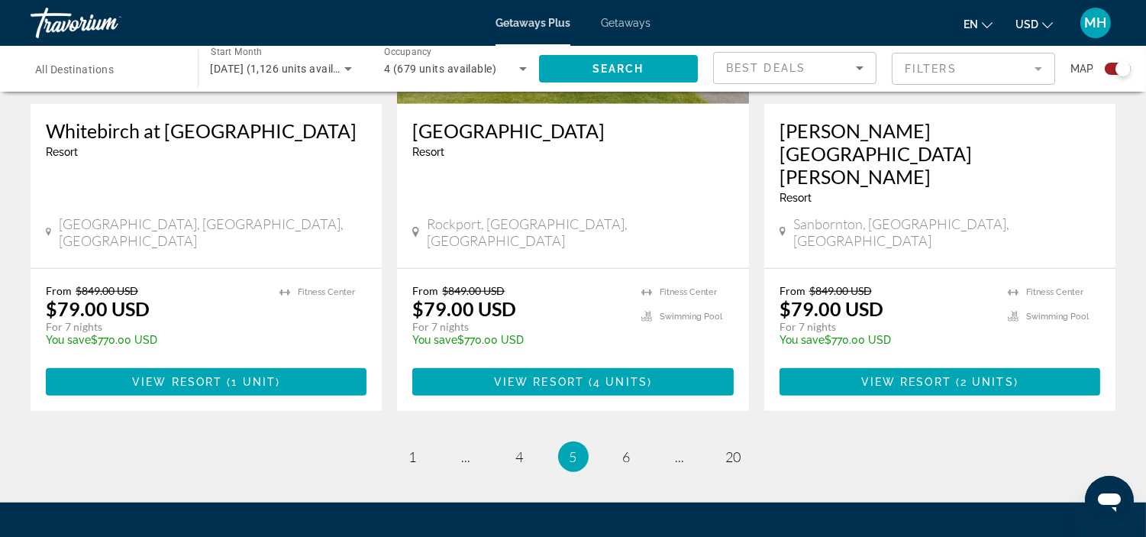
scroll to position [2451, 0]
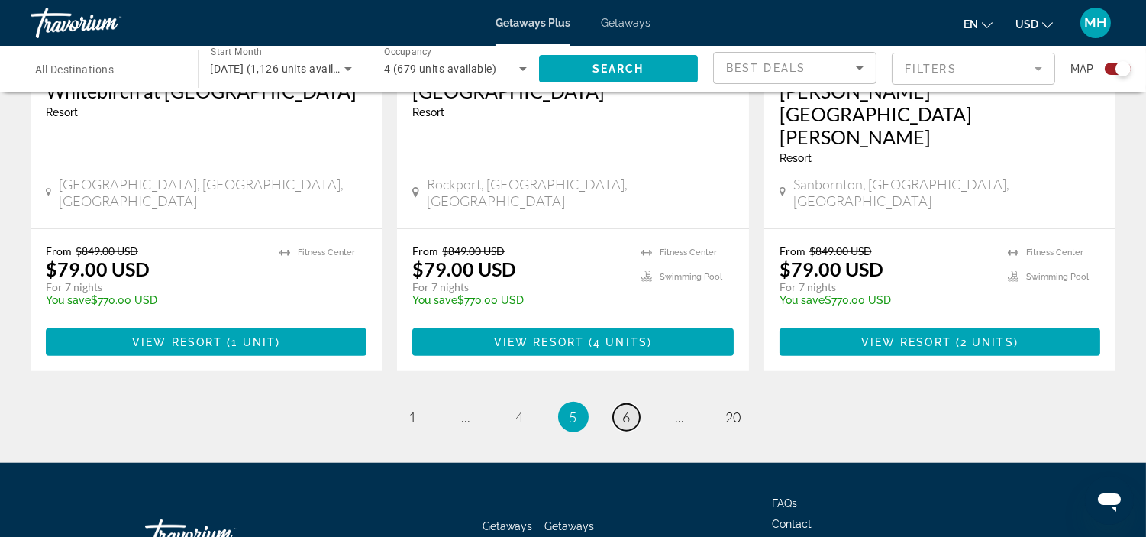
click at [627, 408] on span "6" at bounding box center [627, 416] width 8 height 17
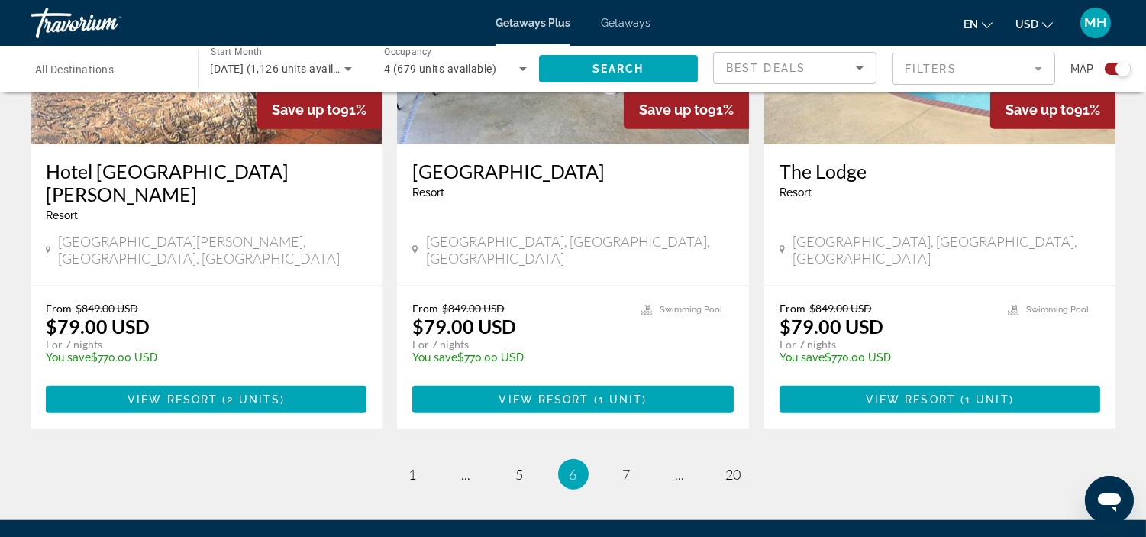
scroll to position [2374, 0]
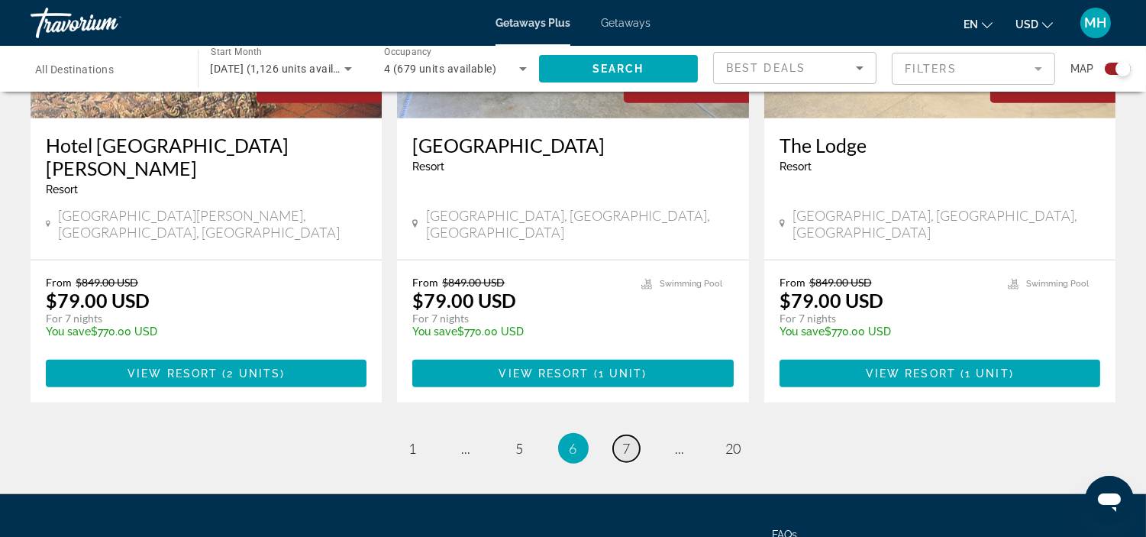
click at [627, 440] on span "7" at bounding box center [627, 448] width 8 height 17
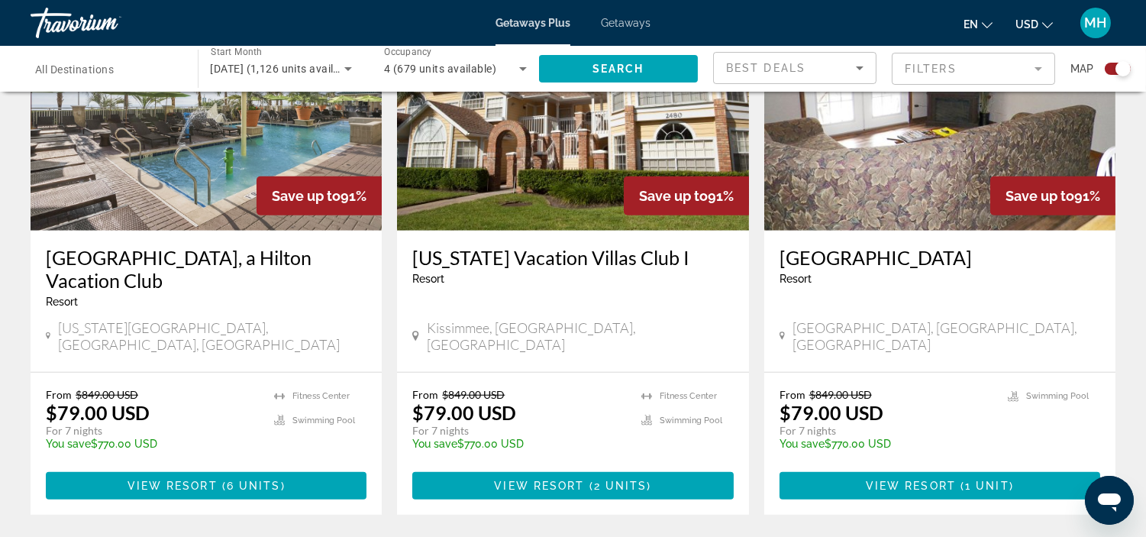
scroll to position [2374, 0]
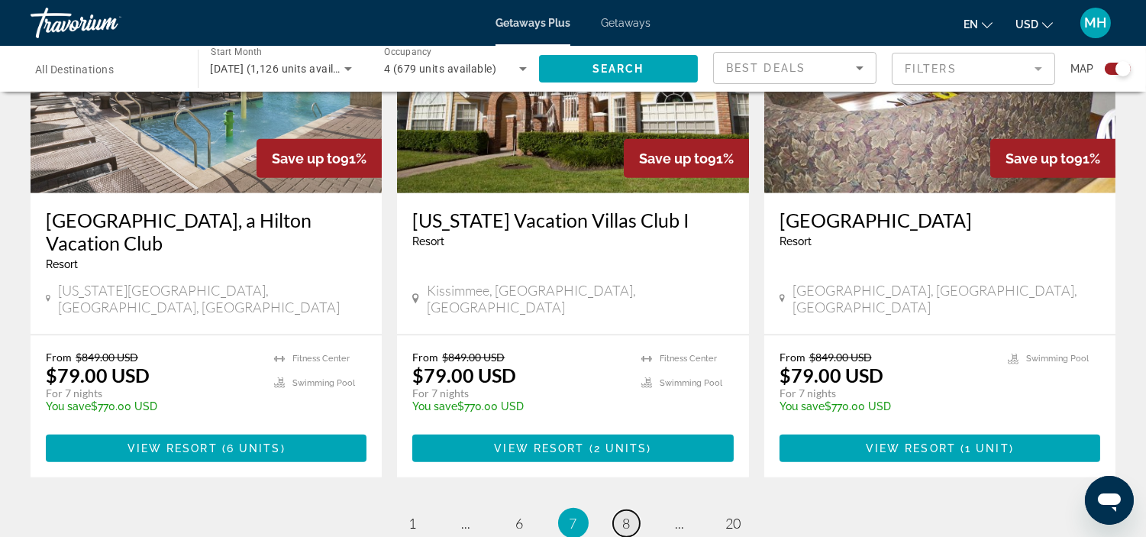
click at [634, 510] on link "page 8" at bounding box center [626, 523] width 27 height 27
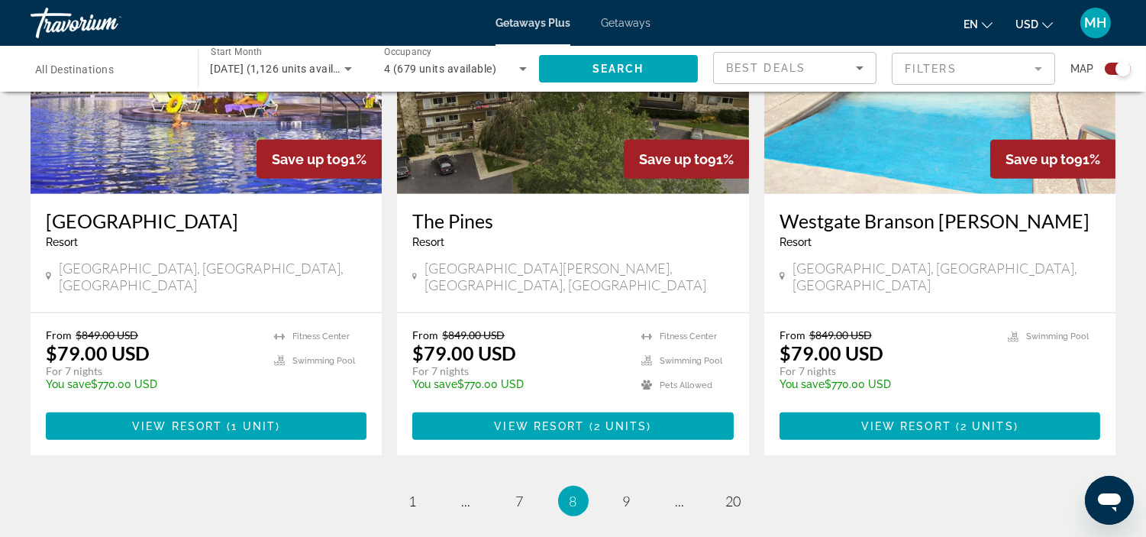
scroll to position [2374, 0]
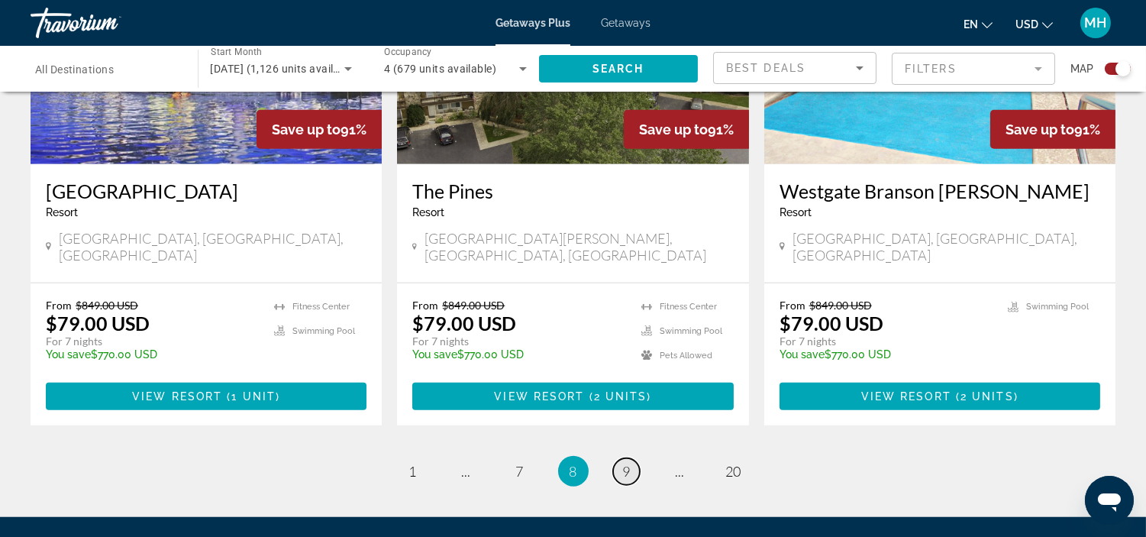
click at [633, 458] on link "page 9" at bounding box center [626, 471] width 27 height 27
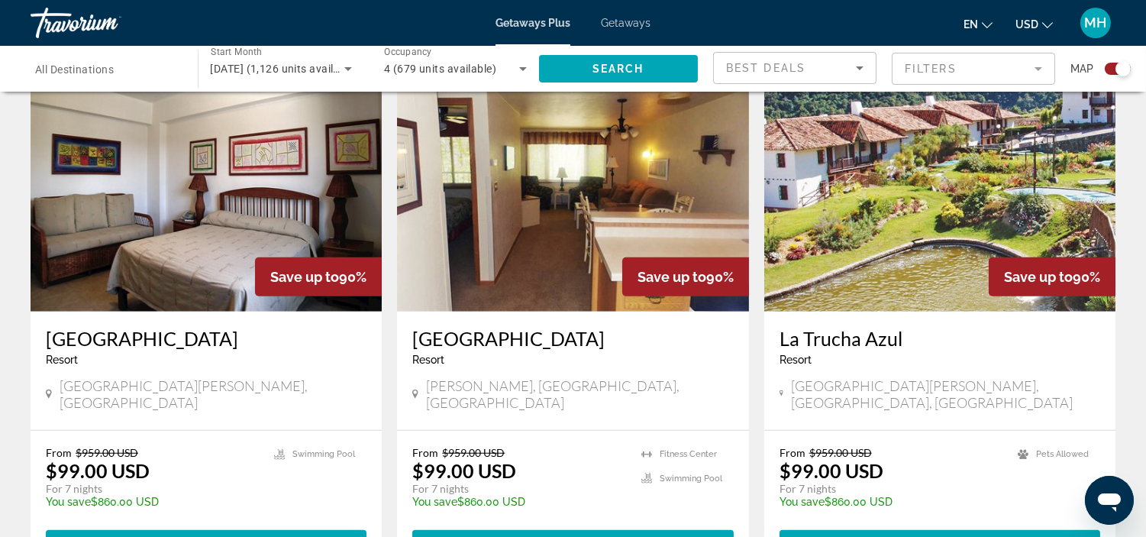
scroll to position [2290, 0]
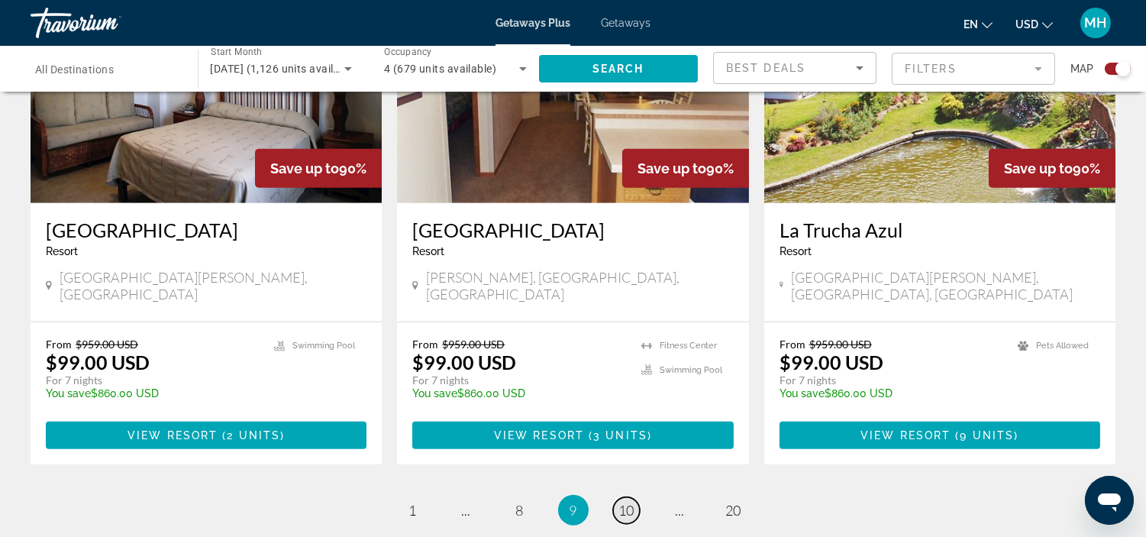
click at [636, 497] on link "page 10" at bounding box center [626, 510] width 27 height 27
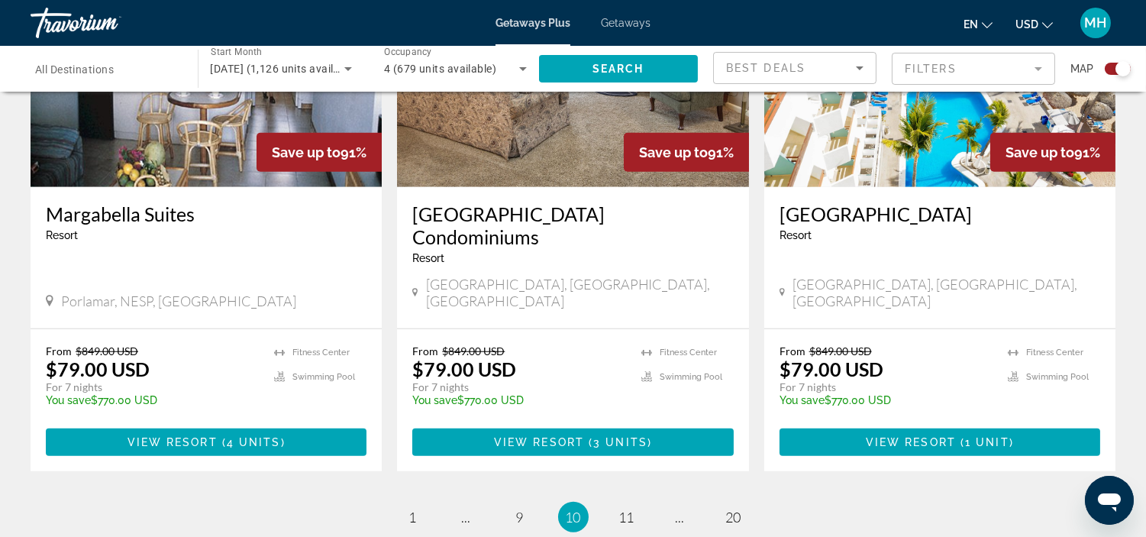
scroll to position [2451, 0]
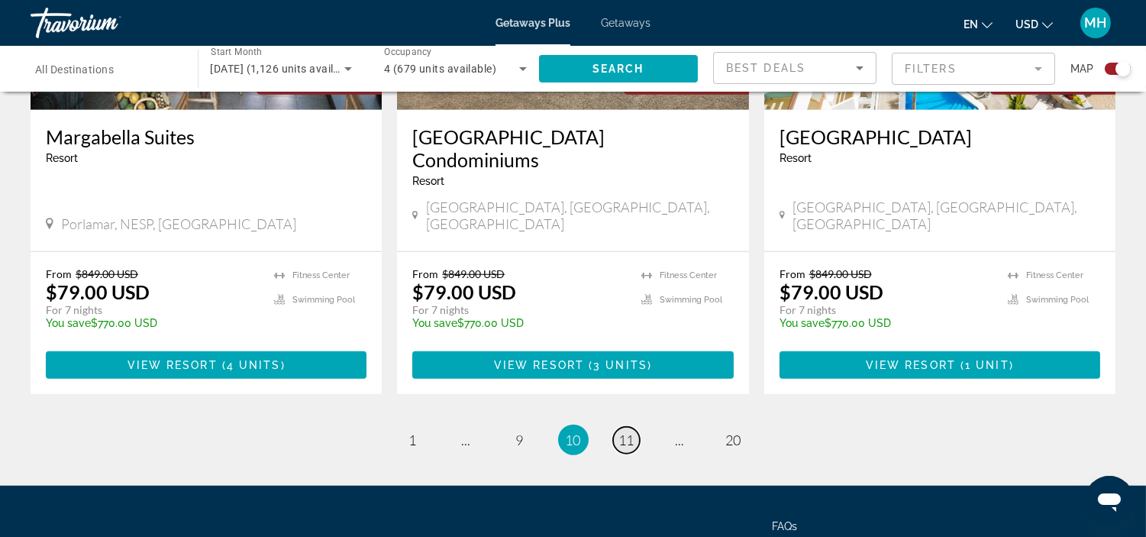
click at [629, 431] on span "11" at bounding box center [626, 439] width 15 height 17
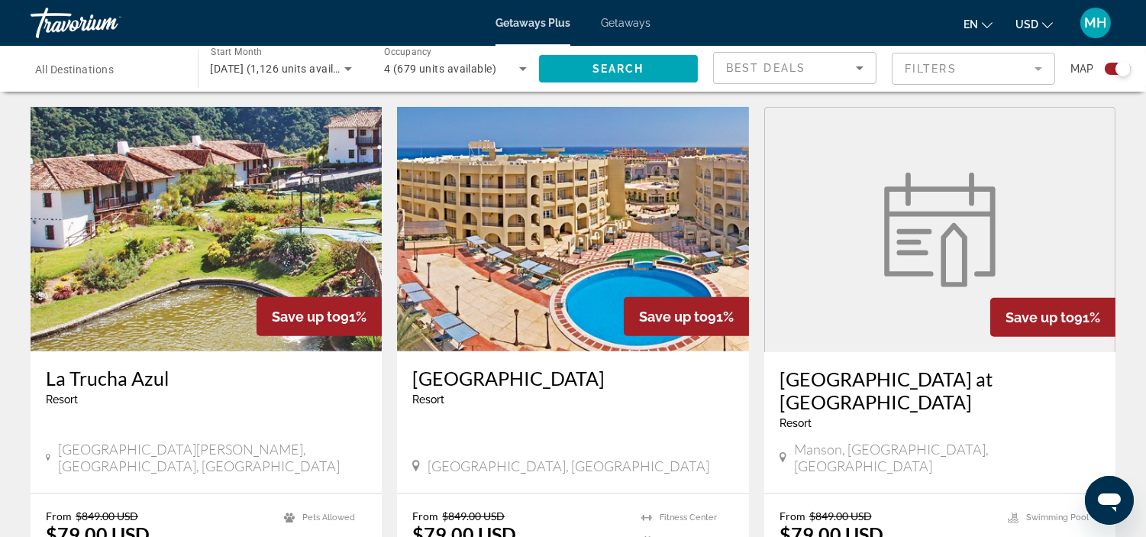
scroll to position [1611, 0]
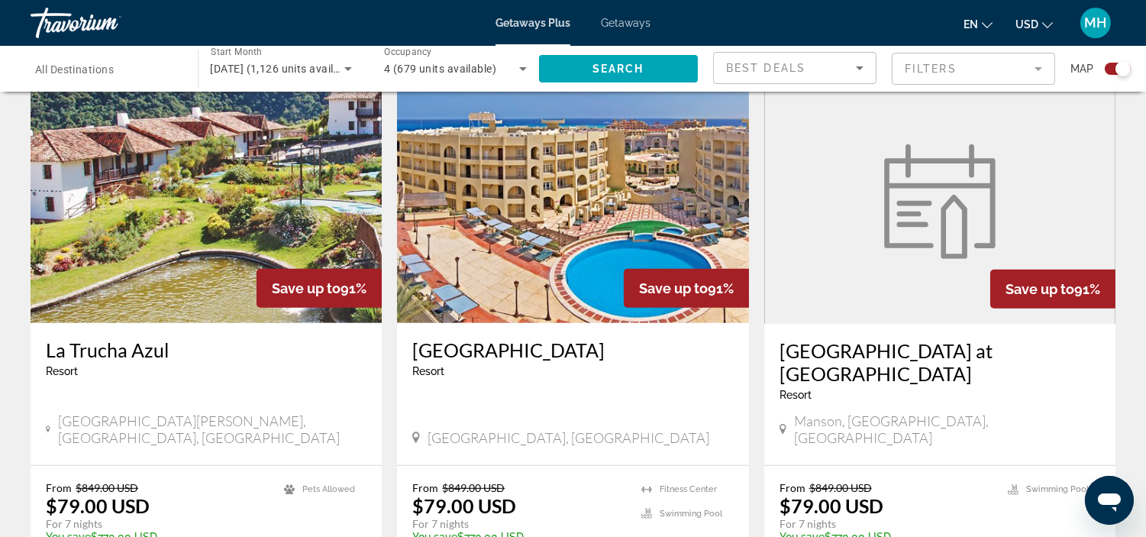
click at [488, 194] on img "Main content" at bounding box center [572, 201] width 351 height 244
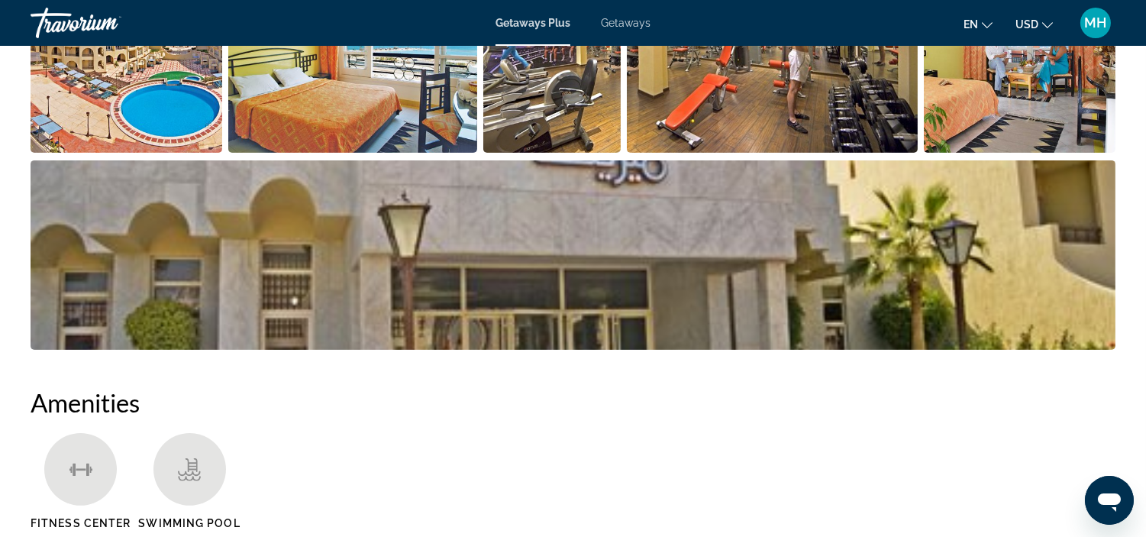
scroll to position [593, 0]
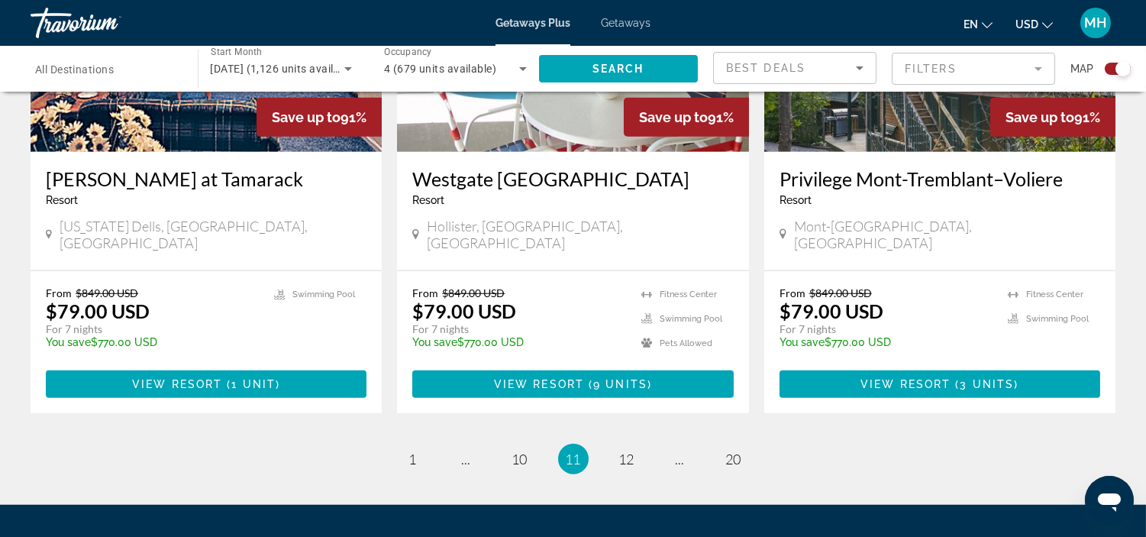
scroll to position [2374, 0]
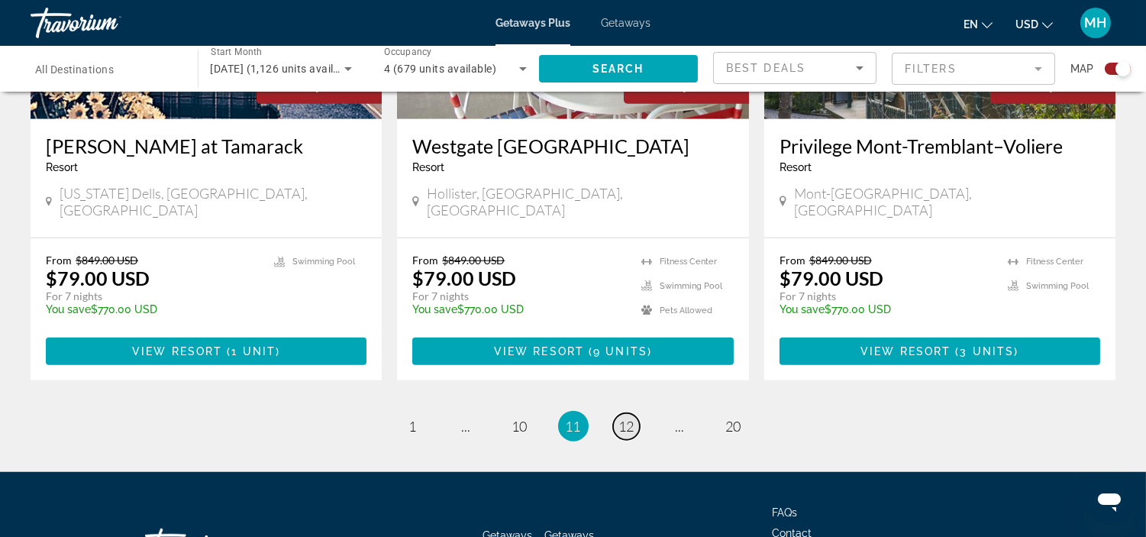
click at [624, 417] on span "12" at bounding box center [626, 425] width 15 height 17
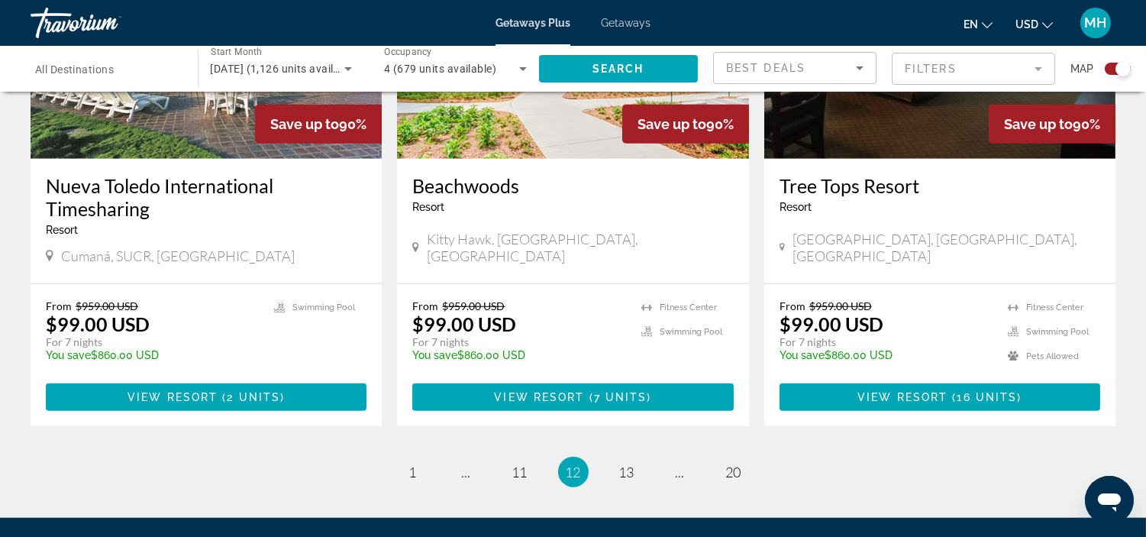
scroll to position [2374, 0]
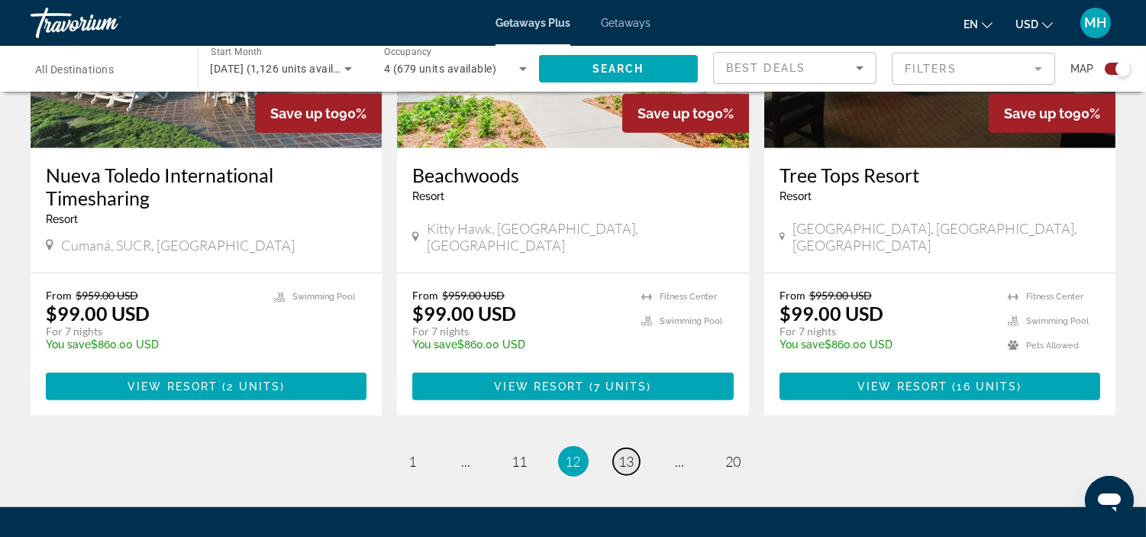
click at [632, 453] on span "13" at bounding box center [626, 461] width 15 height 17
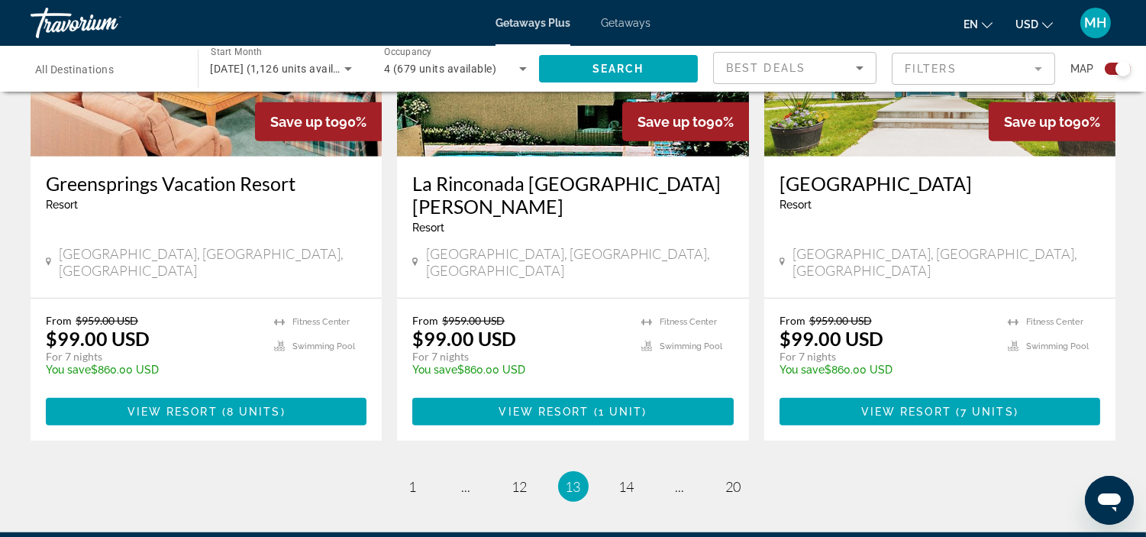
scroll to position [2374, 0]
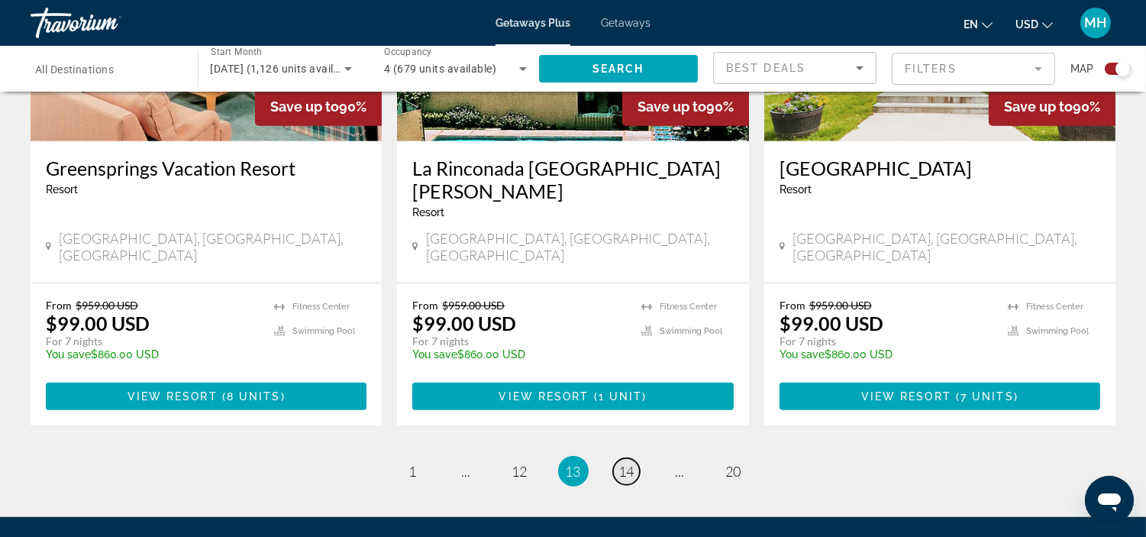
click at [626, 458] on link "page 14" at bounding box center [626, 471] width 27 height 27
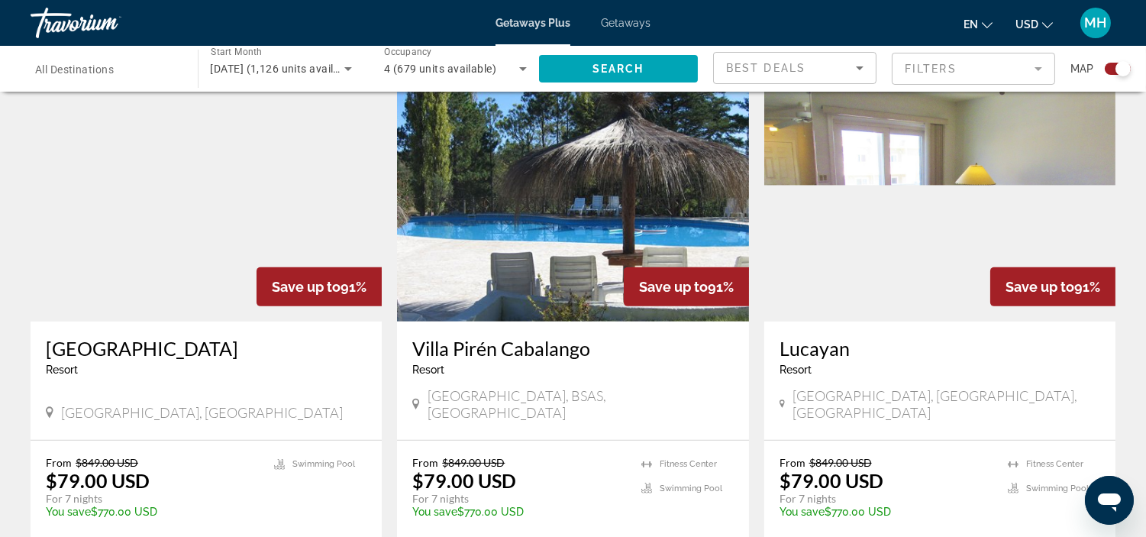
scroll to position [1102, 0]
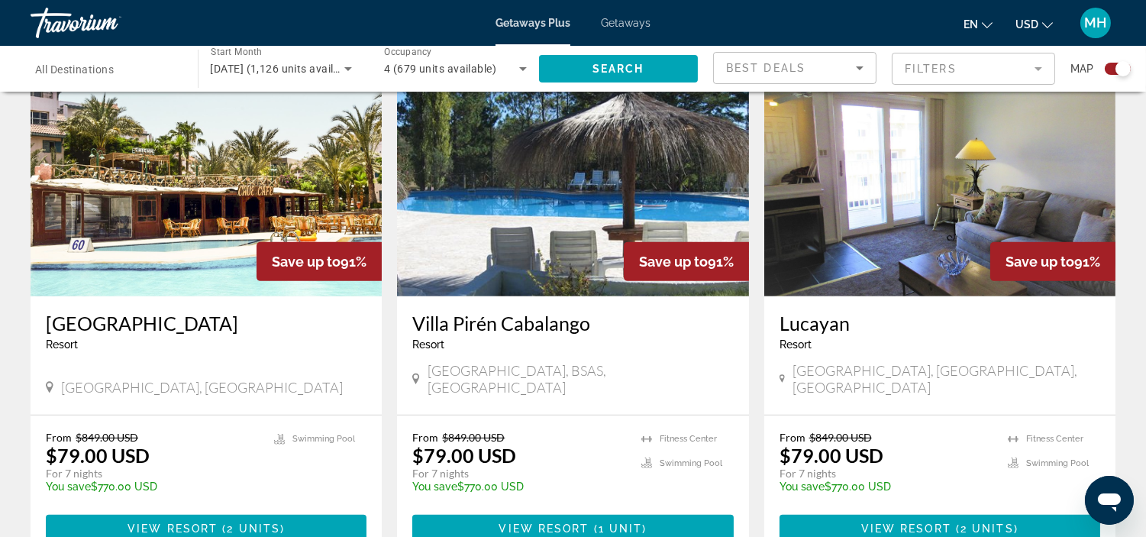
click at [122, 233] on img "Main content" at bounding box center [206, 174] width 351 height 244
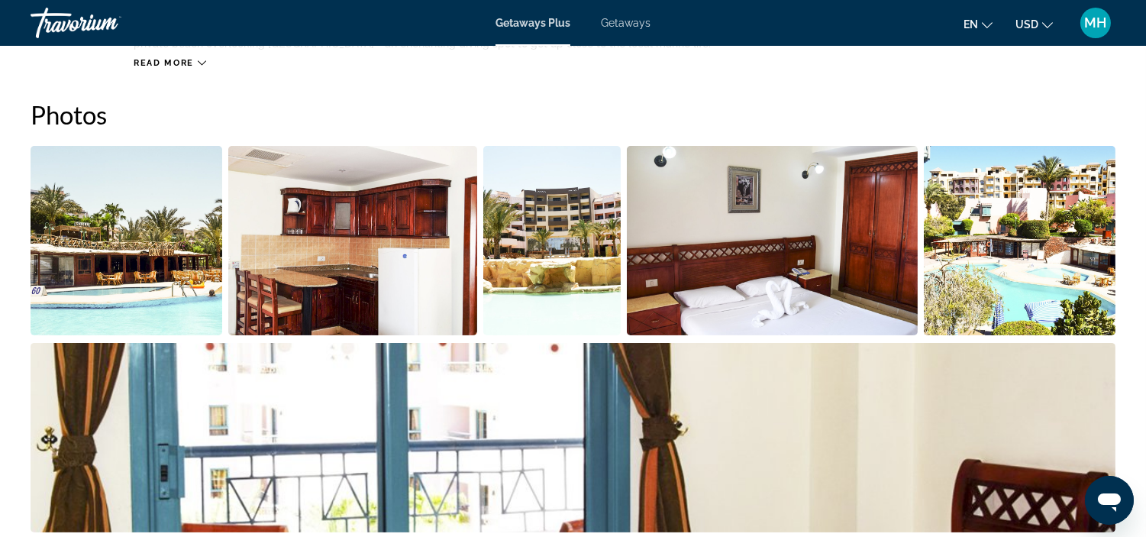
scroll to position [678, 0]
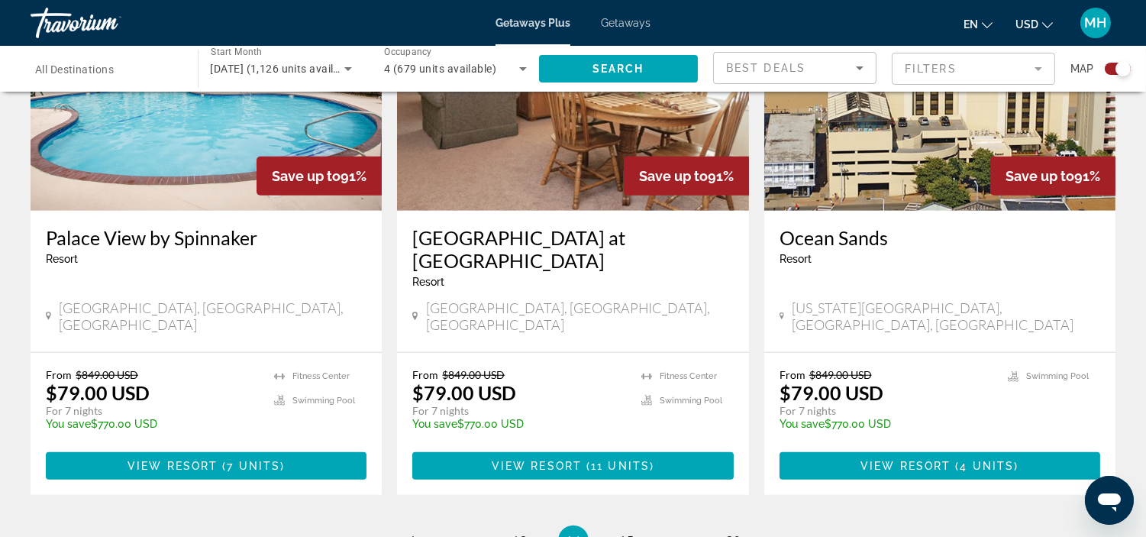
scroll to position [2290, 0]
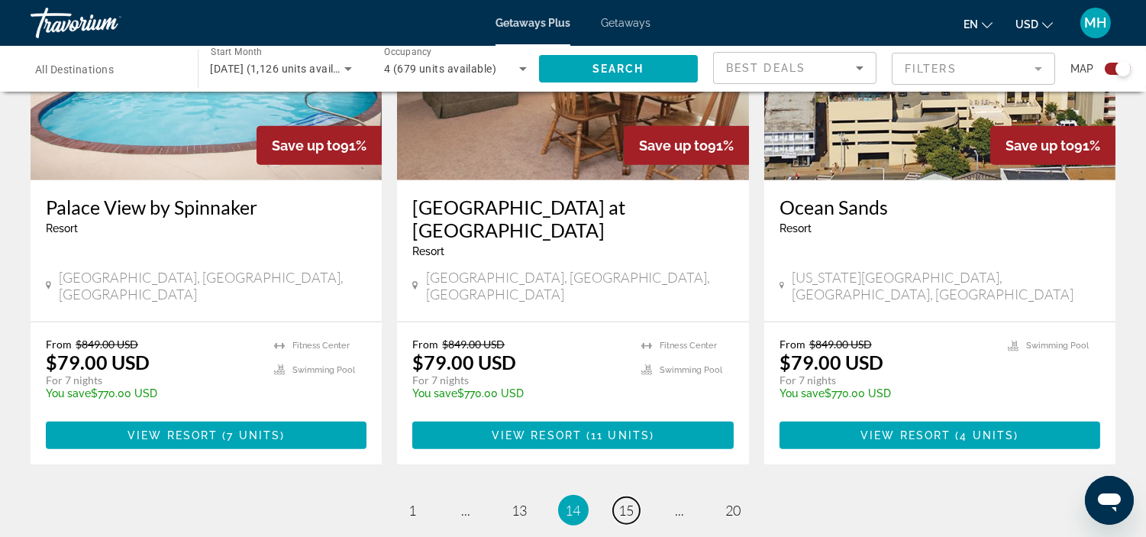
click at [624, 501] on span "15" at bounding box center [626, 509] width 15 height 17
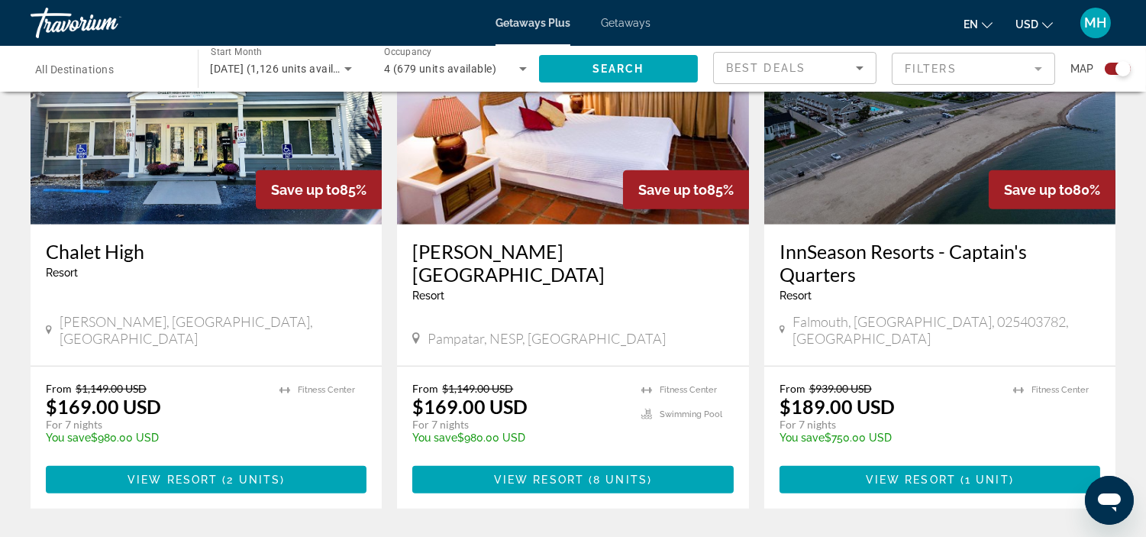
scroll to position [2374, 0]
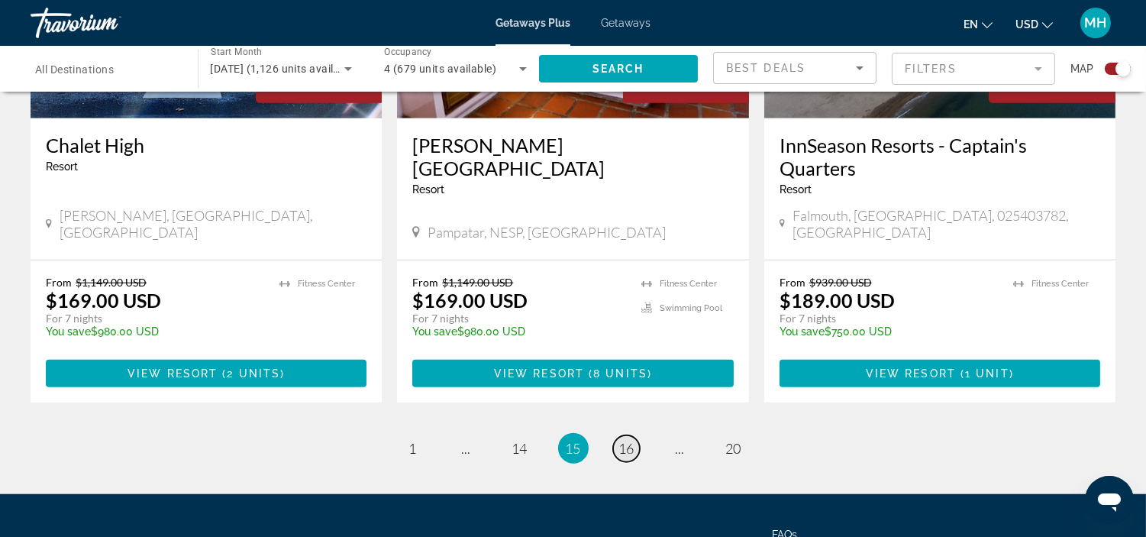
click at [627, 440] on span "16" at bounding box center [626, 448] width 15 height 17
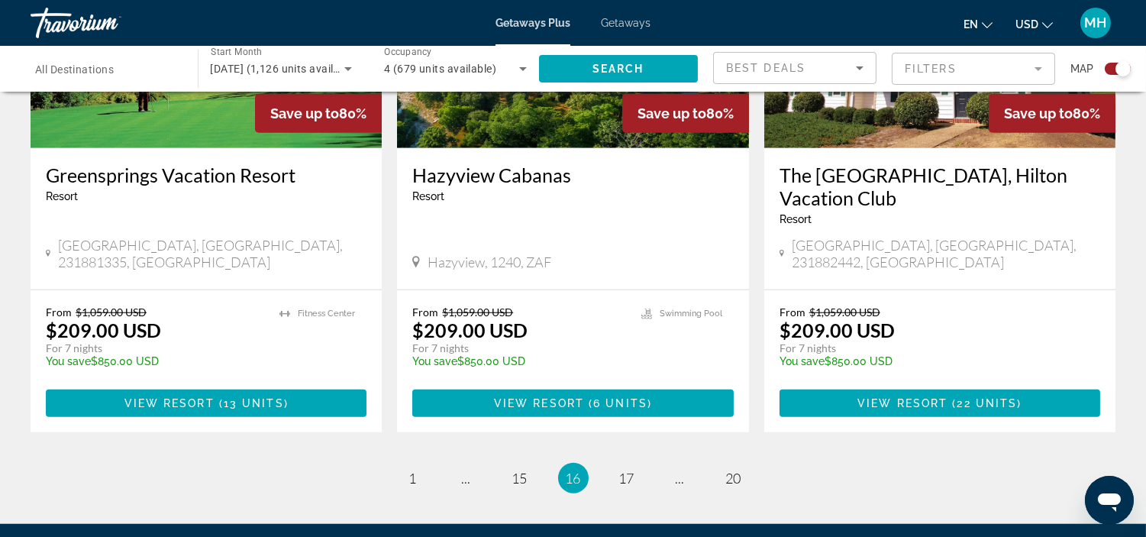
scroll to position [2374, 0]
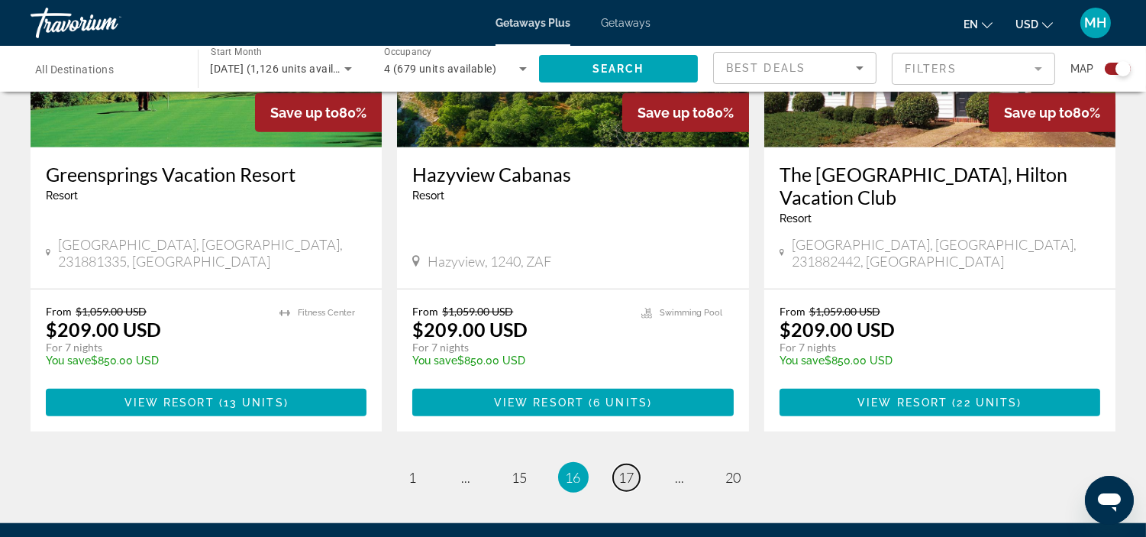
click at [627, 469] on span "17" at bounding box center [626, 477] width 15 height 17
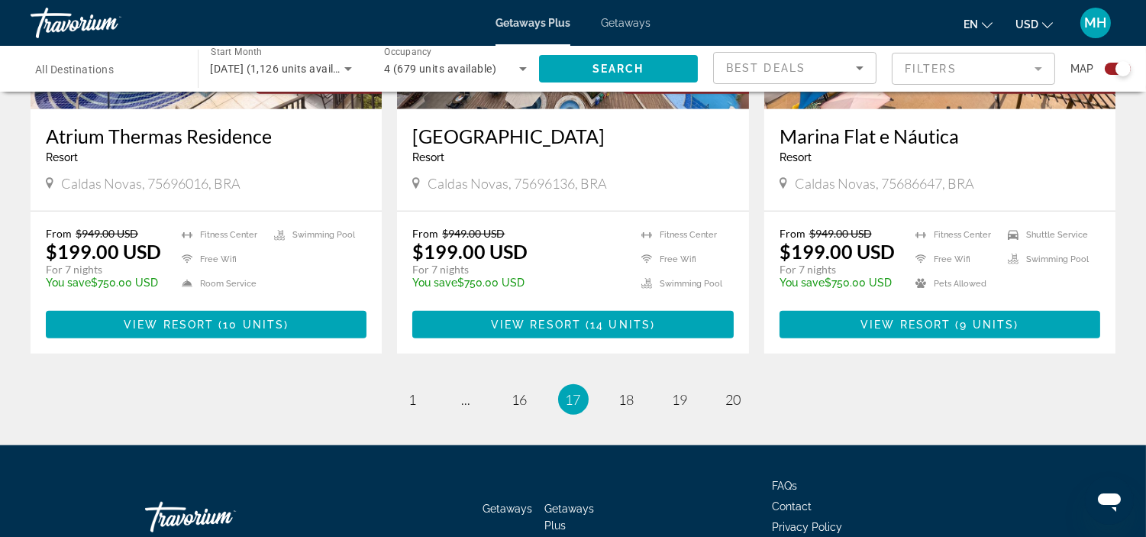
scroll to position [2374, 0]
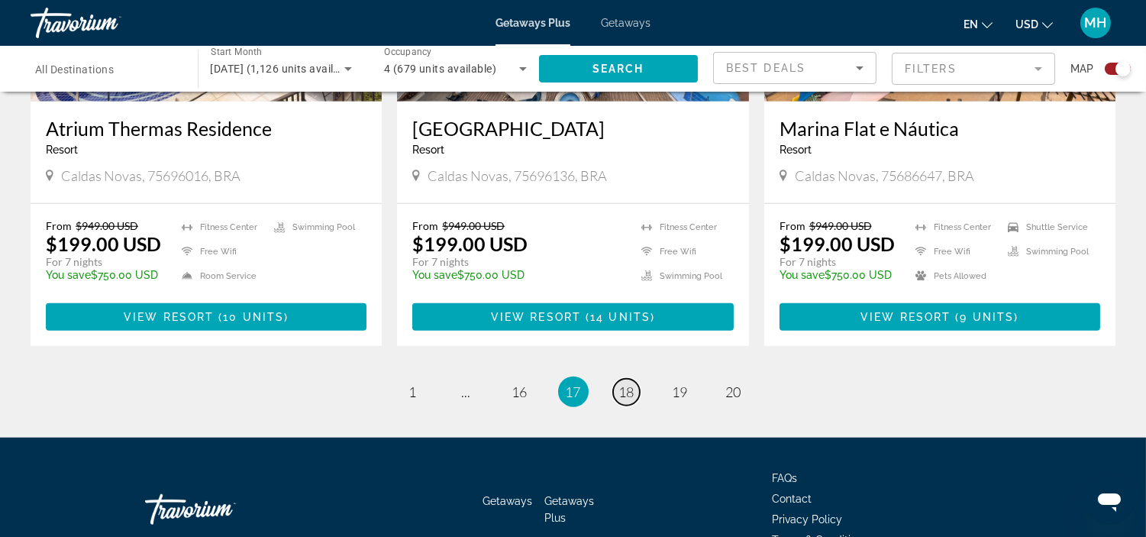
click at [623, 383] on span "18" at bounding box center [626, 391] width 15 height 17
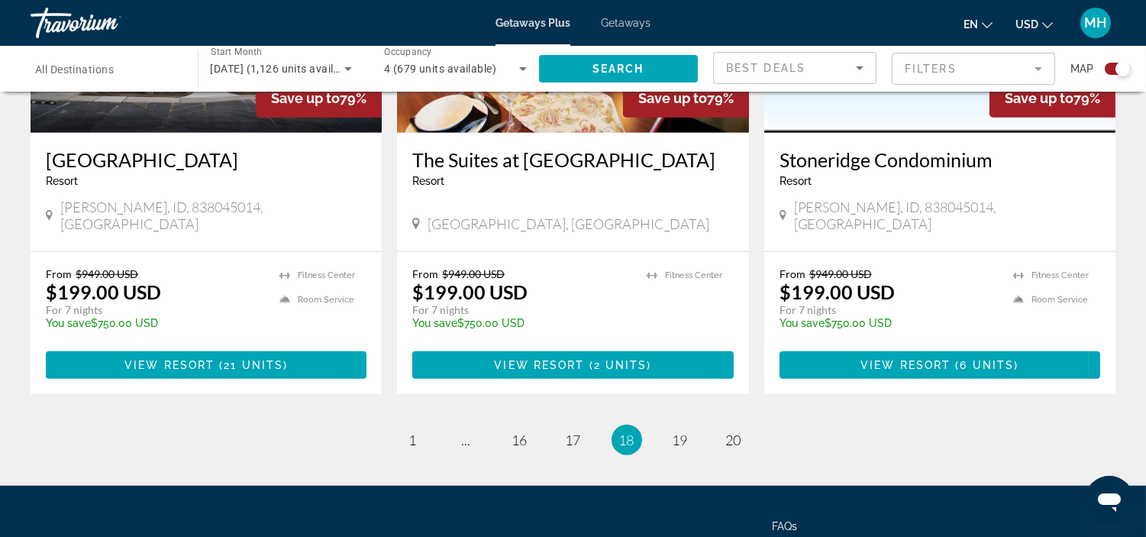
scroll to position [2374, 0]
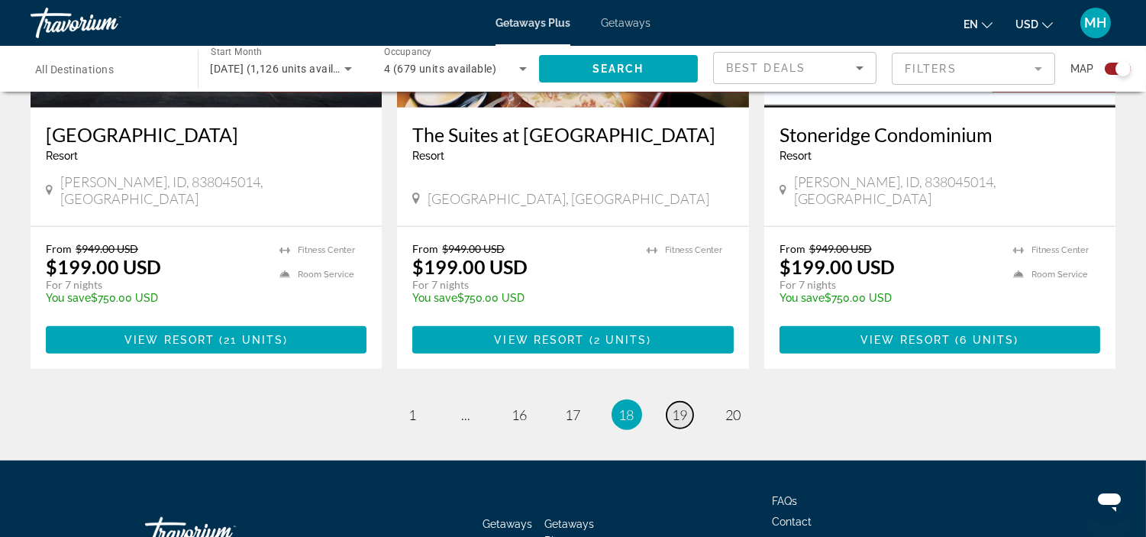
click at [680, 406] on span "19" at bounding box center [679, 414] width 15 height 17
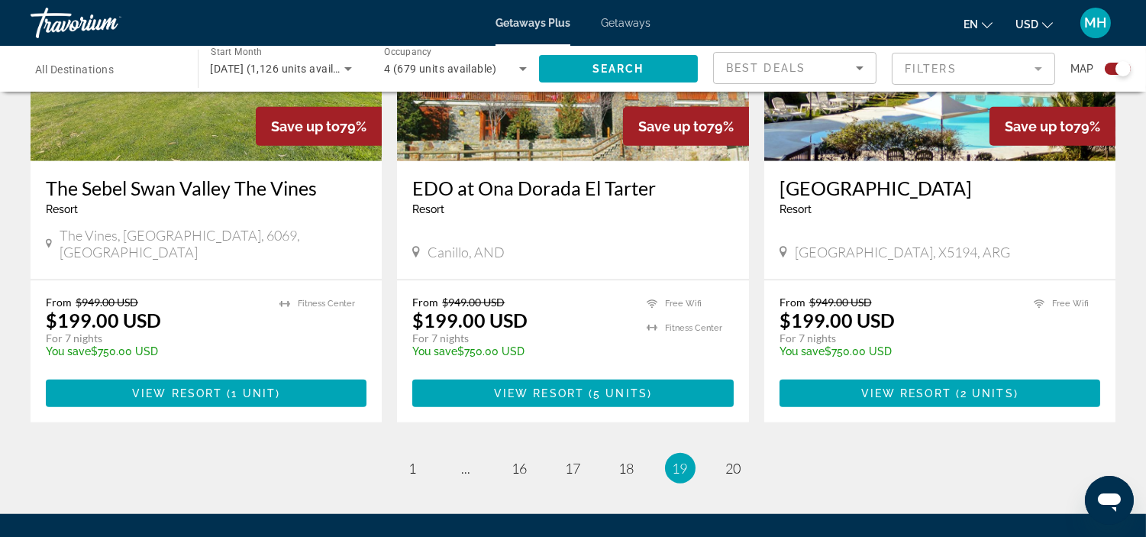
scroll to position [2387, 0]
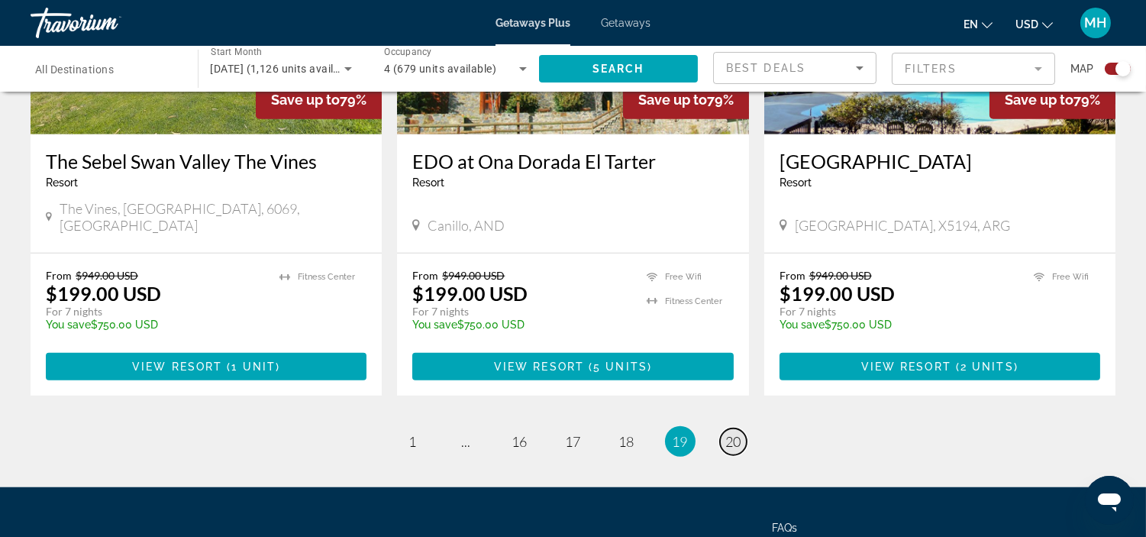
click at [730, 433] on span "20" at bounding box center [733, 441] width 15 height 17
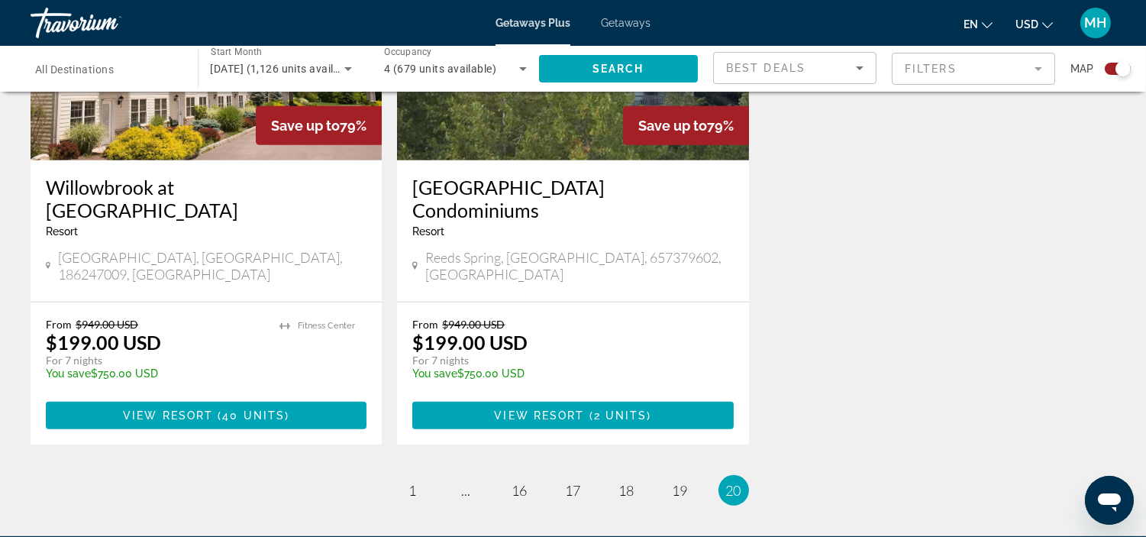
scroll to position [1272, 0]
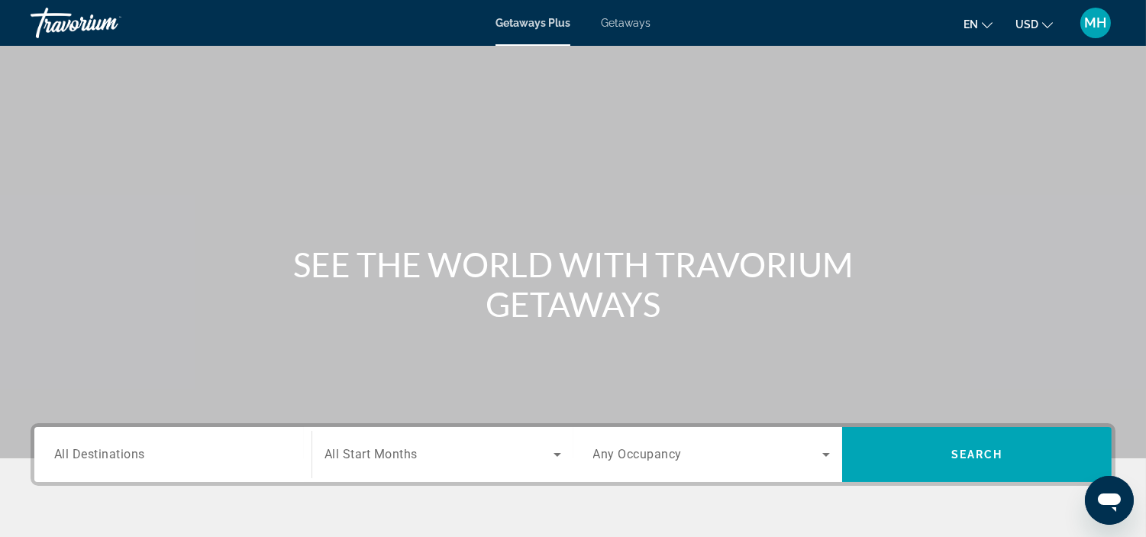
click at [86, 460] on span "All Destinations" at bounding box center [99, 453] width 91 height 15
click at [86, 460] on input "Destination All Destinations" at bounding box center [172, 455] width 237 height 18
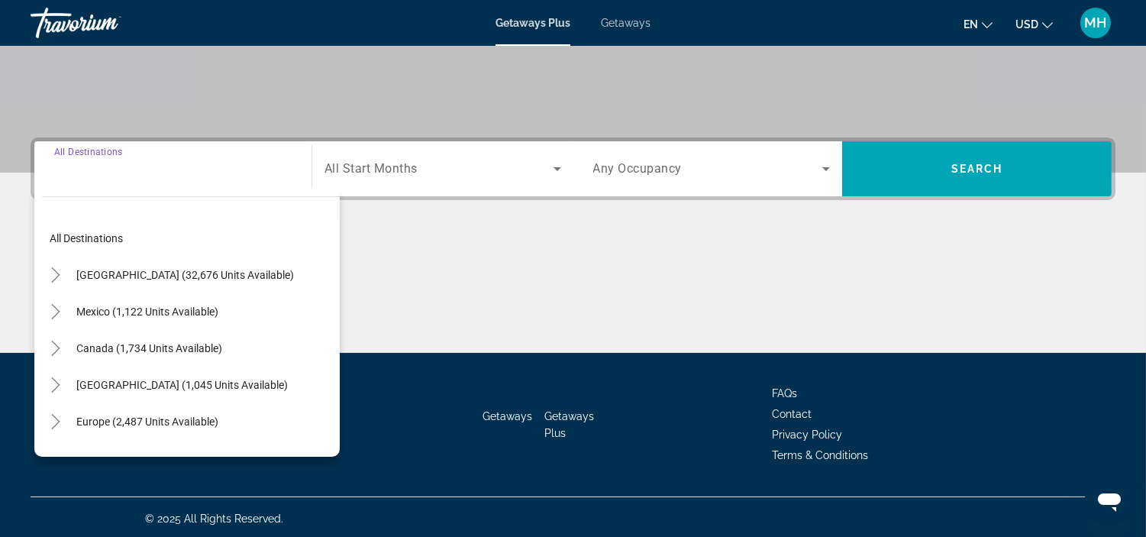
scroll to position [287, 0]
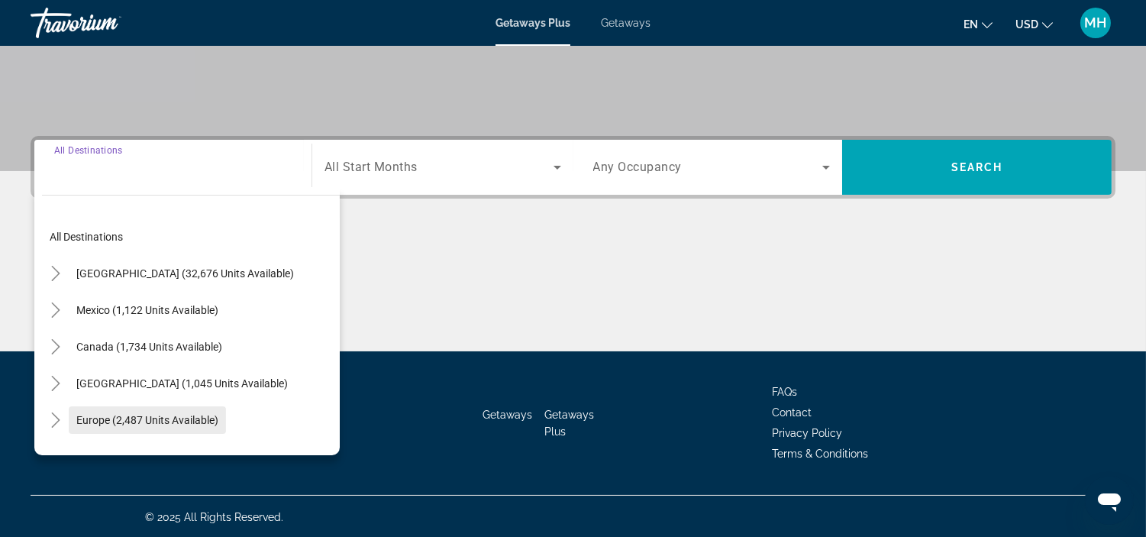
click at [116, 422] on span "Europe (2,487 units available)" at bounding box center [147, 420] width 142 height 12
type input "**********"
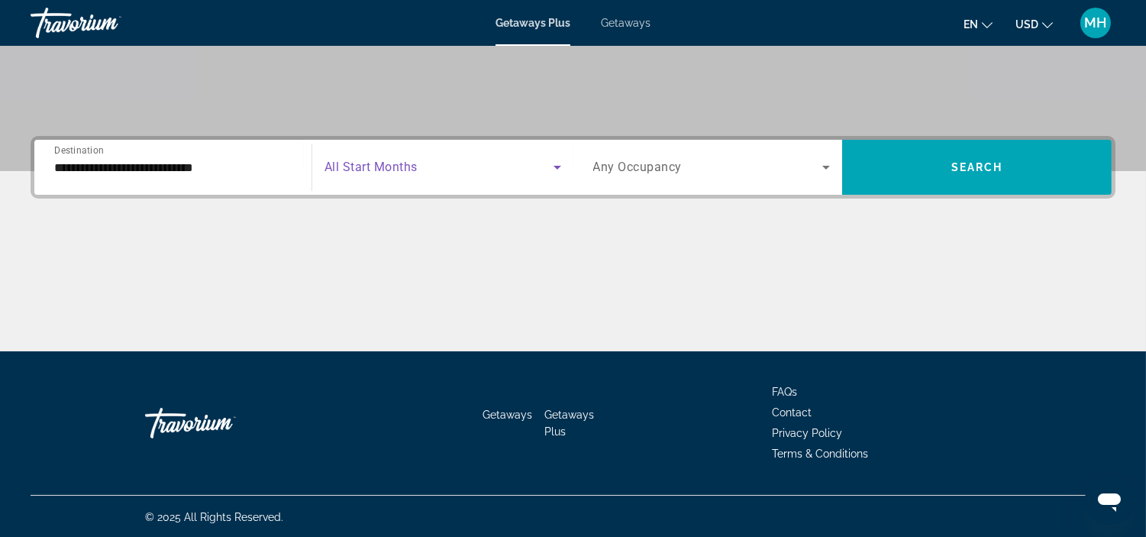
click at [554, 163] on icon "Search widget" at bounding box center [557, 167] width 18 height 18
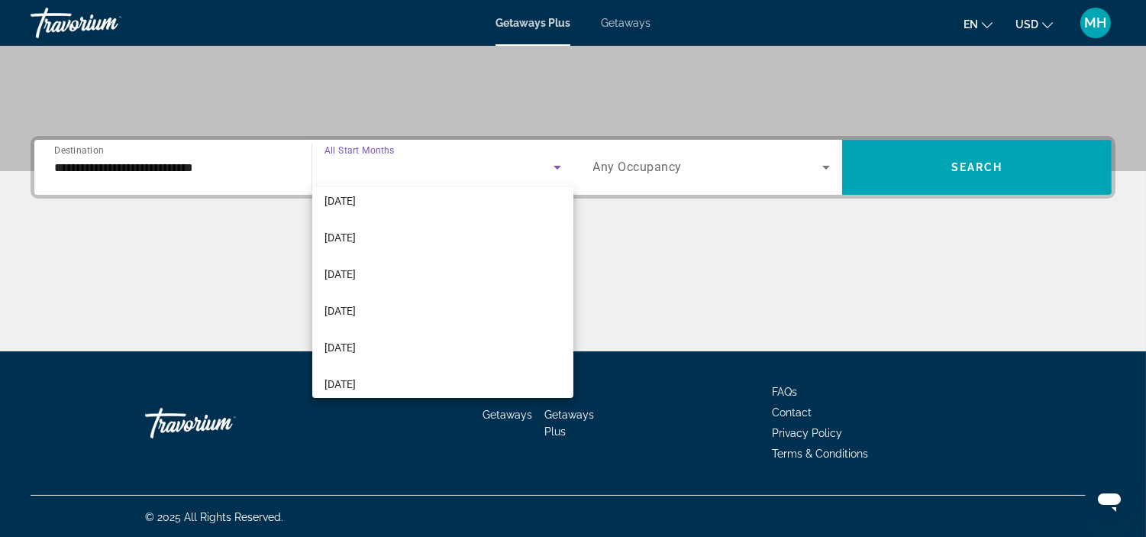
scroll to position [254, 0]
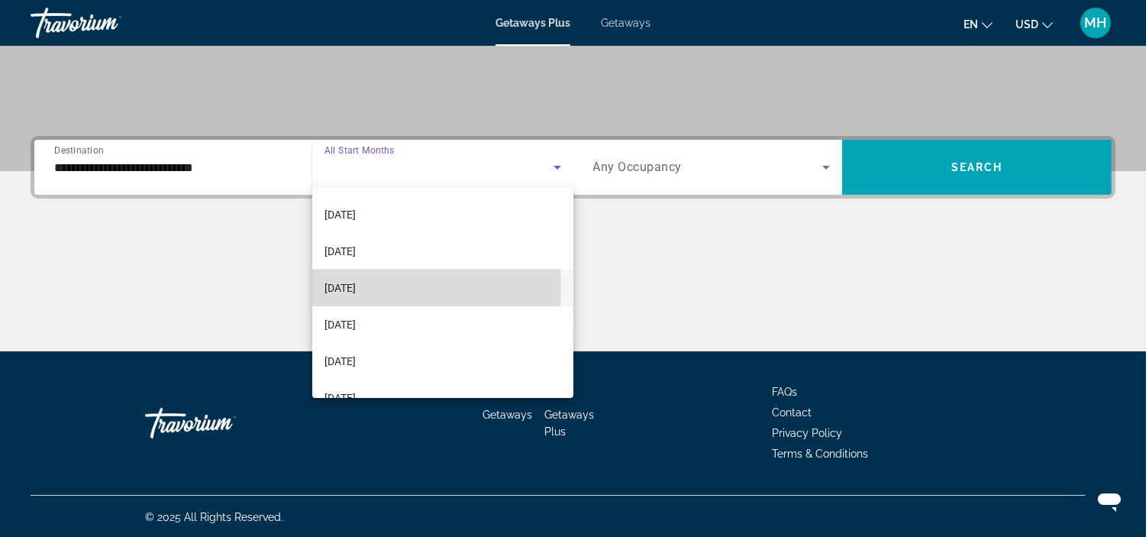
click at [392, 287] on mat-option "May 2026" at bounding box center [442, 287] width 261 height 37
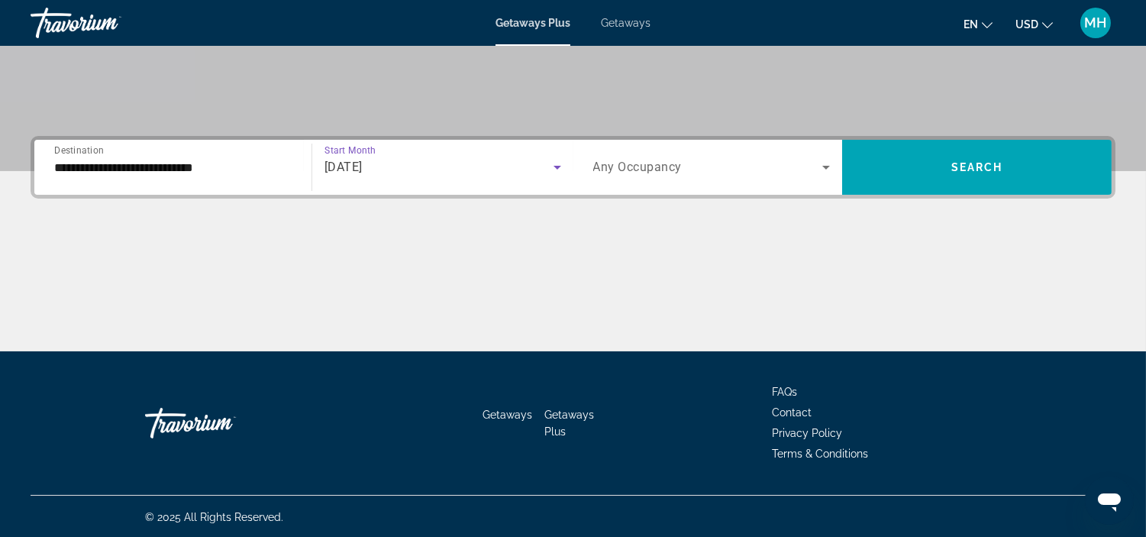
click at [818, 165] on icon "Search widget" at bounding box center [826, 167] width 18 height 18
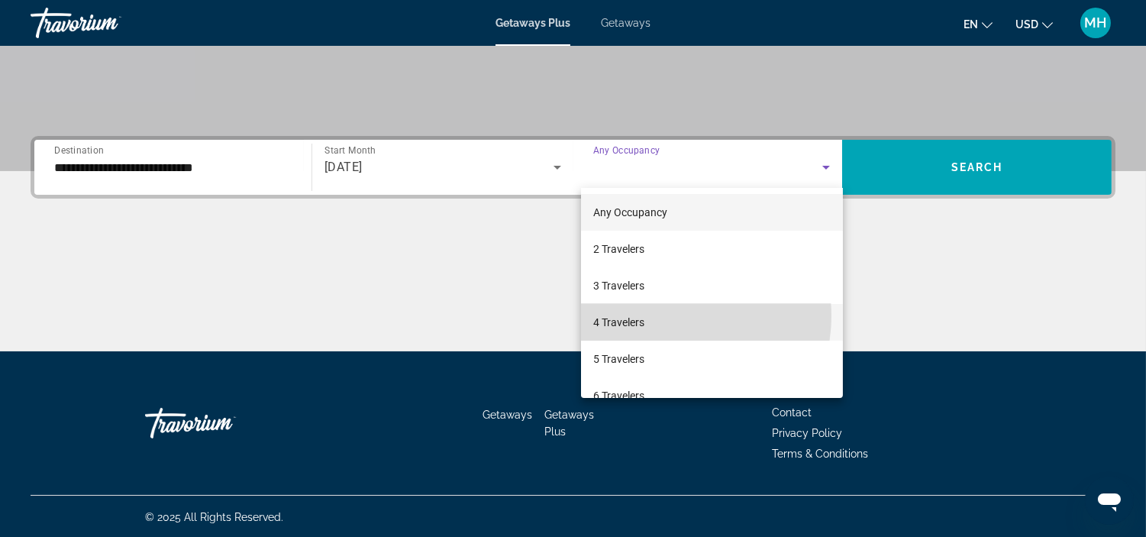
click at [665, 315] on mat-option "4 Travelers" at bounding box center [712, 322] width 262 height 37
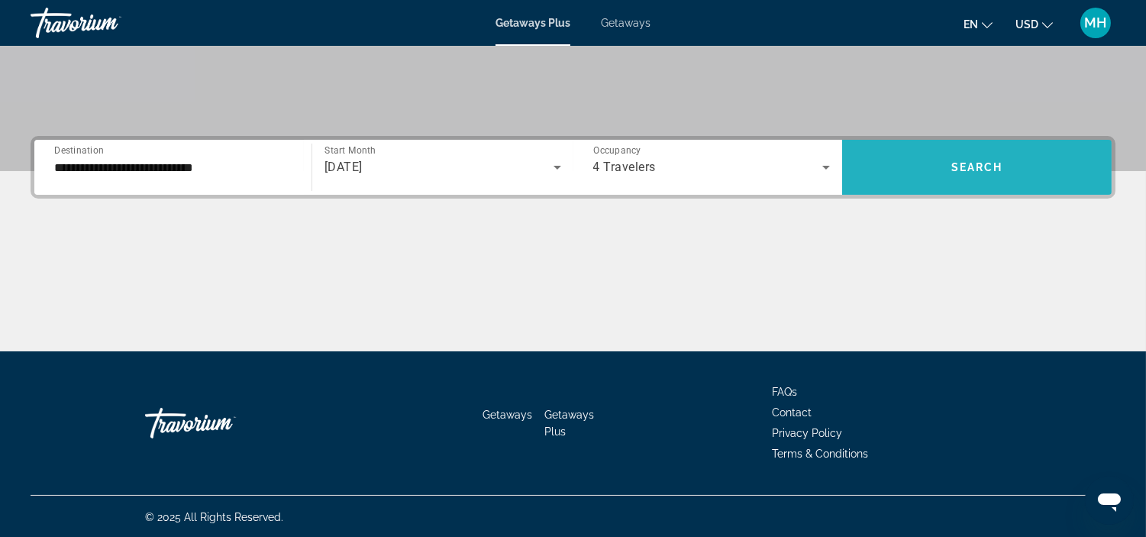
click at [1003, 166] on span "Search widget" at bounding box center [976, 167] width 269 height 37
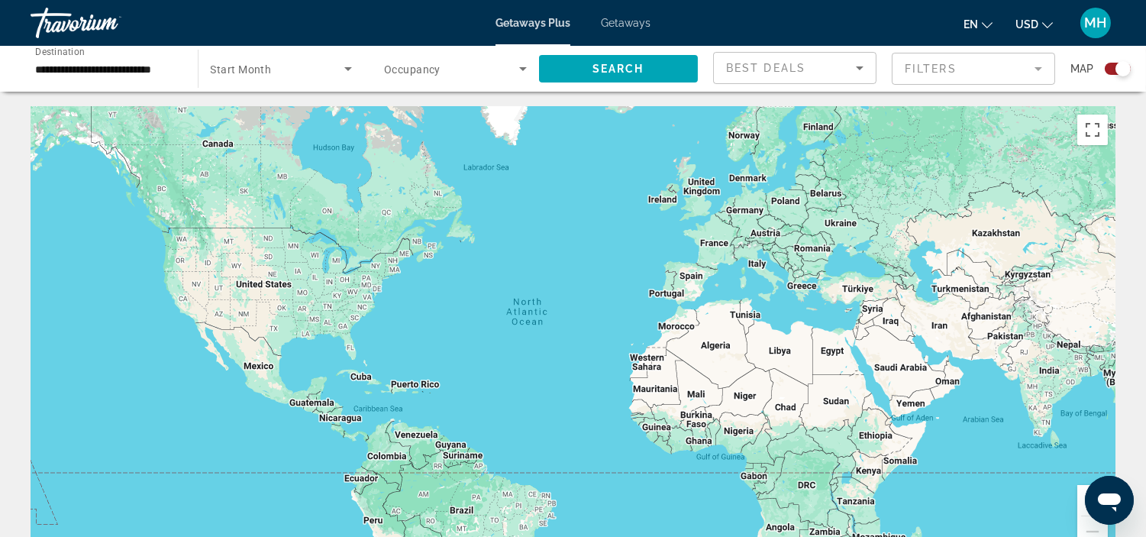
click at [346, 65] on icon "Search widget" at bounding box center [348, 69] width 18 height 18
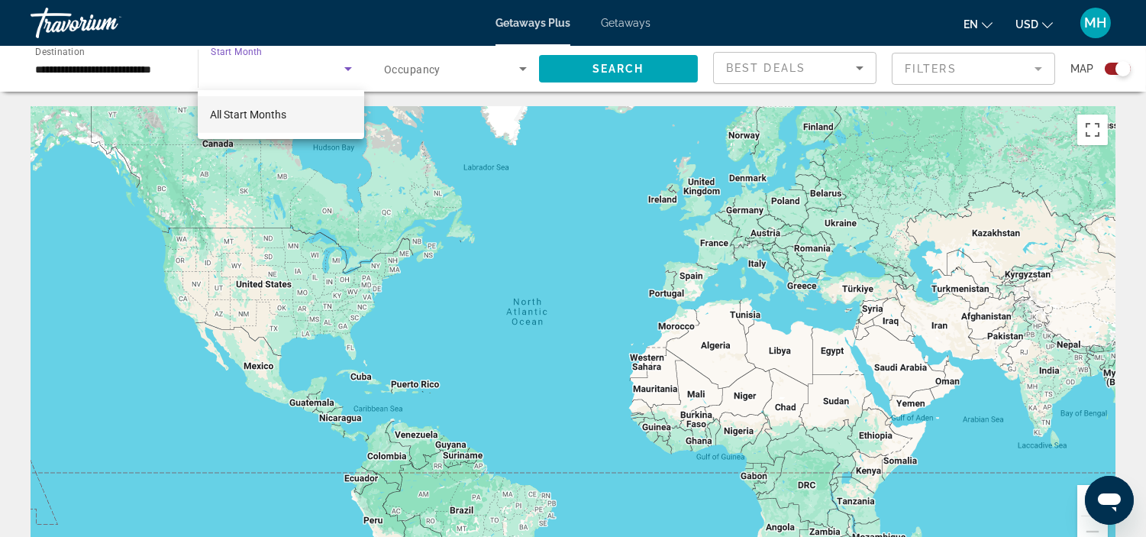
click at [321, 115] on mat-option "All Start Months" at bounding box center [281, 114] width 166 height 37
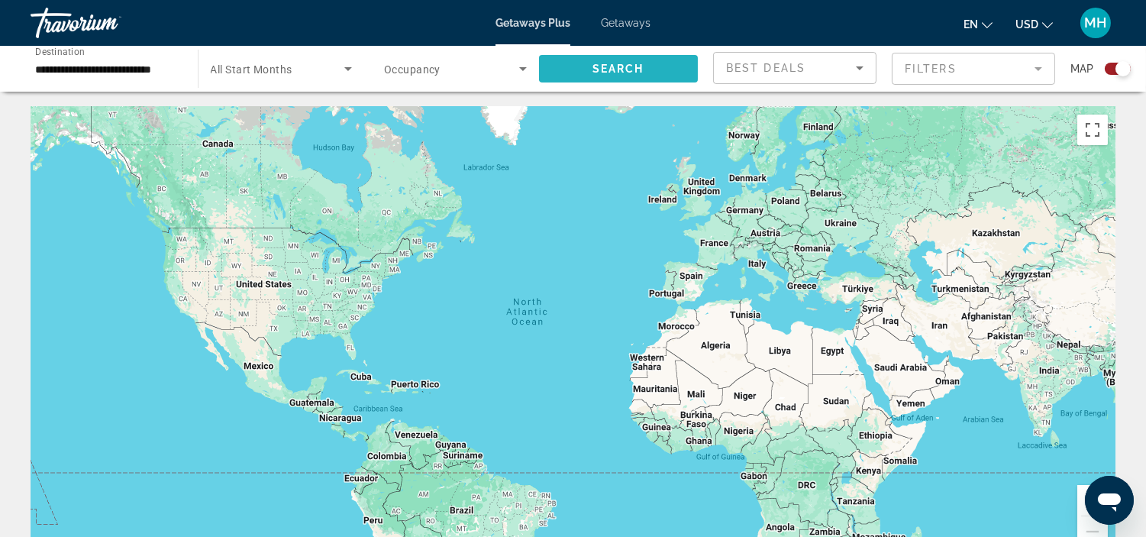
click at [590, 65] on span "Search widget" at bounding box center [619, 68] width 160 height 37
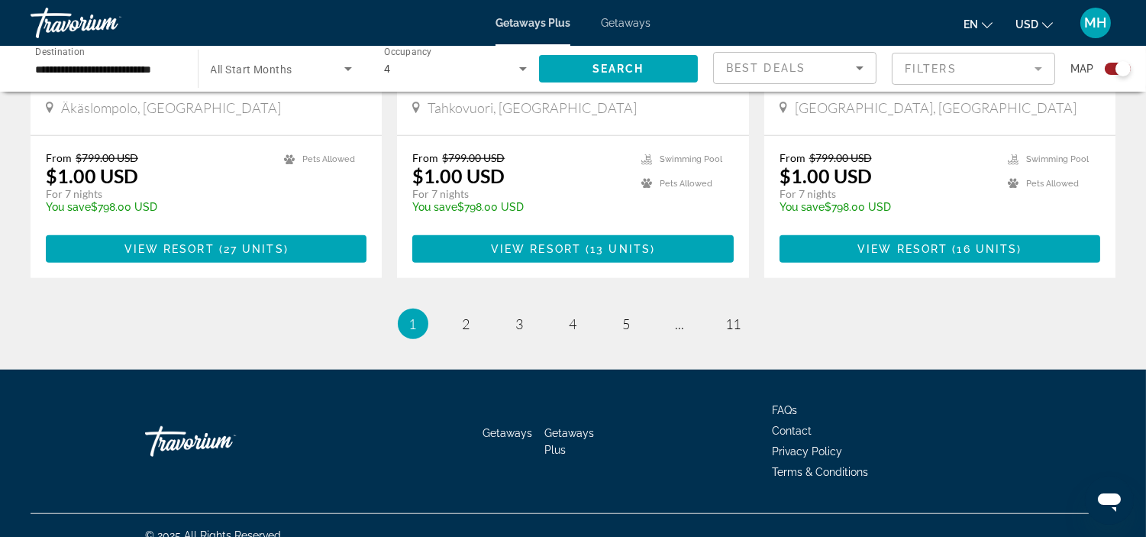
scroll to position [2406, 0]
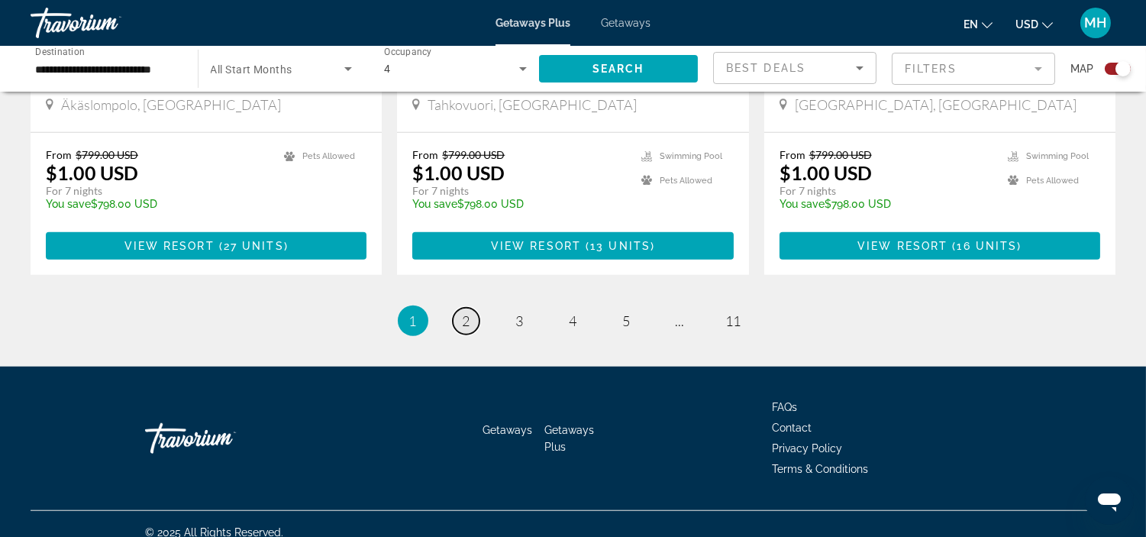
click at [466, 312] on span "2" at bounding box center [467, 320] width 8 height 17
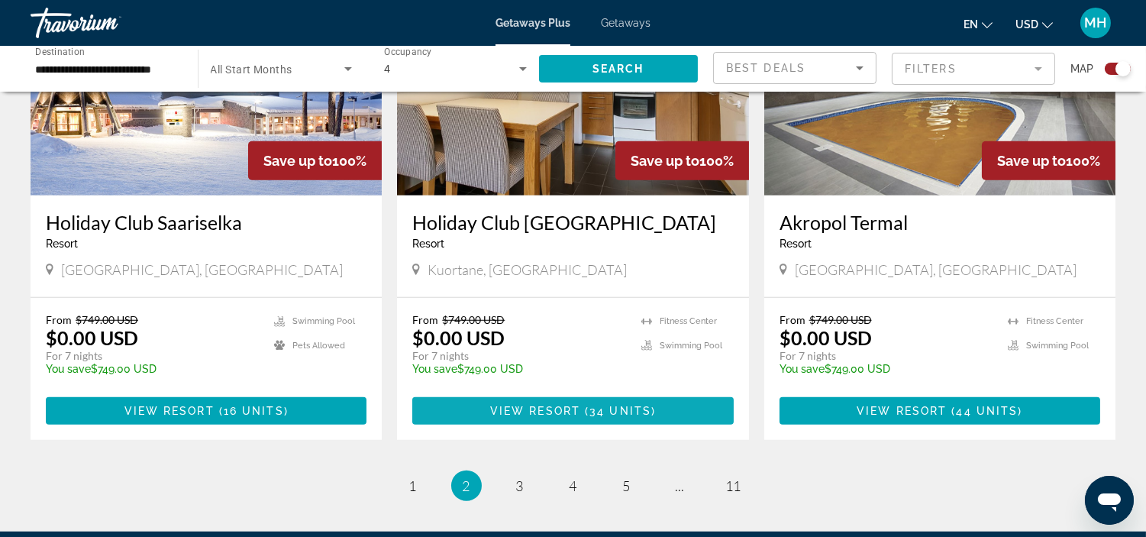
scroll to position [2290, 0]
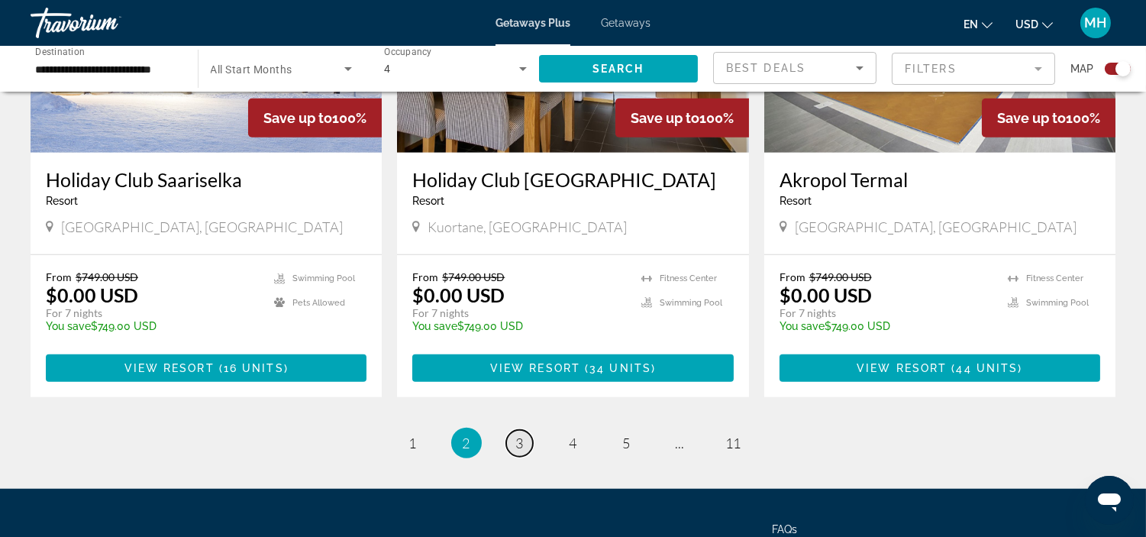
click at [516, 434] on span "3" at bounding box center [520, 442] width 8 height 17
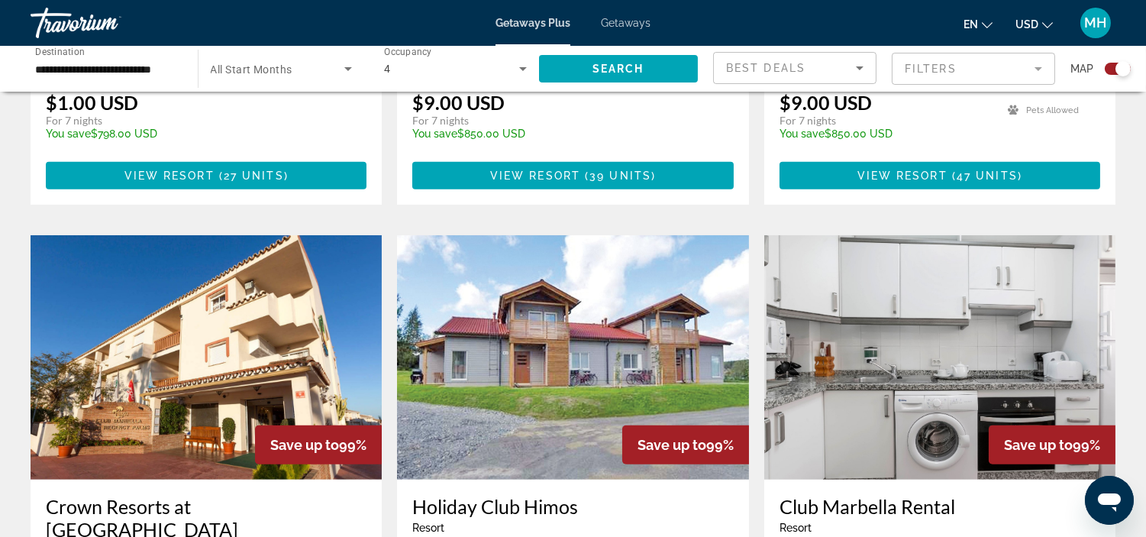
scroll to position [1611, 0]
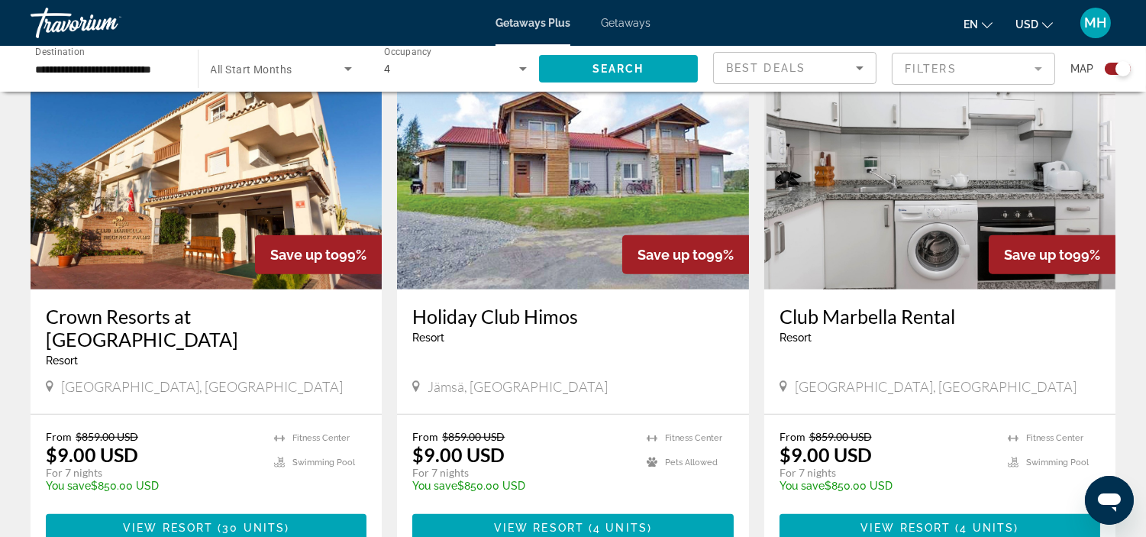
click at [185, 242] on img "Main content" at bounding box center [206, 167] width 351 height 244
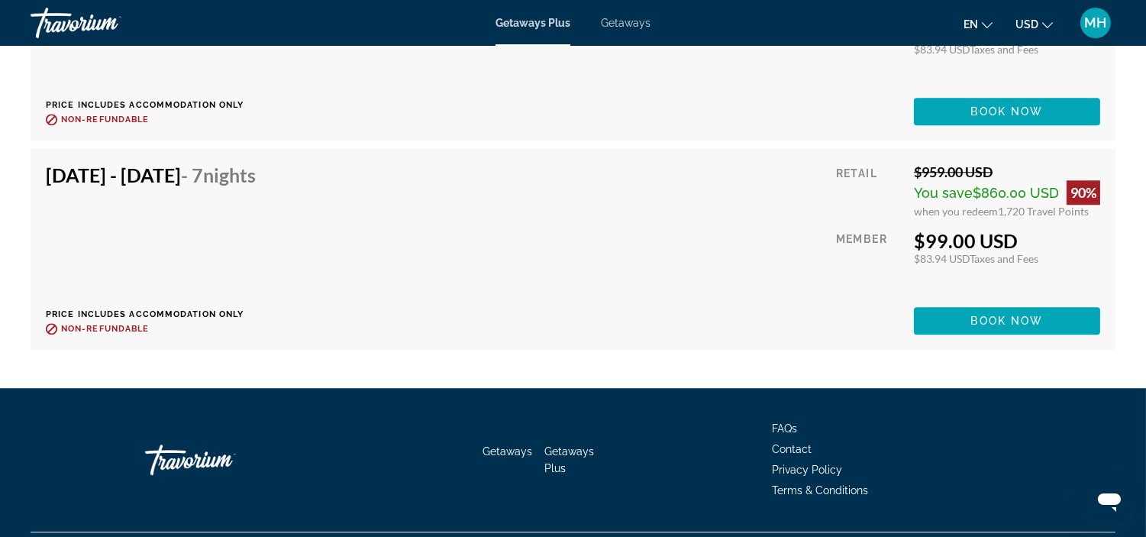
scroll to position [7361, 0]
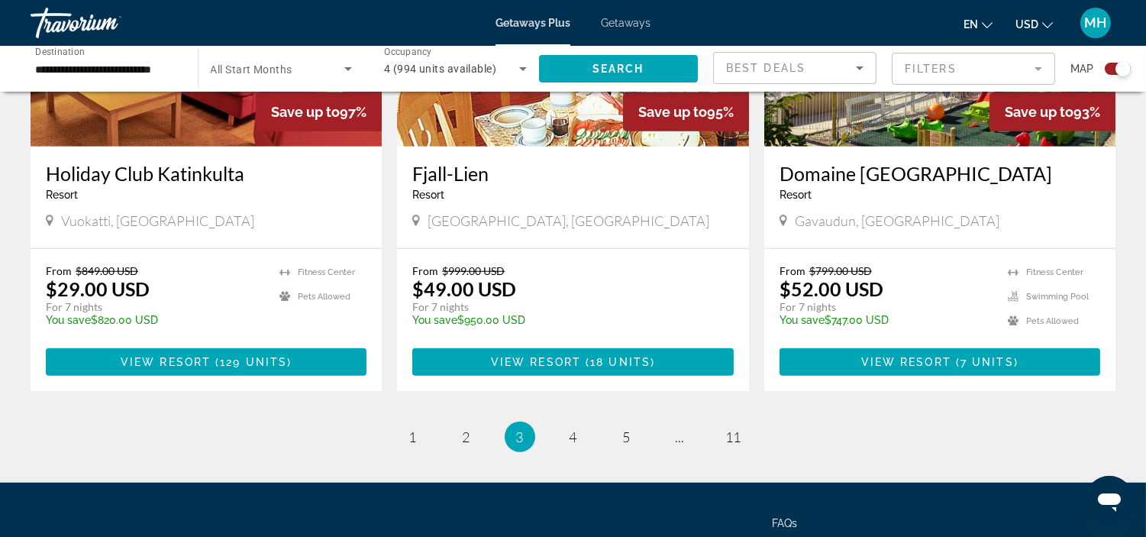
scroll to position [2374, 0]
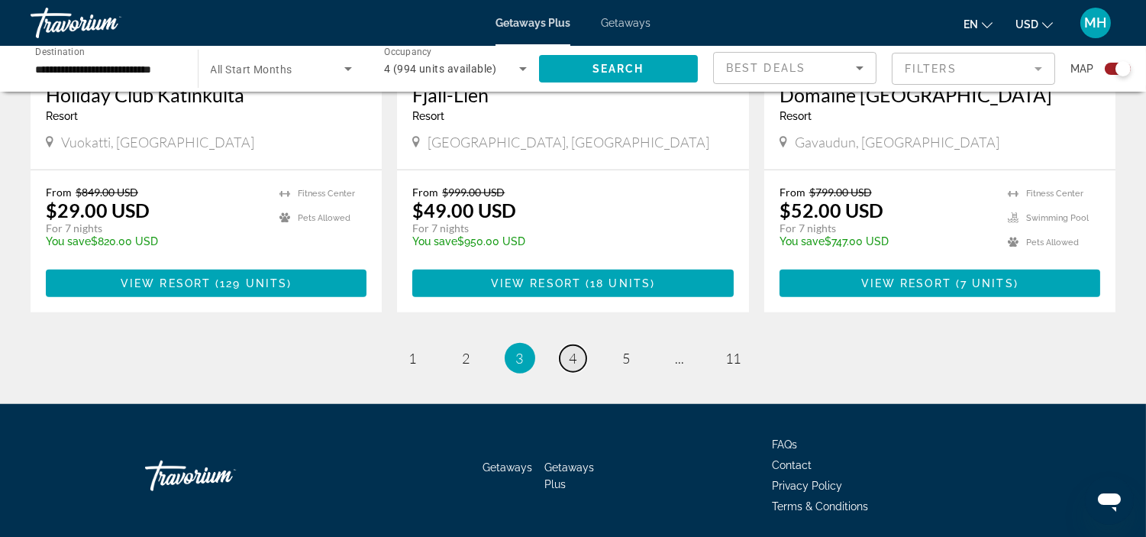
click at [574, 350] on span "4" at bounding box center [573, 358] width 8 height 17
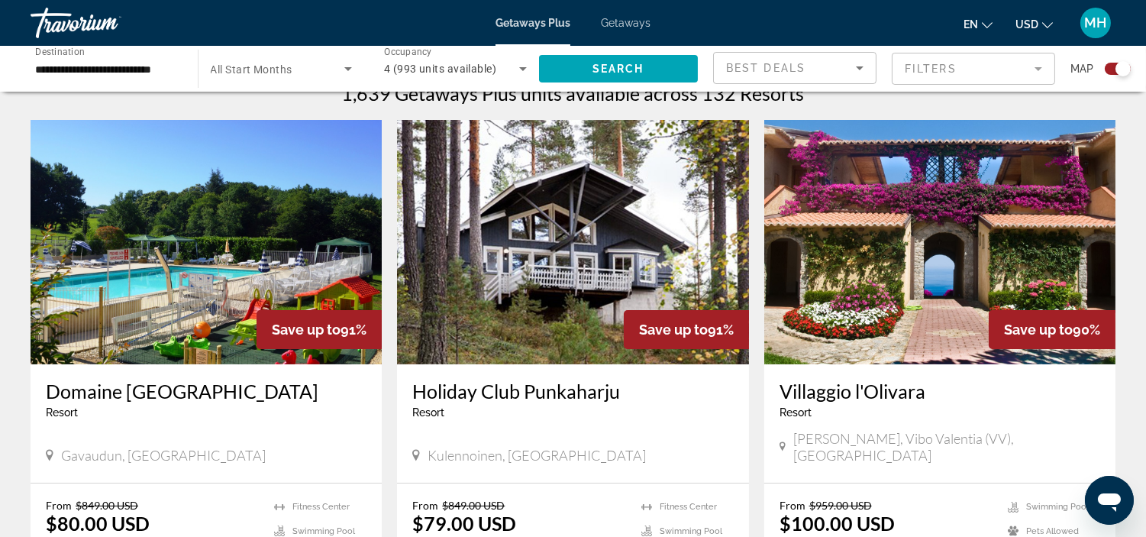
scroll to position [508, 0]
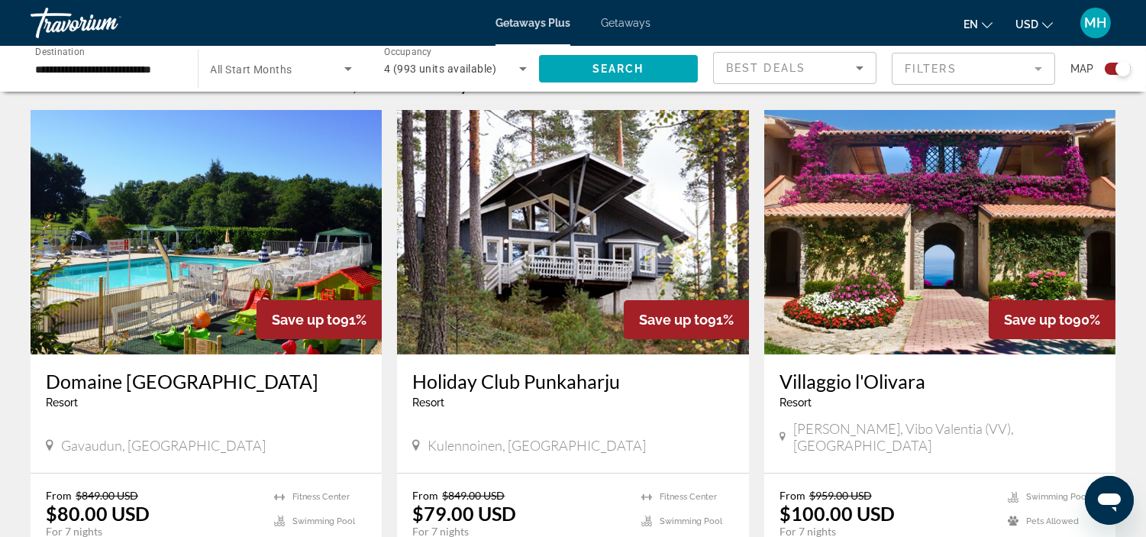
click at [891, 299] on img "Main content" at bounding box center [939, 232] width 351 height 244
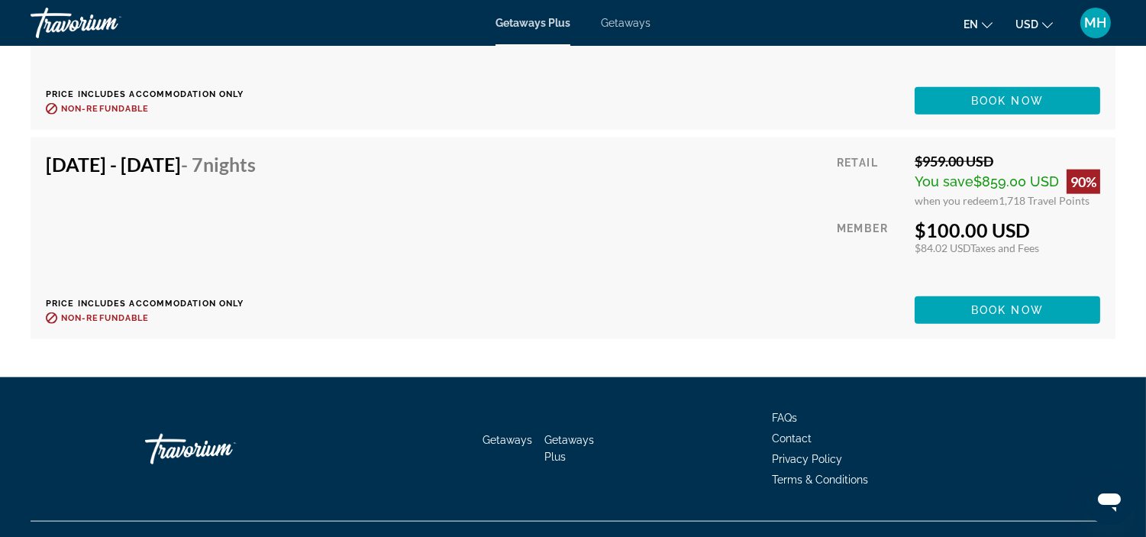
scroll to position [3316, 0]
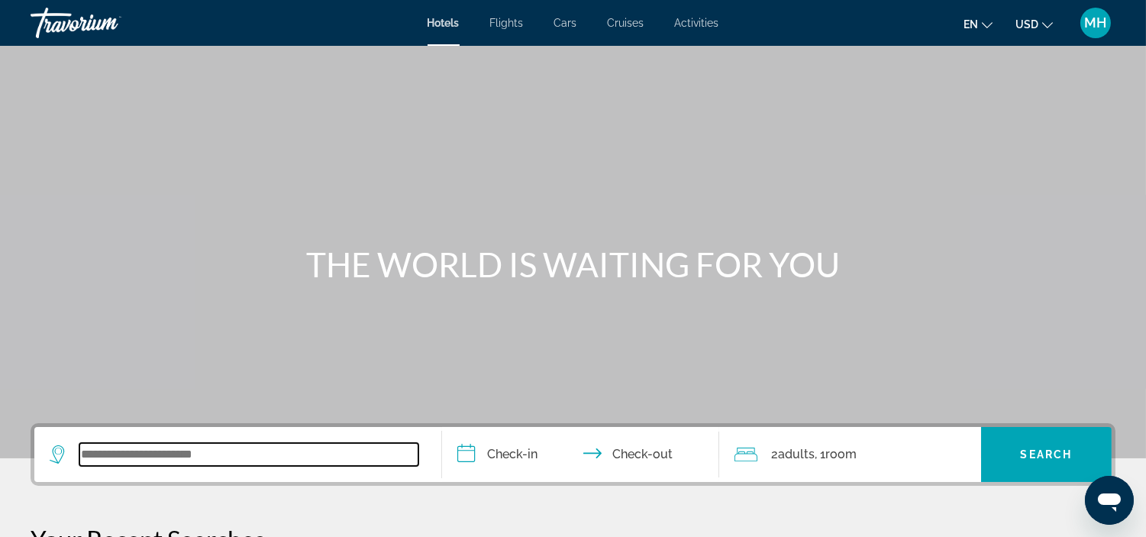
drag, startPoint x: 121, startPoint y: 444, endPoint x: 134, endPoint y: 453, distance: 15.9
click at [120, 445] on input "Search widget" at bounding box center [248, 454] width 339 height 23
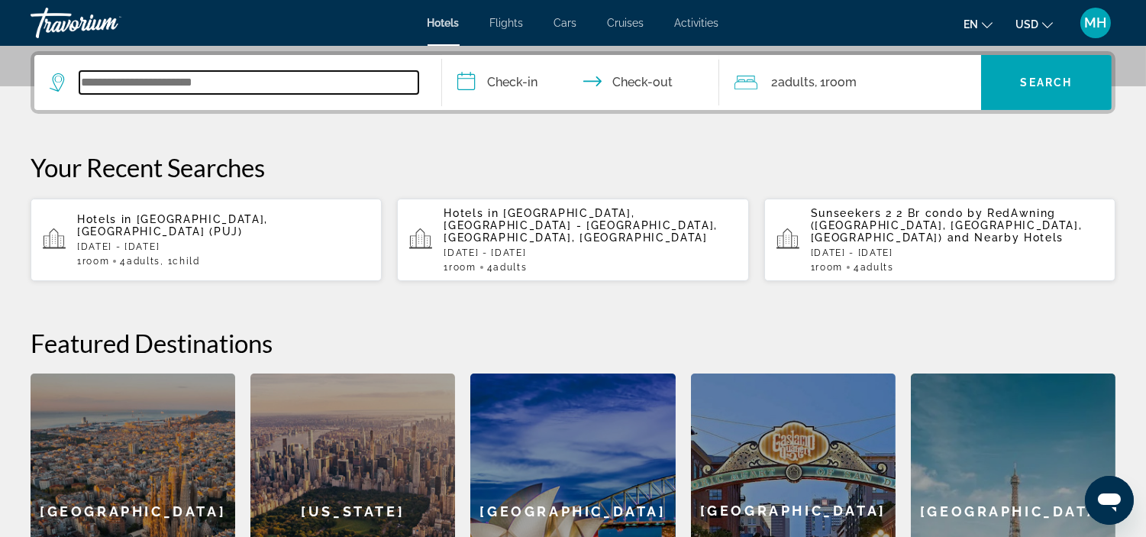
scroll to position [372, 0]
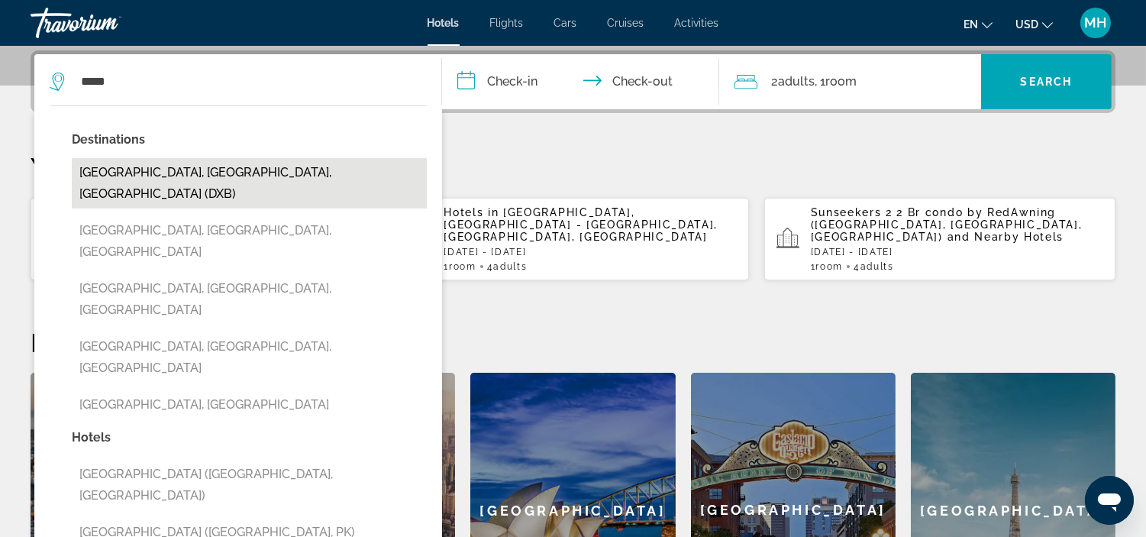
click at [160, 171] on button "[GEOGRAPHIC_DATA], [GEOGRAPHIC_DATA], [GEOGRAPHIC_DATA] (DXB)" at bounding box center [249, 183] width 355 height 50
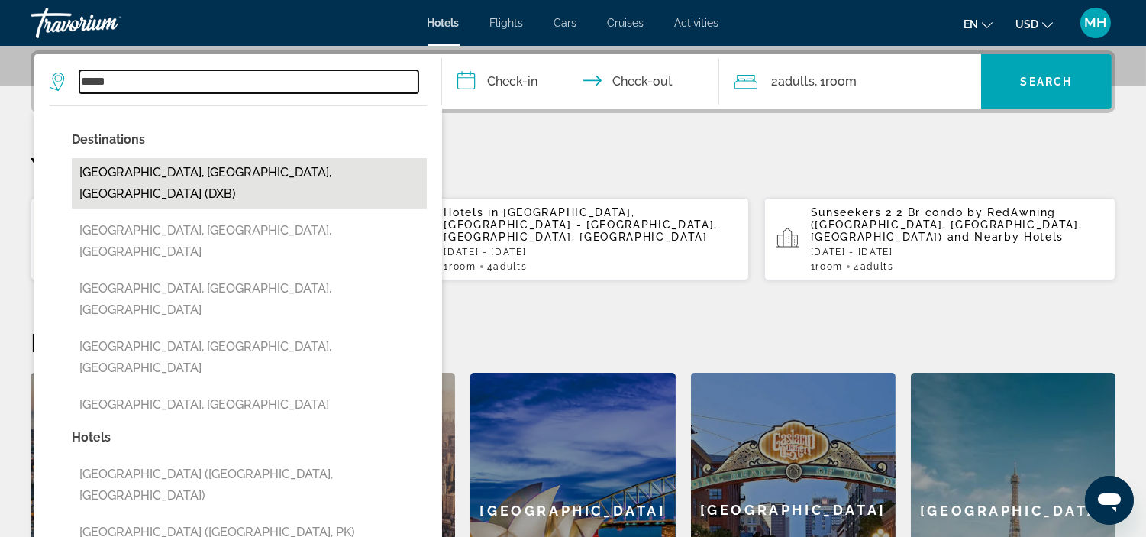
type input "**********"
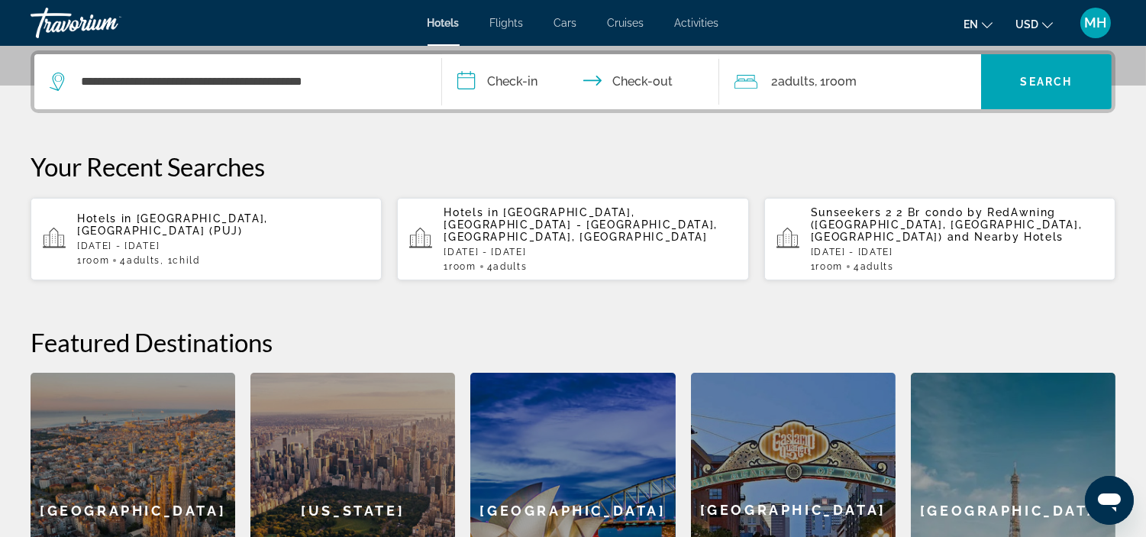
click at [532, 79] on input "**********" at bounding box center [583, 84] width 283 height 60
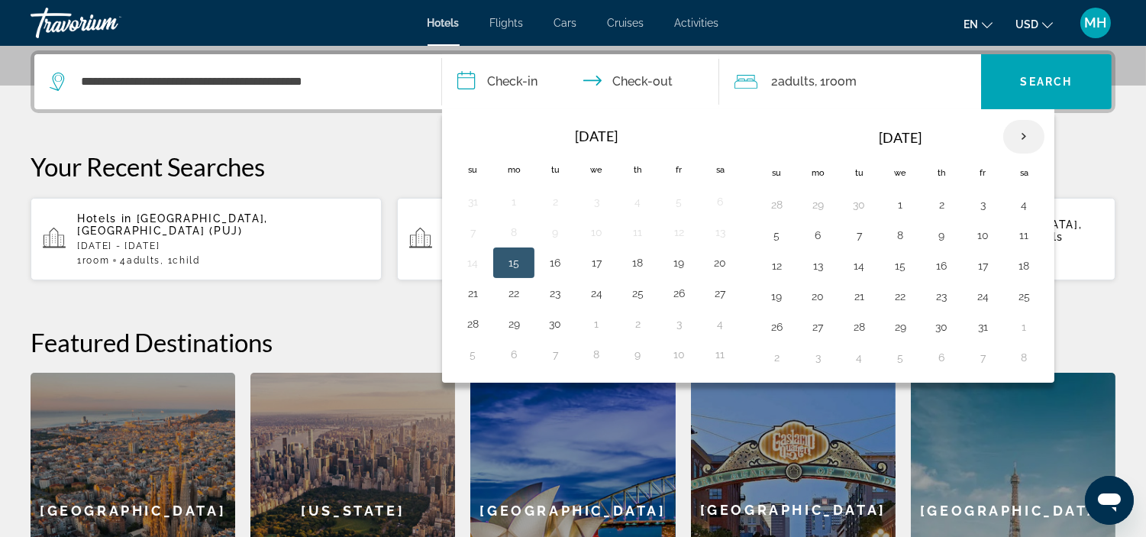
click at [1032, 140] on th "Next month" at bounding box center [1023, 137] width 41 height 34
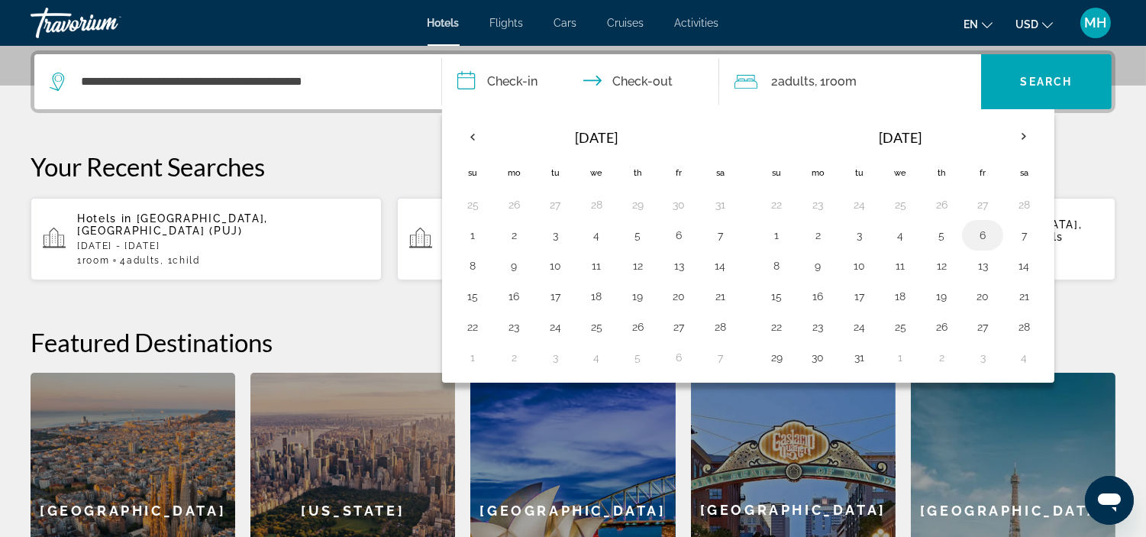
click at [992, 233] on button "6" at bounding box center [982, 234] width 24 height 21
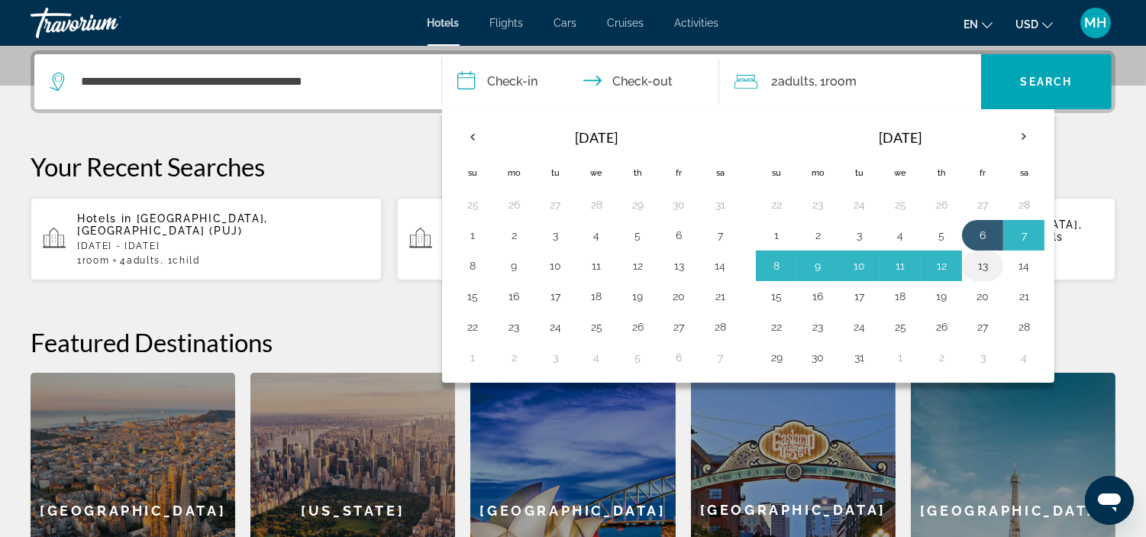
click at [982, 264] on button "13" at bounding box center [982, 265] width 24 height 21
type input "**********"
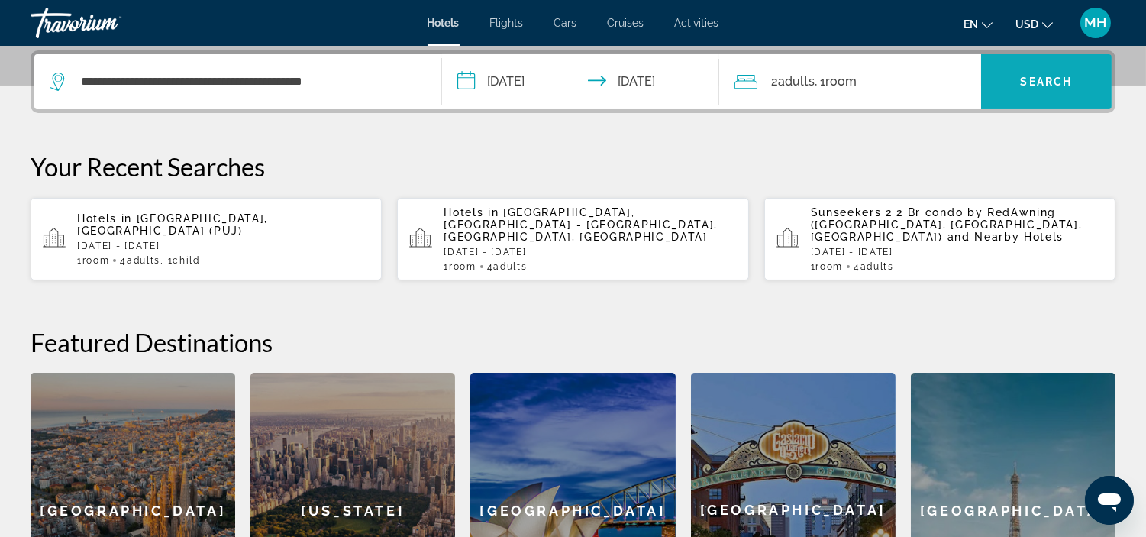
click at [1048, 77] on span "Search" at bounding box center [1046, 82] width 52 height 12
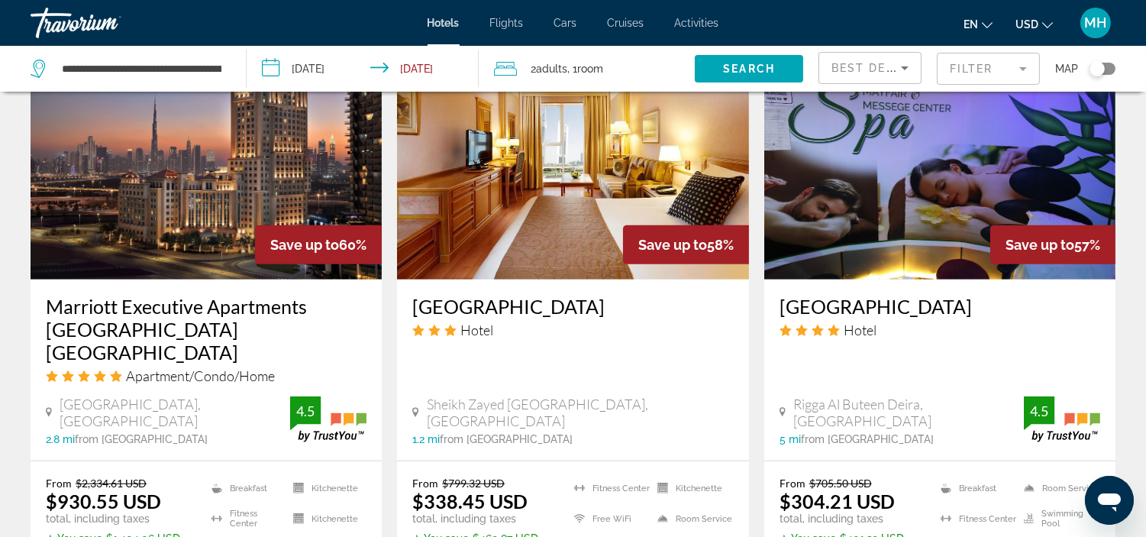
scroll to position [2119, 0]
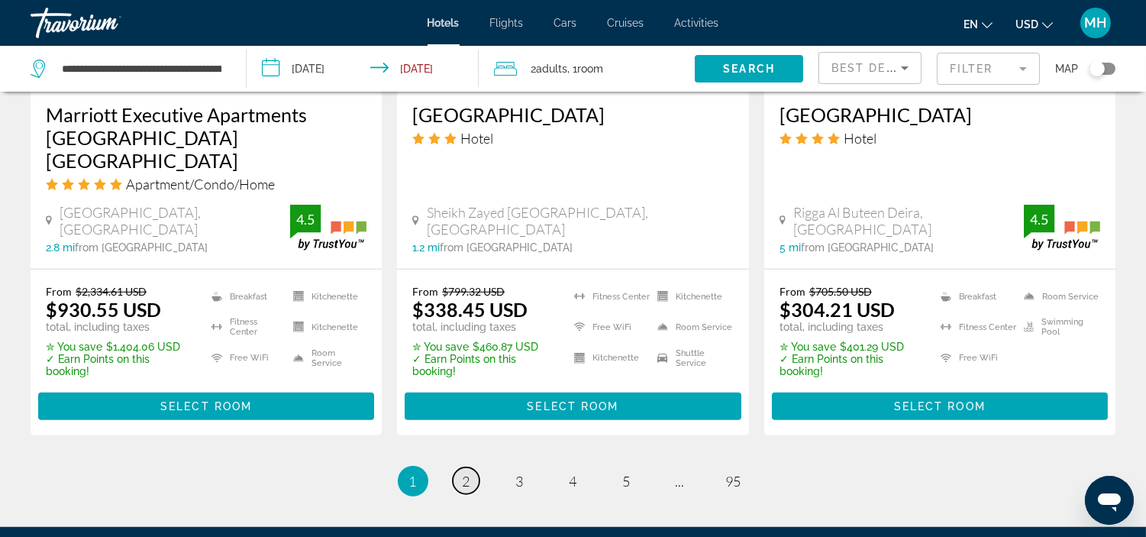
click at [463, 472] on span "2" at bounding box center [467, 480] width 8 height 17
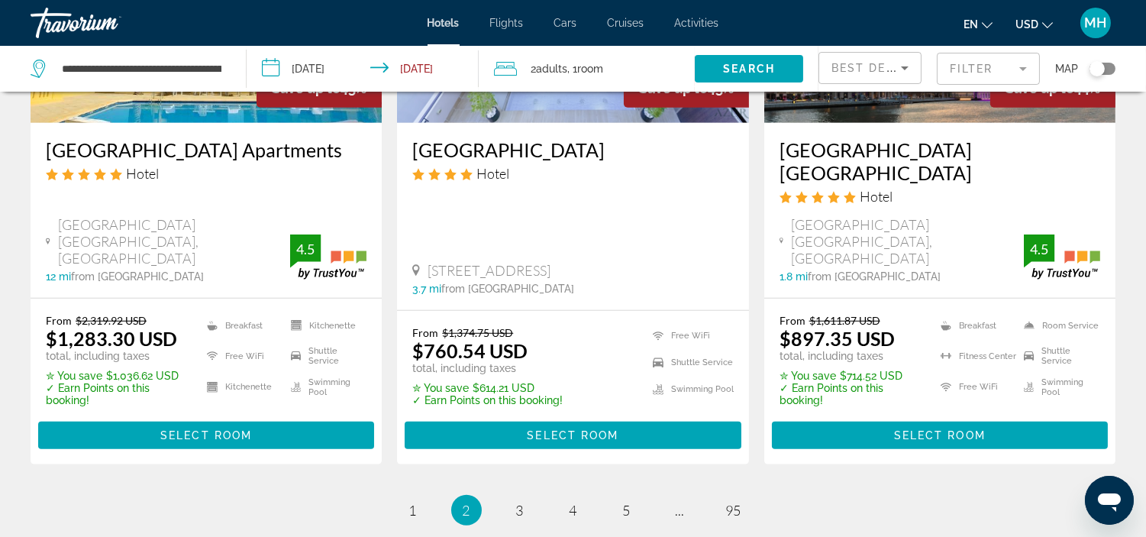
scroll to position [2119, 0]
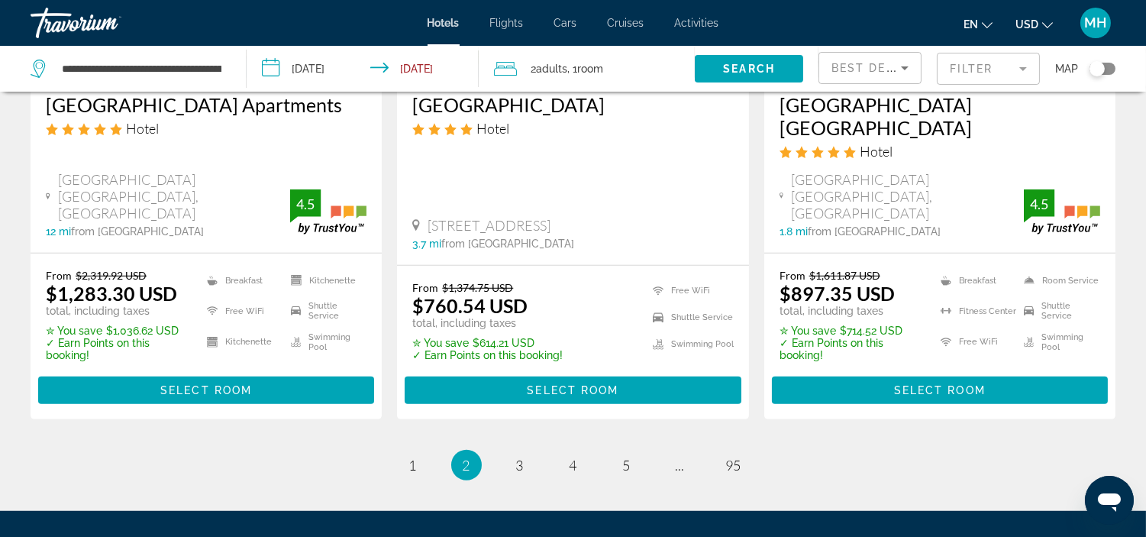
click at [505, 450] on li "page 3" at bounding box center [519, 465] width 31 height 31
click at [523, 456] on span "3" at bounding box center [520, 464] width 8 height 17
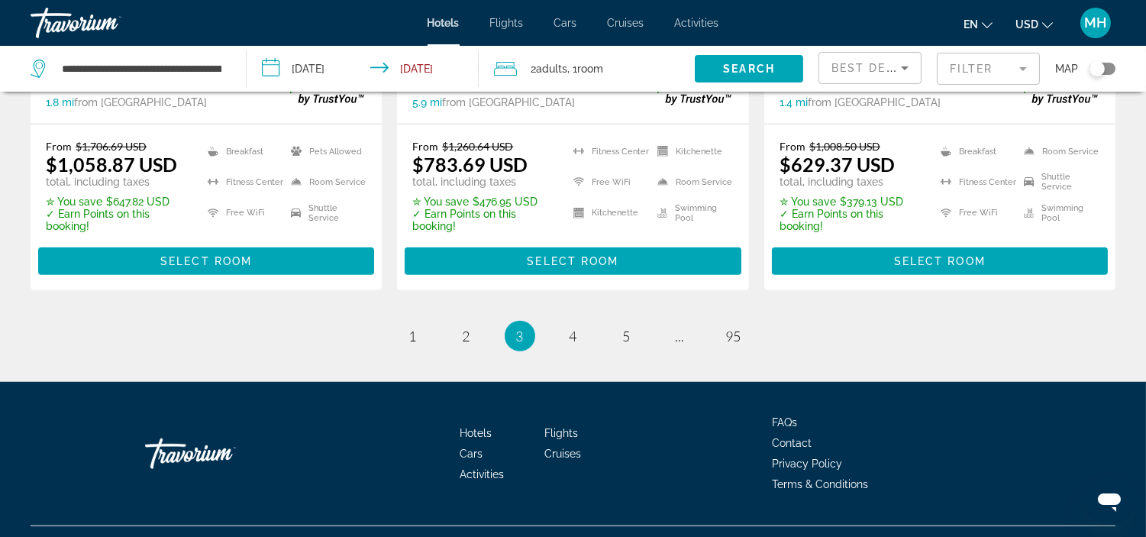
scroll to position [2204, 0]
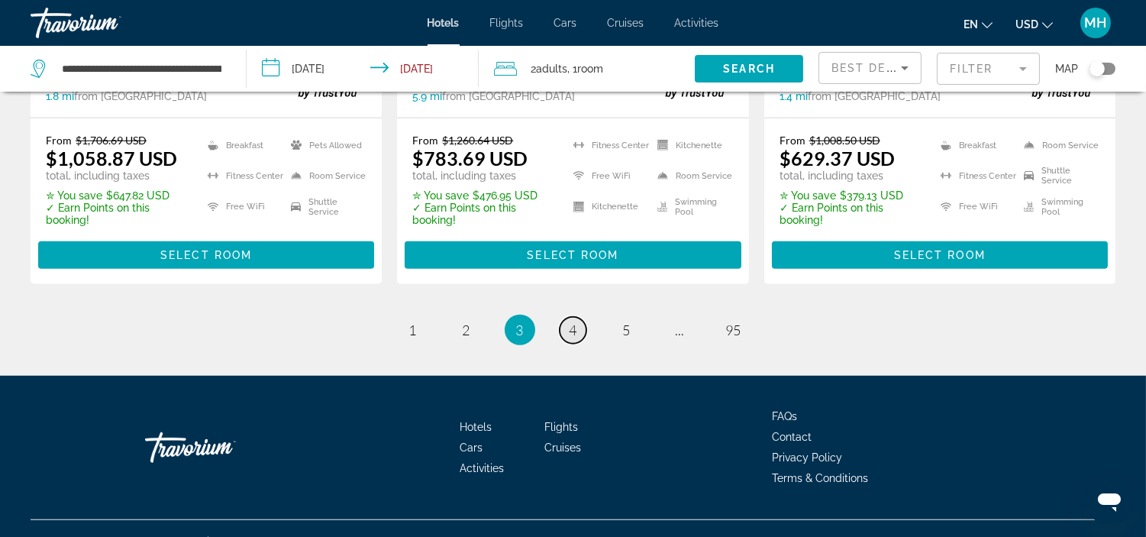
click at [580, 317] on link "page 4" at bounding box center [572, 330] width 27 height 27
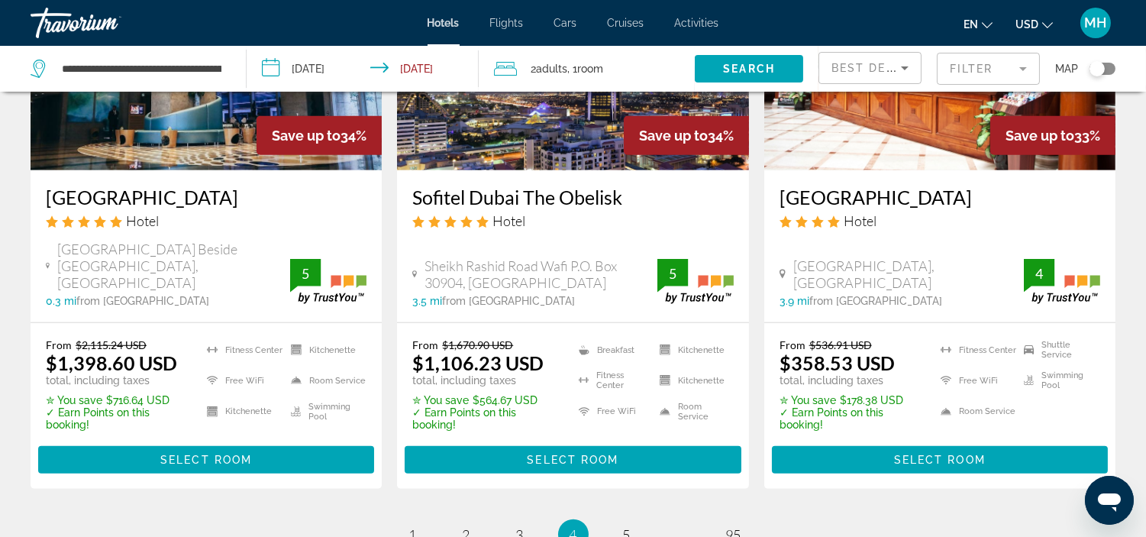
scroll to position [2035, 0]
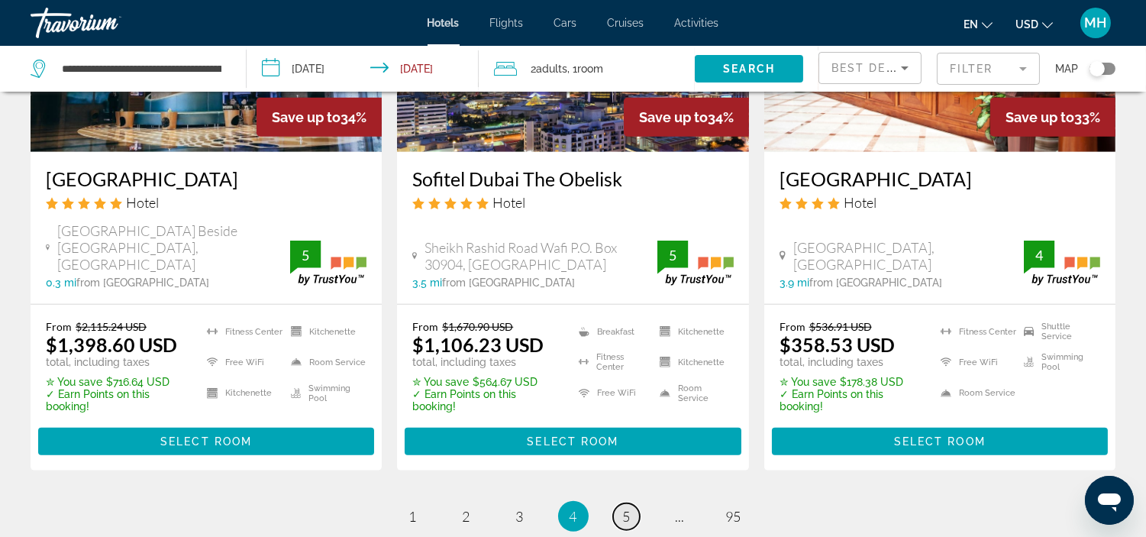
click at [635, 503] on link "page 5" at bounding box center [626, 516] width 27 height 27
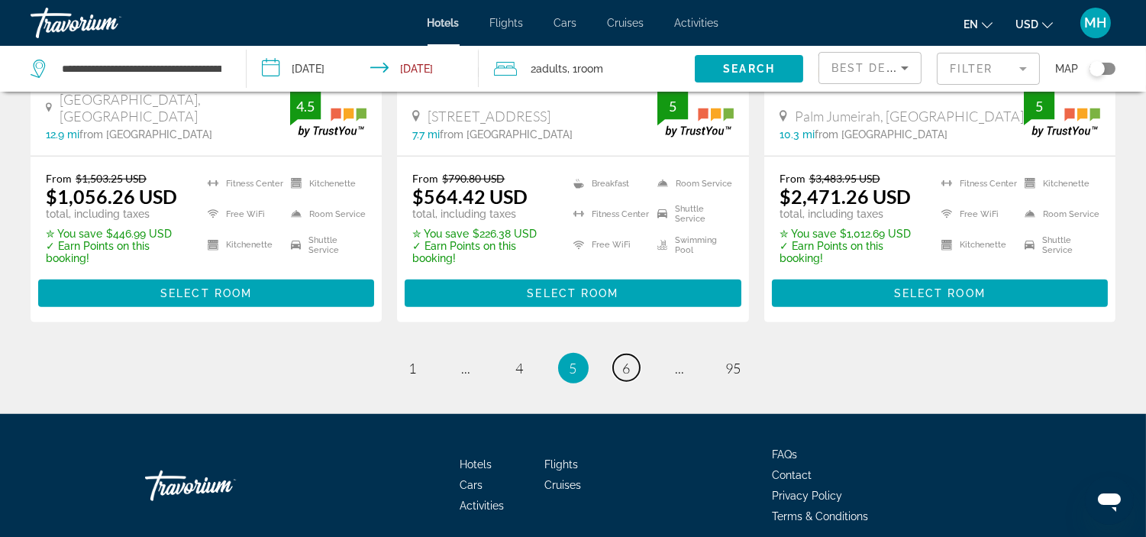
scroll to position [2188, 0]
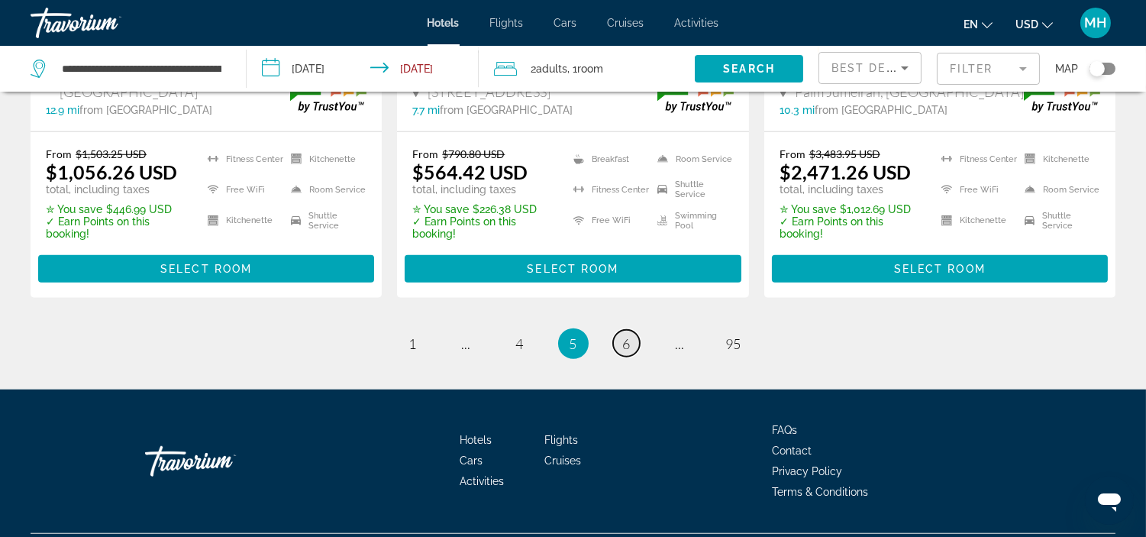
click at [623, 335] on span "6" at bounding box center [627, 343] width 8 height 17
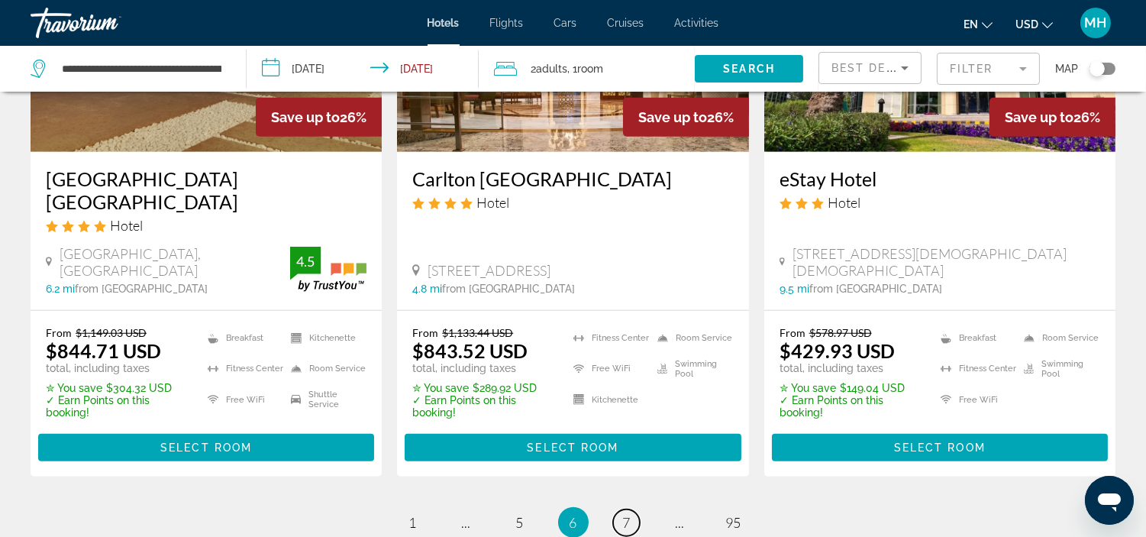
scroll to position [2119, 0]
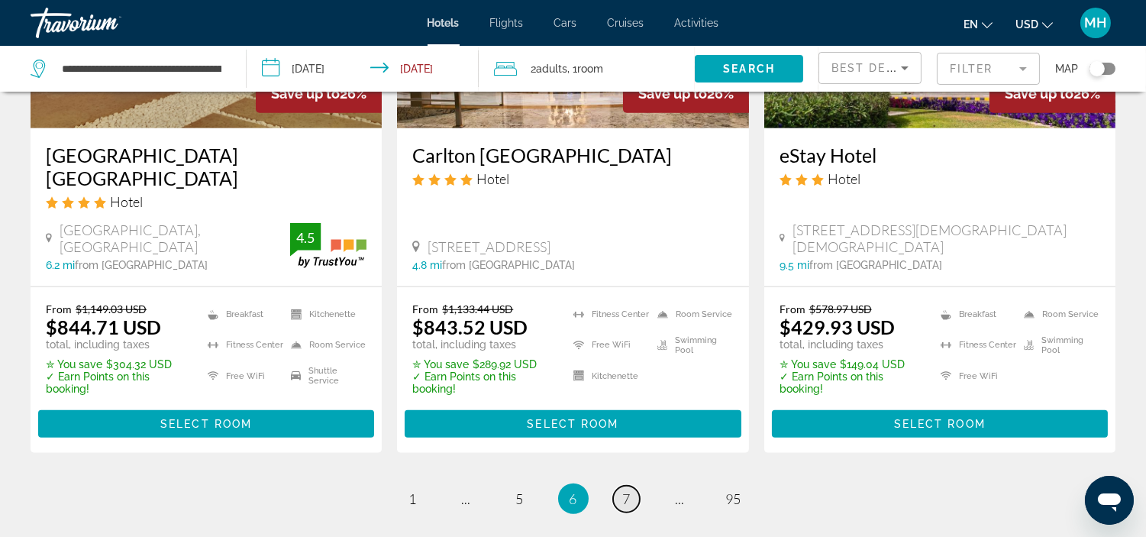
click at [623, 490] on span "7" at bounding box center [627, 498] width 8 height 17
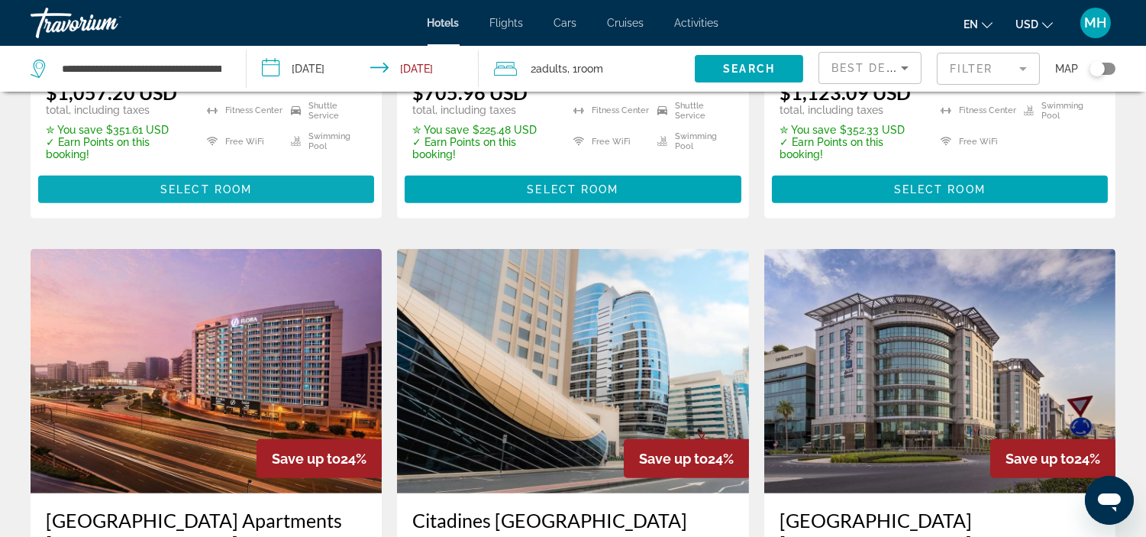
scroll to position [1696, 0]
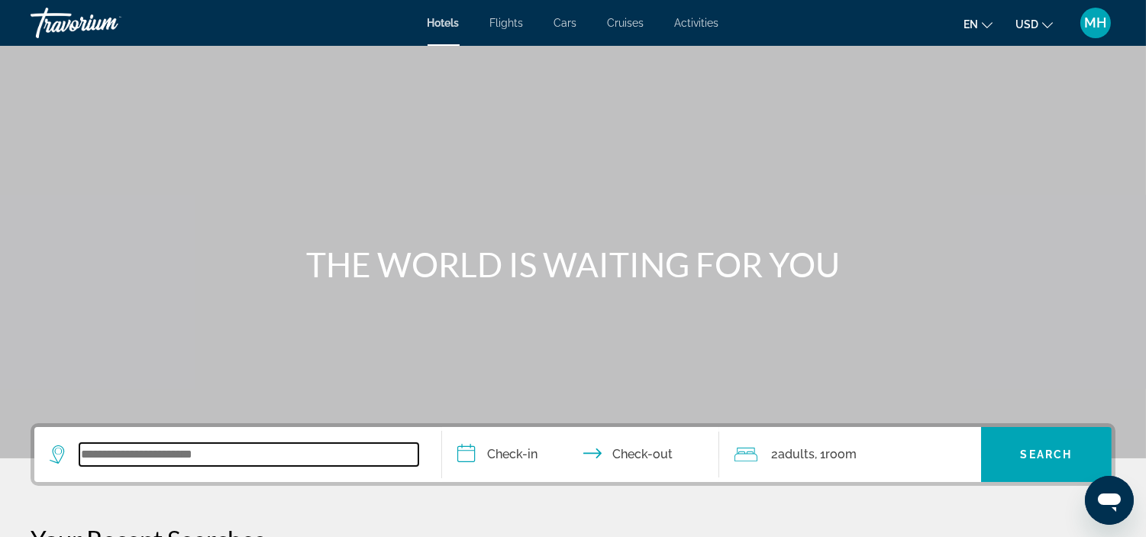
click at [89, 454] on input "Search widget" at bounding box center [248, 454] width 339 height 23
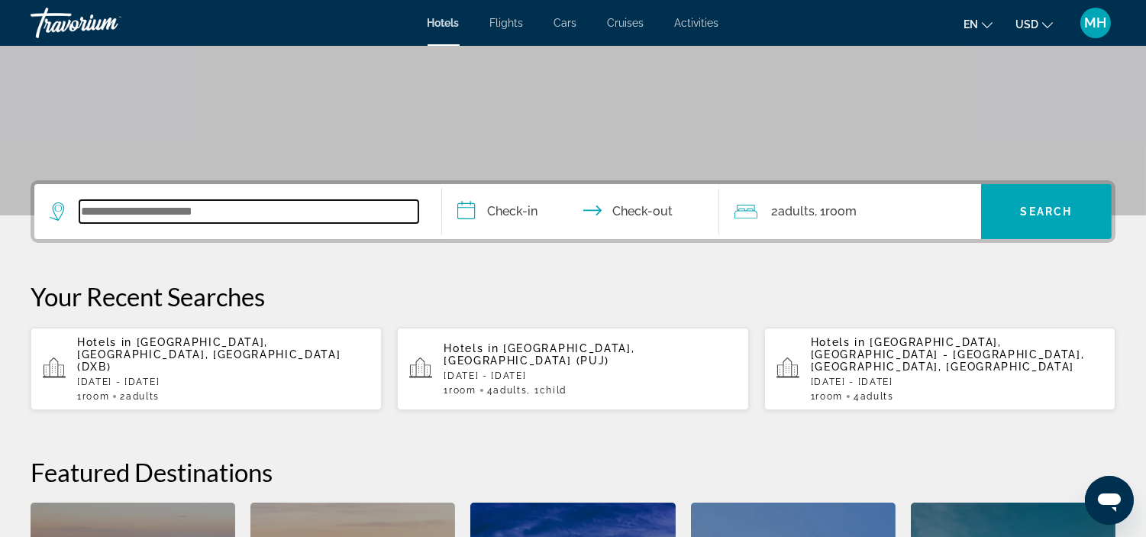
scroll to position [372, 0]
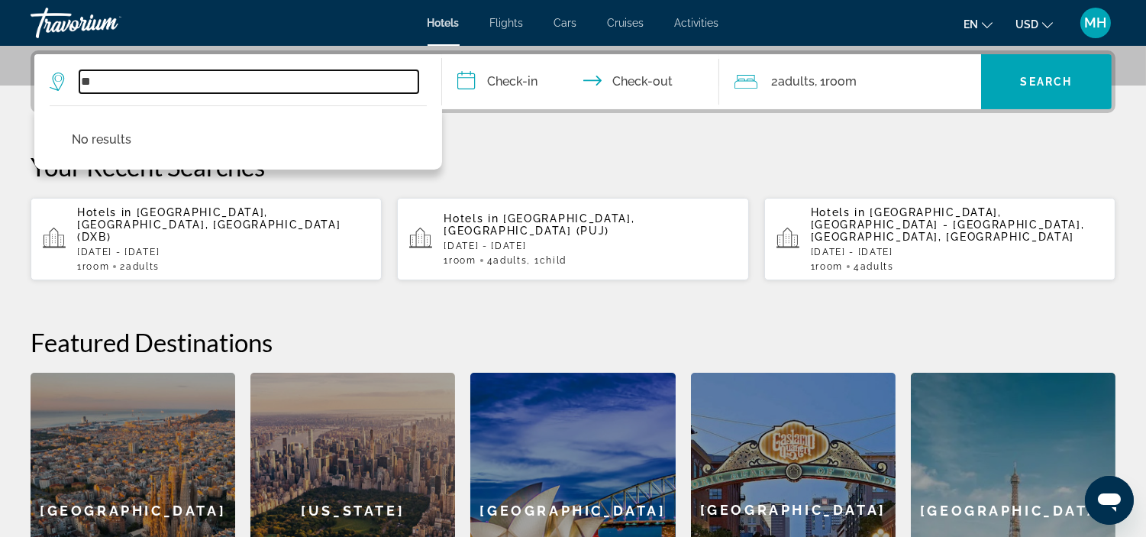
type input "*"
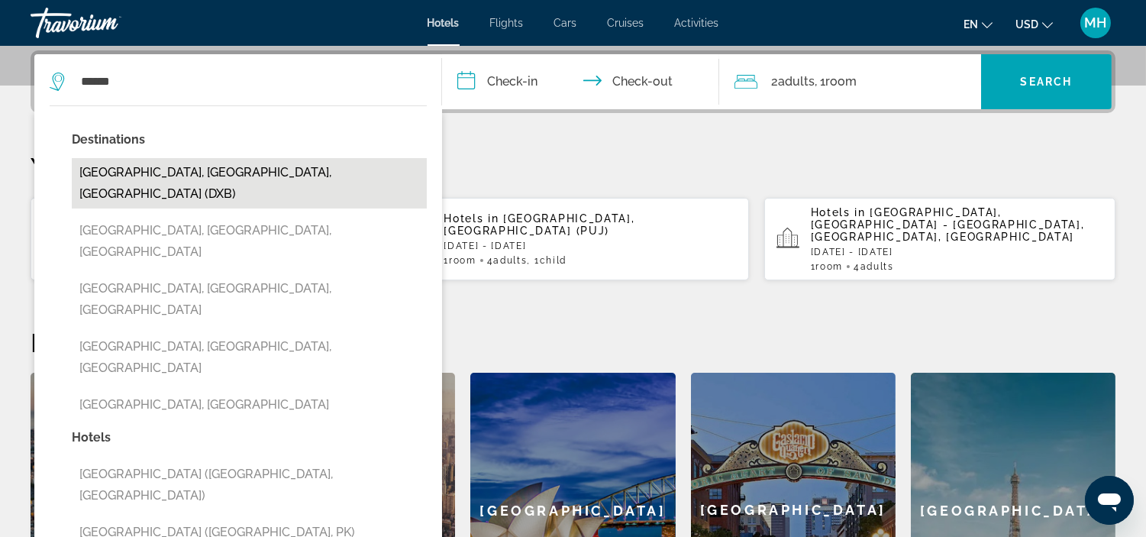
click at [192, 173] on button "[GEOGRAPHIC_DATA], [GEOGRAPHIC_DATA], [GEOGRAPHIC_DATA] (DXB)" at bounding box center [249, 183] width 355 height 50
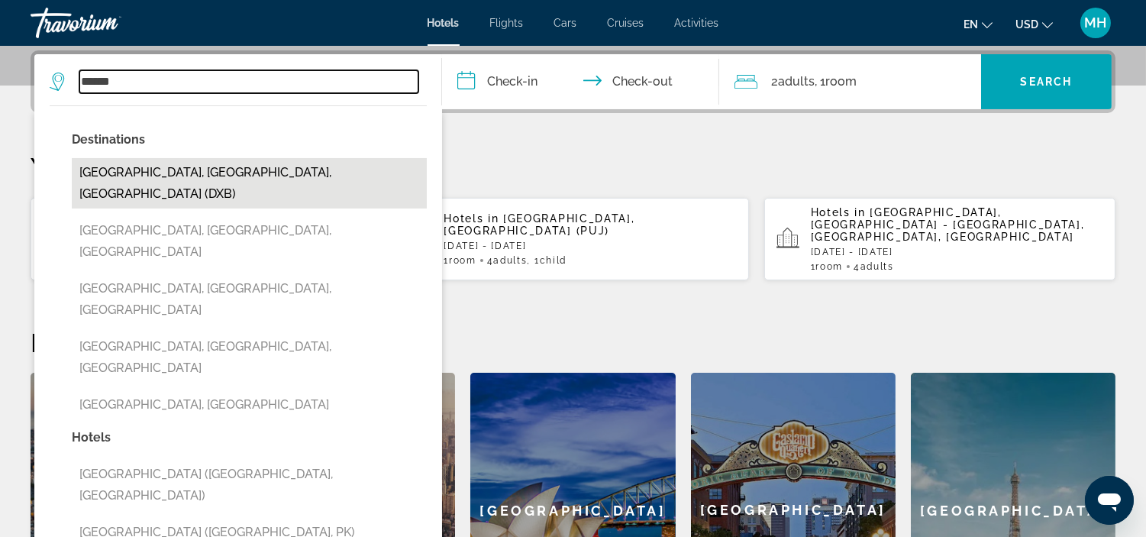
type input "**********"
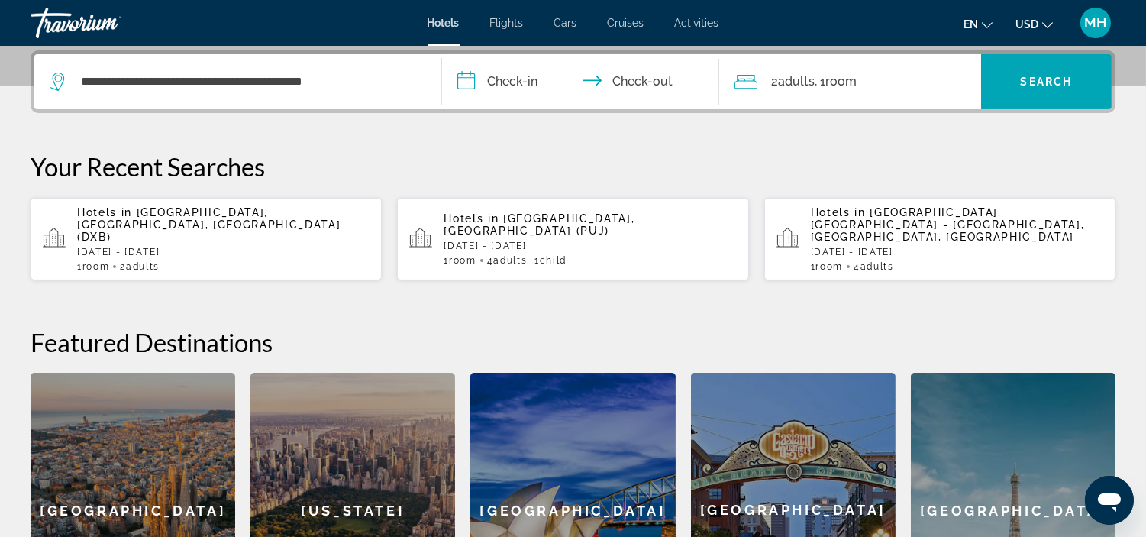
click at [516, 82] on input "**********" at bounding box center [583, 84] width 283 height 60
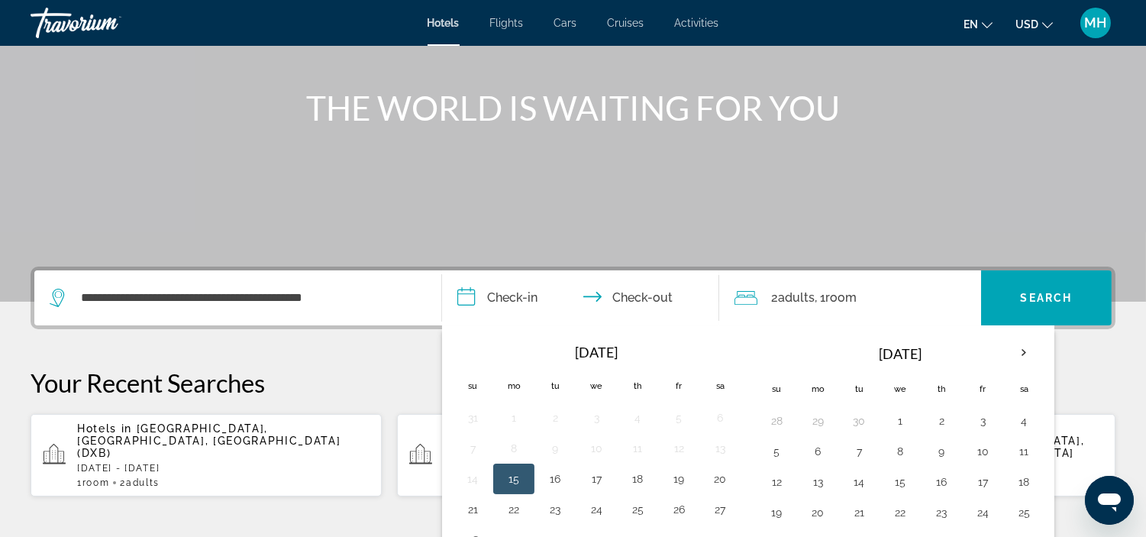
scroll to position [254, 0]
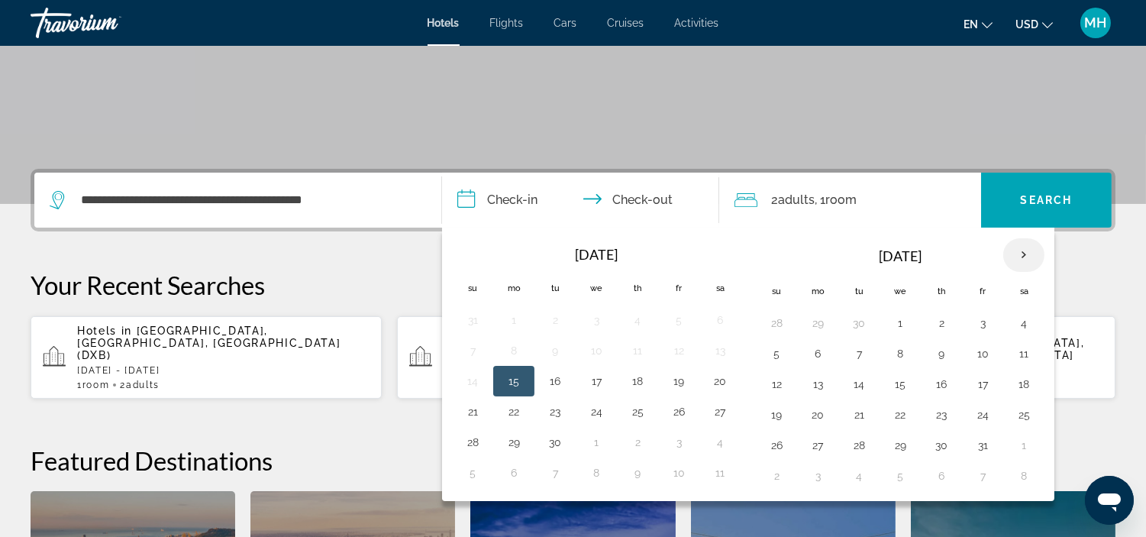
click at [1026, 256] on th "Next month" at bounding box center [1023, 255] width 41 height 34
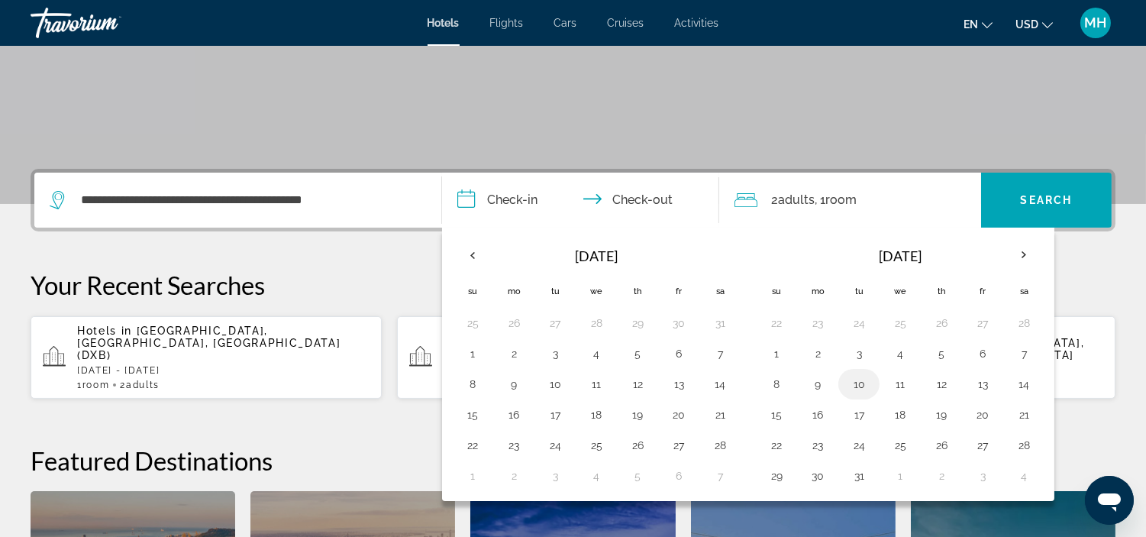
click at [859, 379] on button "10" at bounding box center [858, 383] width 24 height 21
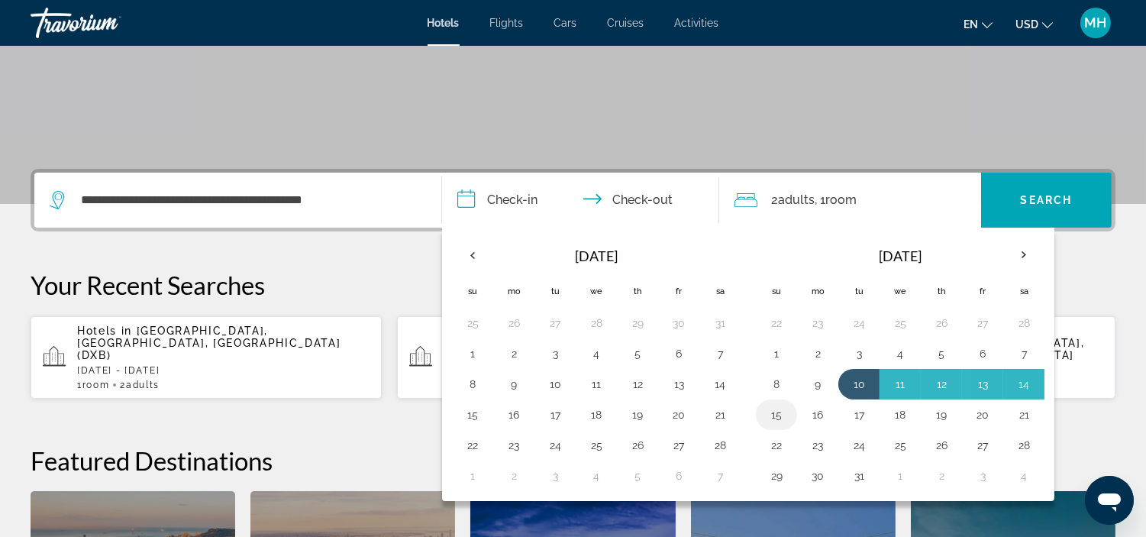
click at [782, 411] on button "15" at bounding box center [776, 414] width 24 height 21
type input "**********"
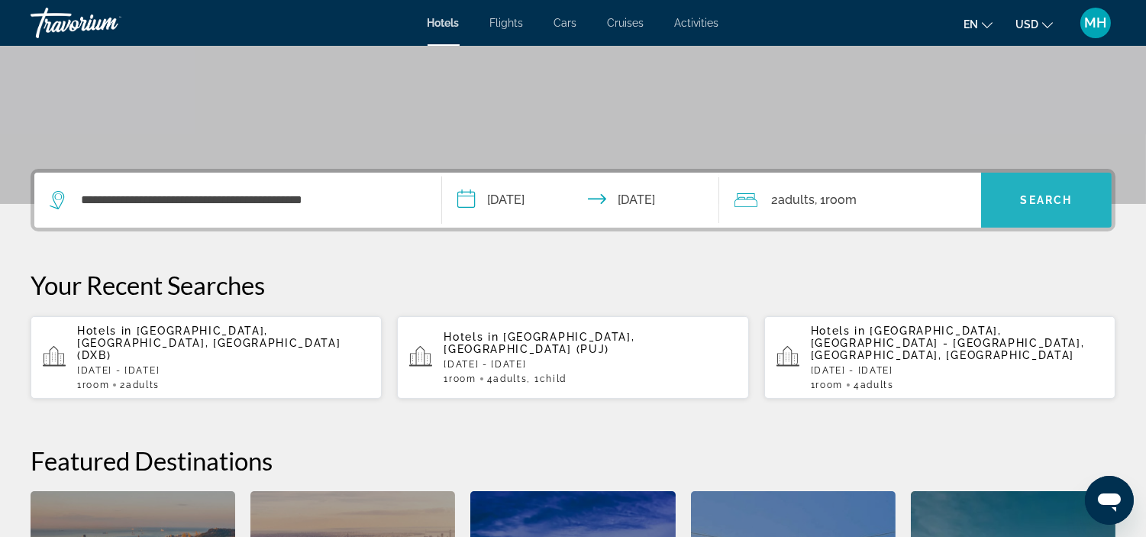
click at [1020, 189] on span "Search widget" at bounding box center [1046, 200] width 131 height 37
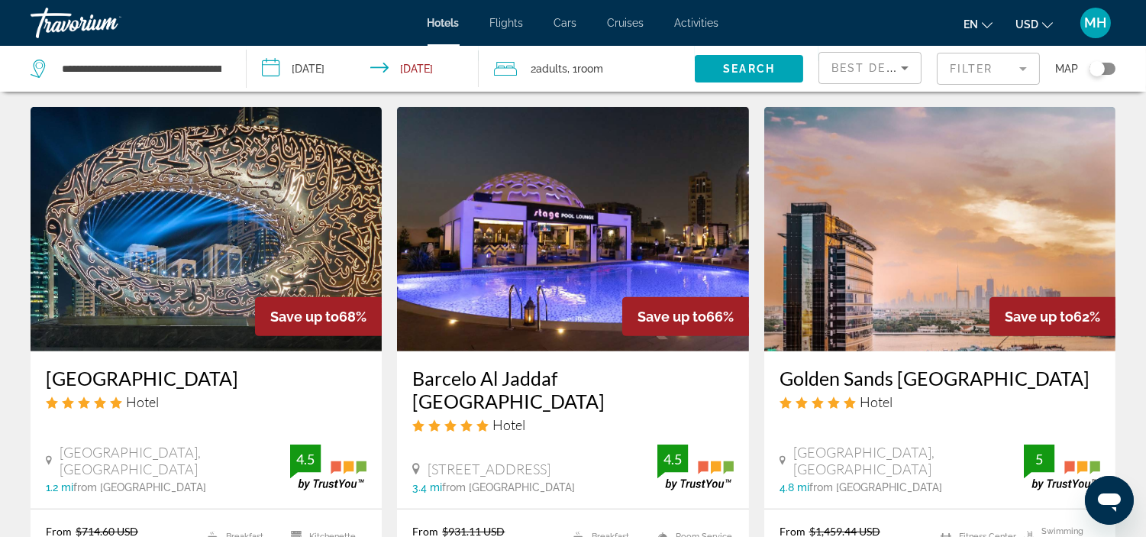
scroll to position [1272, 0]
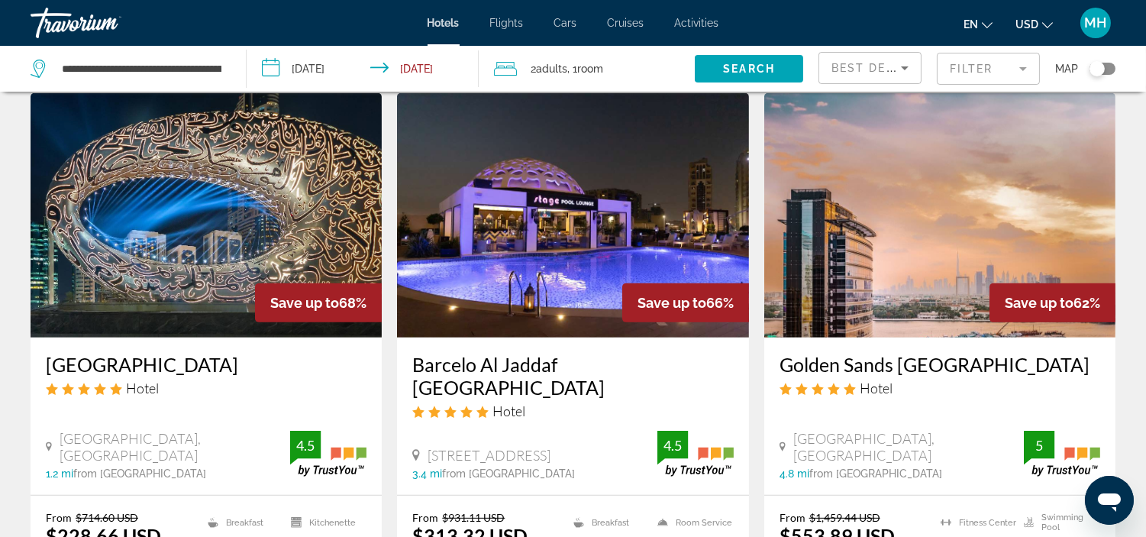
click at [146, 196] on img "Main content" at bounding box center [206, 215] width 351 height 244
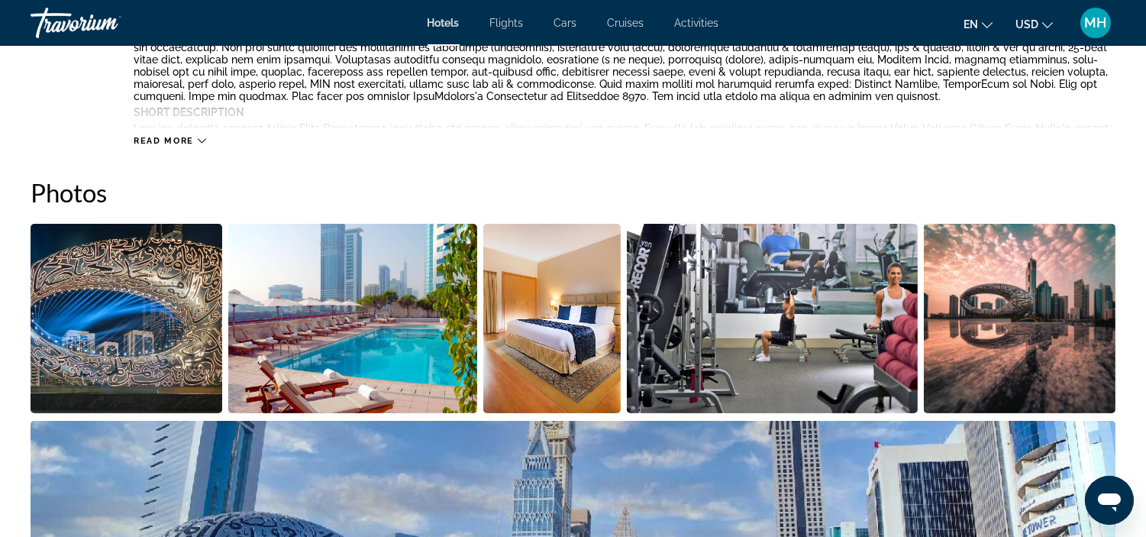
scroll to position [678, 0]
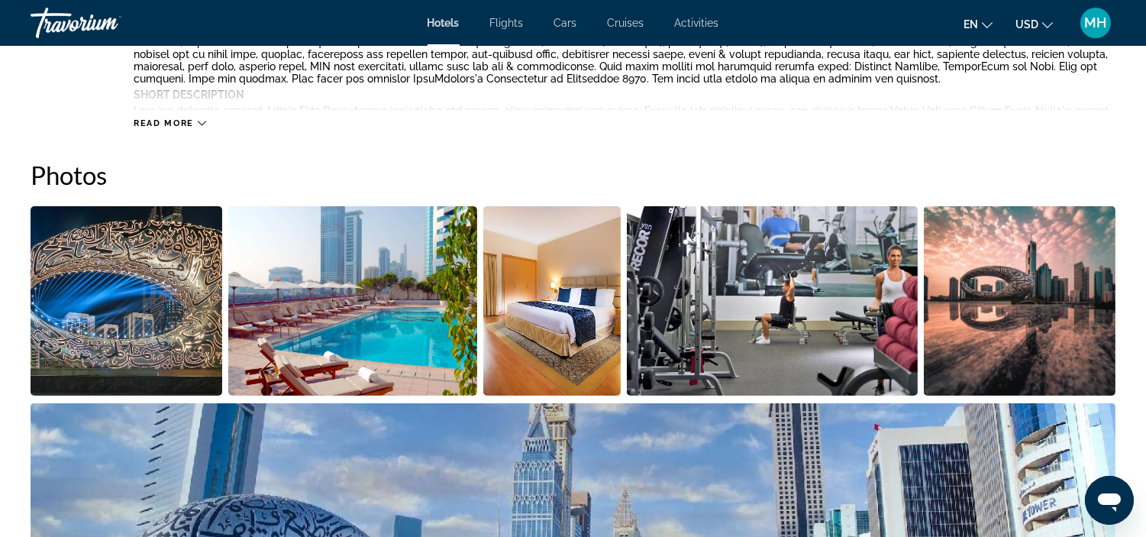
click at [117, 304] on img "Open full-screen image slider" at bounding box center [127, 300] width 192 height 189
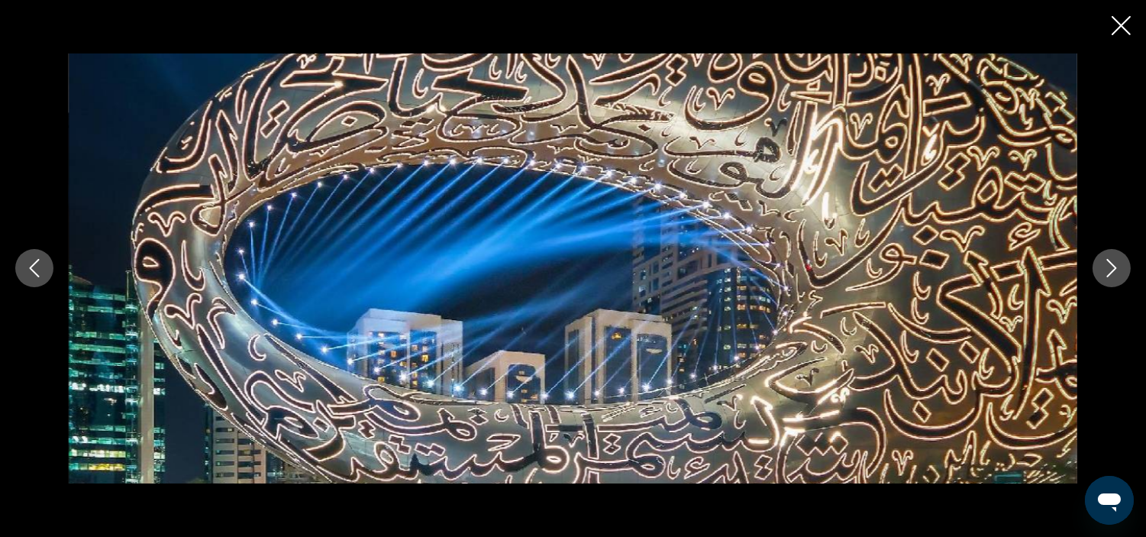
click at [1104, 270] on icon "Next image" at bounding box center [1111, 268] width 18 height 18
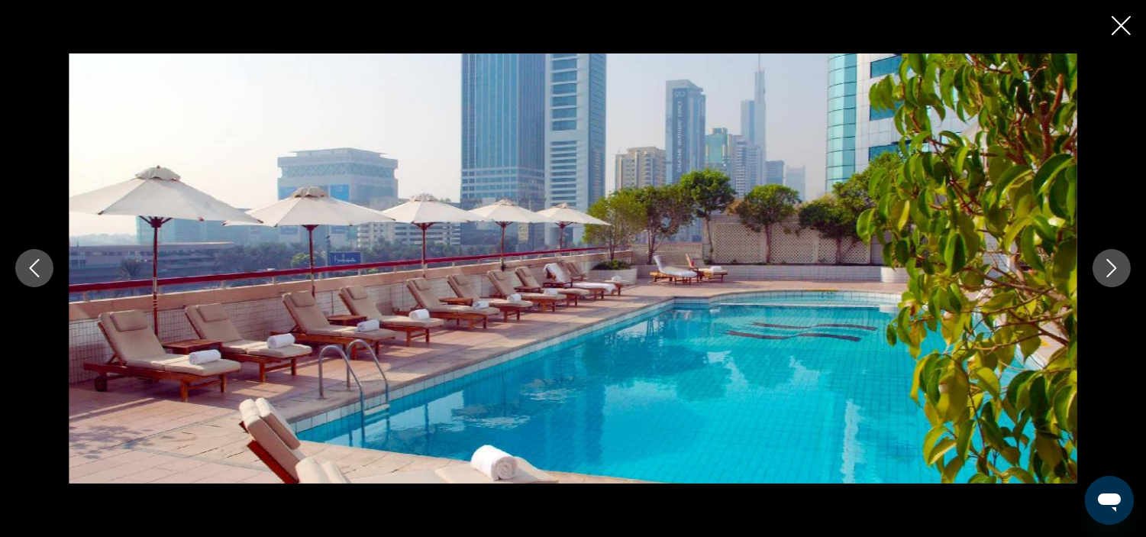
click at [1104, 270] on icon "Next image" at bounding box center [1111, 268] width 18 height 18
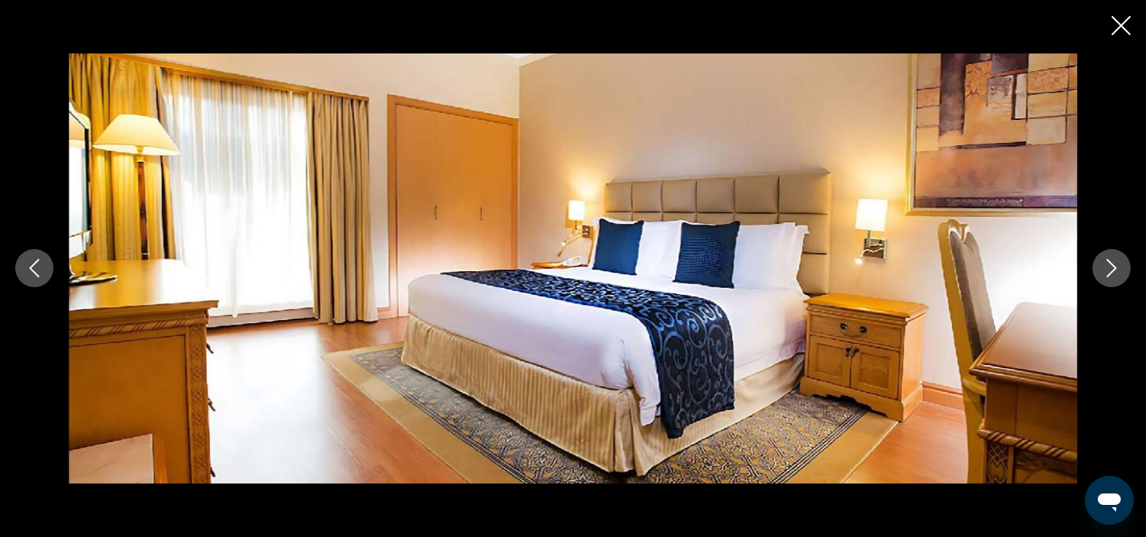
click at [1104, 270] on icon "Next image" at bounding box center [1111, 268] width 18 height 18
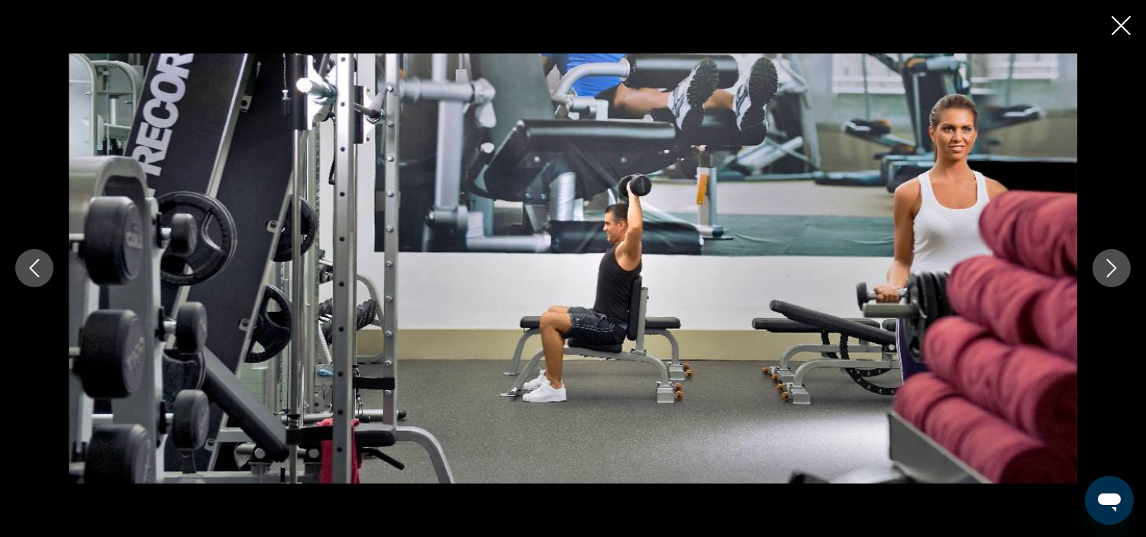
click at [1104, 270] on icon "Next image" at bounding box center [1111, 268] width 18 height 18
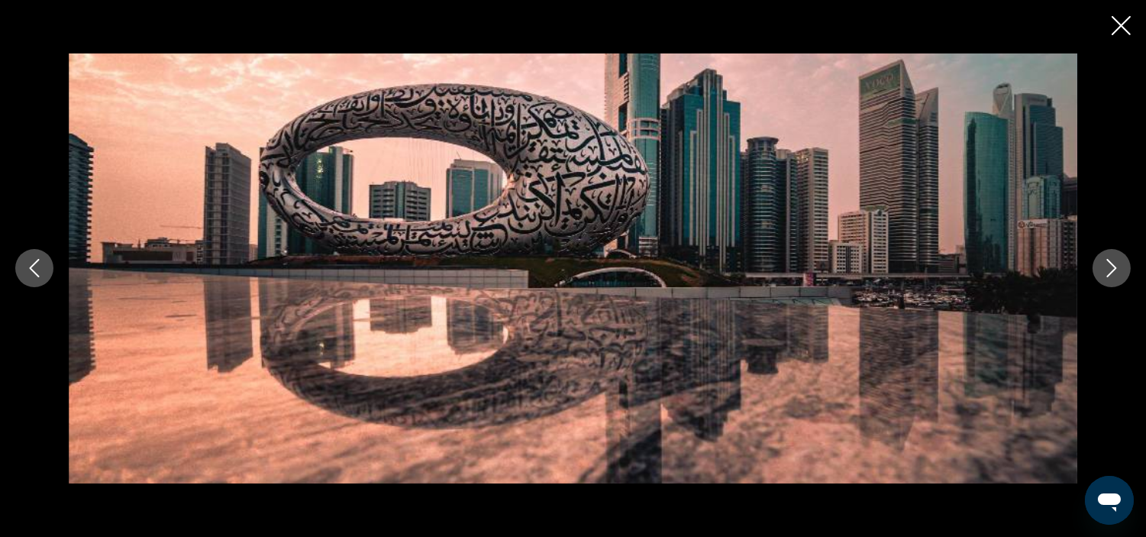
click at [1104, 270] on icon "Next image" at bounding box center [1111, 268] width 18 height 18
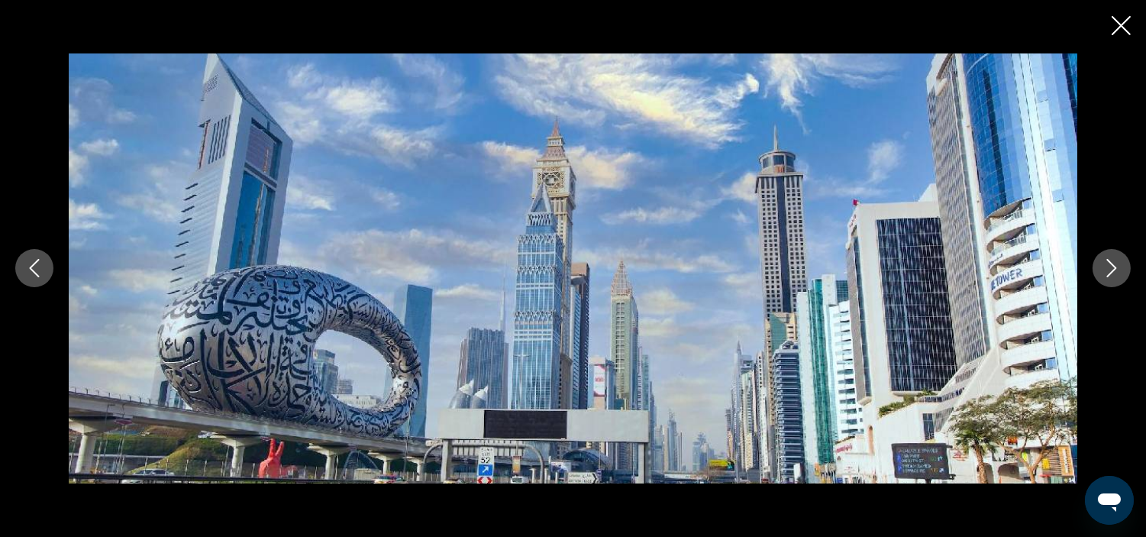
click at [1104, 270] on icon "Next image" at bounding box center [1111, 268] width 18 height 18
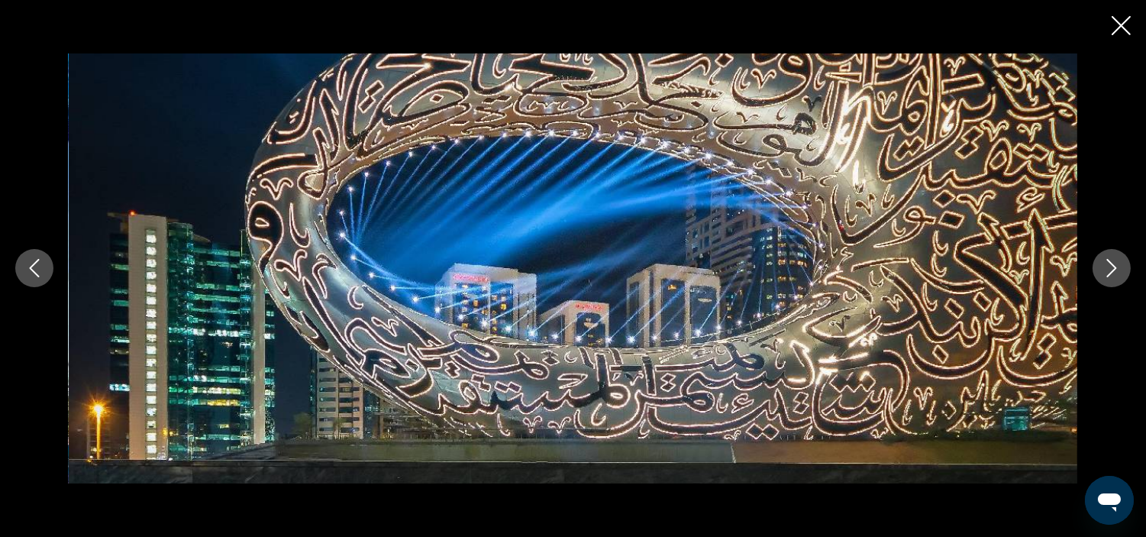
click at [1104, 270] on icon "Next image" at bounding box center [1111, 268] width 18 height 18
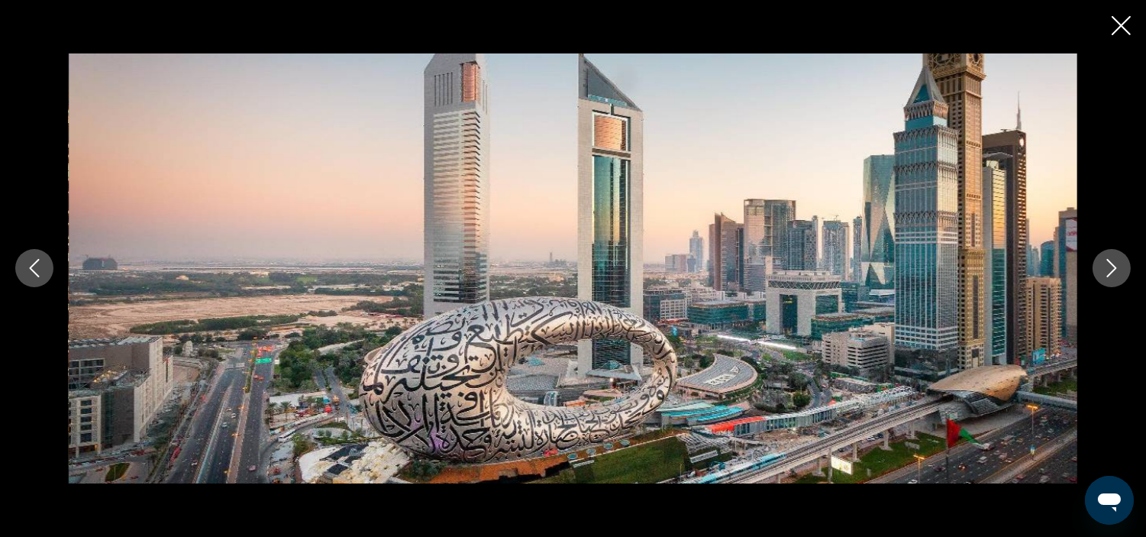
click at [1104, 270] on icon "Next image" at bounding box center [1111, 268] width 18 height 18
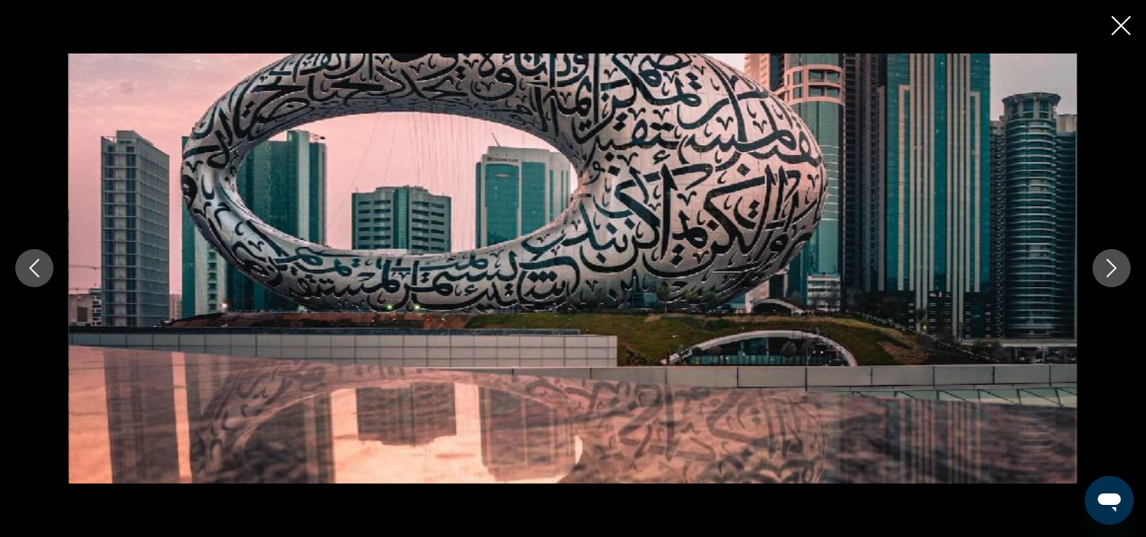
click at [1104, 270] on icon "Next image" at bounding box center [1111, 268] width 18 height 18
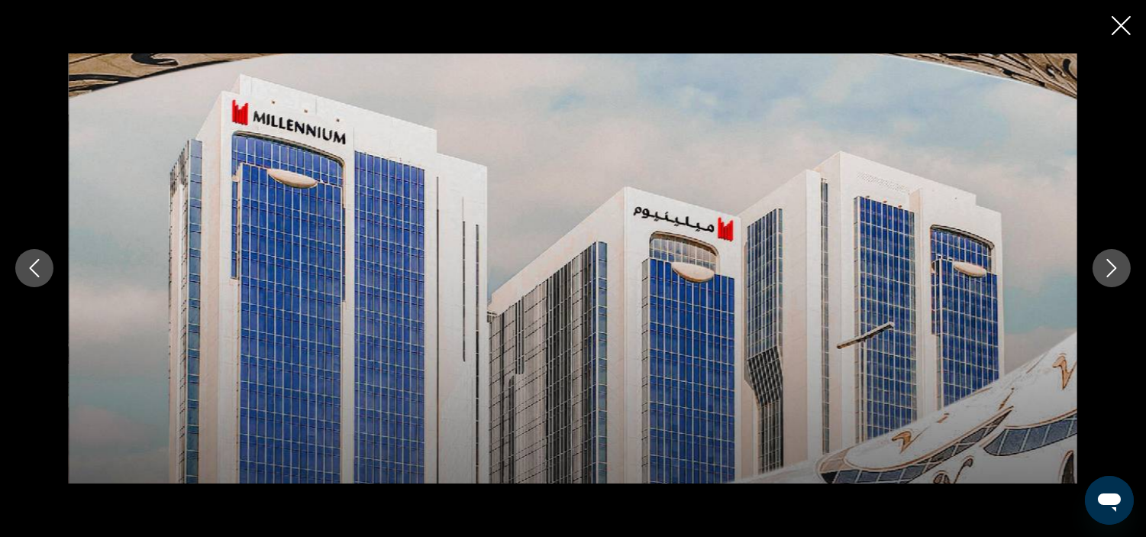
click at [1104, 270] on icon "Next image" at bounding box center [1111, 268] width 18 height 18
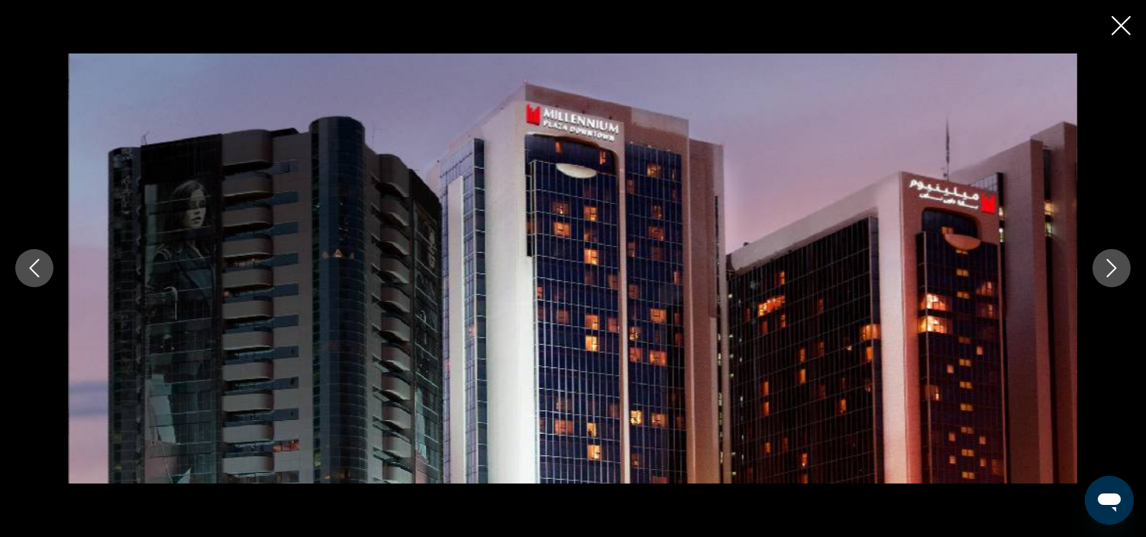
click at [1104, 270] on icon "Next image" at bounding box center [1111, 268] width 18 height 18
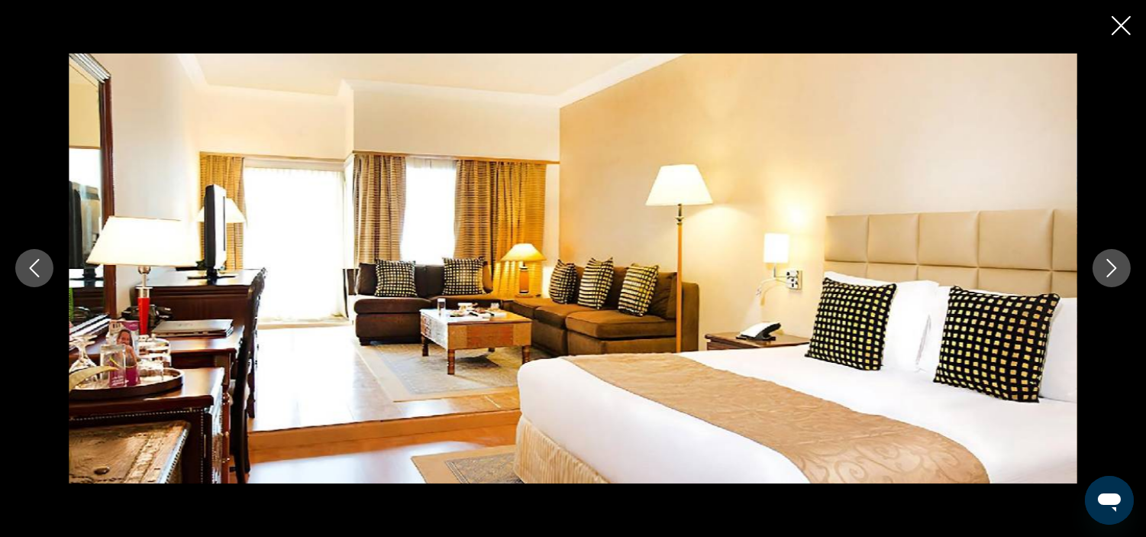
click at [1104, 270] on icon "Next image" at bounding box center [1111, 268] width 18 height 18
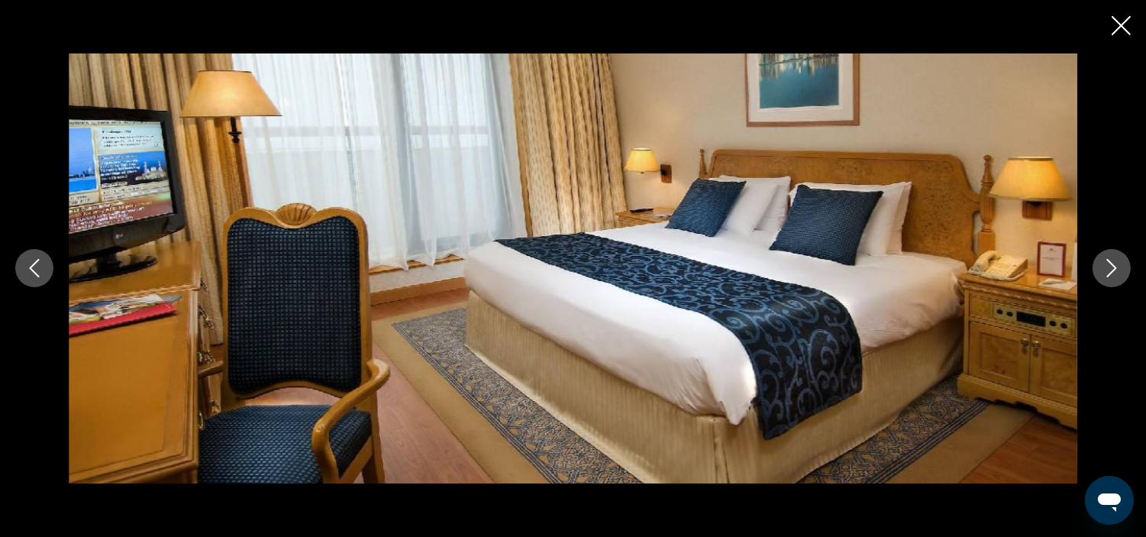
click at [1104, 270] on icon "Next image" at bounding box center [1111, 268] width 18 height 18
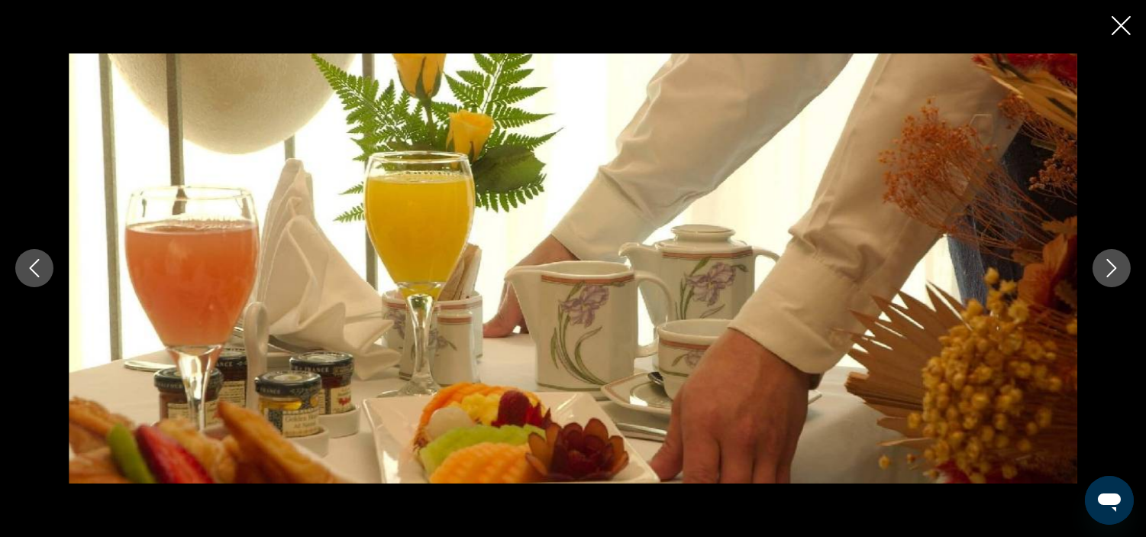
click at [1104, 270] on icon "Next image" at bounding box center [1111, 268] width 18 height 18
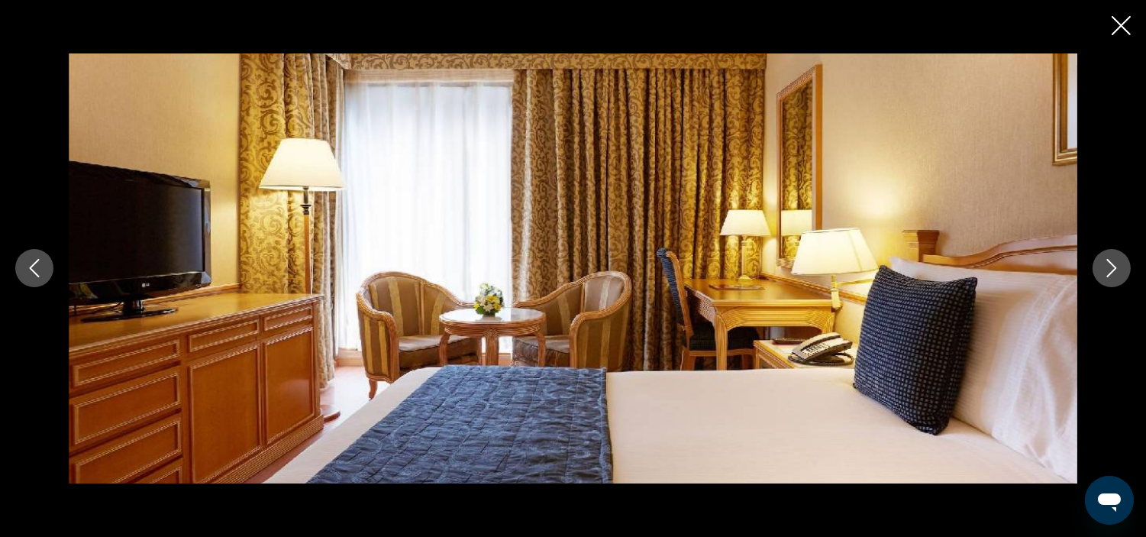
click at [1104, 270] on icon "Next image" at bounding box center [1111, 268] width 18 height 18
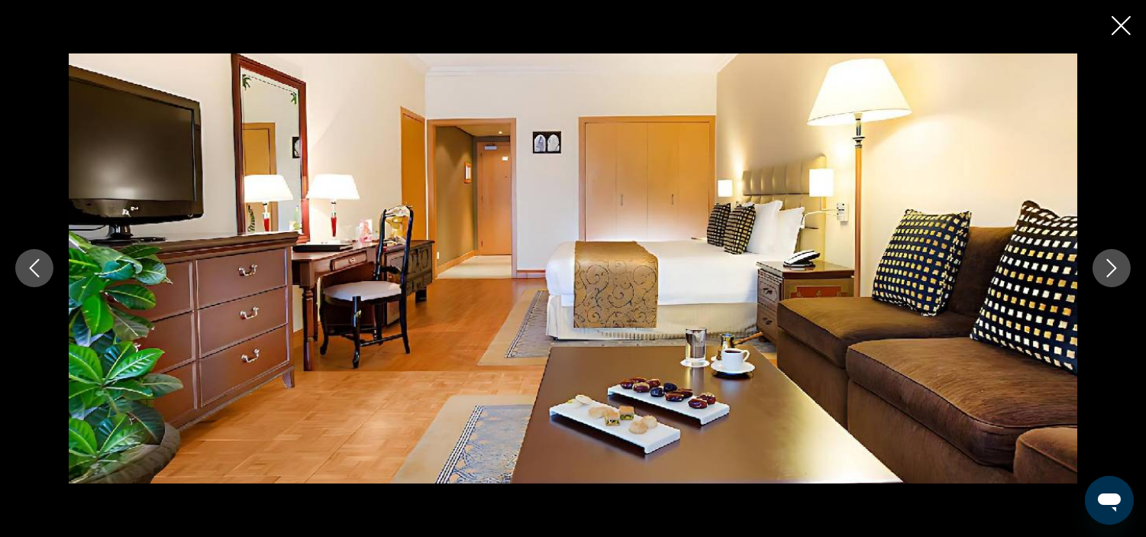
click at [1104, 270] on icon "Next image" at bounding box center [1111, 268] width 18 height 18
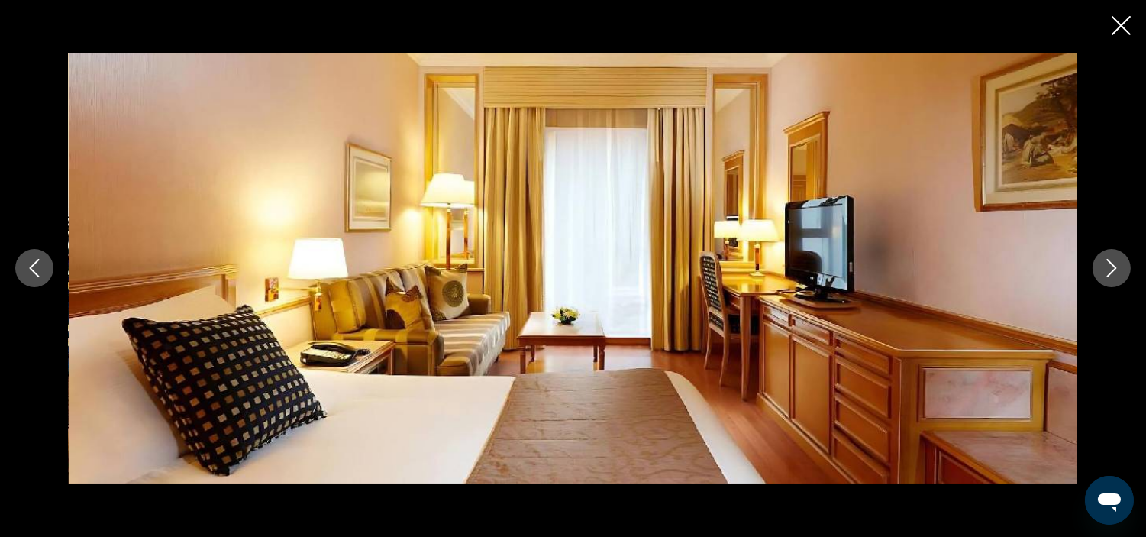
click at [1104, 270] on icon "Next image" at bounding box center [1111, 268] width 18 height 18
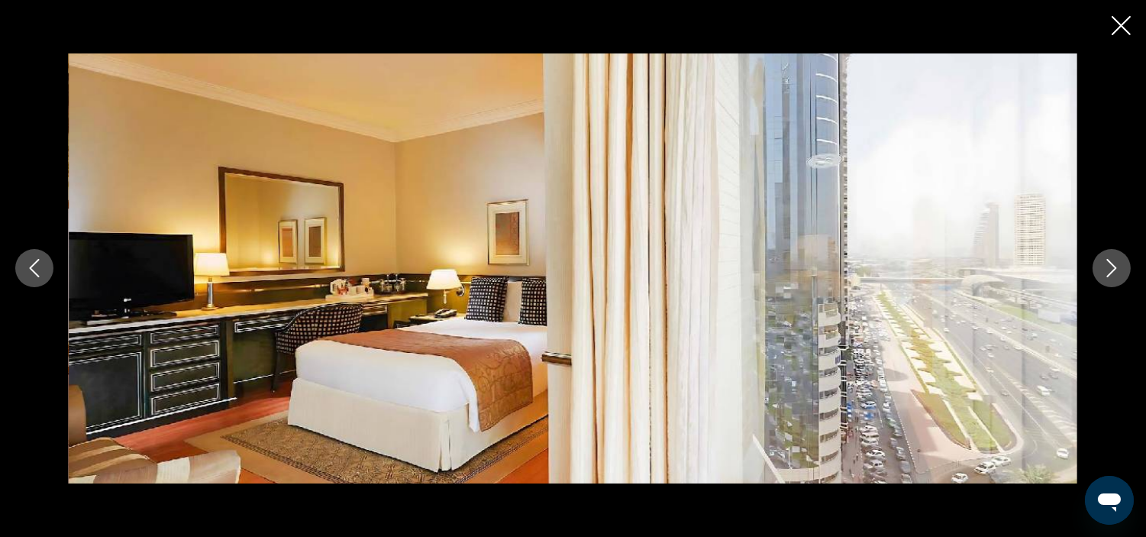
click at [1104, 270] on icon "Next image" at bounding box center [1111, 268] width 18 height 18
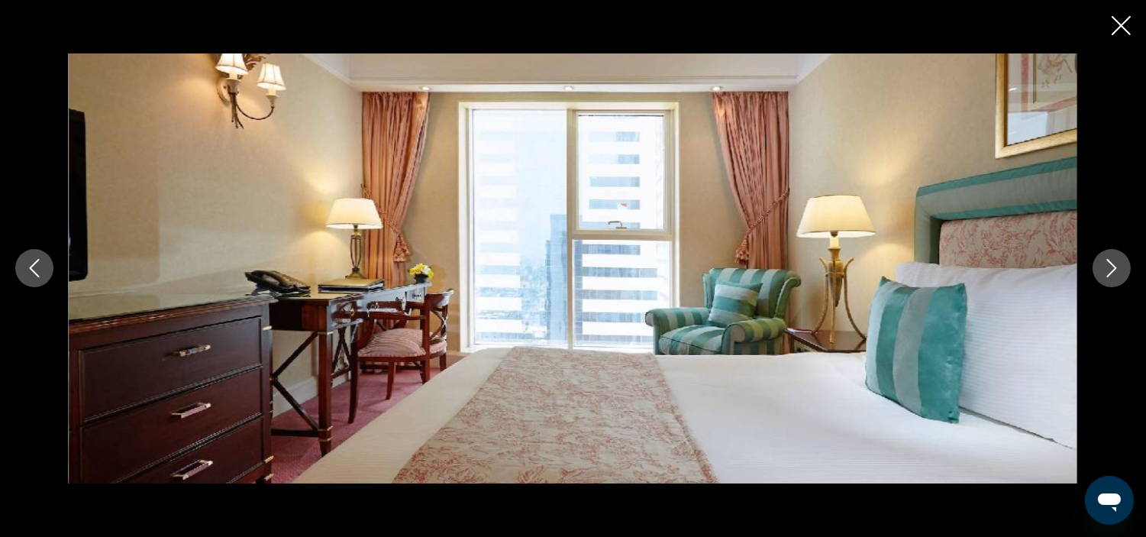
click at [1104, 270] on icon "Next image" at bounding box center [1111, 268] width 18 height 18
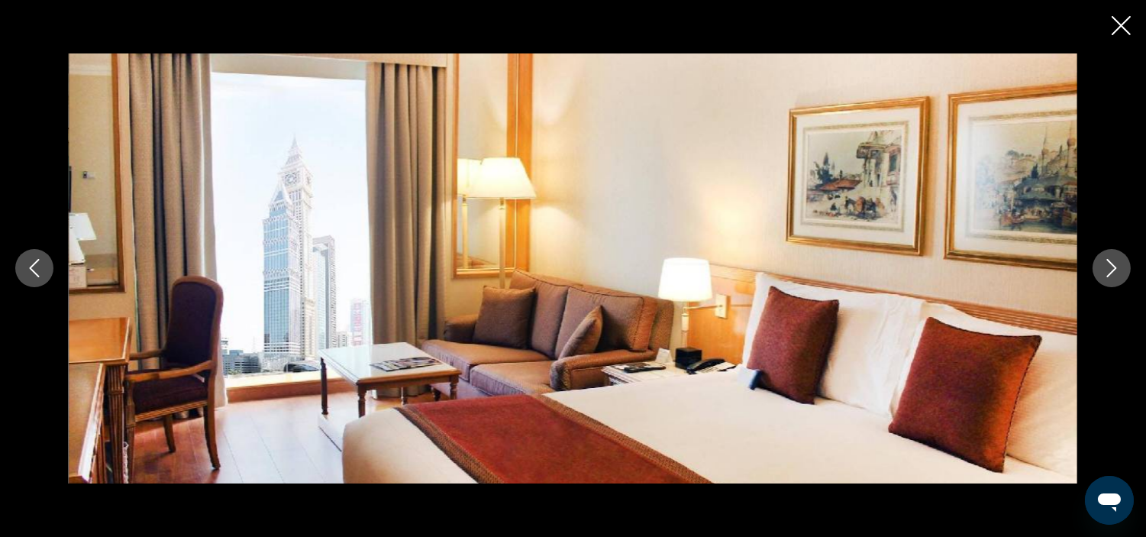
click at [1105, 269] on icon "Next image" at bounding box center [1111, 268] width 18 height 18
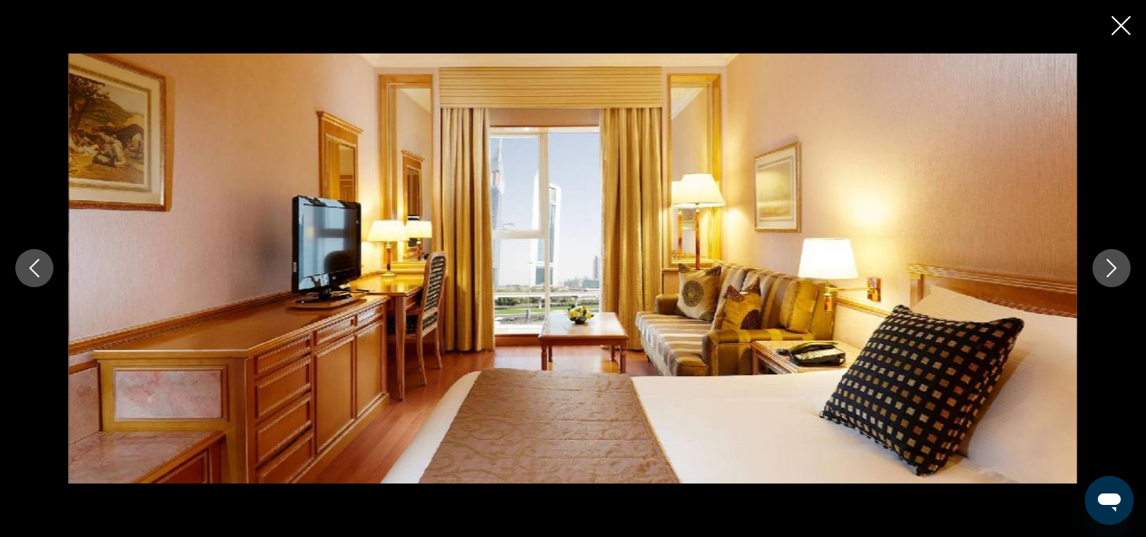
click at [1107, 269] on icon "Next image" at bounding box center [1111, 268] width 18 height 18
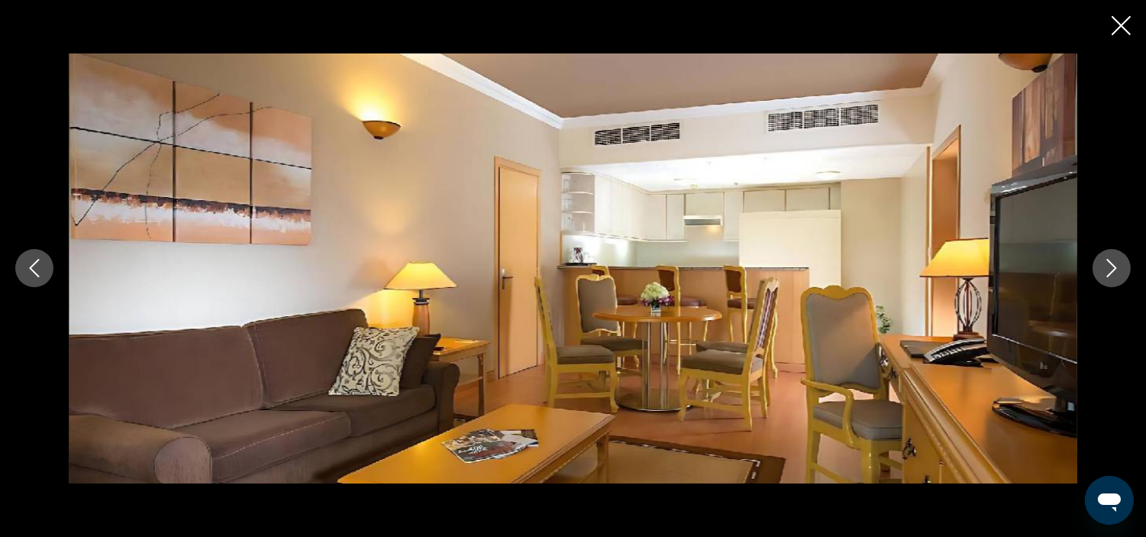
click at [1107, 269] on icon "Next image" at bounding box center [1111, 268] width 18 height 18
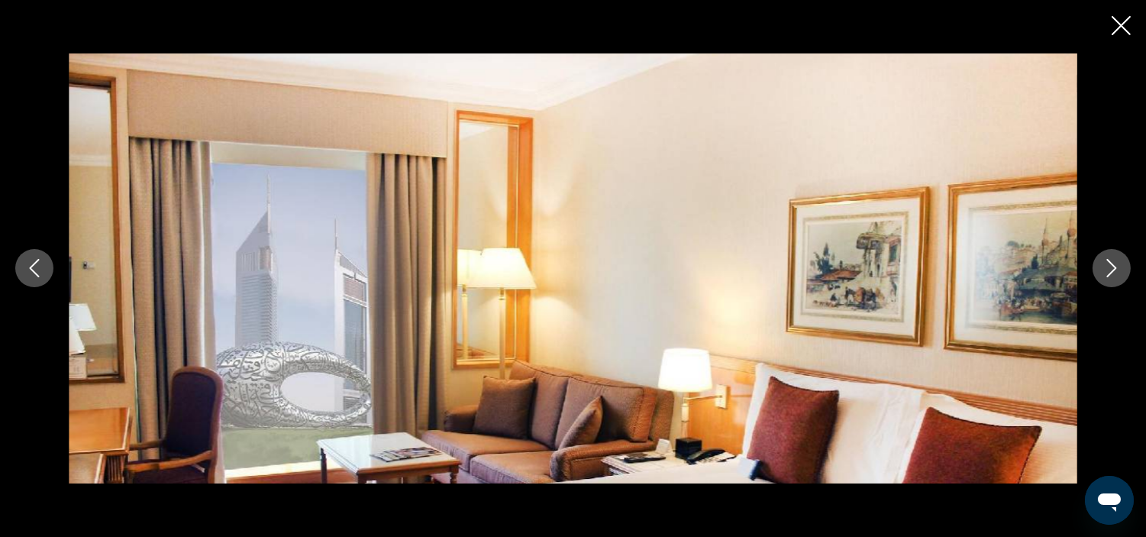
click at [1107, 269] on icon "Next image" at bounding box center [1111, 268] width 18 height 18
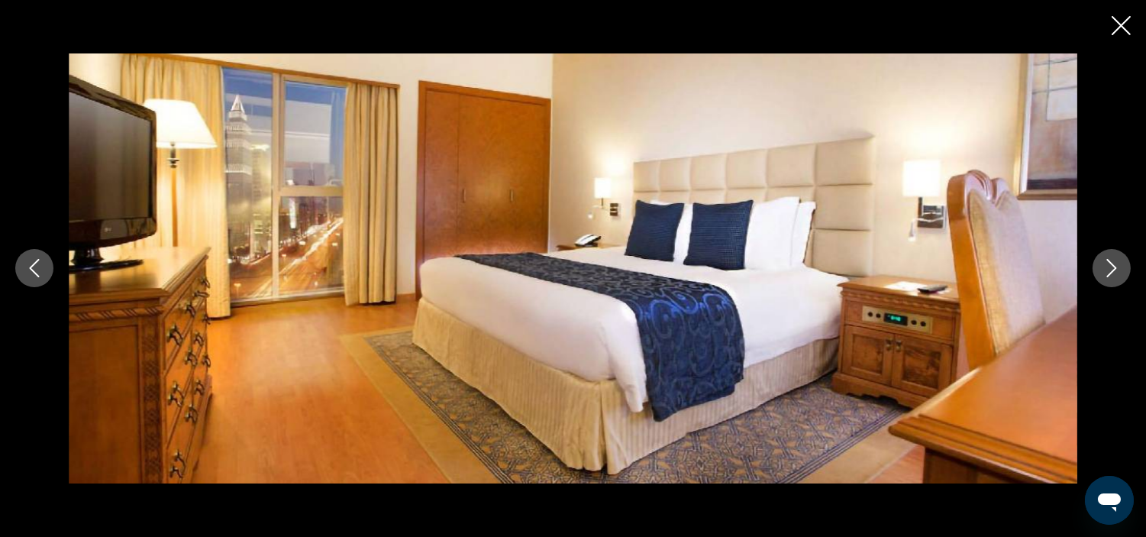
click at [1107, 269] on icon "Next image" at bounding box center [1111, 268] width 18 height 18
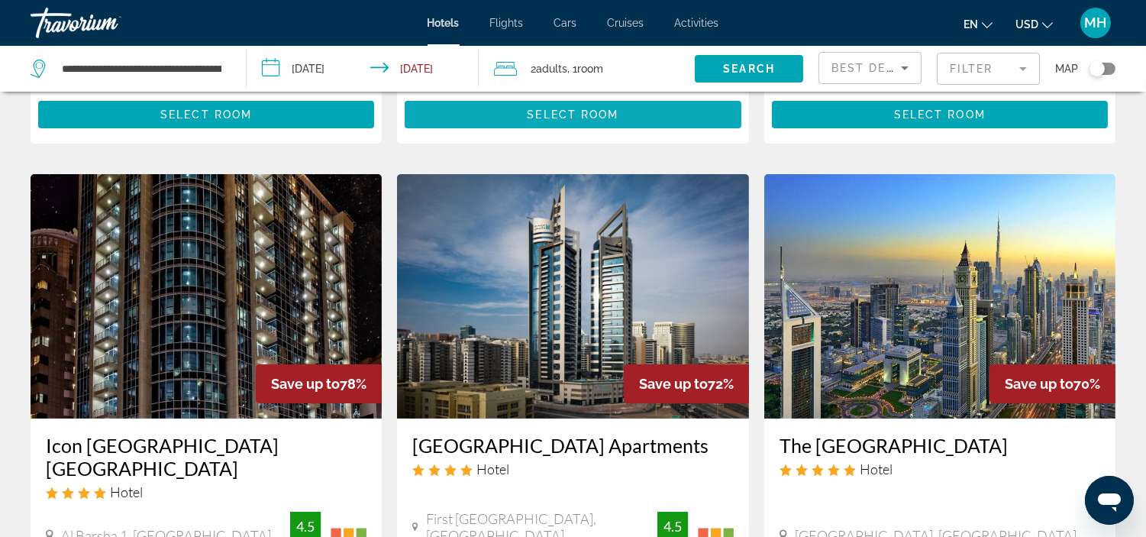
scroll to position [678, 0]
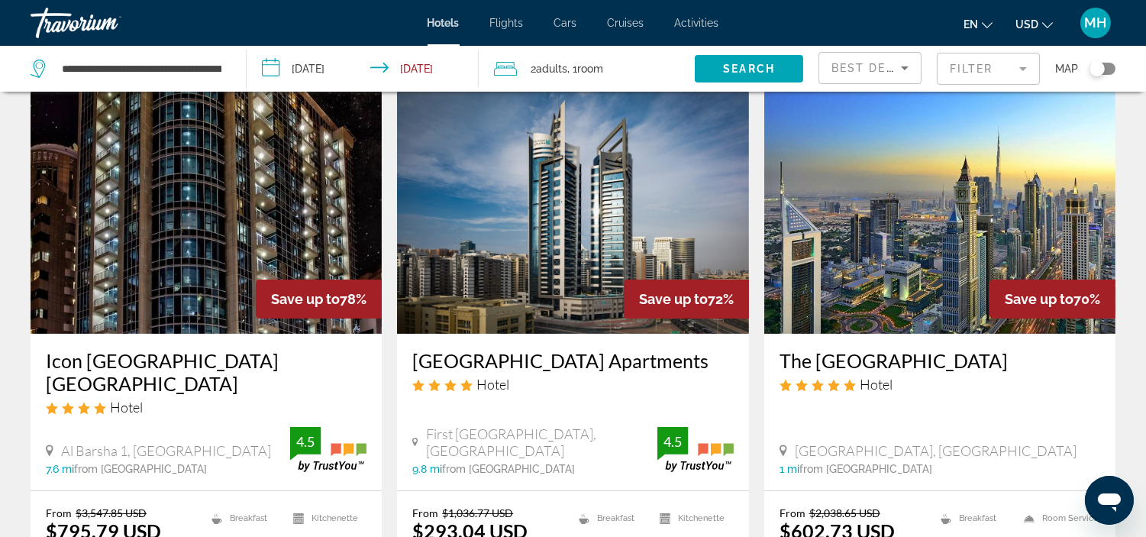
click at [507, 240] on img "Main content" at bounding box center [572, 211] width 351 height 244
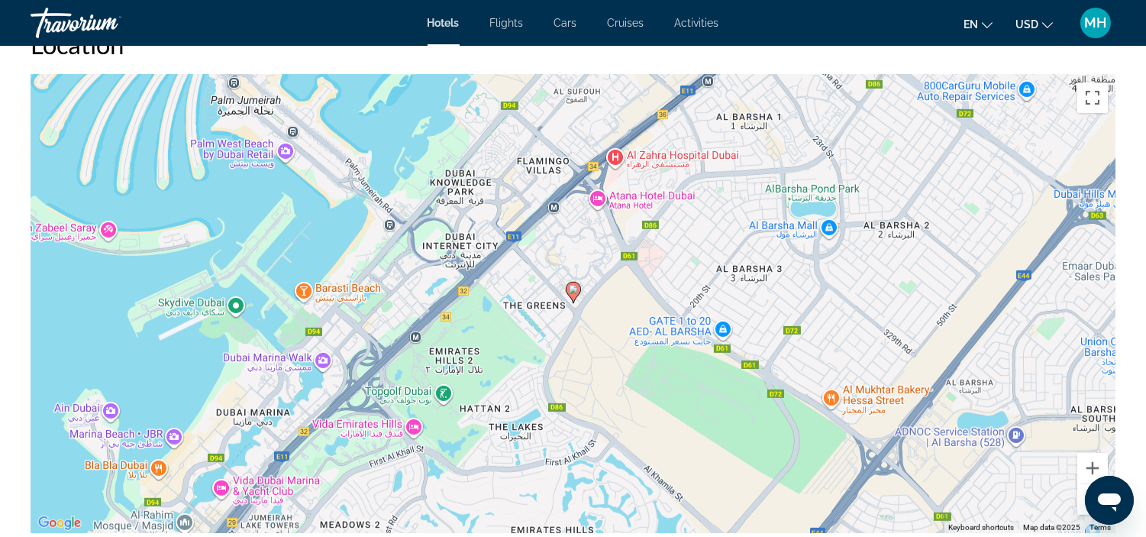
scroll to position [1441, 0]
